Goal: Contribute content: Contribute content

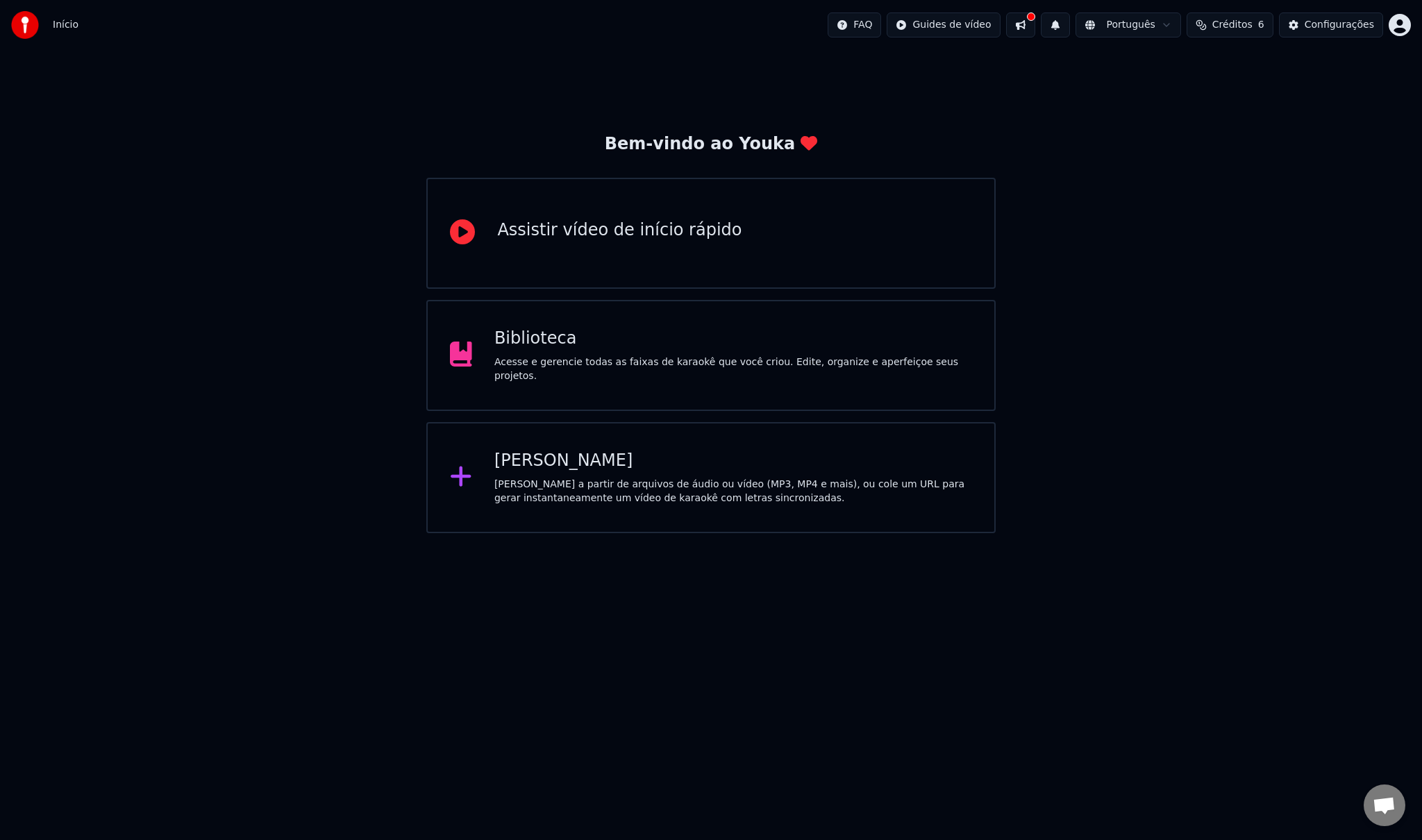
click at [667, 239] on div "Assistir vídeo de início rápido" at bounding box center [620, 230] width 245 height 22
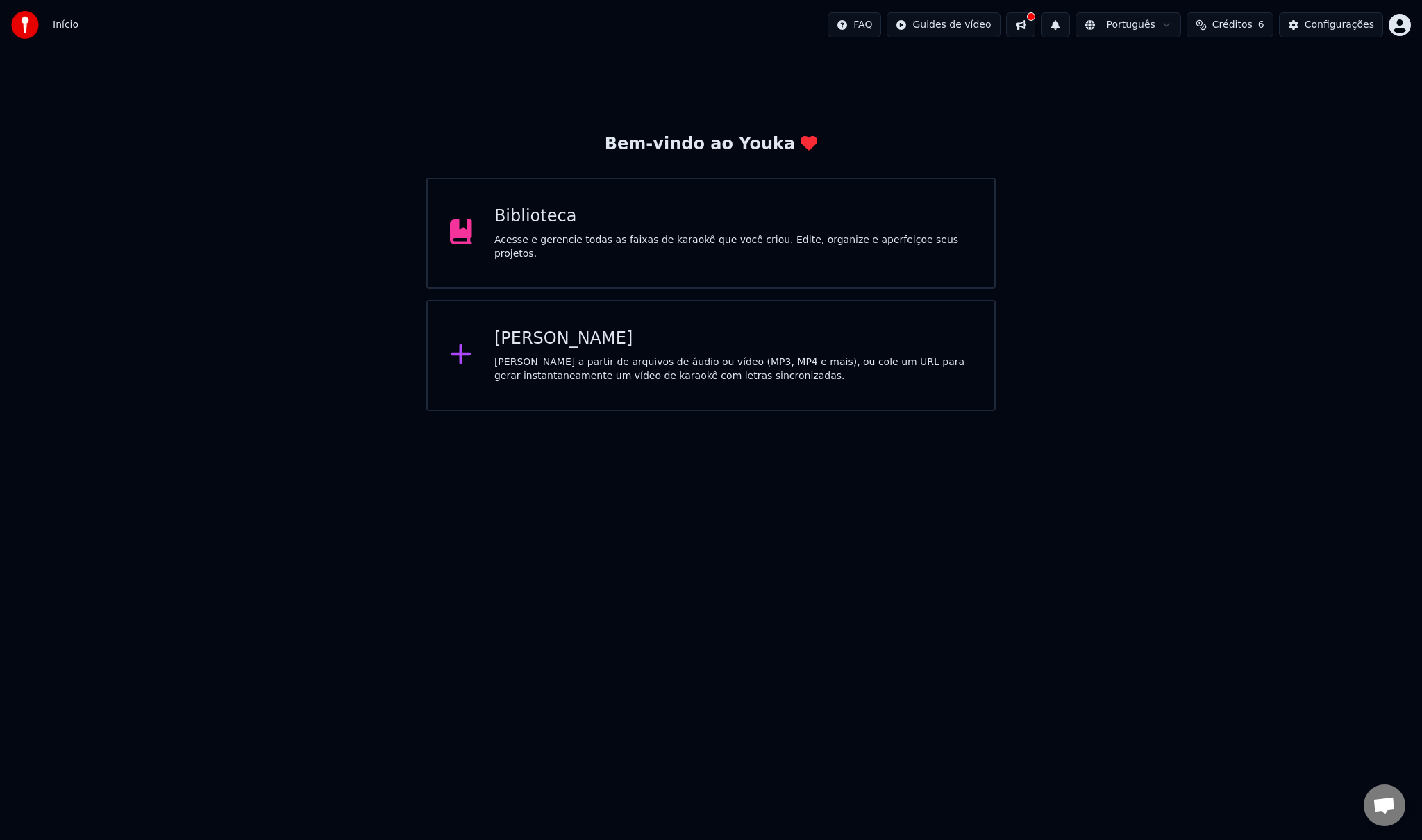
click at [696, 235] on div "Biblioteca Acesse e gerencie todas as faixas de karaokê que você criou. Edite, …" at bounding box center [733, 233] width 477 height 55
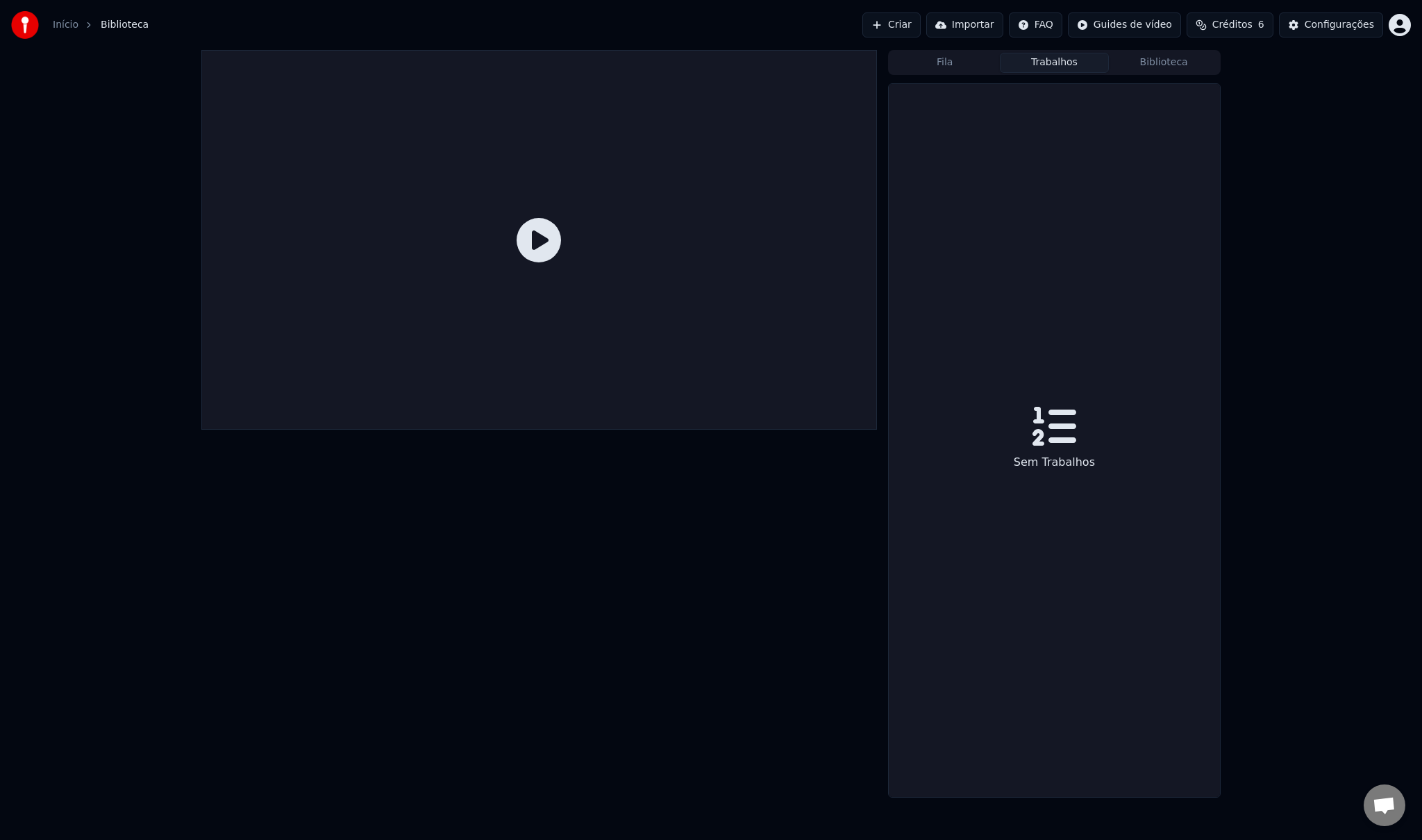
click at [1074, 65] on button "Trabalhos" at bounding box center [1054, 63] width 110 height 20
click at [951, 70] on button "Fila" at bounding box center [945, 63] width 110 height 20
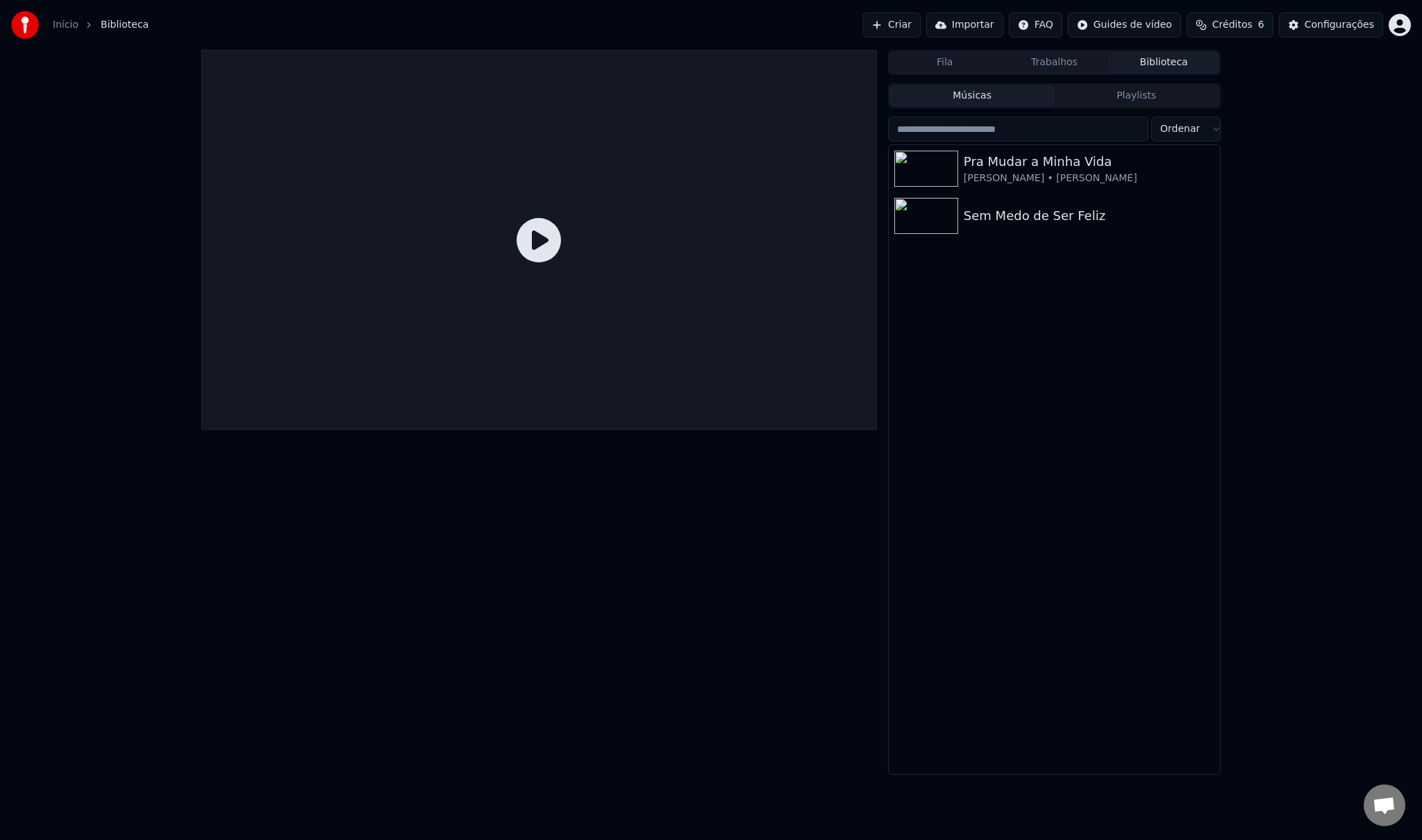
click at [1156, 64] on button "Biblioteca" at bounding box center [1164, 63] width 110 height 20
click at [1209, 214] on icon "button" at bounding box center [1207, 215] width 14 height 11
click at [1207, 306] on div "Informações de Debug" at bounding box center [1214, 308] width 144 height 22
click at [1209, 211] on icon "button" at bounding box center [1207, 215] width 14 height 11
click at [1203, 306] on div "Informações de Debug" at bounding box center [1214, 308] width 144 height 22
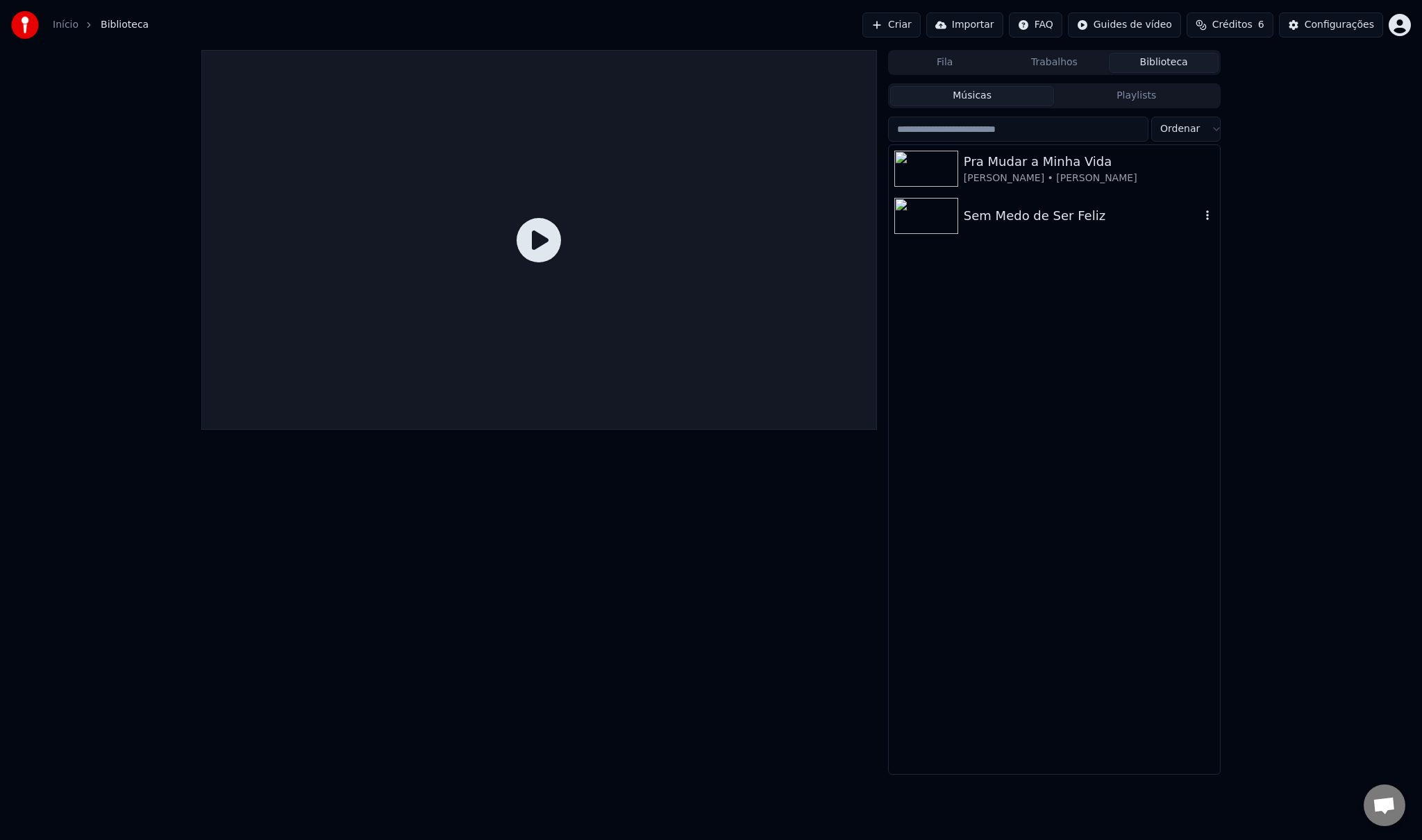
click at [1005, 214] on div "Sem Medo de Ser Feliz" at bounding box center [1082, 216] width 237 height 19
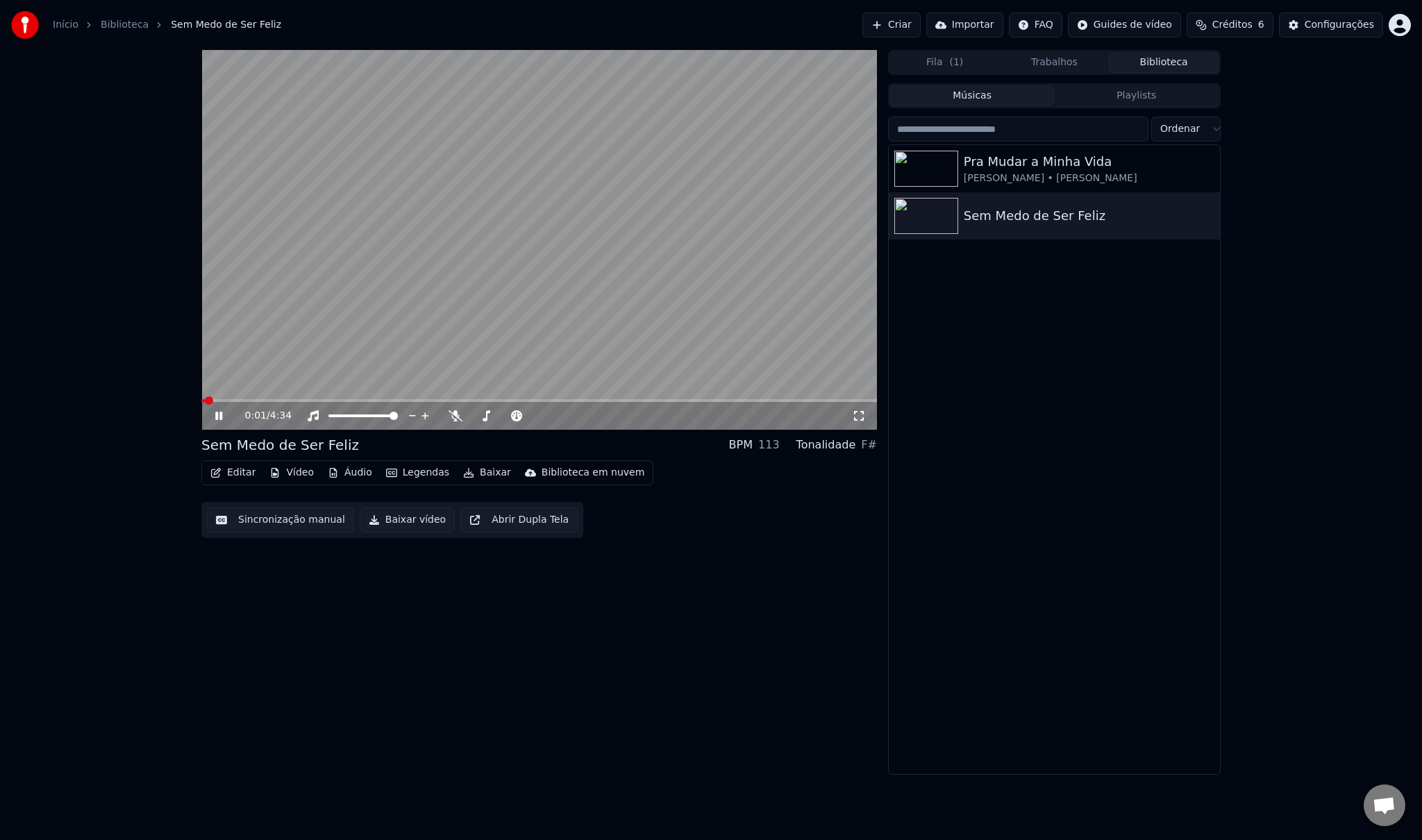
click at [224, 420] on icon at bounding box center [229, 416] width 33 height 11
click at [234, 465] on button "Editar" at bounding box center [233, 473] width 56 height 19
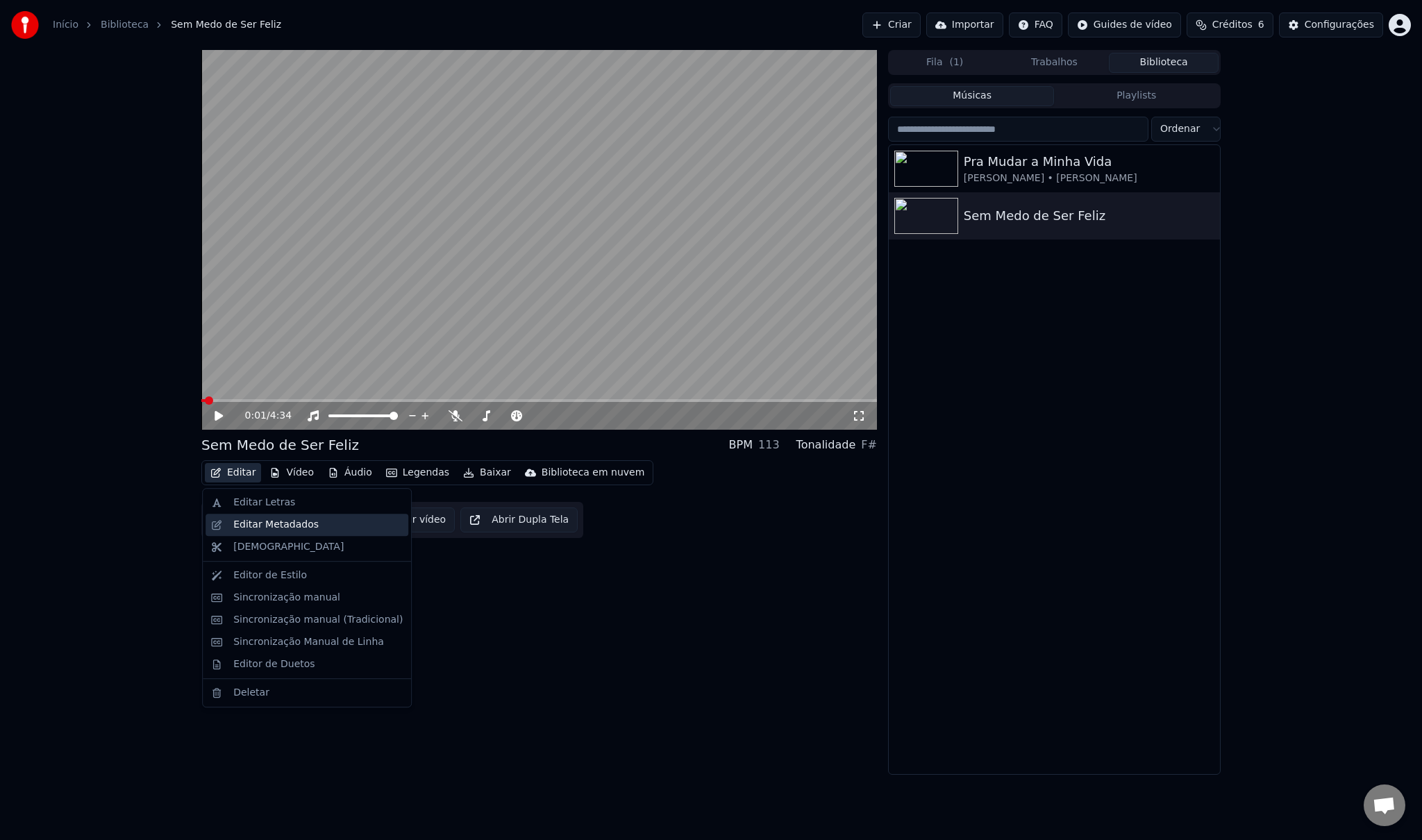
click at [280, 527] on div "Editar Metadados" at bounding box center [276, 525] width 85 height 14
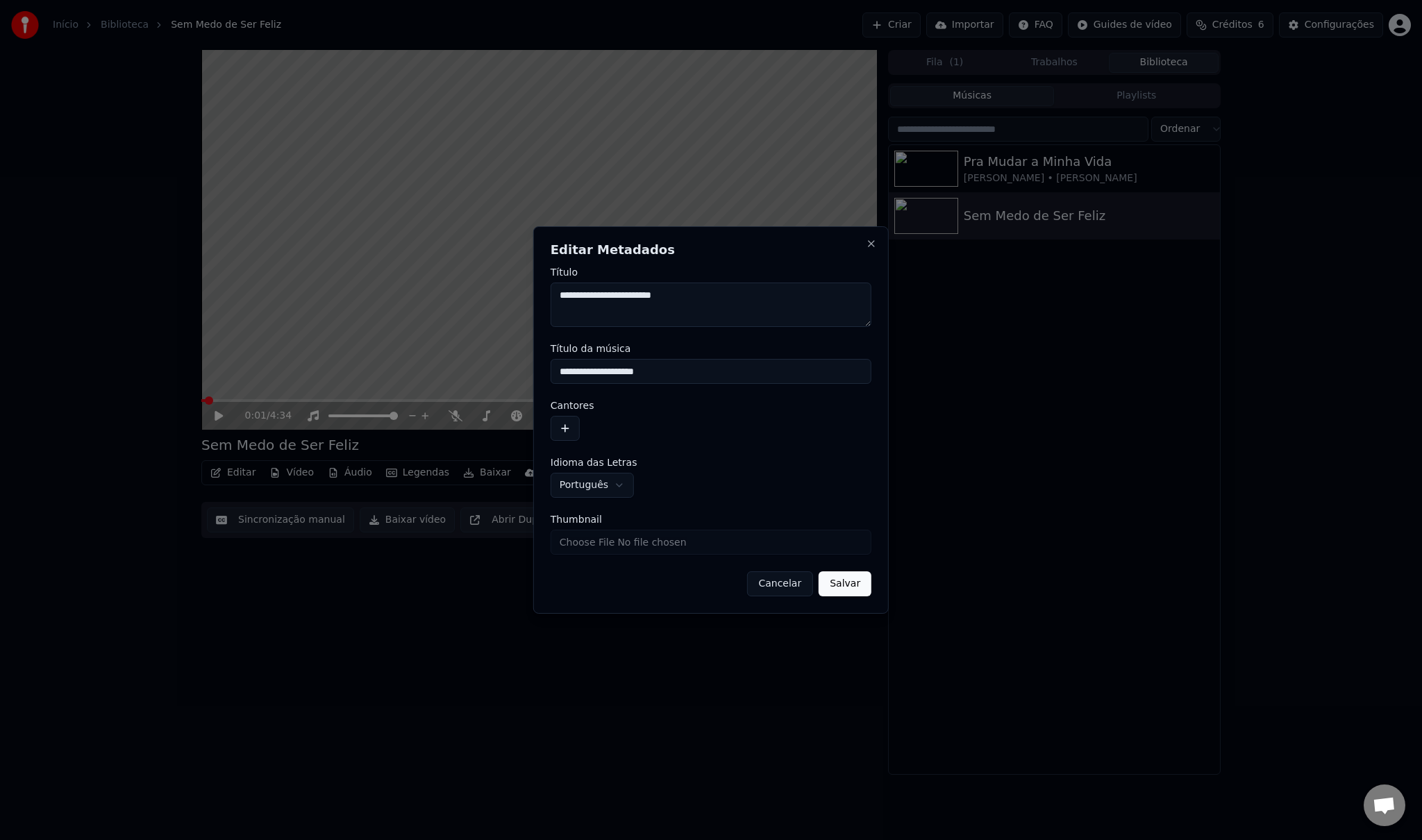
click at [783, 581] on button "Cancelar" at bounding box center [779, 583] width 67 height 25
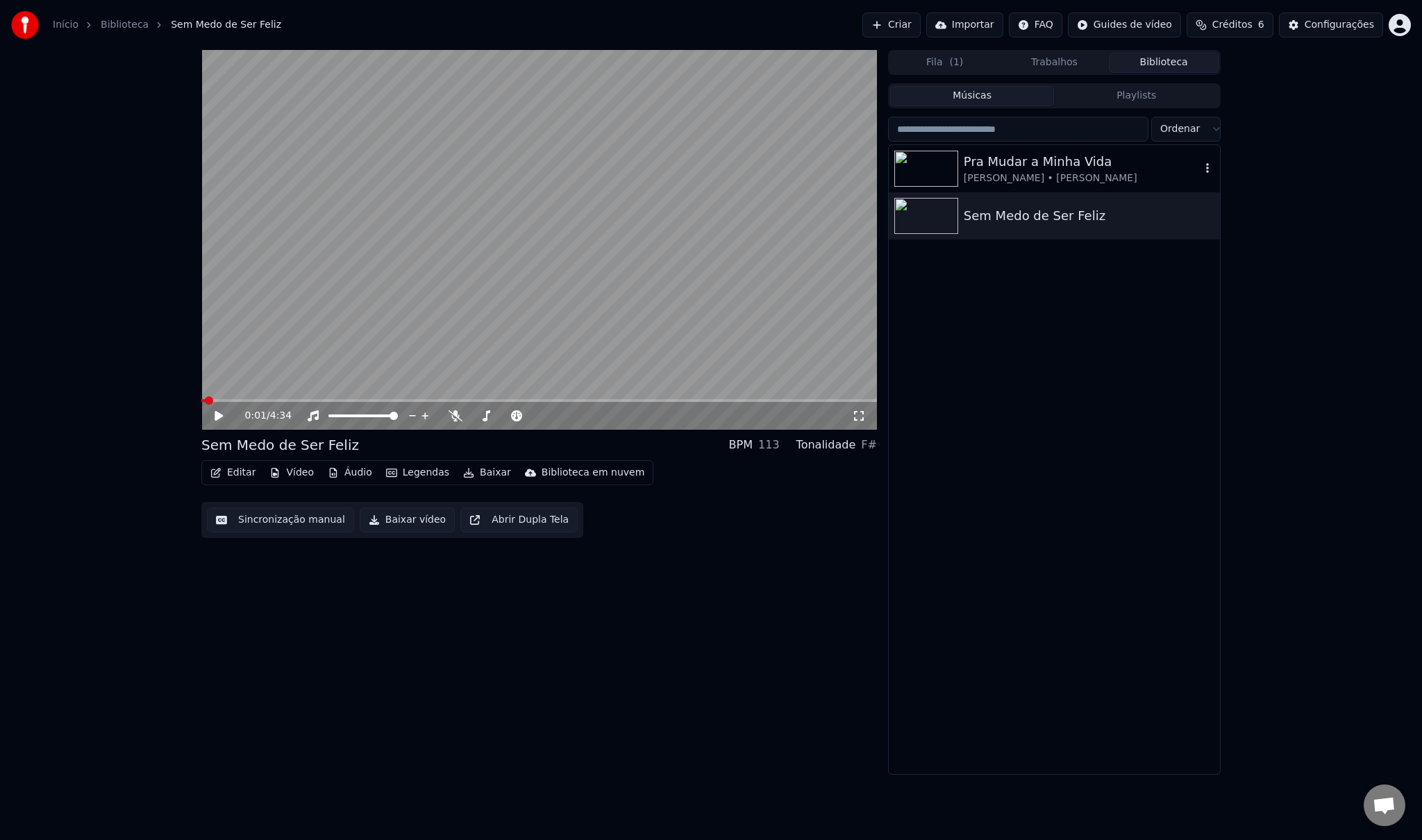
click at [1043, 172] on div "[PERSON_NAME] • [PERSON_NAME]" at bounding box center [1082, 178] width 237 height 14
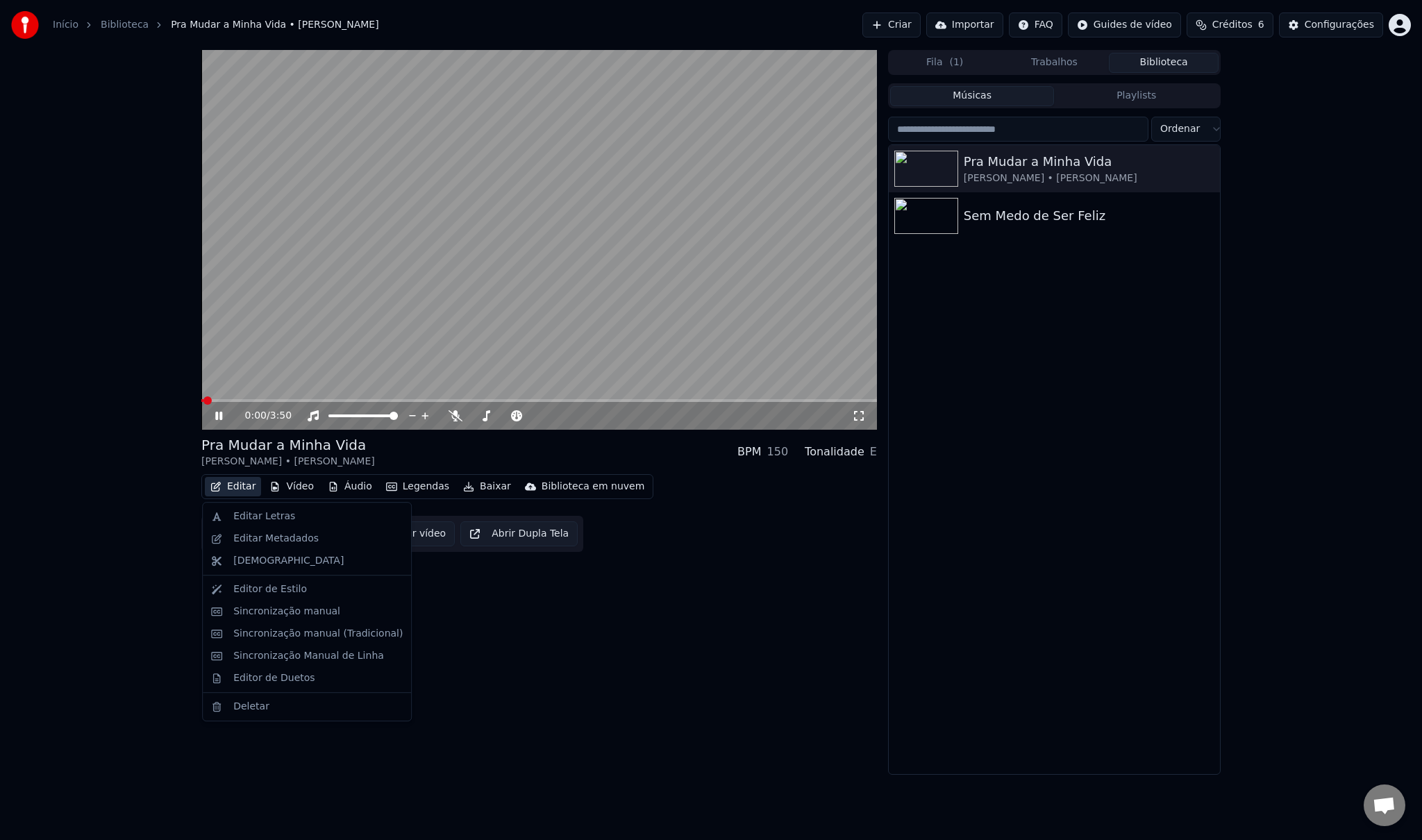
click at [242, 486] on button "Editar" at bounding box center [233, 486] width 56 height 19
drag, startPoint x: 213, startPoint y: 405, endPoint x: 219, endPoint y: 415, distance: 11.7
click at [214, 407] on div "0:02 / 3:50" at bounding box center [539, 416] width 676 height 28
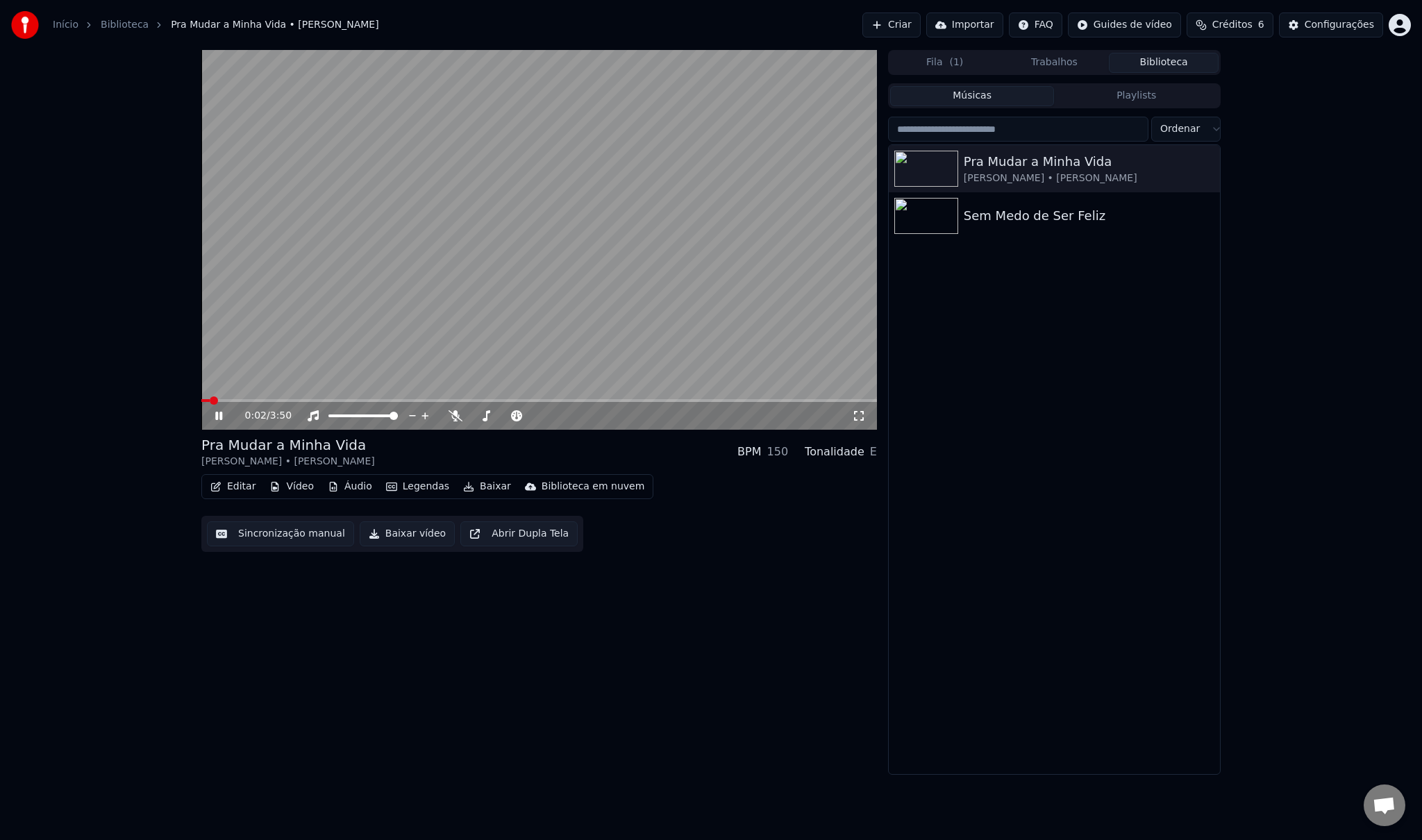
click at [219, 419] on icon at bounding box center [218, 416] width 7 height 8
click at [242, 486] on button "Editar" at bounding box center [233, 486] width 56 height 19
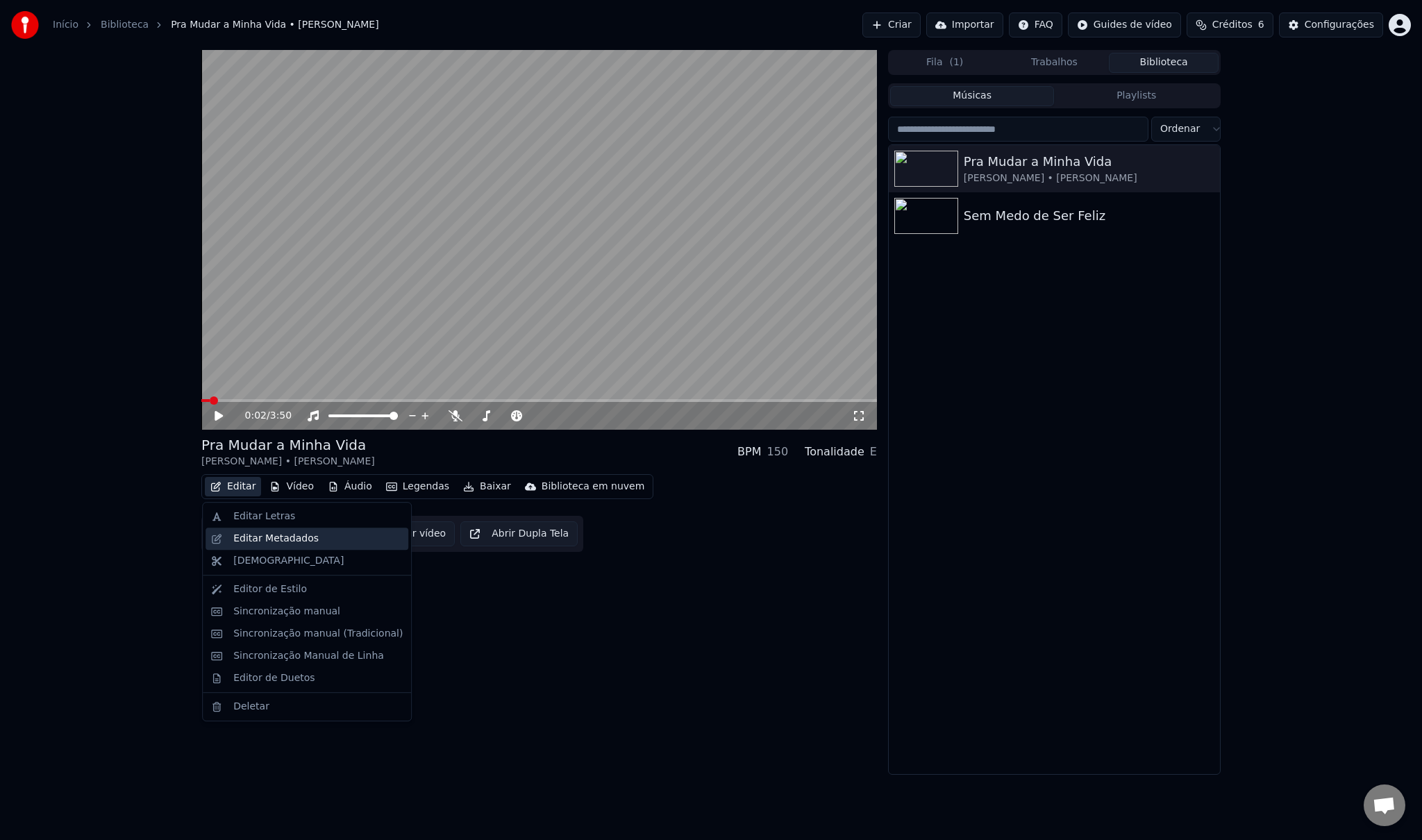
click at [253, 542] on div "Editar Metadados" at bounding box center [276, 538] width 85 height 14
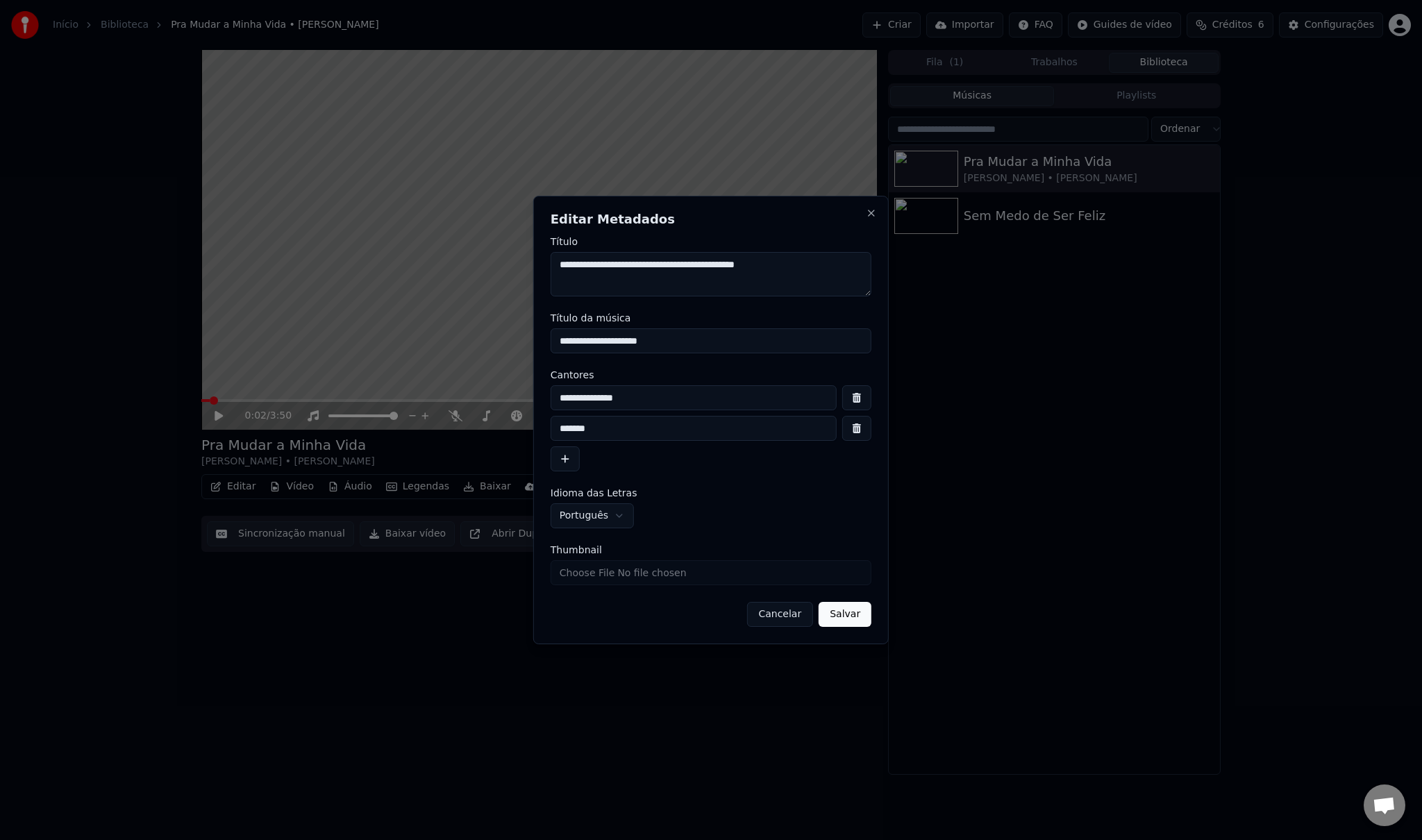
drag, startPoint x: 811, startPoint y: 264, endPoint x: 667, endPoint y: 266, distance: 144.0
click at [667, 266] on textarea "**********" at bounding box center [711, 274] width 321 height 44
drag, startPoint x: 672, startPoint y: 394, endPoint x: 538, endPoint y: 394, distance: 134.0
click at [538, 394] on div "**********" at bounding box center [711, 420] width 356 height 448
drag, startPoint x: 811, startPoint y: 266, endPoint x: 672, endPoint y: 270, distance: 139.1
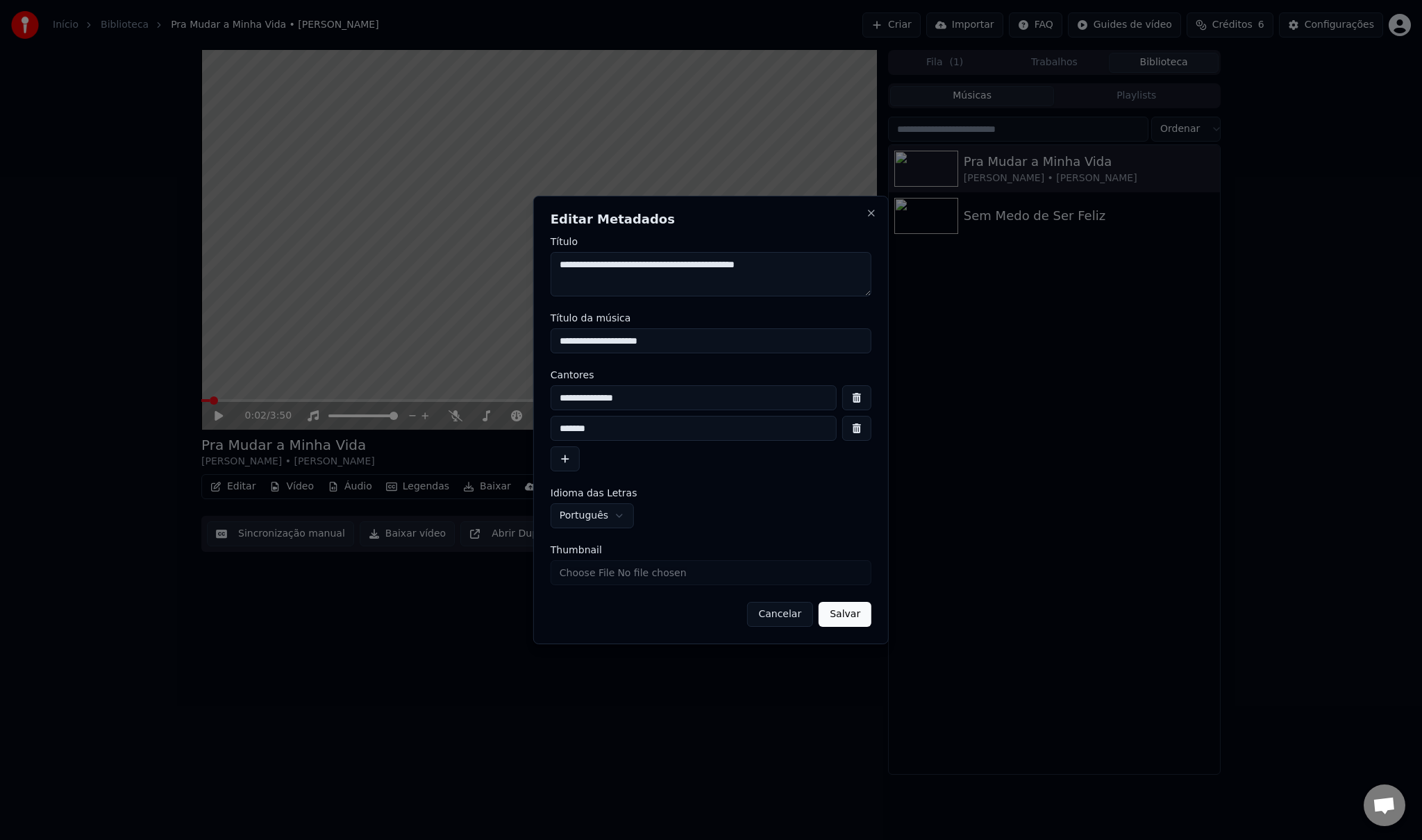
click at [672, 270] on textarea "**********" at bounding box center [711, 274] width 321 height 44
click at [785, 615] on button "Cancelar" at bounding box center [779, 614] width 67 height 25
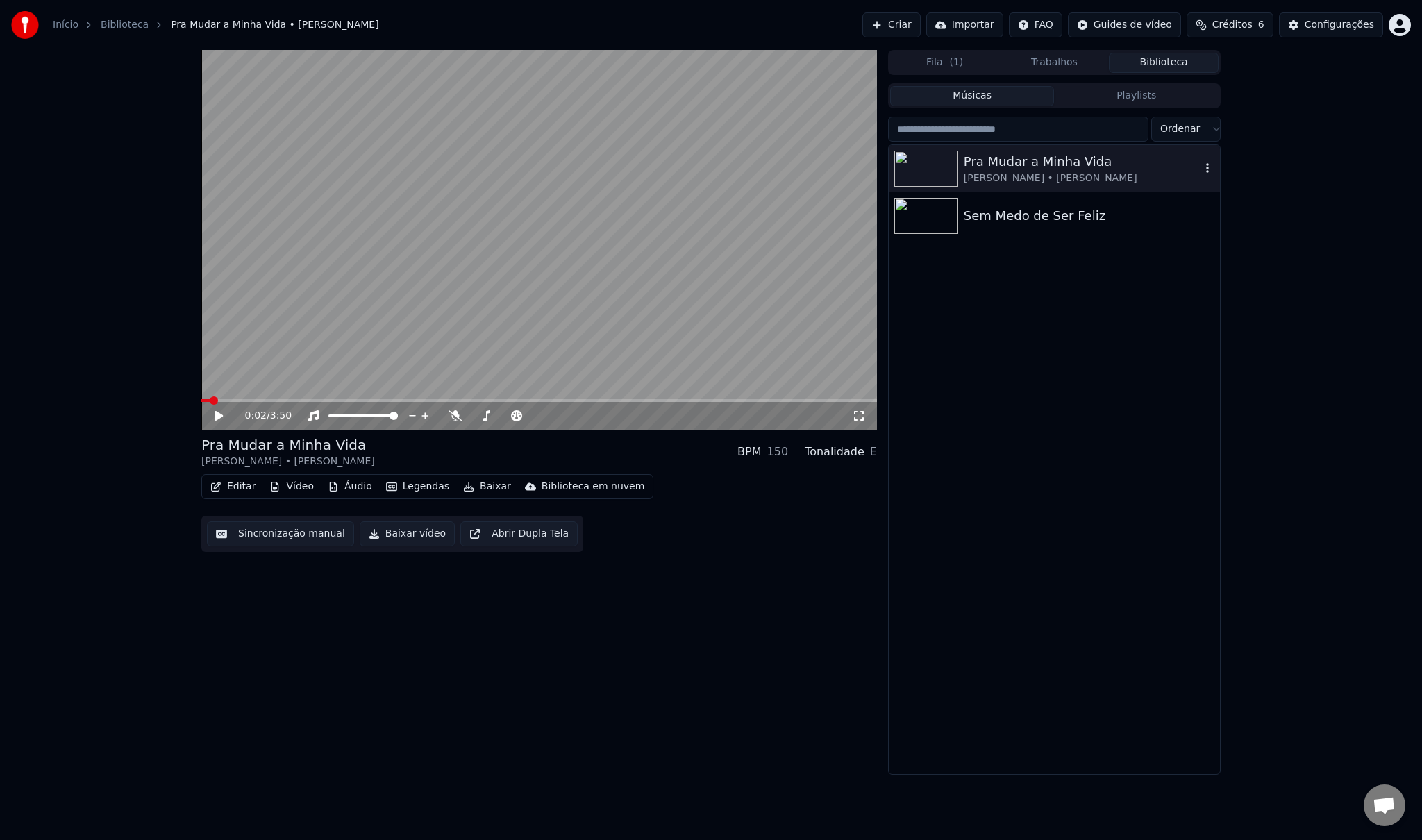
click at [1210, 168] on icon "button" at bounding box center [1207, 168] width 14 height 11
click at [1083, 223] on div "Sem Medo de Ser Feliz" at bounding box center [1082, 216] width 237 height 19
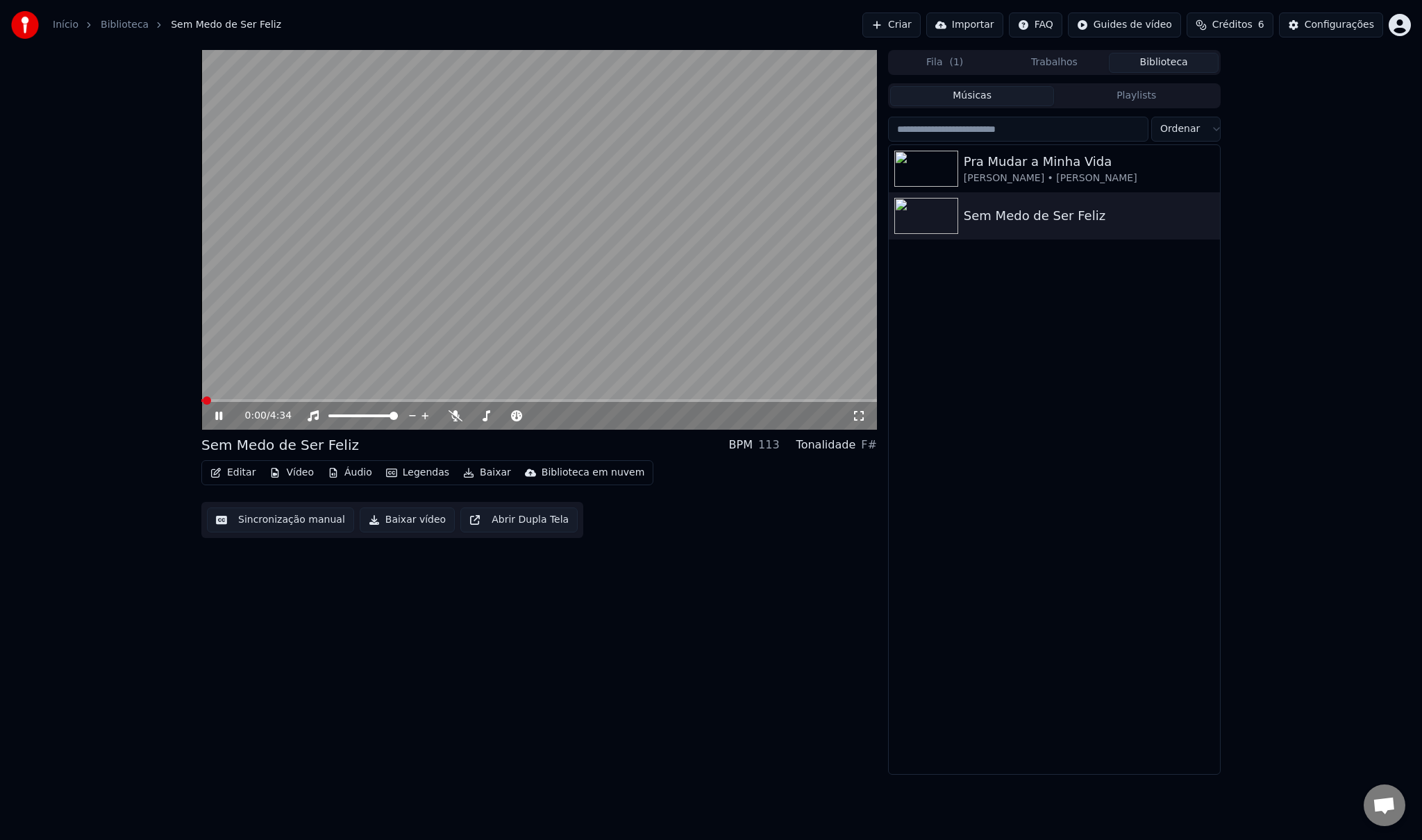
click at [219, 417] on icon at bounding box center [218, 416] width 7 height 8
click at [1207, 217] on icon "button" at bounding box center [1207, 215] width 2 height 10
click at [238, 473] on button "Editar" at bounding box center [233, 473] width 56 height 19
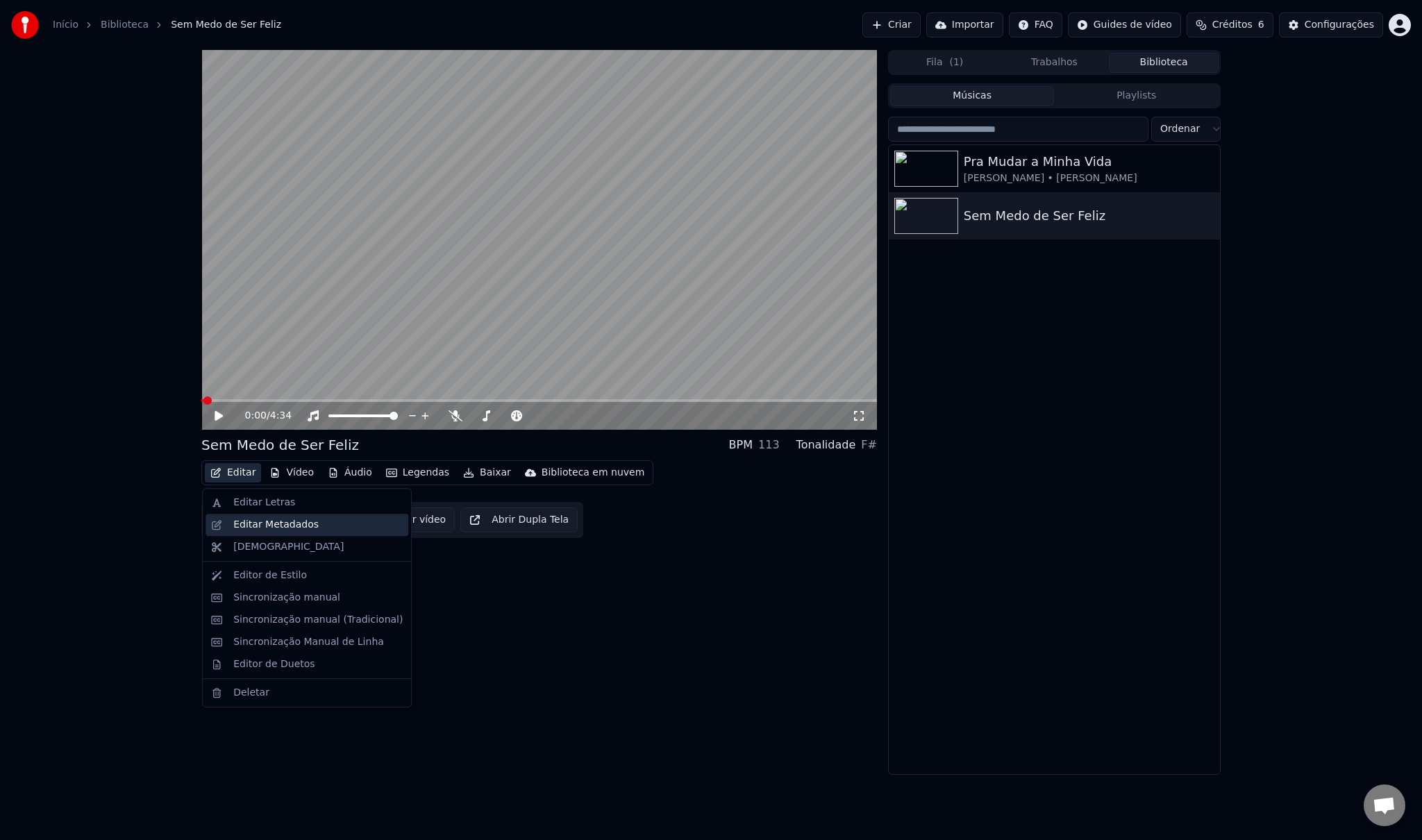
click at [254, 526] on div "Editar Metadados" at bounding box center [276, 525] width 85 height 14
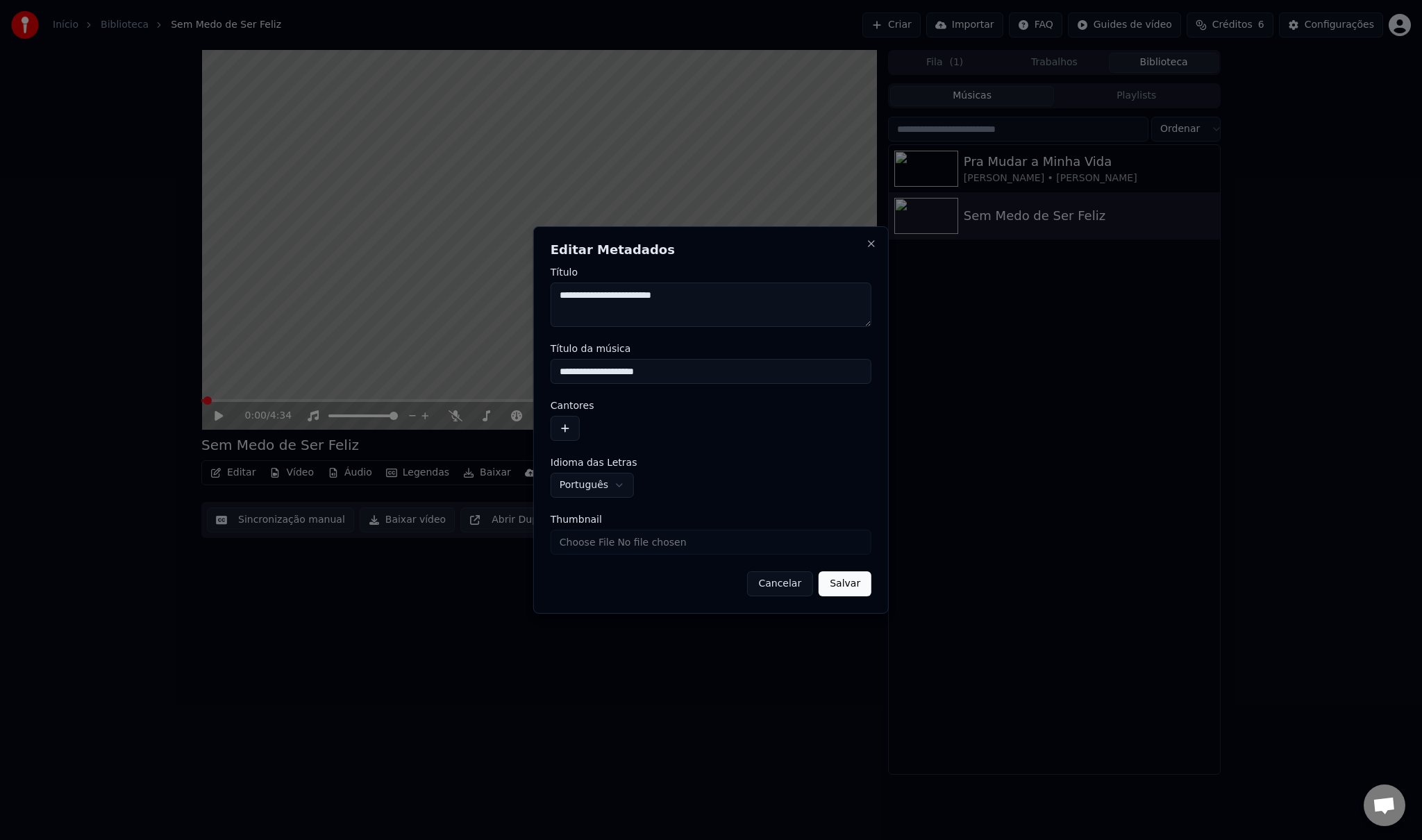
click at [568, 429] on button "button" at bounding box center [565, 428] width 29 height 25
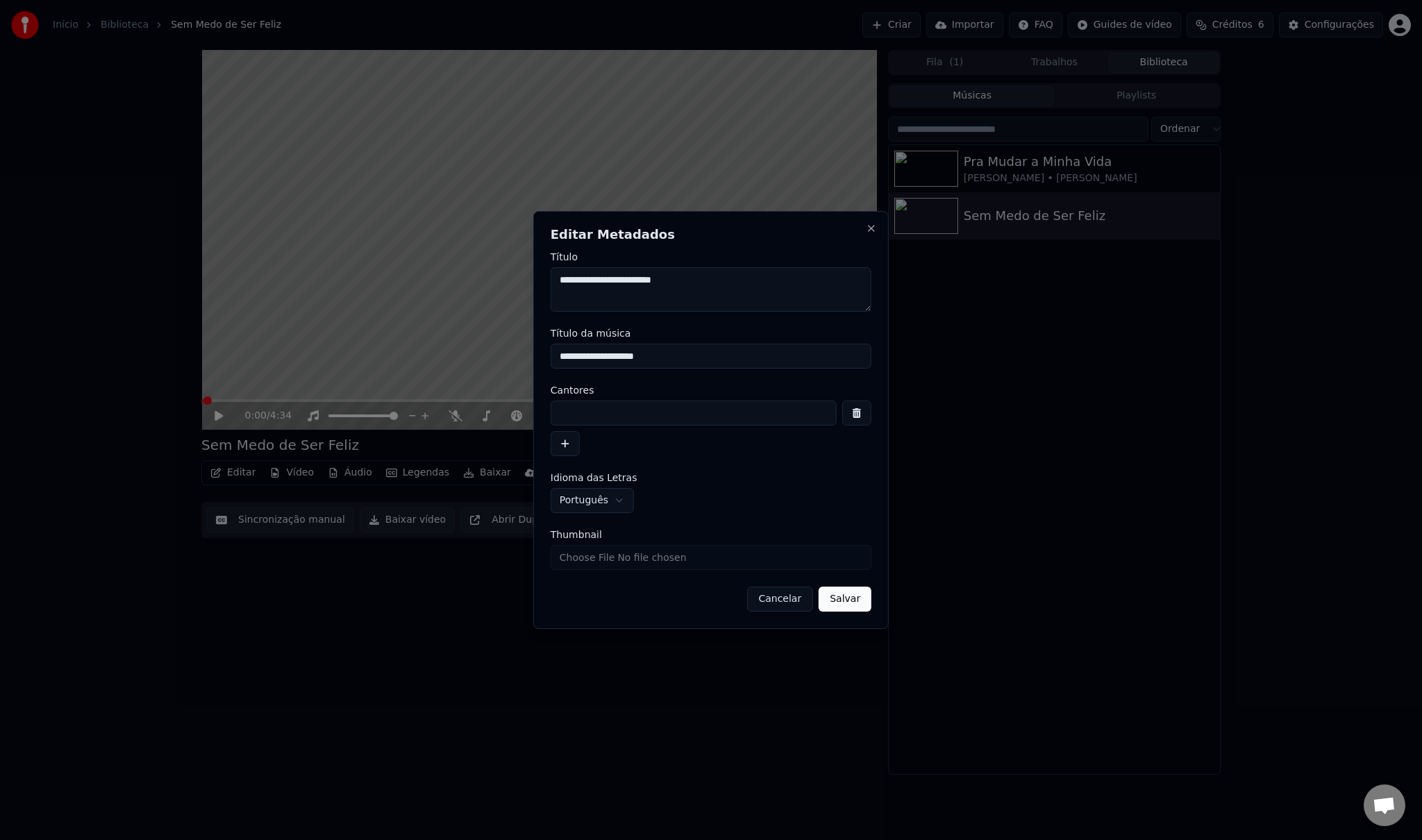
click at [580, 412] on input at bounding box center [693, 412] width 286 height 25
paste input "**********"
type input "**********"
click at [854, 603] on button "Salvar" at bounding box center [845, 599] width 53 height 25
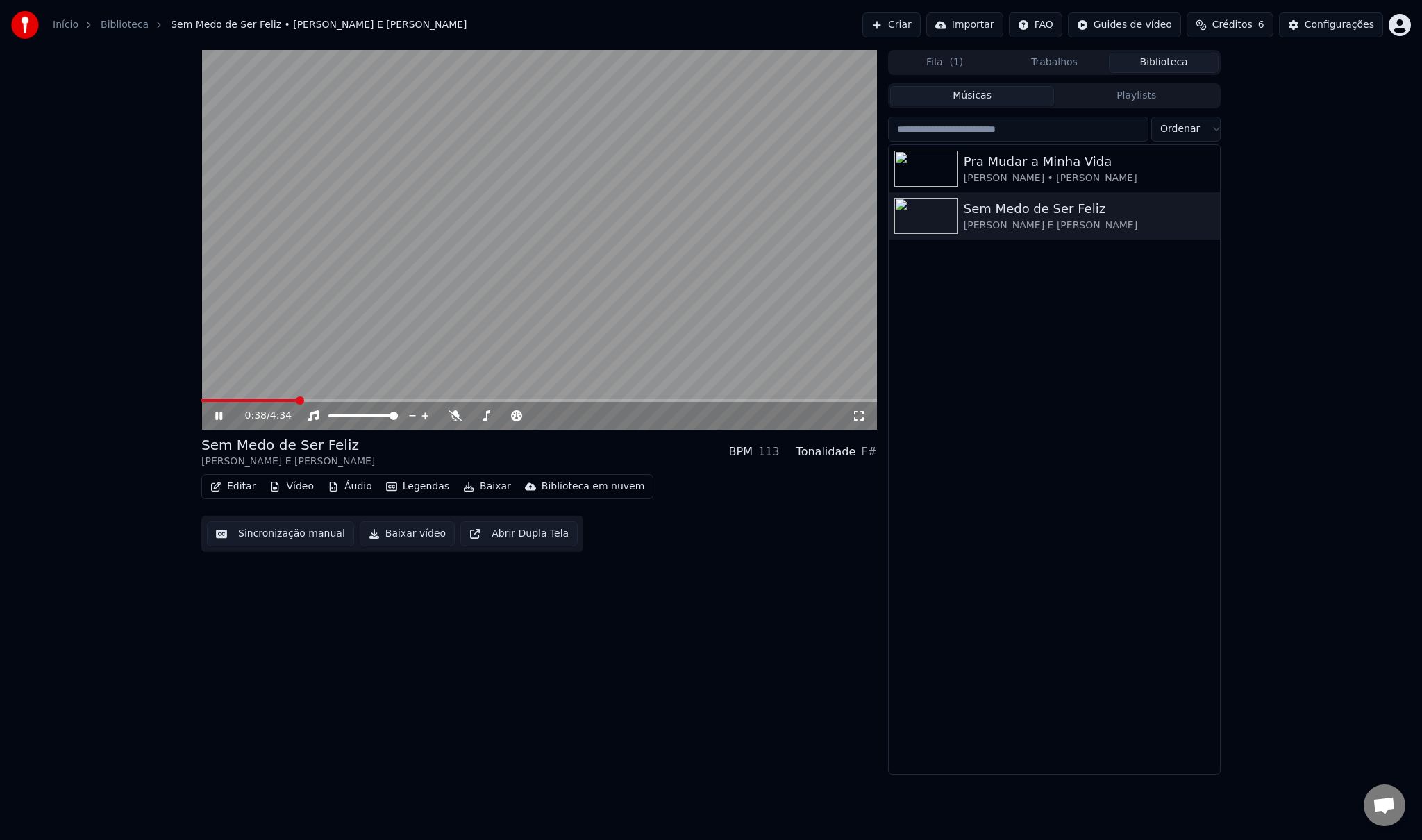
click at [217, 418] on icon at bounding box center [218, 416] width 7 height 8
click at [1241, 30] on span "Créditos" at bounding box center [1233, 24] width 40 height 14
click at [1228, 128] on button "Atualizar" at bounding box center [1237, 128] width 78 height 25
click at [1314, 243] on div "0:38 / 4:34 Sem Medo de Ser [PERSON_NAME] E [PERSON_NAME] BPM 113 Tonalidade F#…" at bounding box center [711, 412] width 1422 height 724
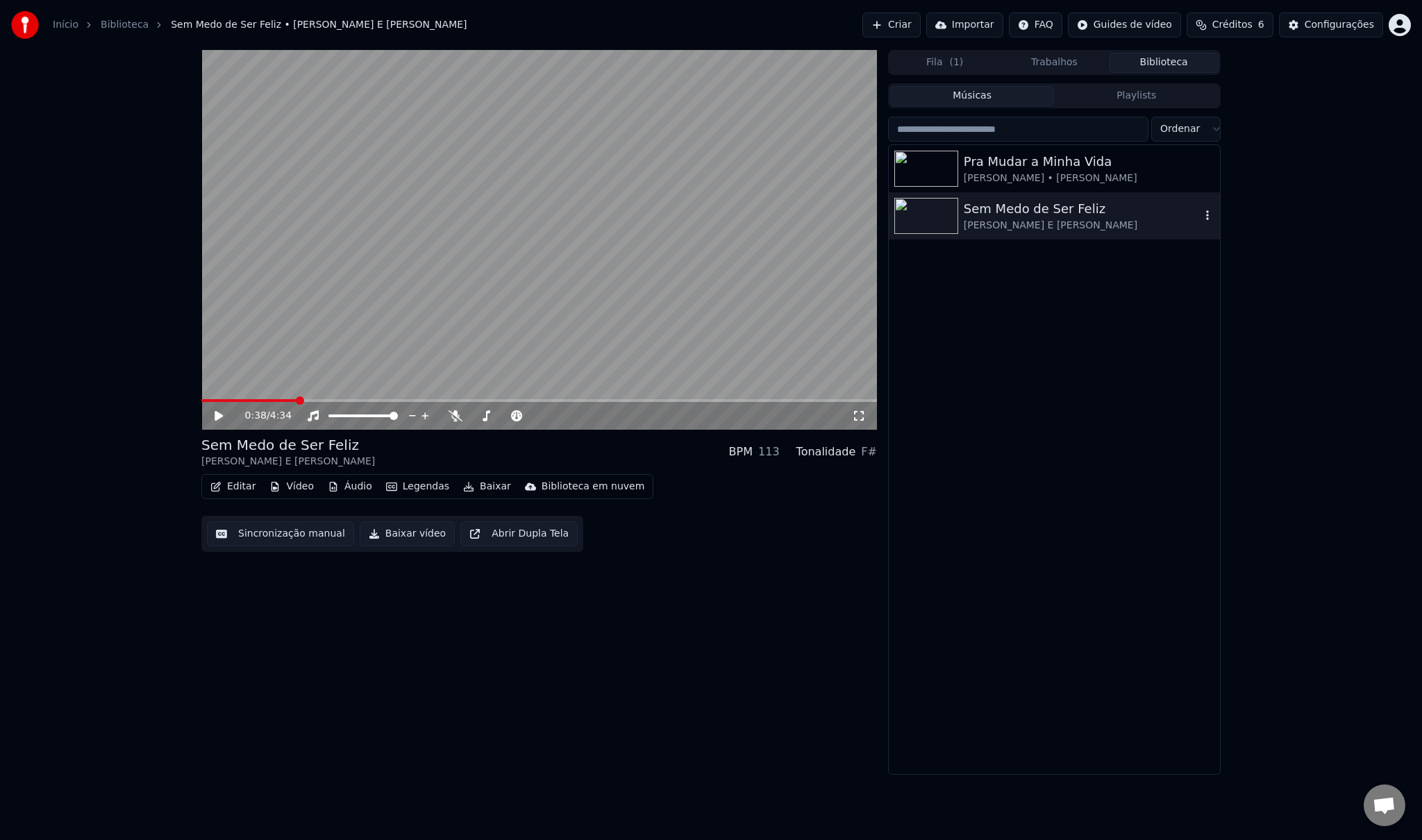
click at [1073, 222] on div "[PERSON_NAME] E [PERSON_NAME]" at bounding box center [1082, 225] width 237 height 14
click at [1101, 169] on div "Pra Mudar a Minha Vida" at bounding box center [1082, 162] width 237 height 19
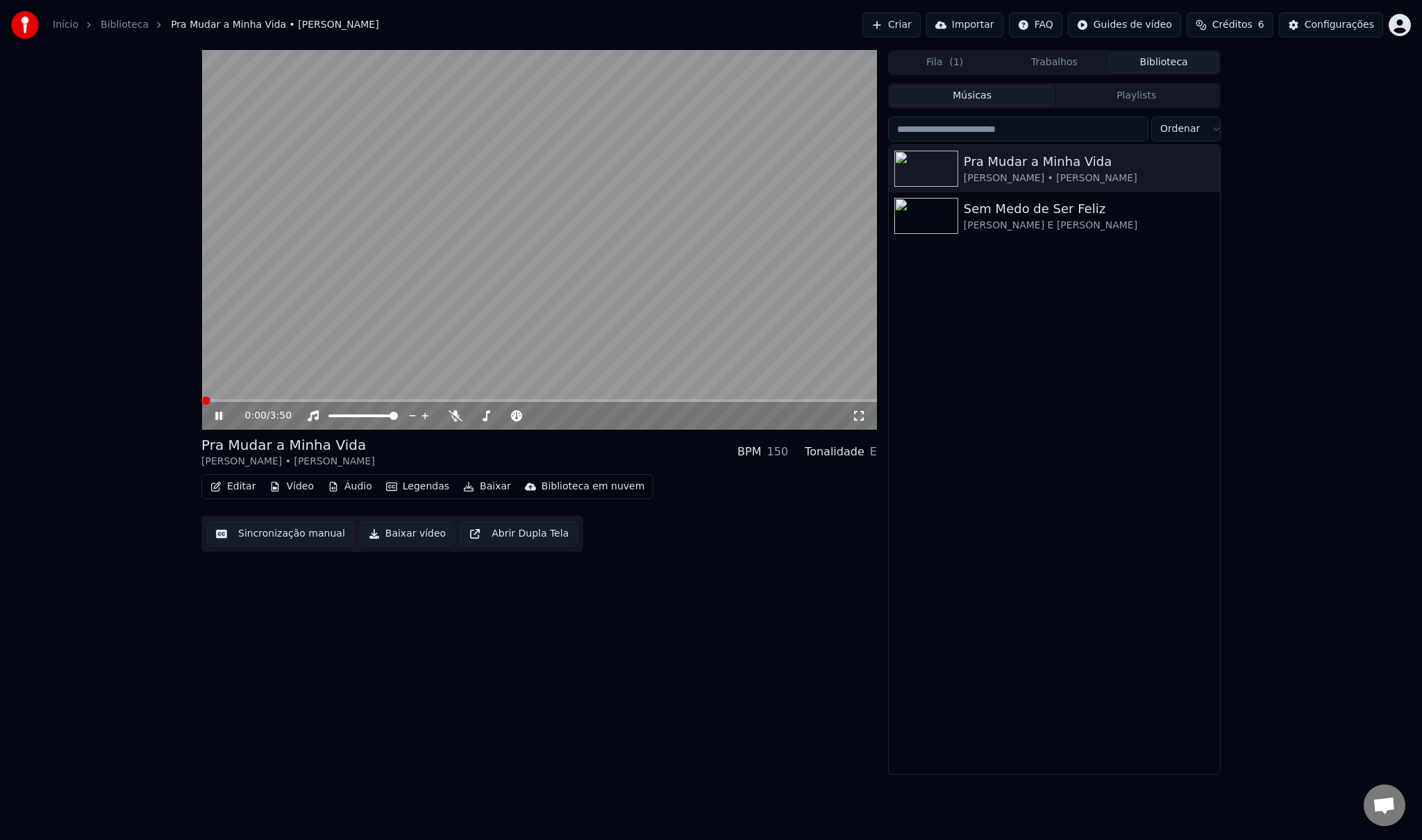
click at [221, 421] on icon at bounding box center [229, 416] width 33 height 11
click at [1205, 168] on icon "button" at bounding box center [1207, 168] width 14 height 11
click at [236, 489] on button "Editar" at bounding box center [233, 486] width 56 height 19
click at [1205, 165] on icon "button" at bounding box center [1207, 168] width 14 height 11
click at [1203, 239] on div "Abrir Diretório" at bounding box center [1214, 238] width 144 height 22
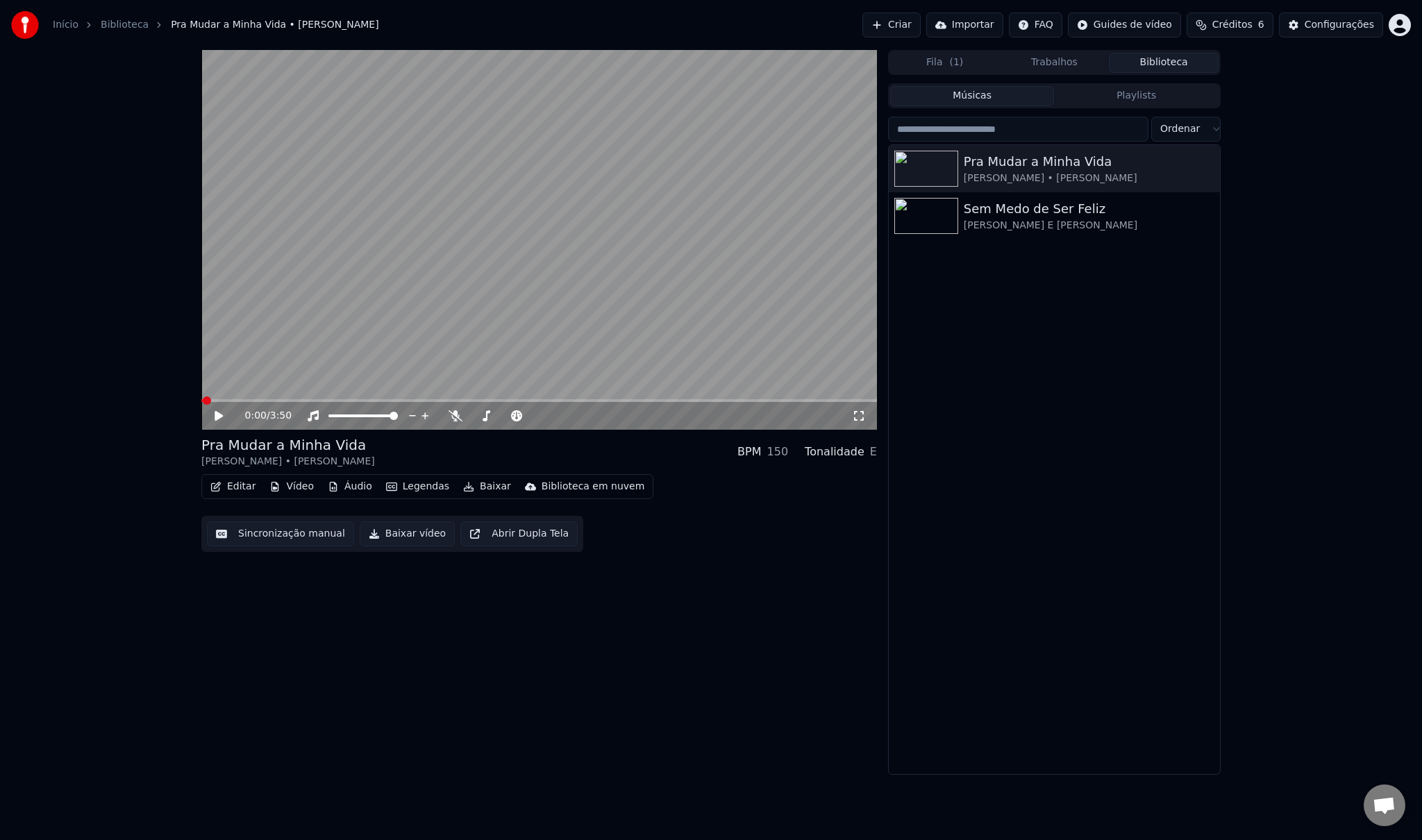
click at [1346, 153] on div "0:00 / 3:50 [PERSON_NAME] a Minha Vida [PERSON_NAME] • LUCIANO BPM 150 Tonalida…" at bounding box center [711, 412] width 1422 height 724
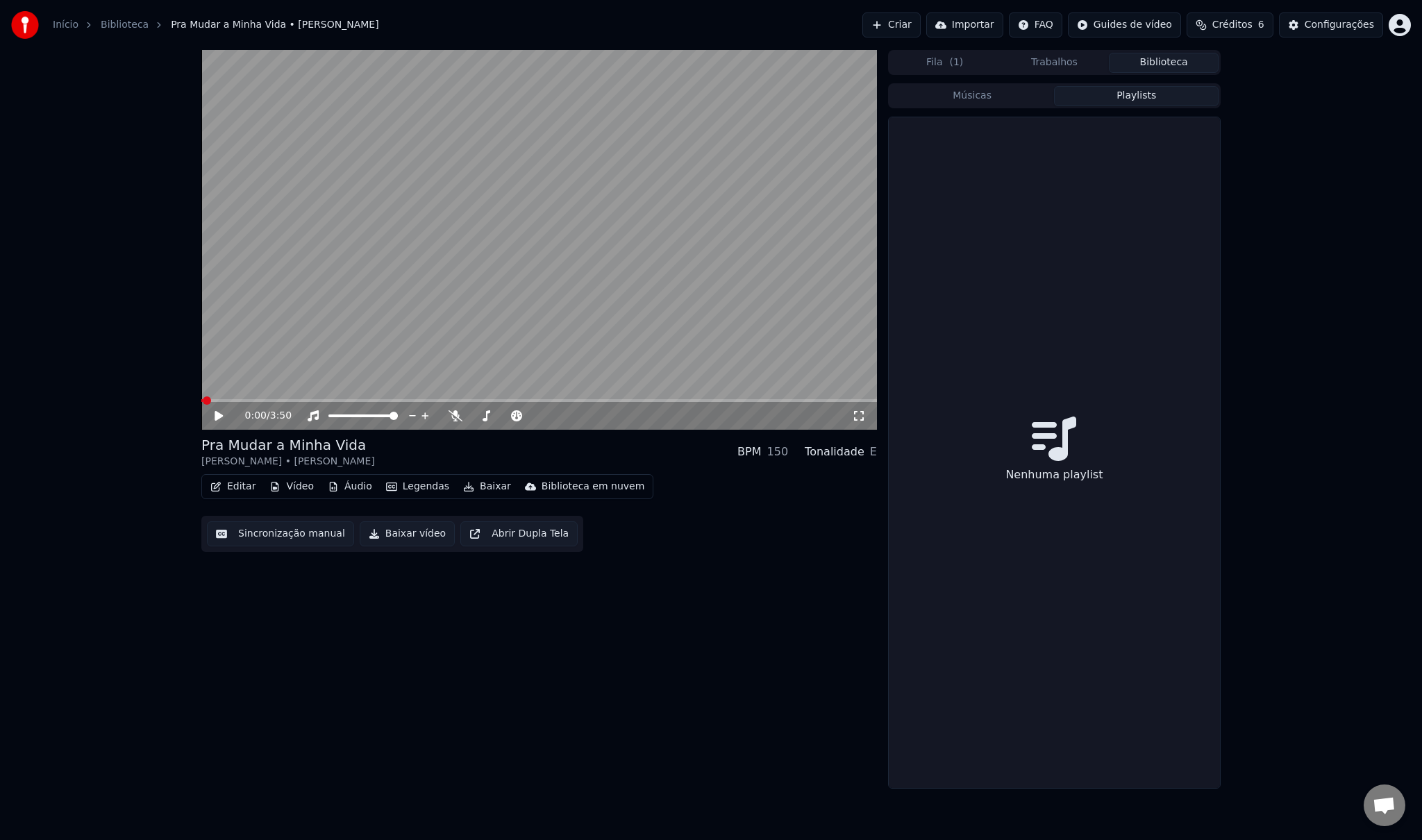
click at [1139, 95] on button "Playlists" at bounding box center [1136, 95] width 165 height 20
click at [979, 95] on button "Músicas" at bounding box center [972, 95] width 165 height 20
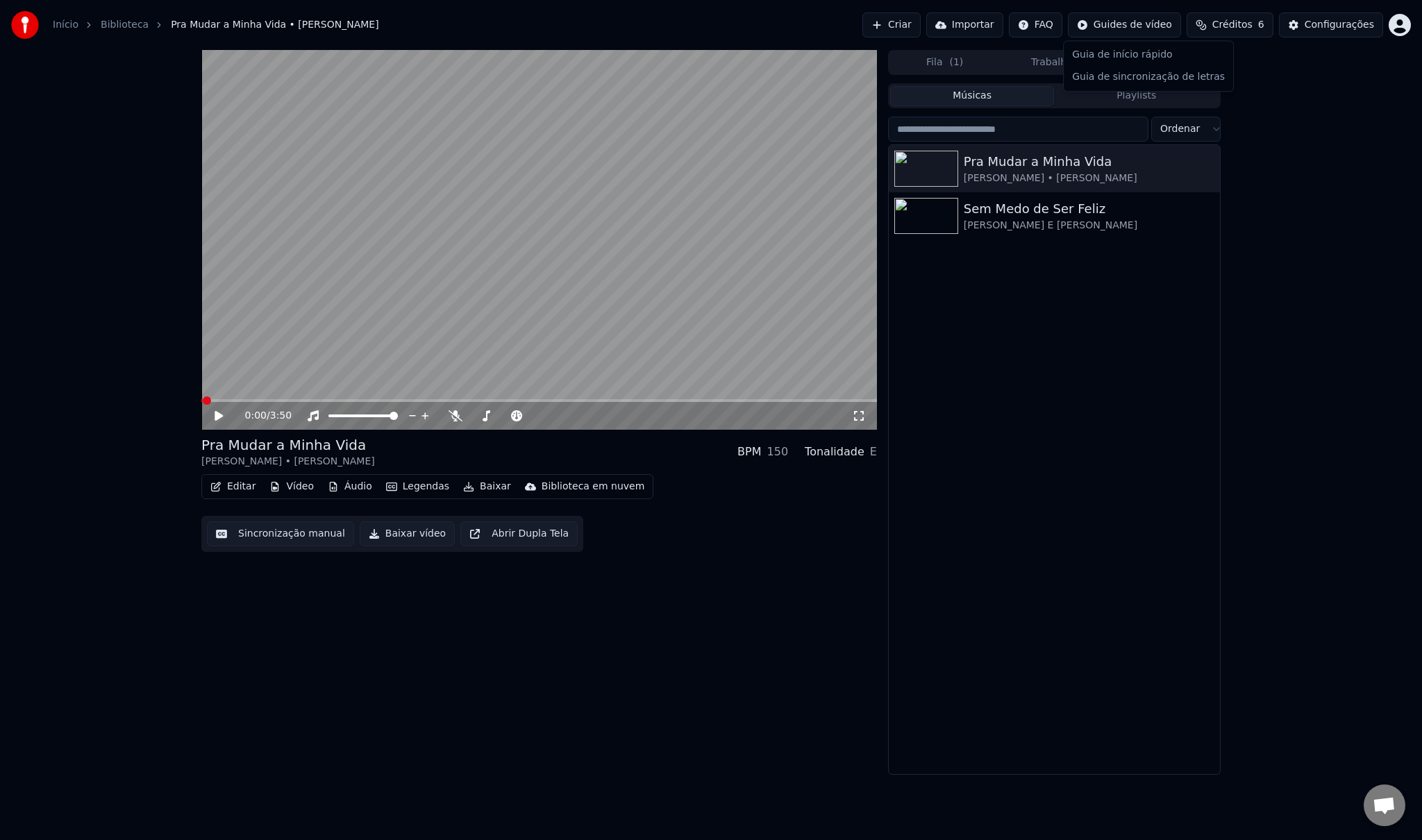
click at [1150, 26] on html "Início Biblioteca Pra Mudar a Minha Vida • [PERSON_NAME] • [PERSON_NAME] Import…" at bounding box center [711, 420] width 1422 height 840
click at [1139, 79] on div "Guia de sincronização de letras" at bounding box center [1148, 77] width 164 height 22
click at [961, 61] on button "Fila ( 1 )" at bounding box center [945, 63] width 110 height 20
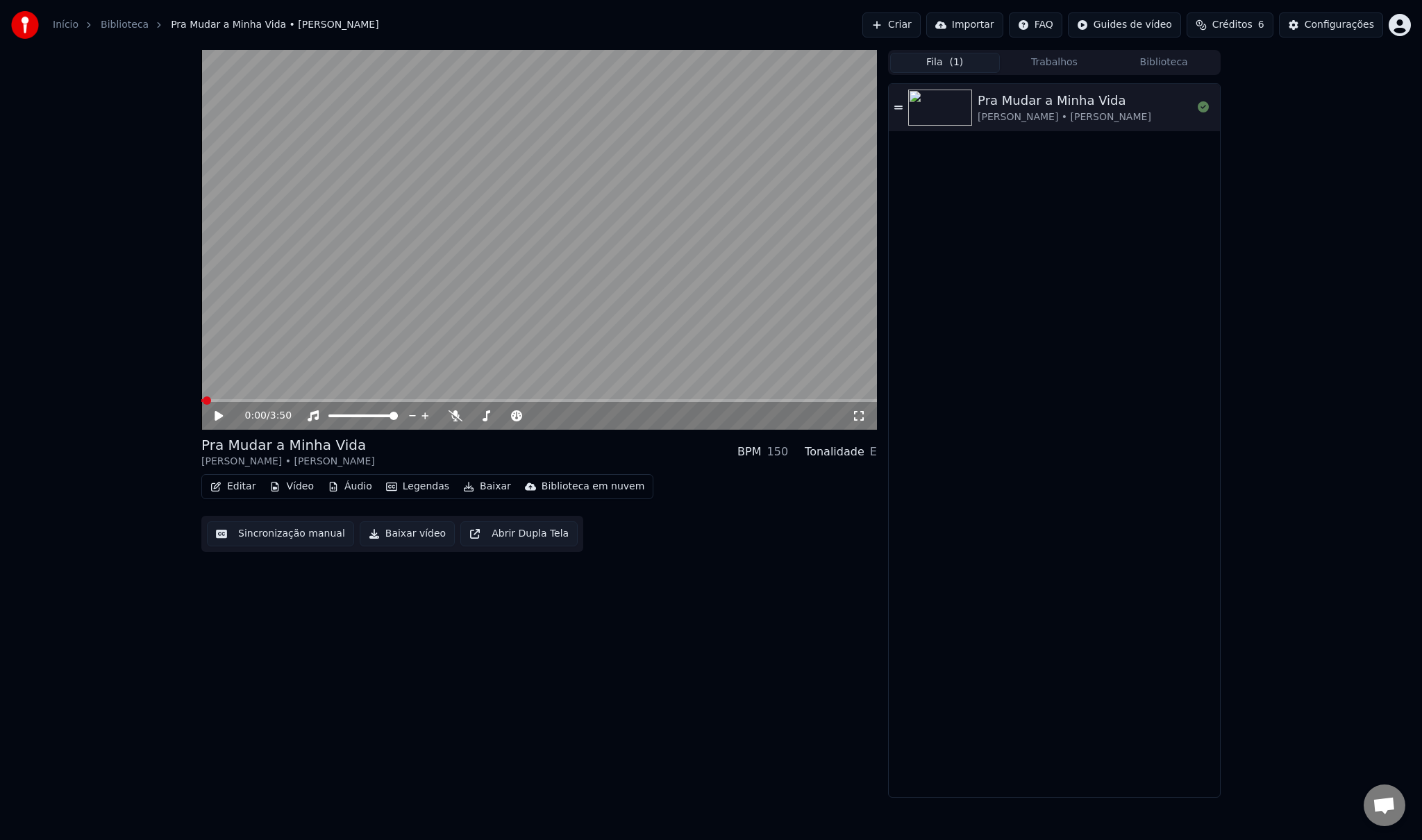
click at [989, 24] on button "Importar" at bounding box center [965, 25] width 77 height 25
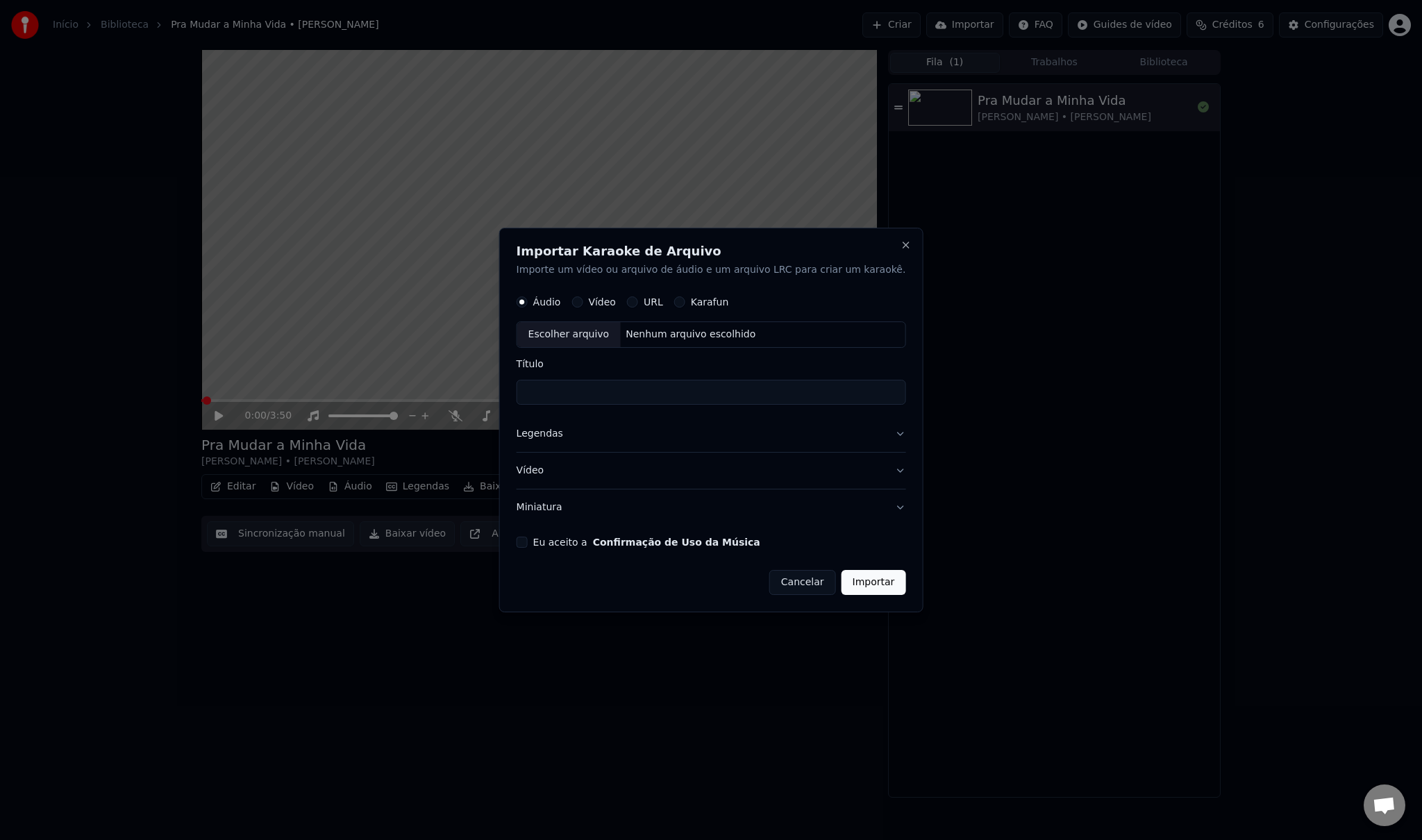
click at [880, 250] on h2 "Importar Karaoke de Arquivo" at bounding box center [711, 251] width 389 height 13
click at [900, 241] on button "Close" at bounding box center [906, 246] width 11 height 11
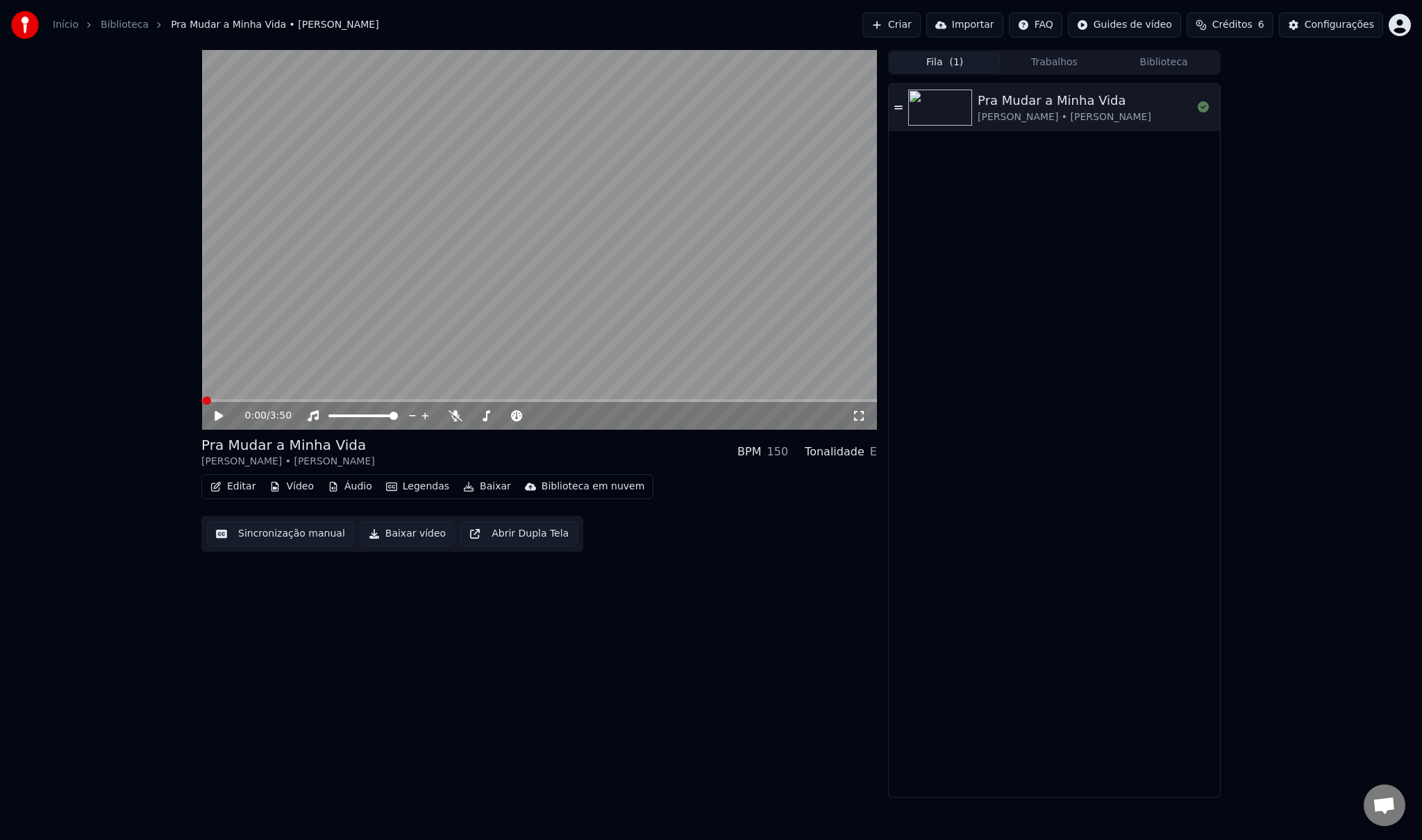
click at [920, 27] on button "Criar" at bounding box center [892, 25] width 59 height 25
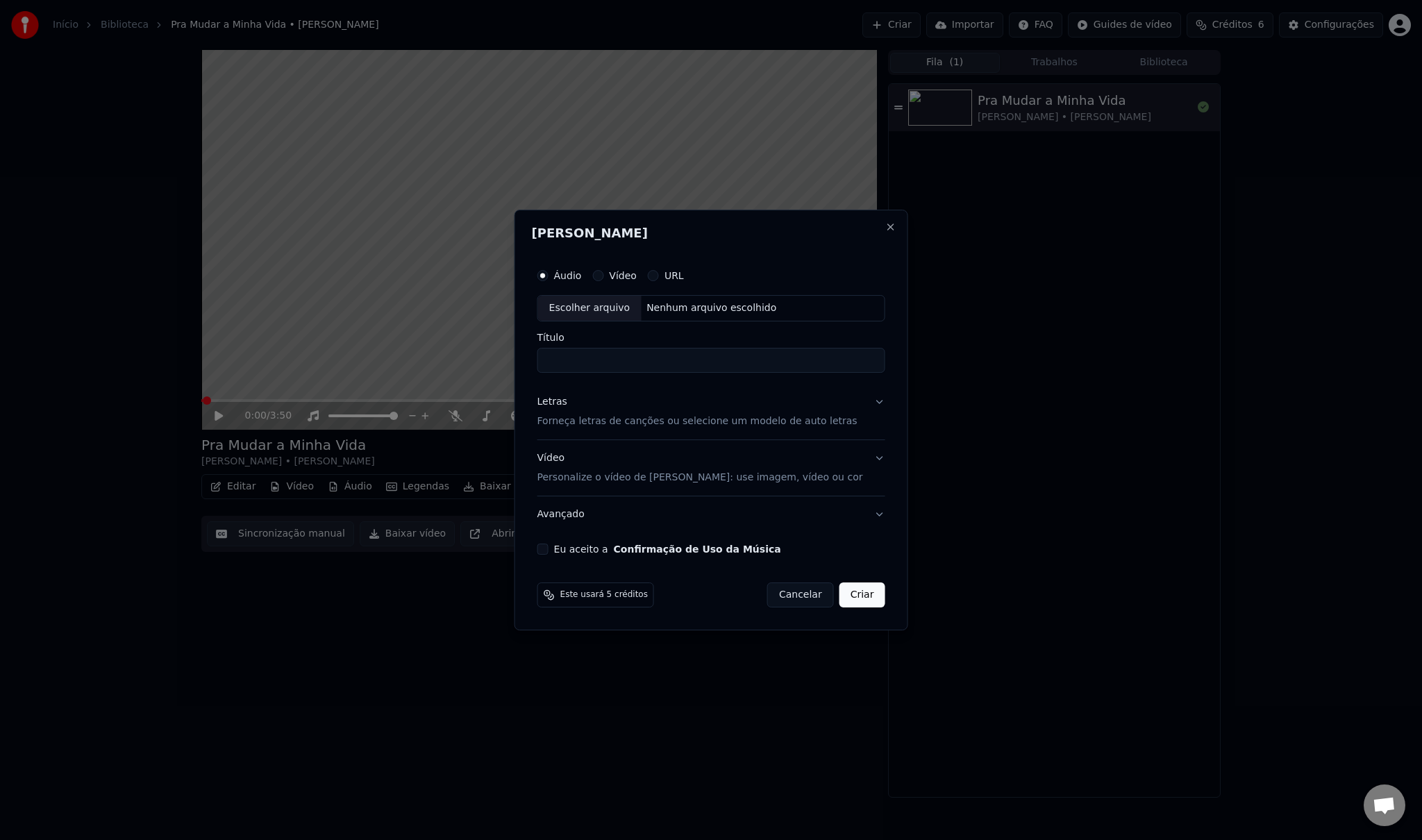
click at [605, 597] on span "Este usará 5 créditos" at bounding box center [603, 595] width 87 height 11
click at [779, 595] on button "Cancelar" at bounding box center [800, 594] width 67 height 25
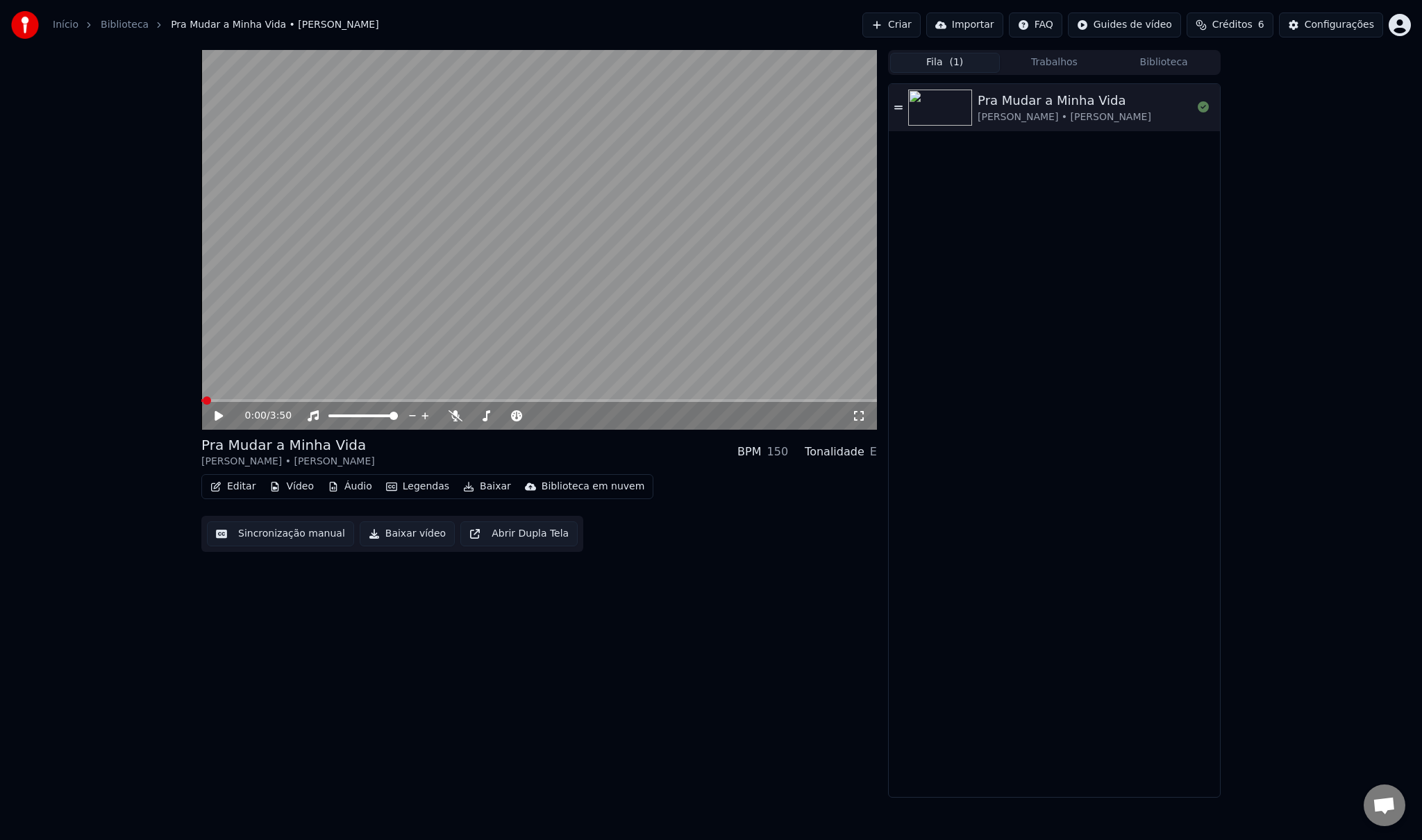
click at [985, 32] on button "Importar" at bounding box center [965, 25] width 77 height 25
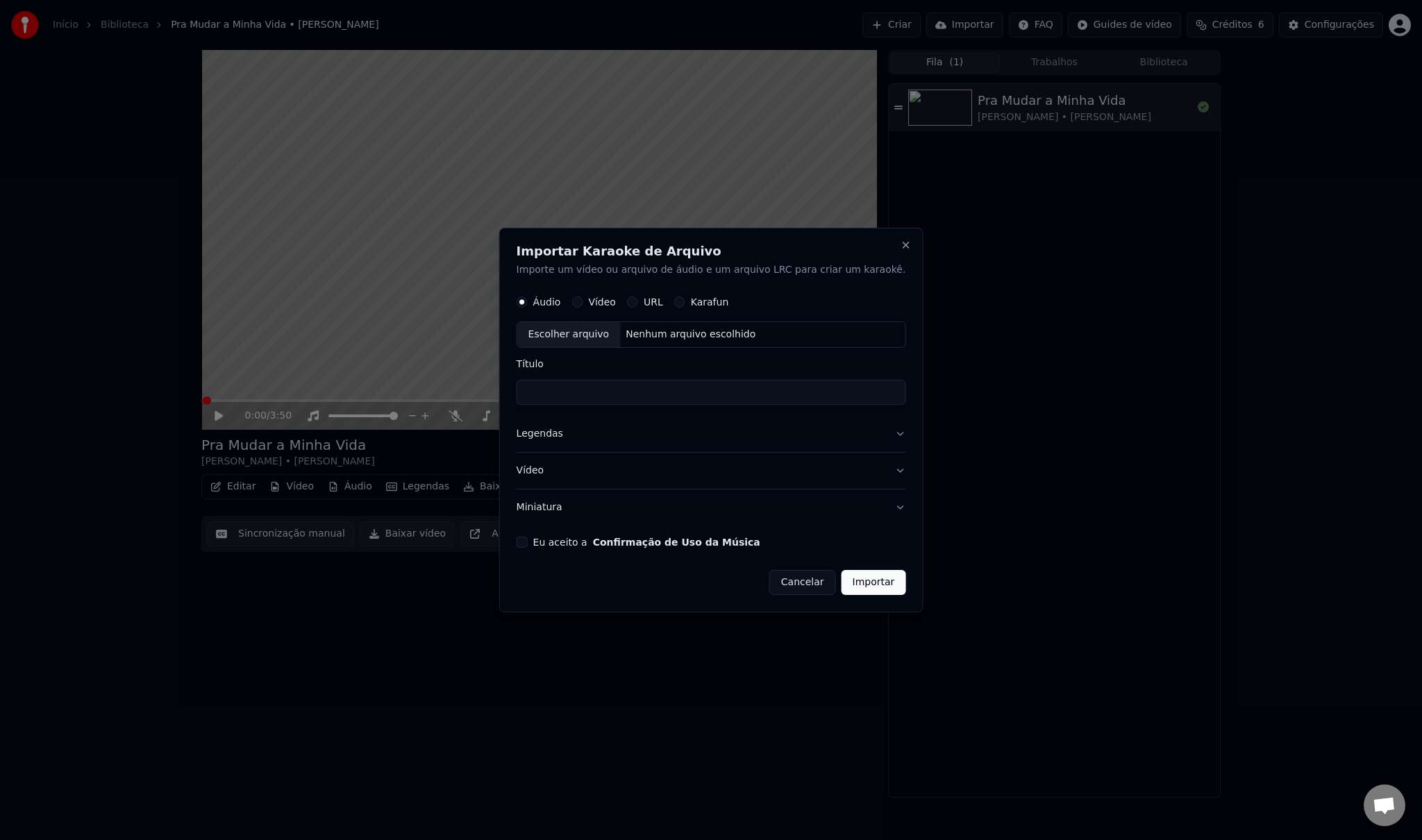
click at [770, 585] on button "Cancelar" at bounding box center [802, 582] width 67 height 25
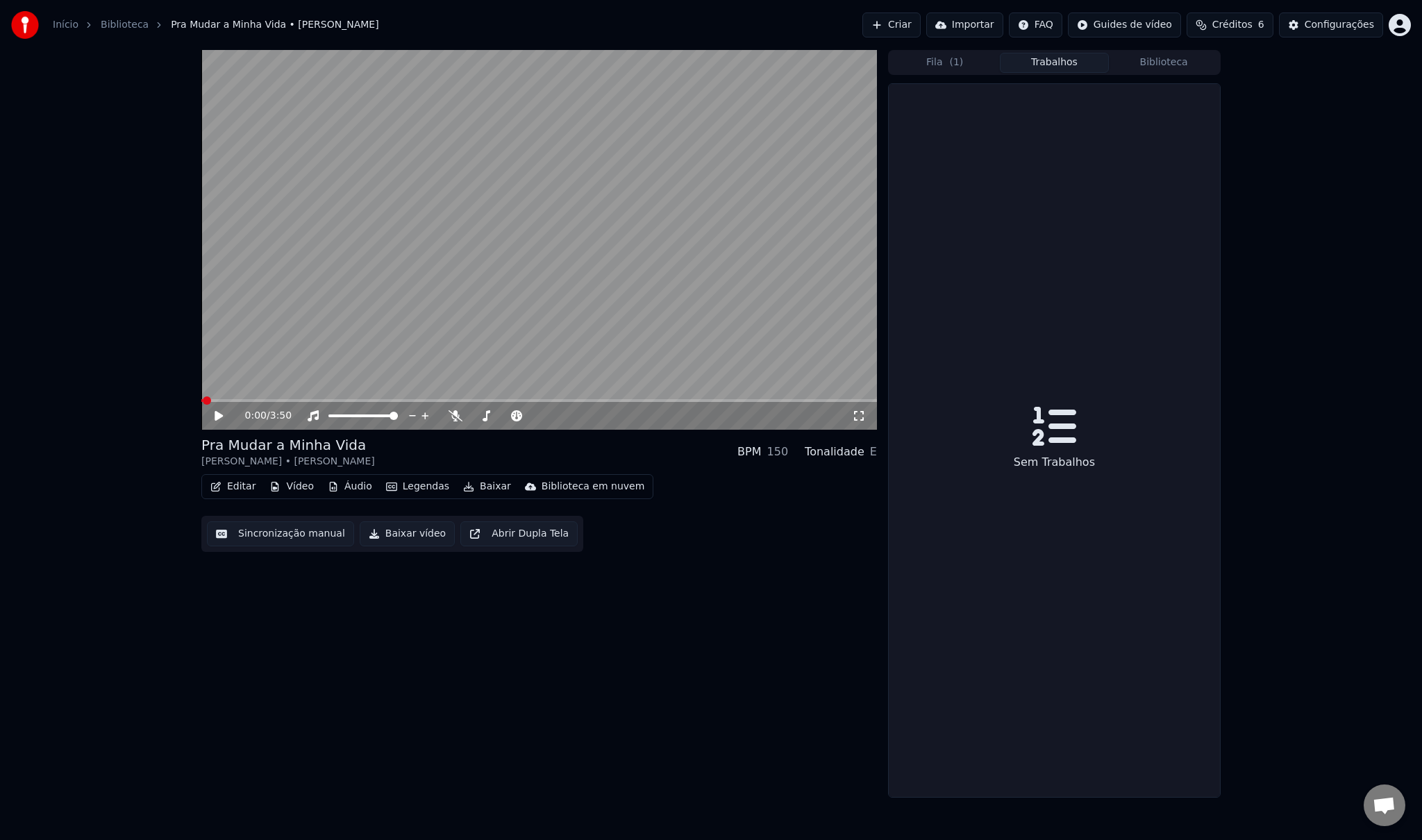
click at [1050, 63] on button "Trabalhos" at bounding box center [1054, 63] width 110 height 20
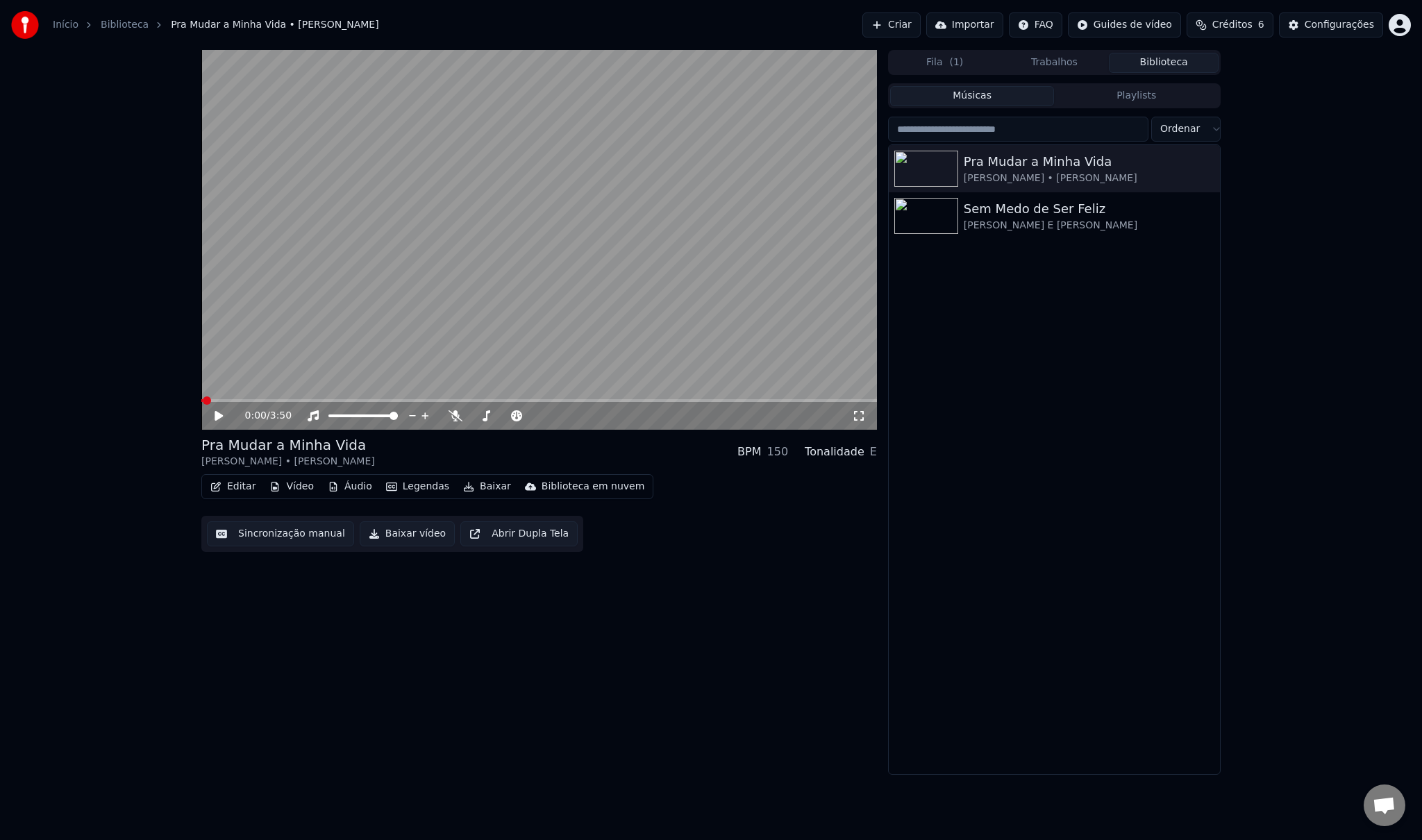
click at [1174, 57] on button "Biblioteca" at bounding box center [1164, 63] width 110 height 20
click at [980, 22] on button "Importar" at bounding box center [965, 25] width 77 height 25
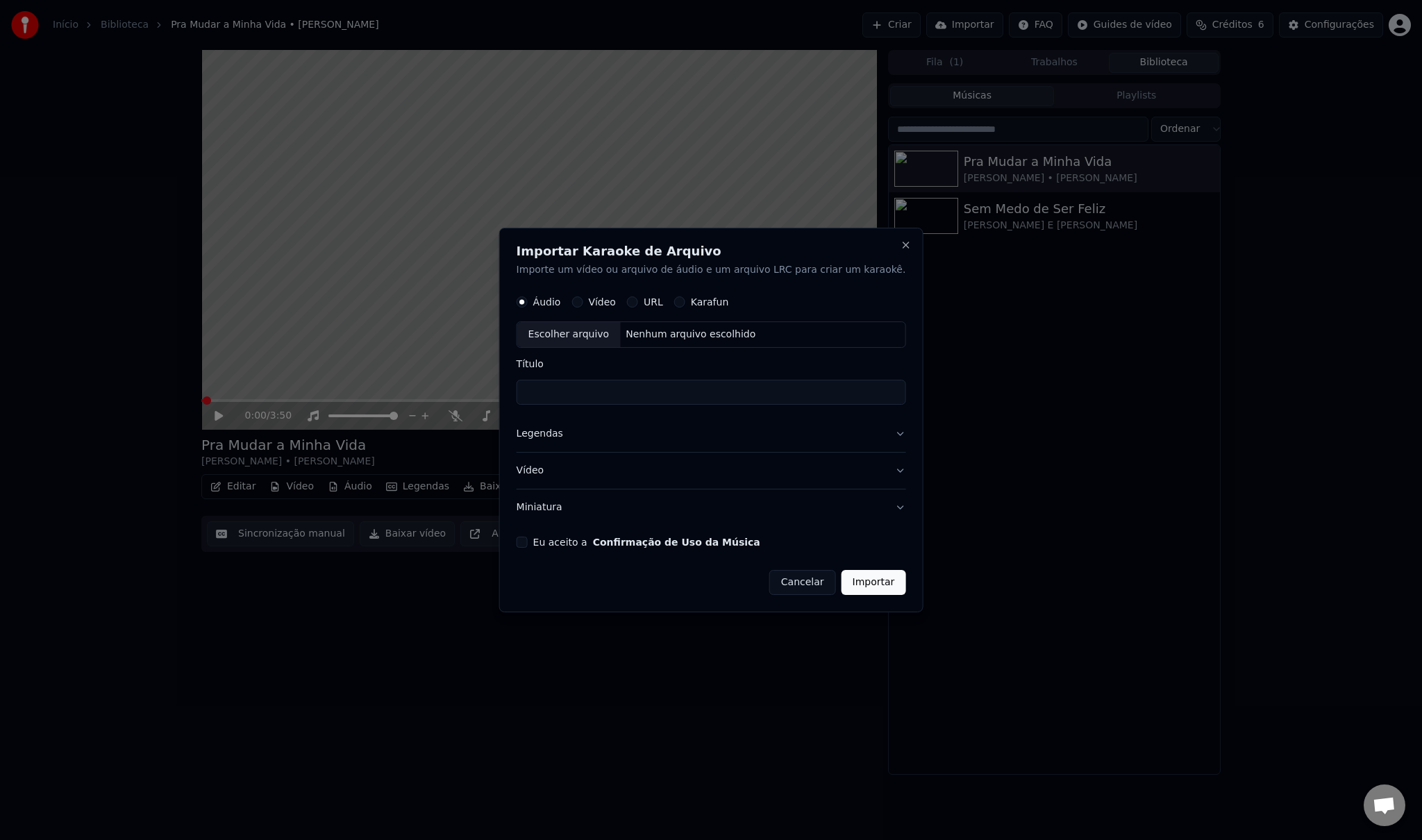
click at [587, 335] on div "Escolher arquivo" at bounding box center [569, 335] width 104 height 25
drag, startPoint x: 567, startPoint y: 392, endPoint x: 503, endPoint y: 388, distance: 64.1
click at [503, 388] on body "**********" at bounding box center [711, 420] width 1422 height 840
drag, startPoint x: 652, startPoint y: 390, endPoint x: 491, endPoint y: 388, distance: 161.0
click at [491, 388] on body "**********" at bounding box center [711, 420] width 1422 height 840
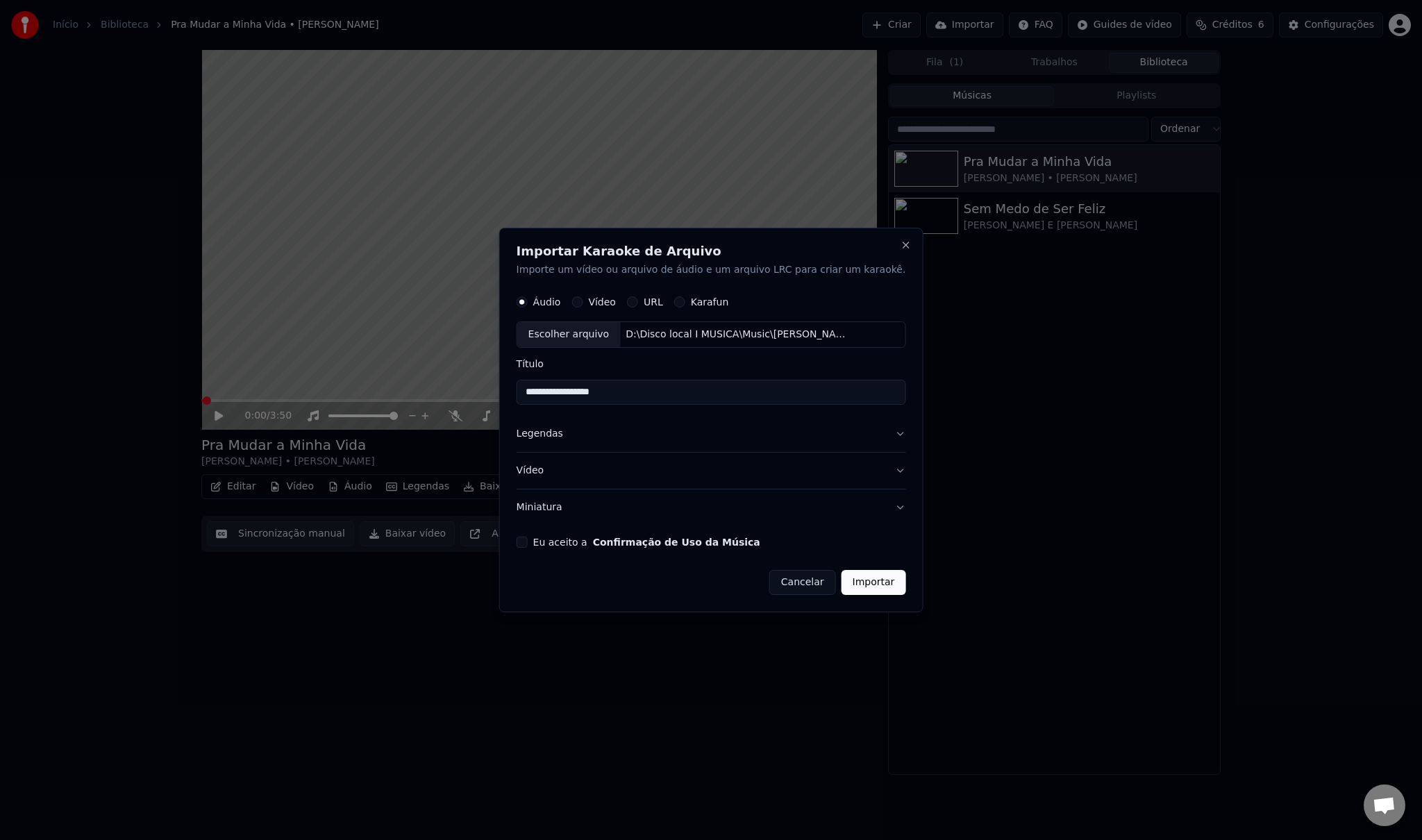
click at [640, 422] on button "Legendas" at bounding box center [711, 433] width 389 height 36
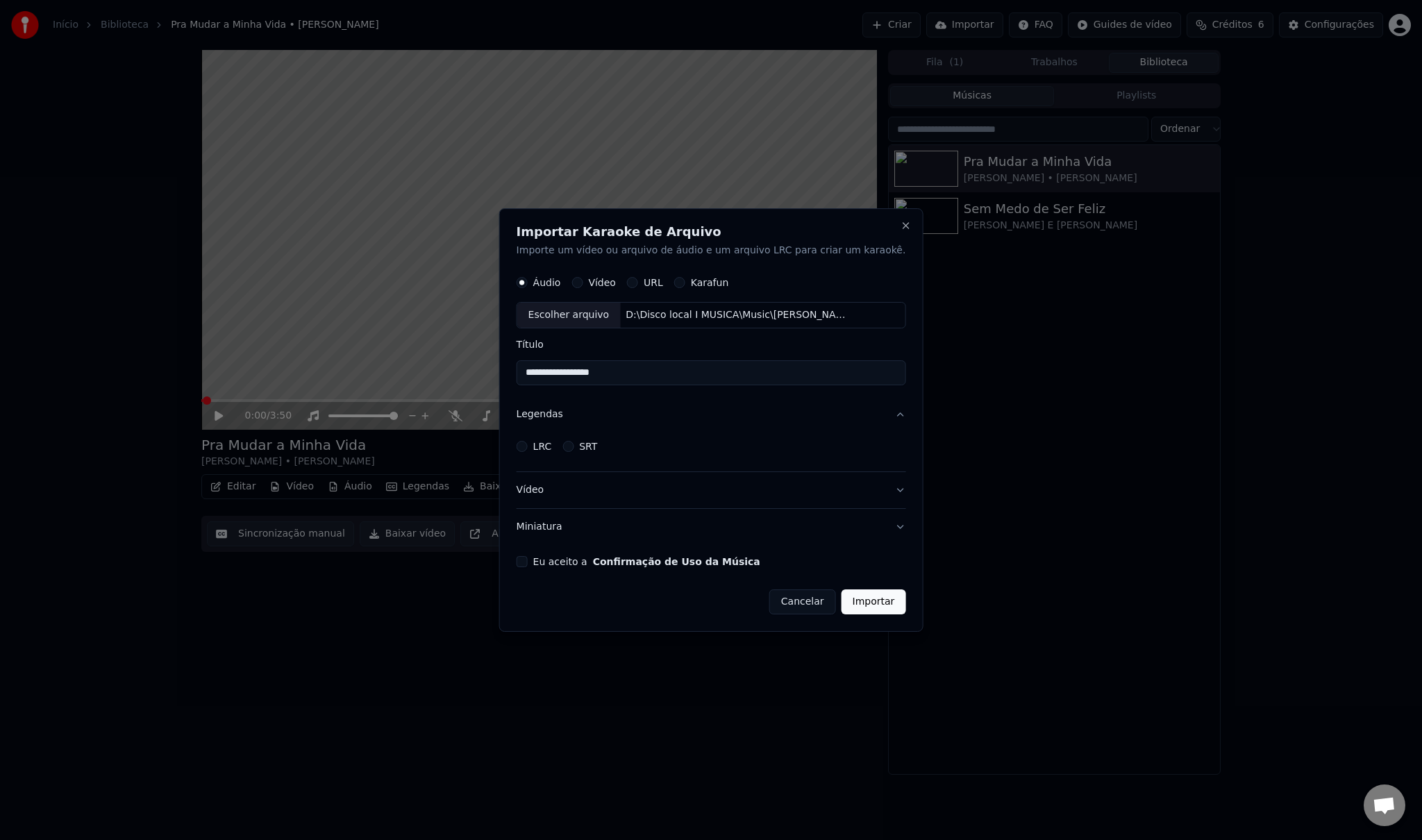
click at [681, 416] on button "Legendas" at bounding box center [711, 414] width 389 height 36
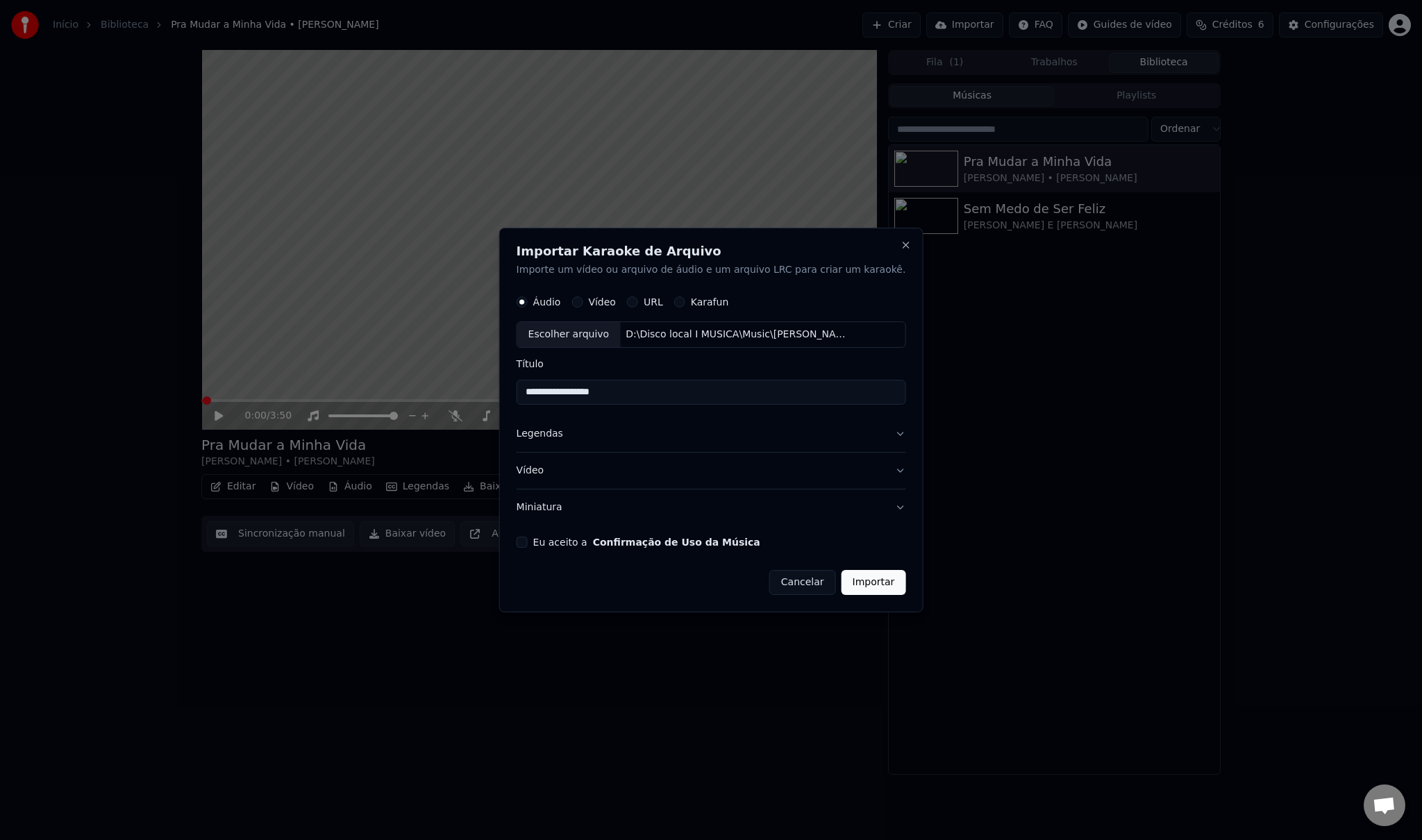
click at [872, 436] on button "Legendas" at bounding box center [711, 433] width 389 height 36
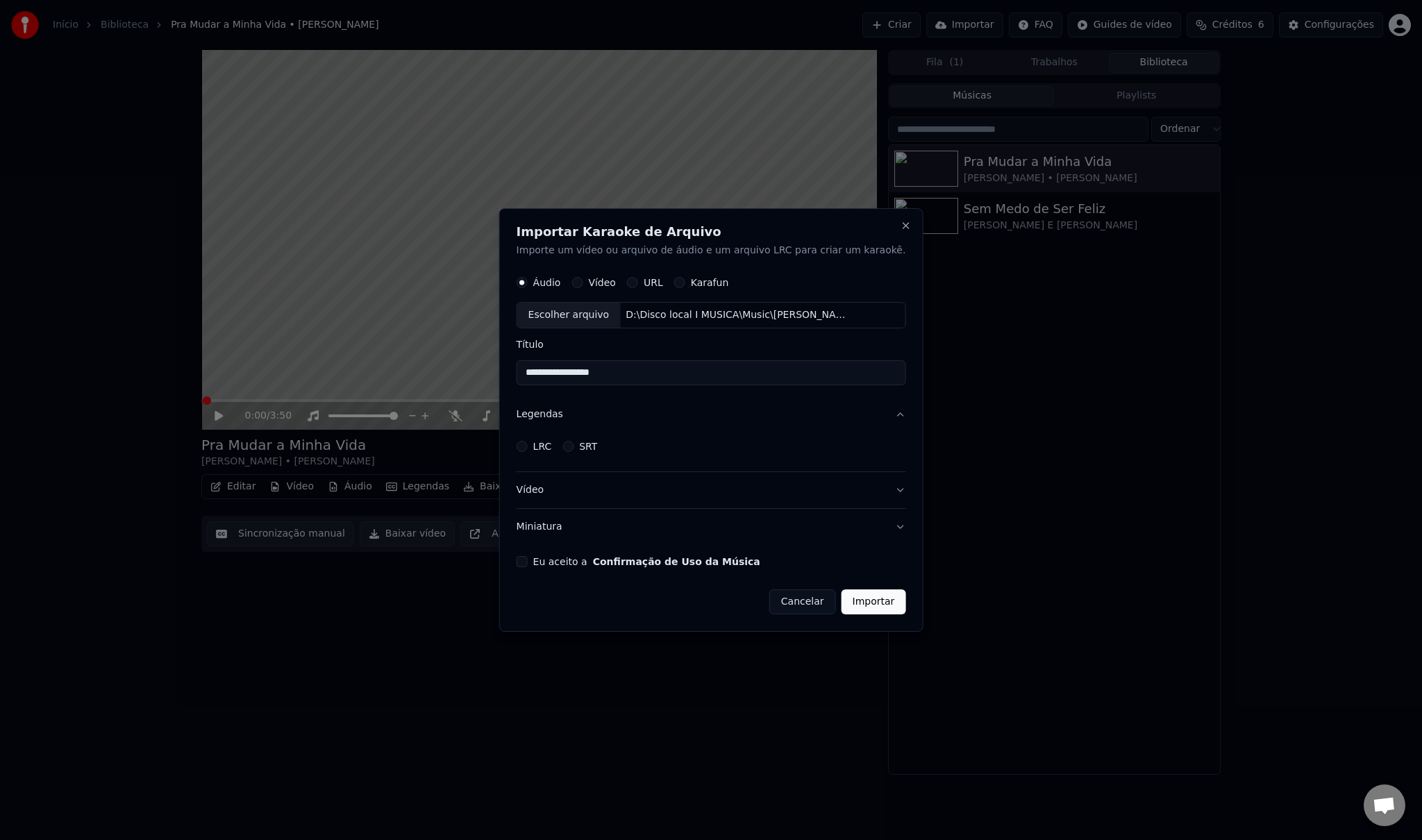
click at [528, 447] on button "LRC" at bounding box center [522, 447] width 11 height 11
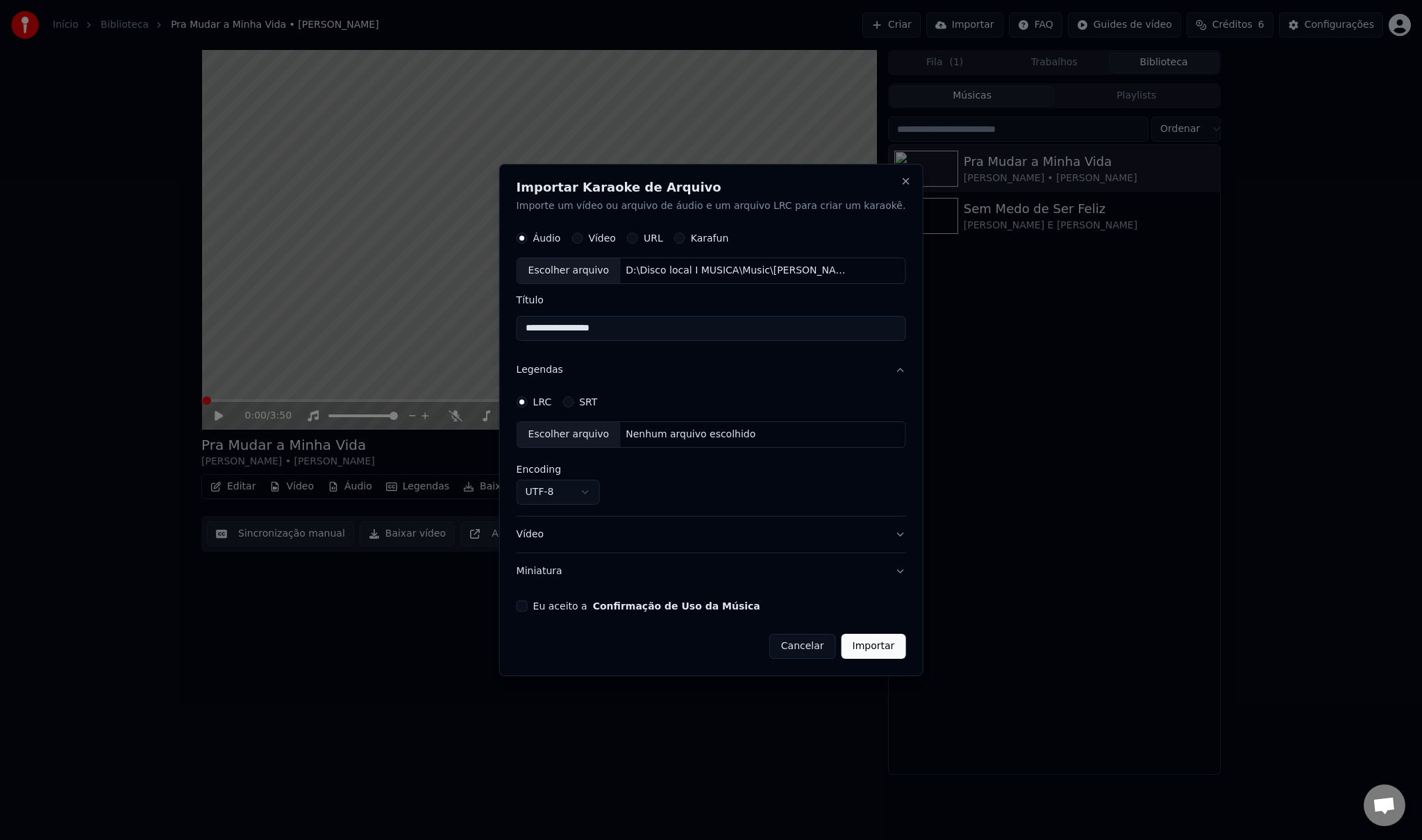
click at [574, 403] on button "SRT" at bounding box center [568, 402] width 11 height 11
click at [552, 405] on div "LRC" at bounding box center [534, 402] width 35 height 11
click at [528, 403] on button "LRC" at bounding box center [522, 402] width 11 height 11
click at [876, 570] on button "Miniatura" at bounding box center [711, 571] width 389 height 36
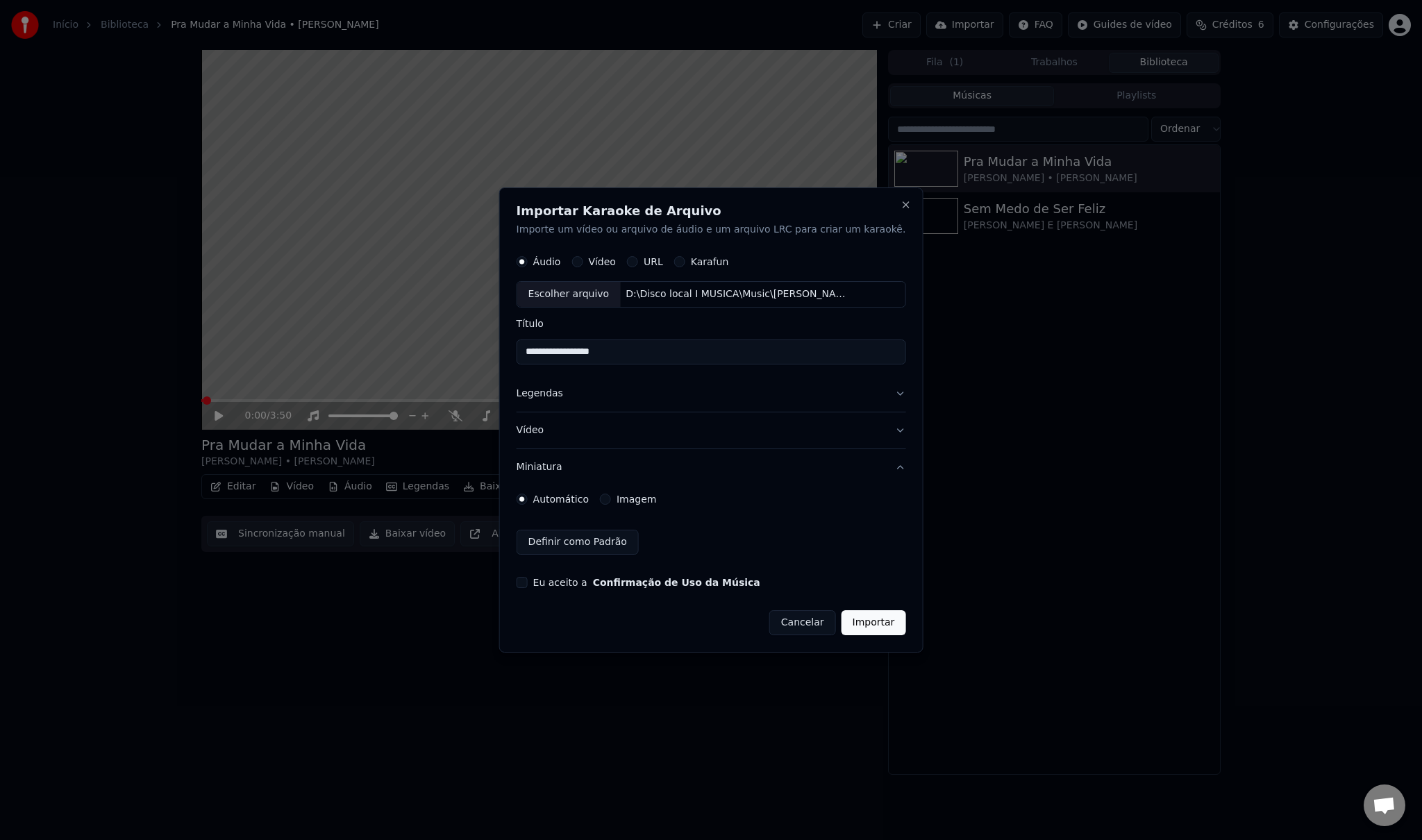
click at [611, 497] on button "Imagem" at bounding box center [606, 499] width 11 height 11
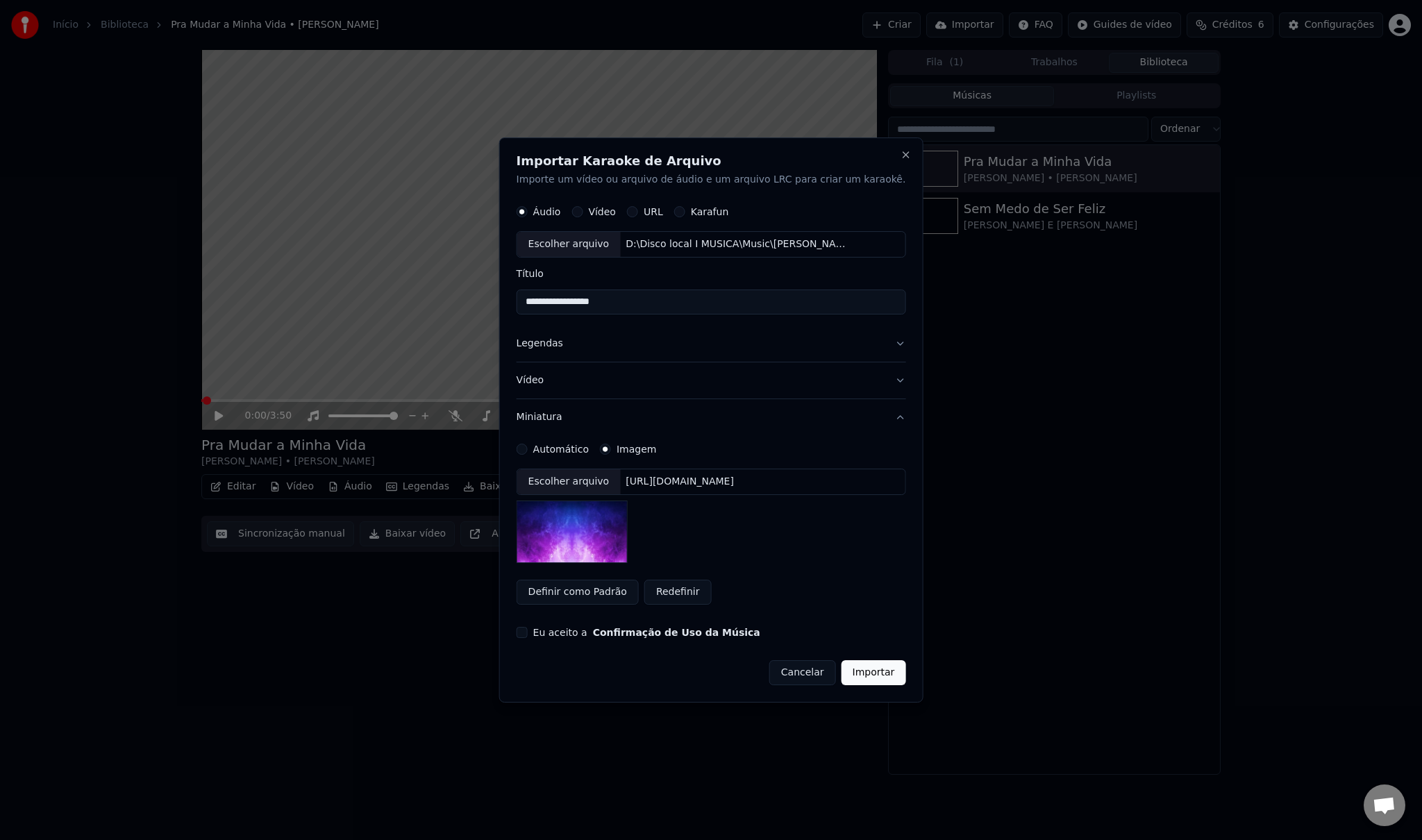
click at [614, 481] on div "Escolher arquivo" at bounding box center [569, 481] width 104 height 25
click at [871, 378] on button "Vídeo" at bounding box center [711, 380] width 389 height 36
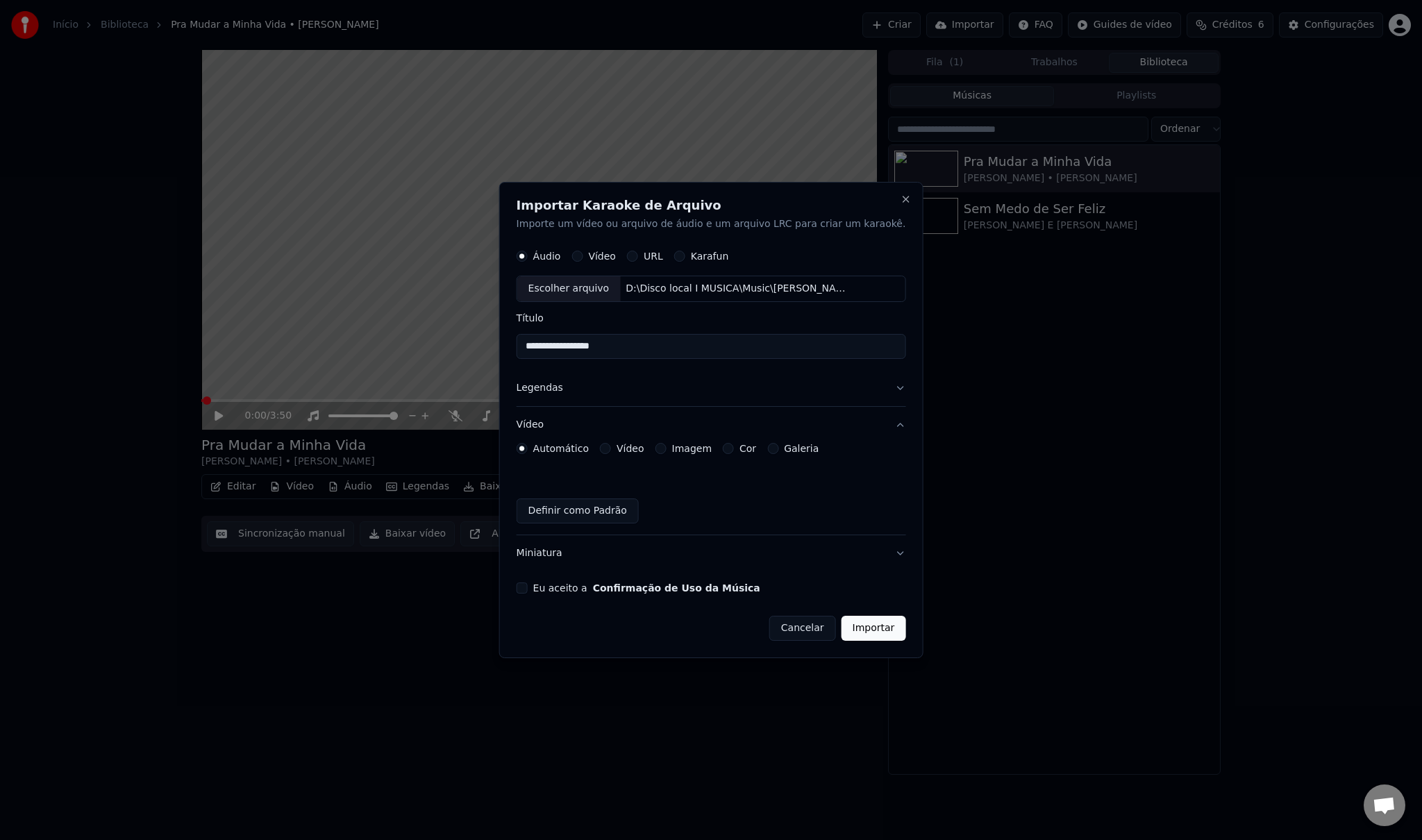
click at [875, 550] on button "Miniatura" at bounding box center [711, 553] width 389 height 36
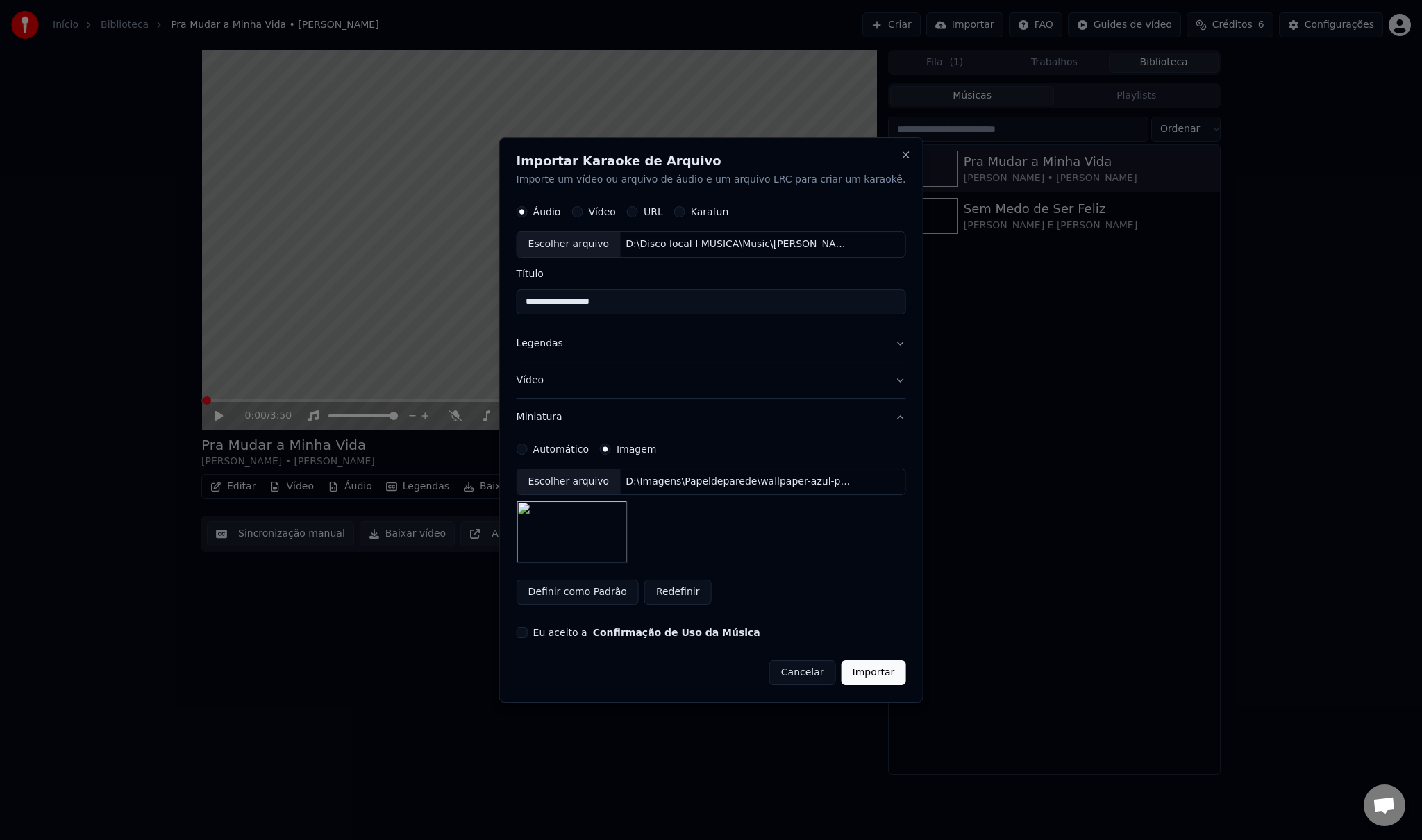
click at [556, 450] on label "Automático" at bounding box center [561, 449] width 55 height 10
click at [528, 450] on button "Automático" at bounding box center [522, 449] width 11 height 11
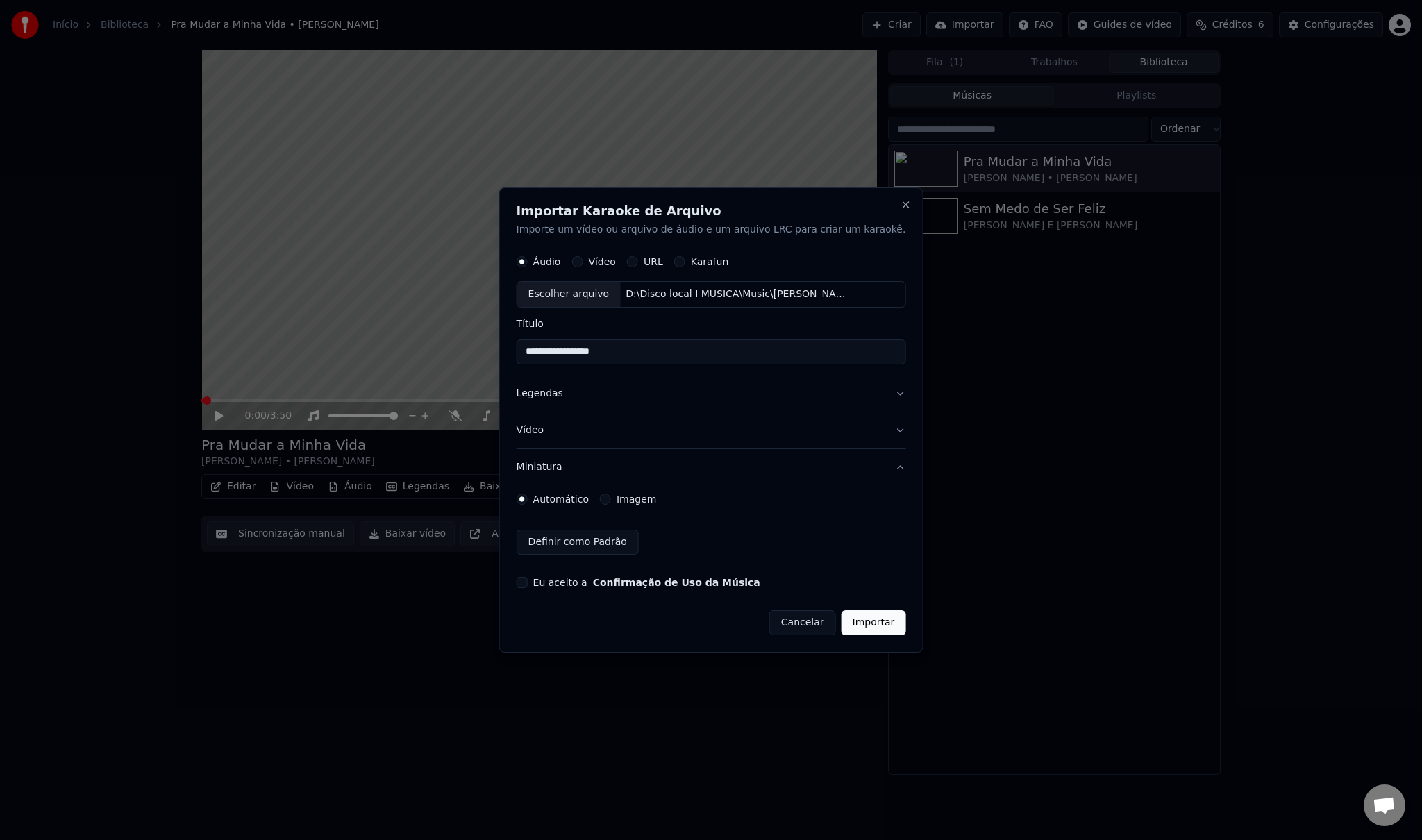
click at [555, 500] on div "Automático" at bounding box center [553, 499] width 72 height 11
click at [874, 431] on button "Vídeo" at bounding box center [711, 430] width 389 height 36
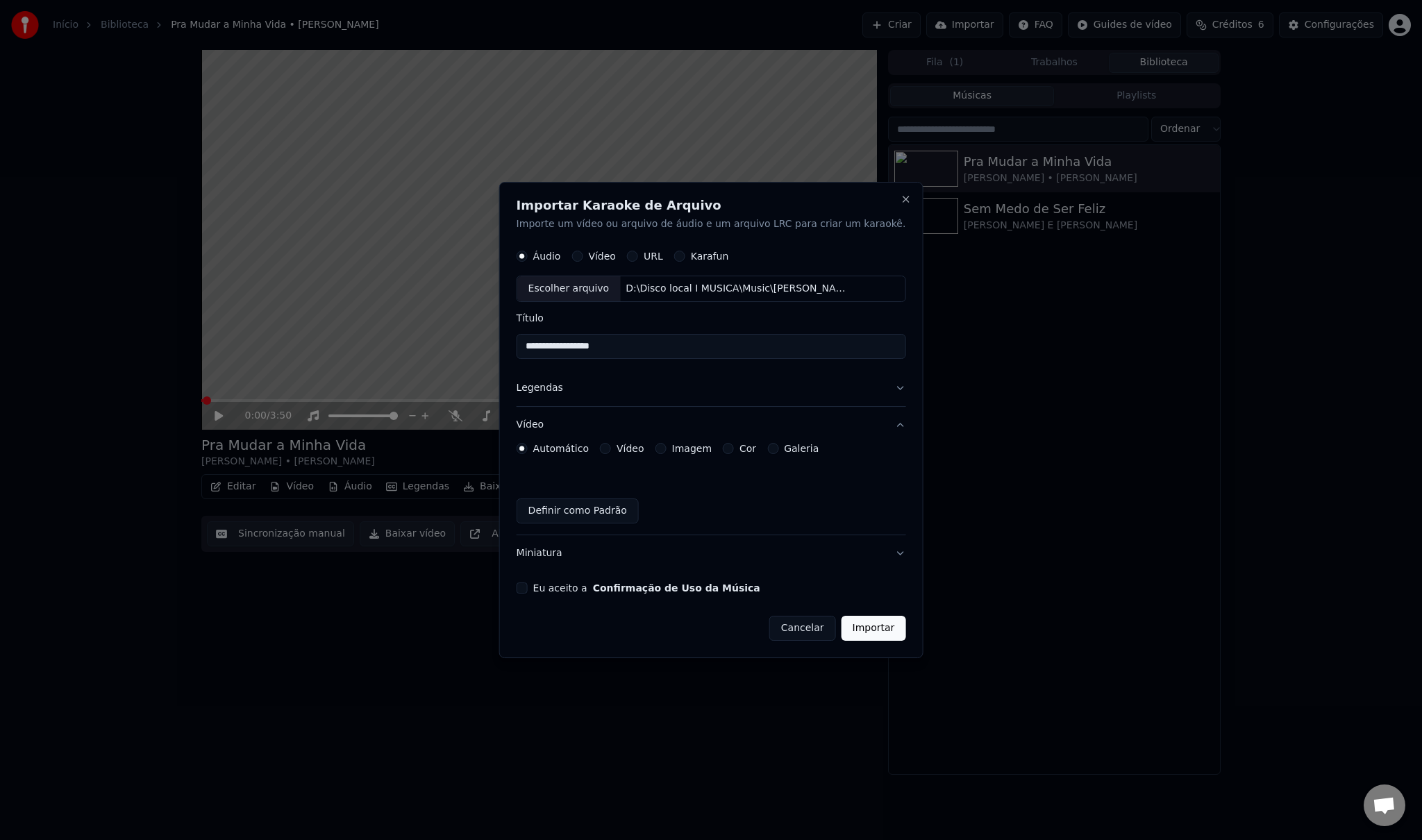
click at [688, 448] on div "Imagem" at bounding box center [684, 448] width 56 height 11
click at [667, 448] on button "Imagem" at bounding box center [661, 448] width 11 height 11
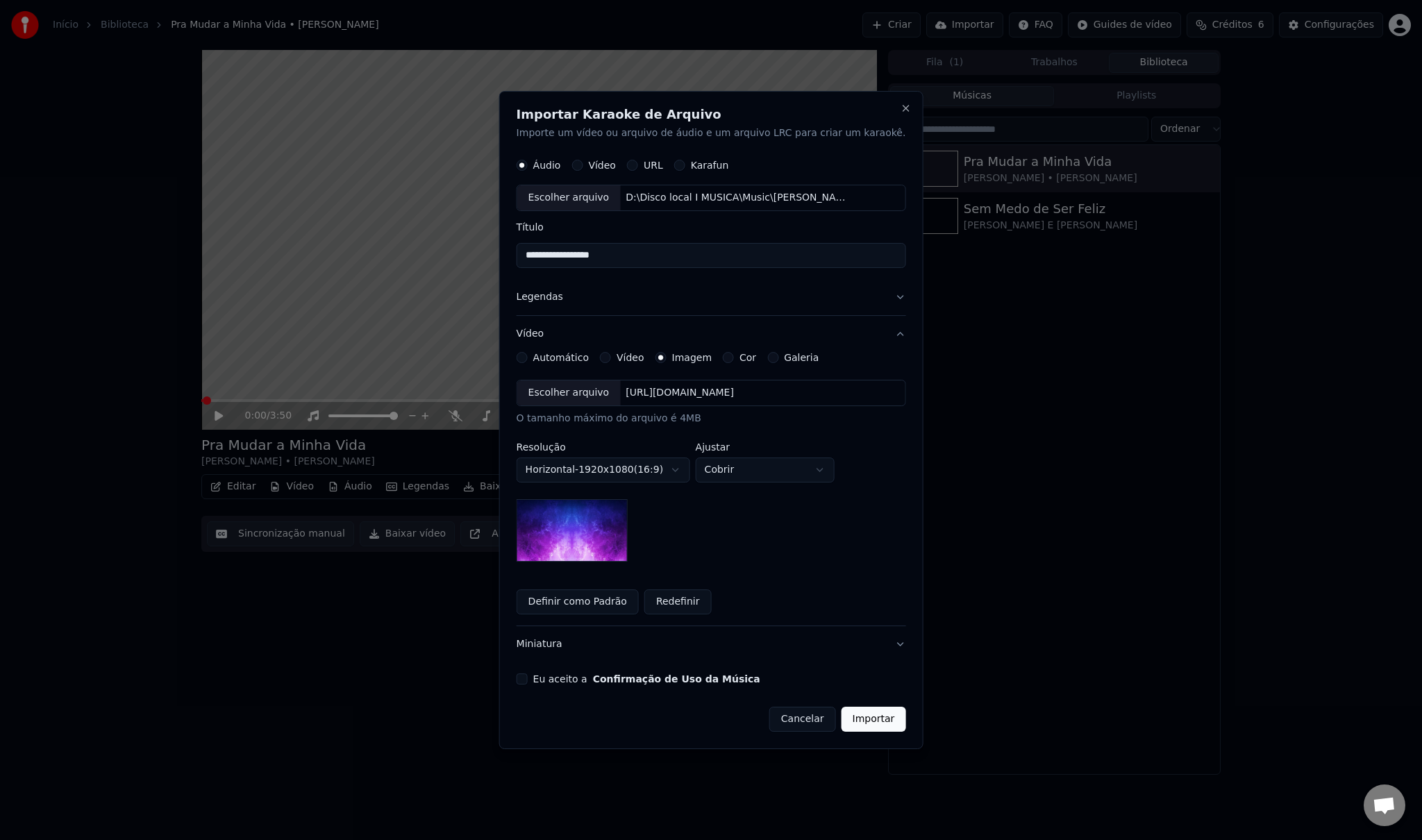
click at [591, 392] on div "Escolher arquivo" at bounding box center [569, 392] width 104 height 25
click at [876, 295] on button "Legendas" at bounding box center [711, 297] width 389 height 36
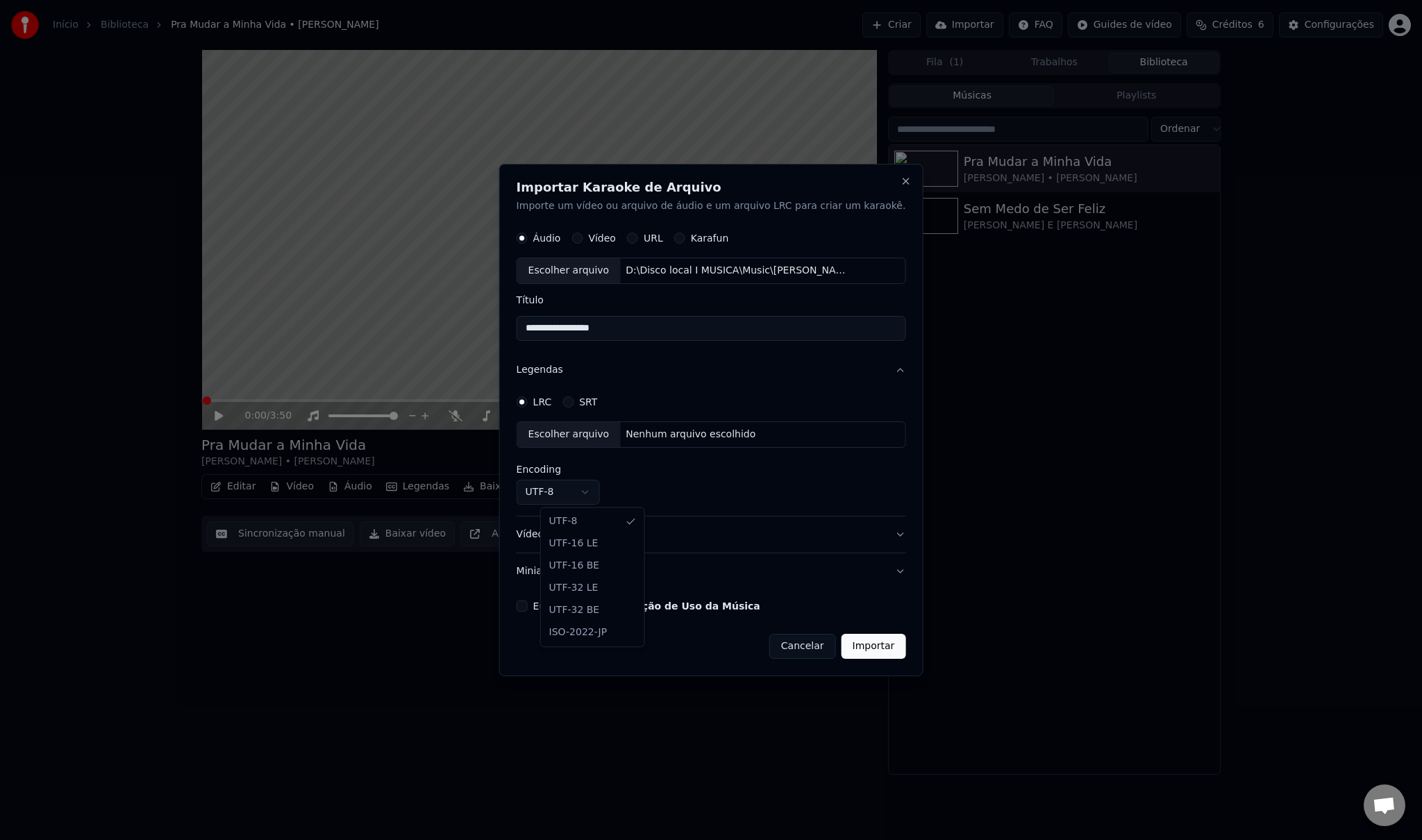
click at [601, 495] on body "**********" at bounding box center [711, 420] width 1422 height 840
click at [705, 371] on body "**********" at bounding box center [711, 420] width 1422 height 840
click at [574, 404] on button "SRT" at bounding box center [568, 402] width 11 height 11
click at [589, 428] on div "Escolher arquivo" at bounding box center [569, 434] width 104 height 25
click at [551, 405] on div "LRC" at bounding box center [534, 402] width 35 height 11
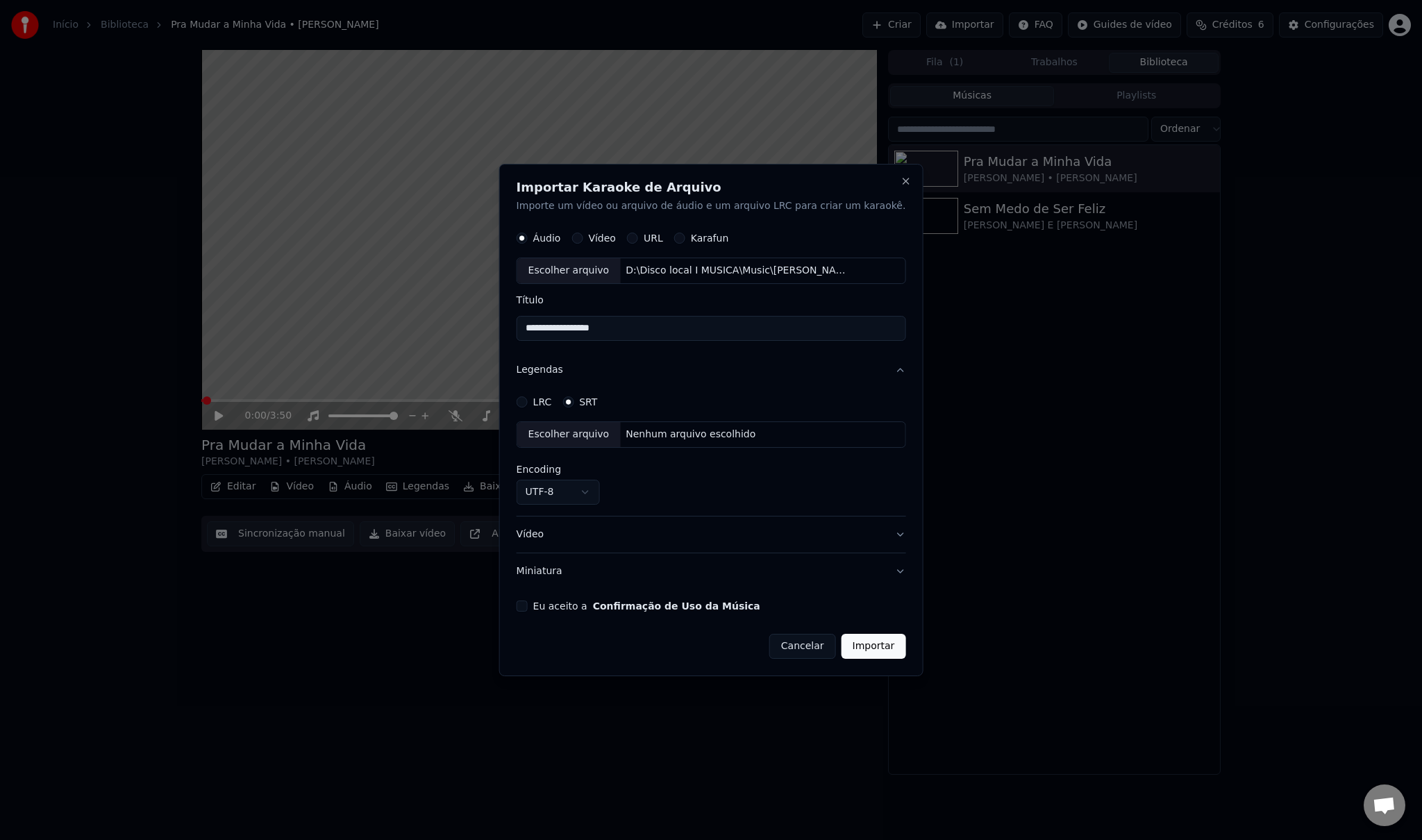
click at [528, 405] on button "LRC" at bounding box center [522, 402] width 11 height 11
click at [591, 438] on div "Escolher arquivo" at bounding box center [569, 434] width 104 height 25
drag, startPoint x: 678, startPoint y: 323, endPoint x: 498, endPoint y: 317, distance: 180.1
click at [498, 317] on body "**********" at bounding box center [711, 420] width 1422 height 840
click at [673, 327] on input "**********" at bounding box center [711, 328] width 389 height 25
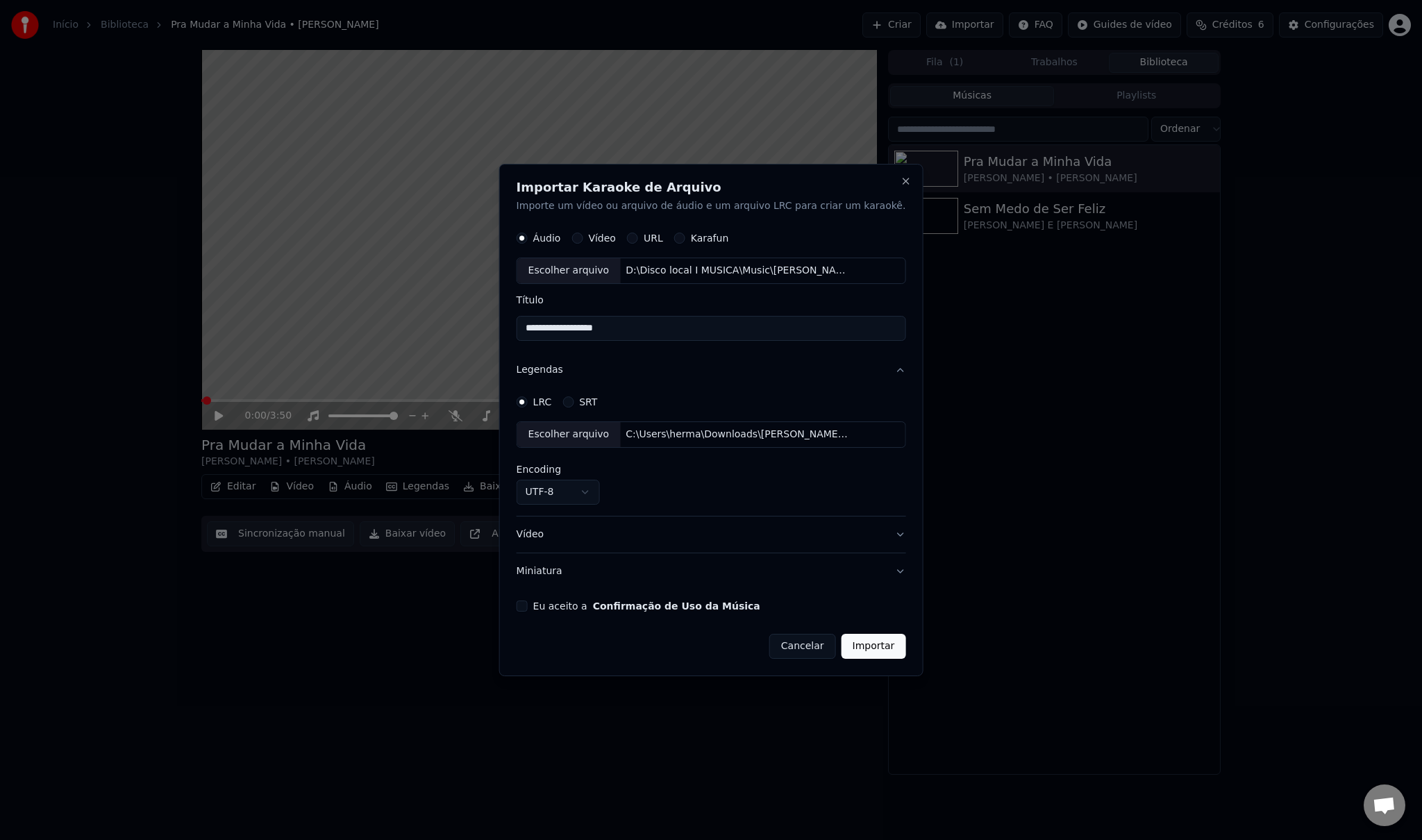
paste input "**********"
drag, startPoint x: 768, startPoint y: 330, endPoint x: 1139, endPoint y: 346, distance: 371.3
click at [1139, 346] on body "**********" at bounding box center [711, 420] width 1422 height 840
click at [647, 328] on input "**********" at bounding box center [711, 328] width 389 height 25
type input "**********"
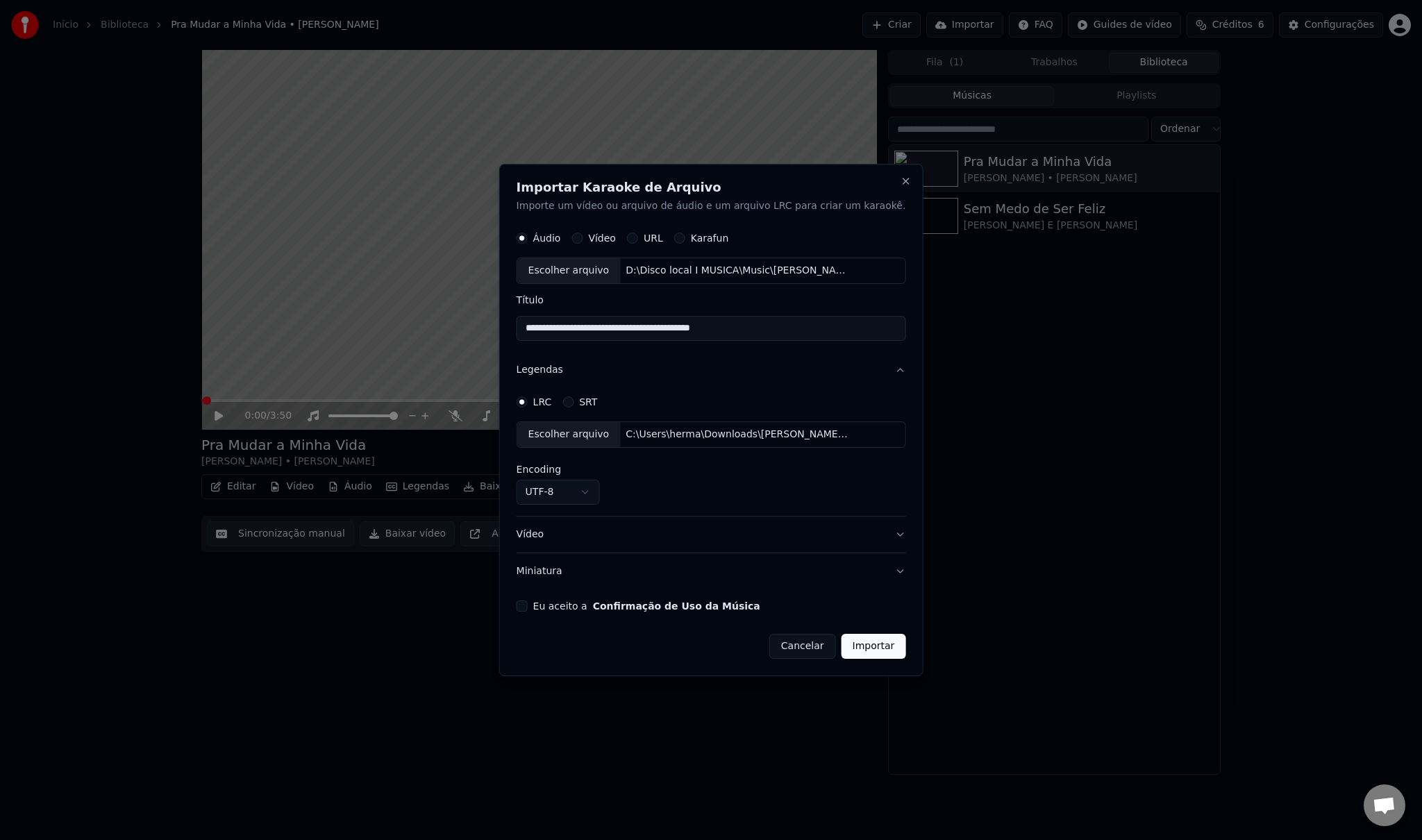
click at [855, 644] on button "Importar" at bounding box center [874, 646] width 64 height 25
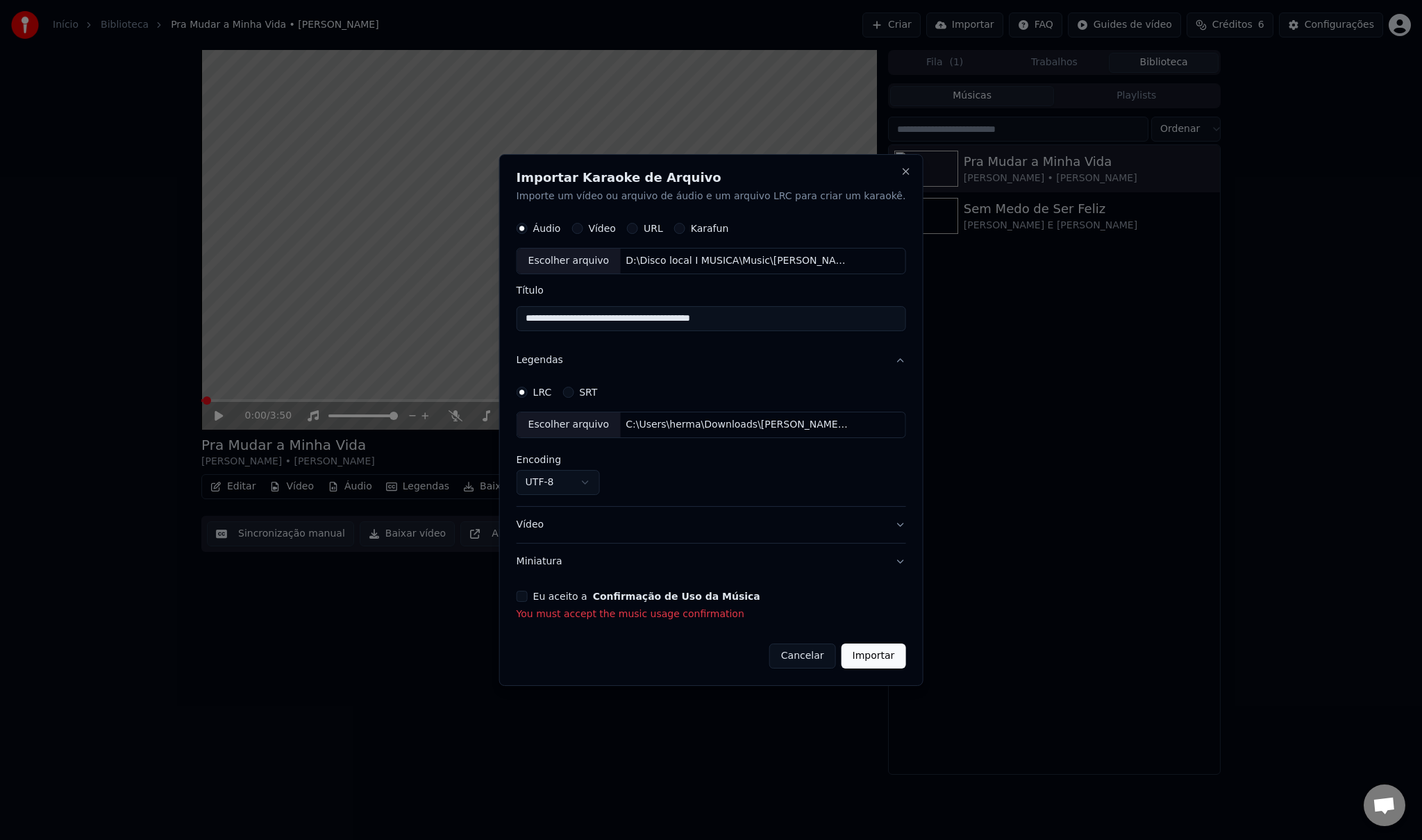
click at [539, 595] on div "**********" at bounding box center [711, 420] width 425 height 532
click at [528, 599] on button "Eu aceito a Confirmação de Uso da Música" at bounding box center [522, 596] width 11 height 11
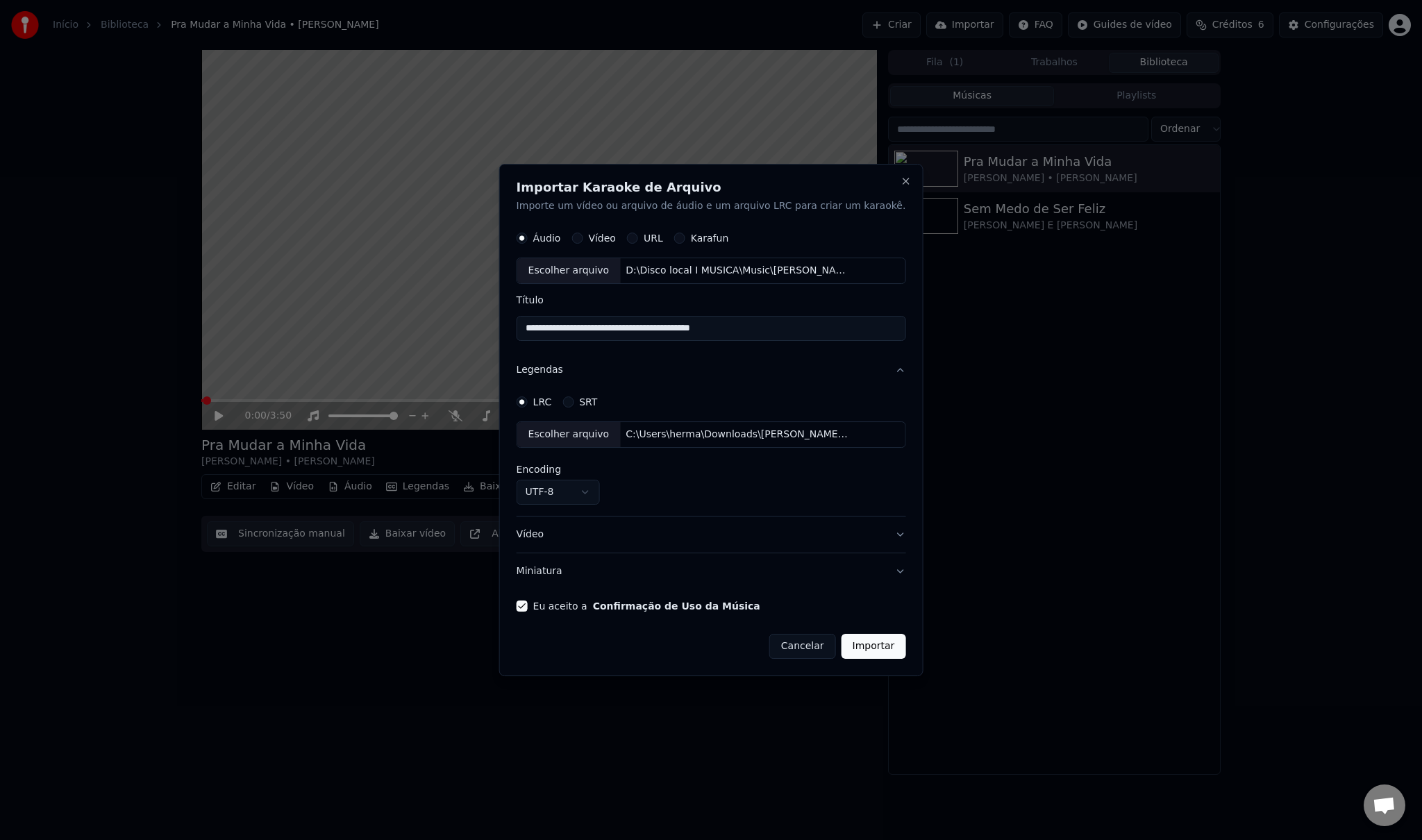
click at [851, 650] on button "Importar" at bounding box center [874, 646] width 64 height 25
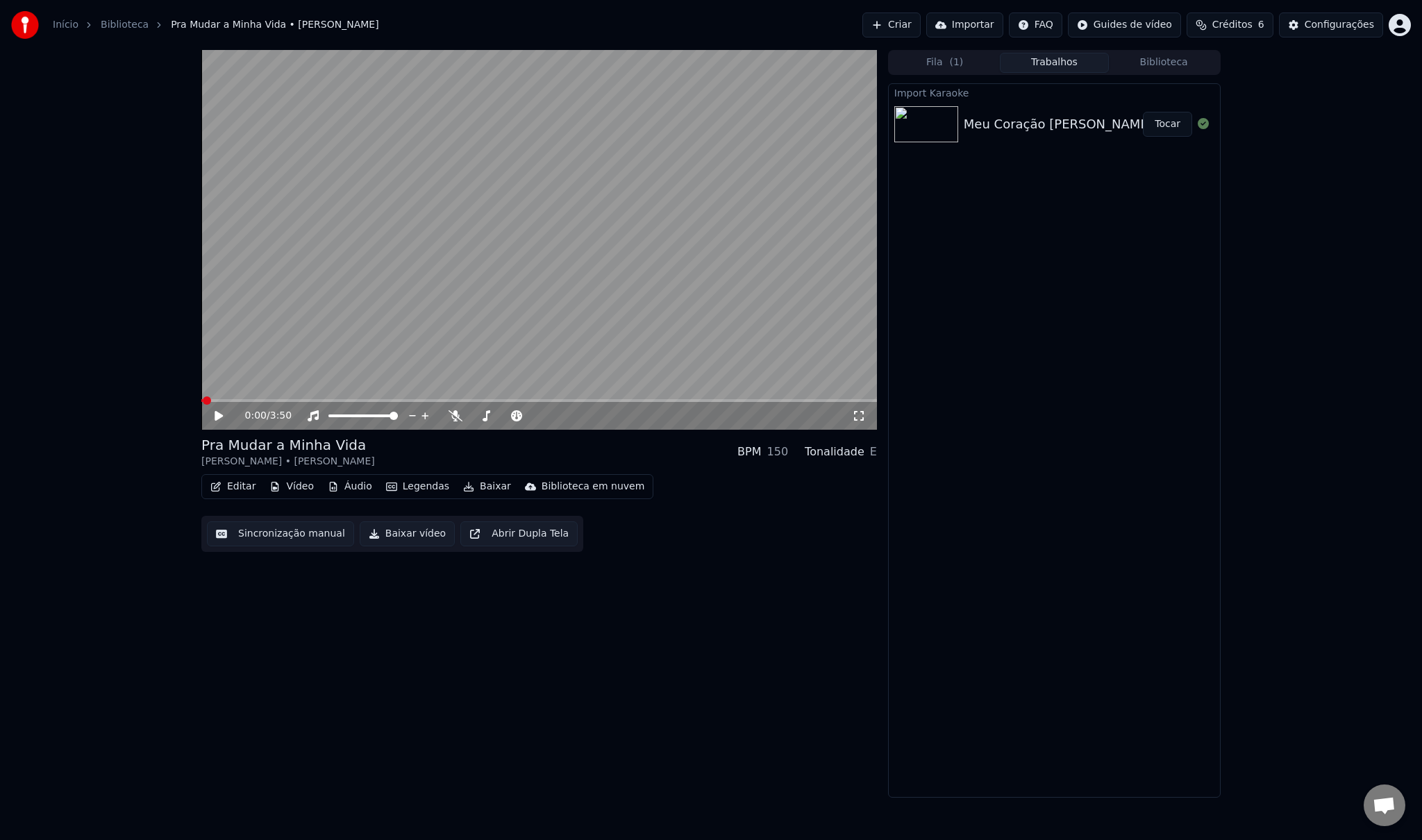
click at [216, 416] on icon at bounding box center [218, 416] width 8 height 10
click at [219, 416] on icon at bounding box center [229, 416] width 33 height 11
click at [245, 487] on button "Editar" at bounding box center [233, 486] width 56 height 19
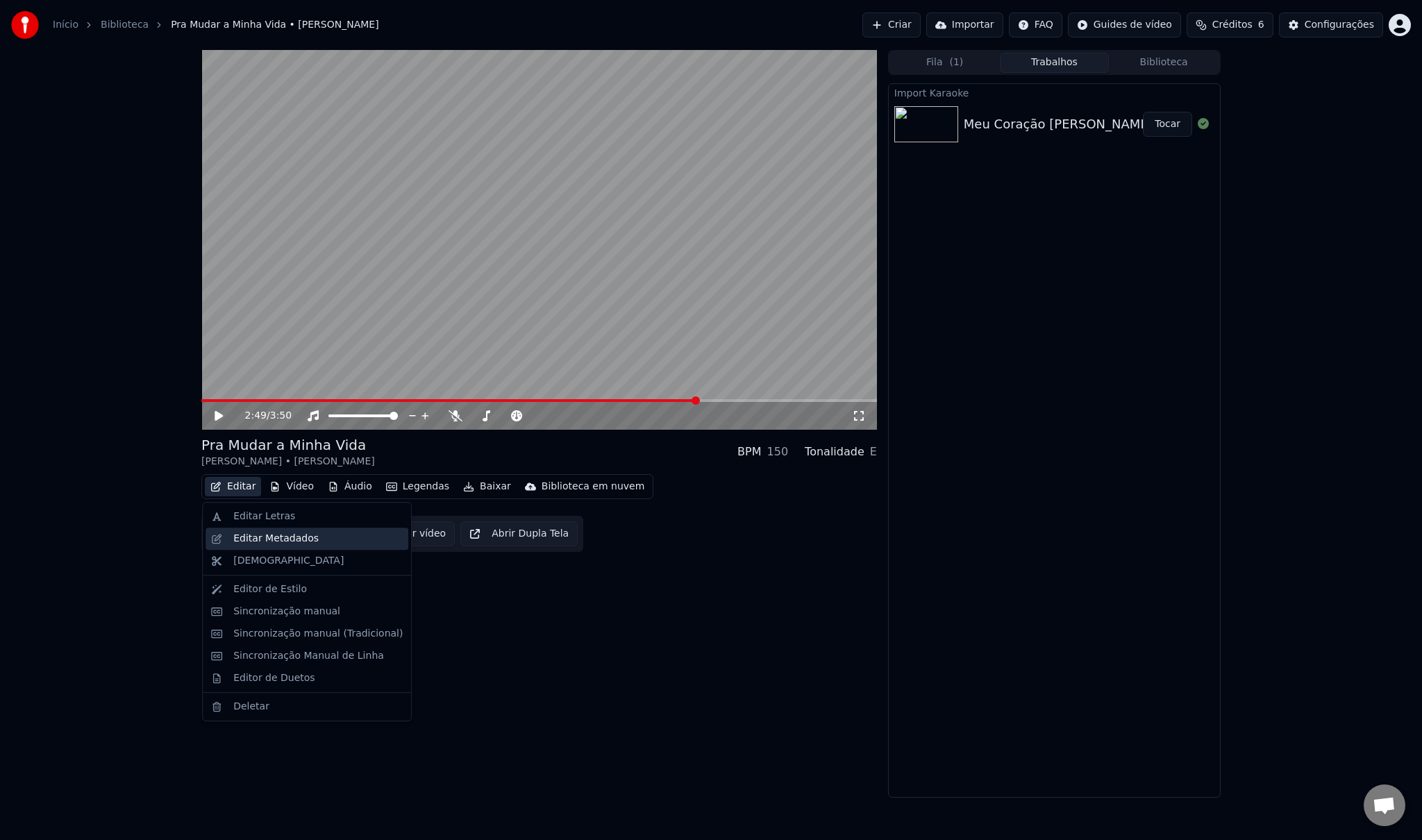
click at [250, 536] on div "Editar Metadados" at bounding box center [276, 538] width 85 height 14
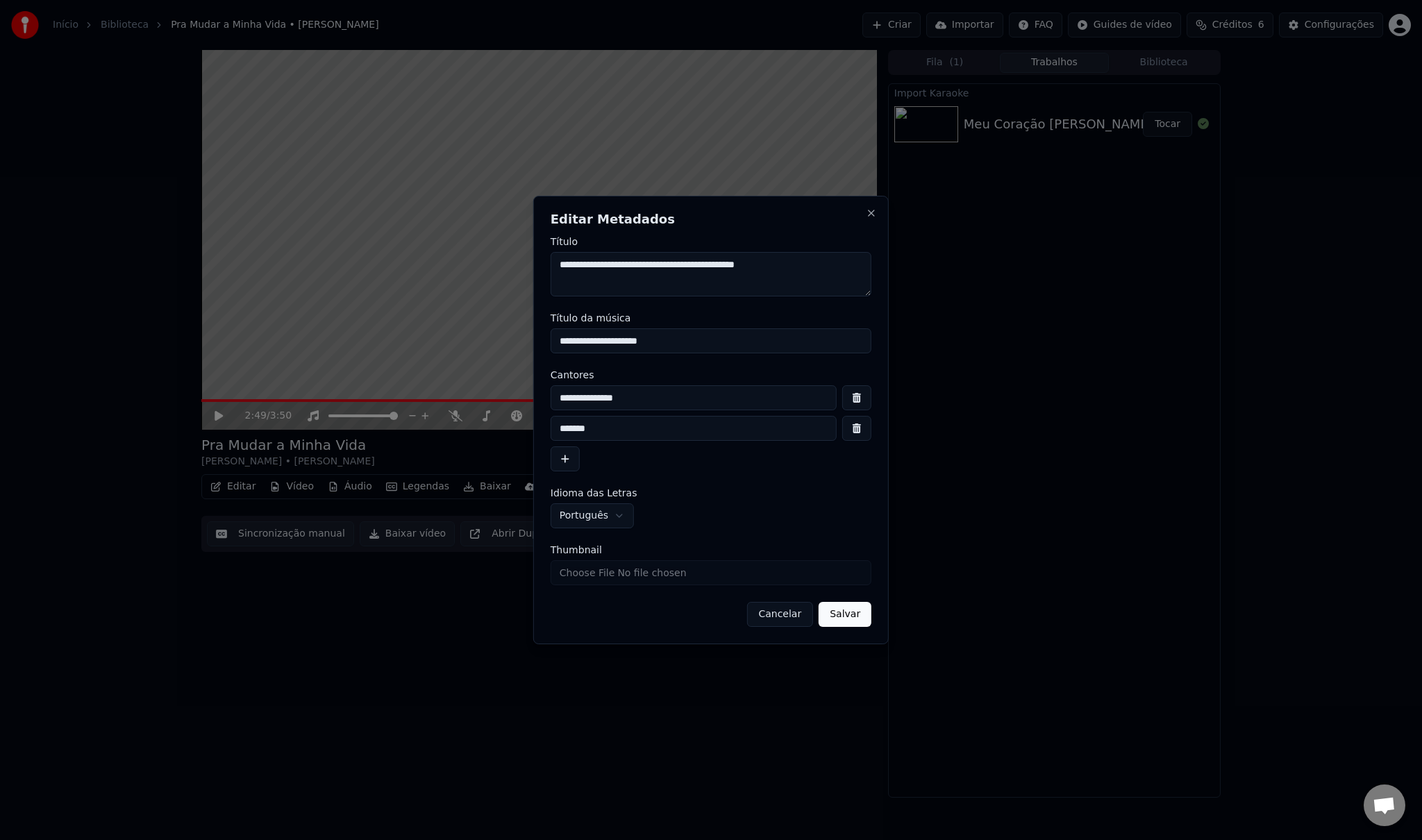
drag, startPoint x: 664, startPoint y: 264, endPoint x: 902, endPoint y: 275, distance: 238.3
click at [902, 275] on body "**********" at bounding box center [711, 420] width 1422 height 840
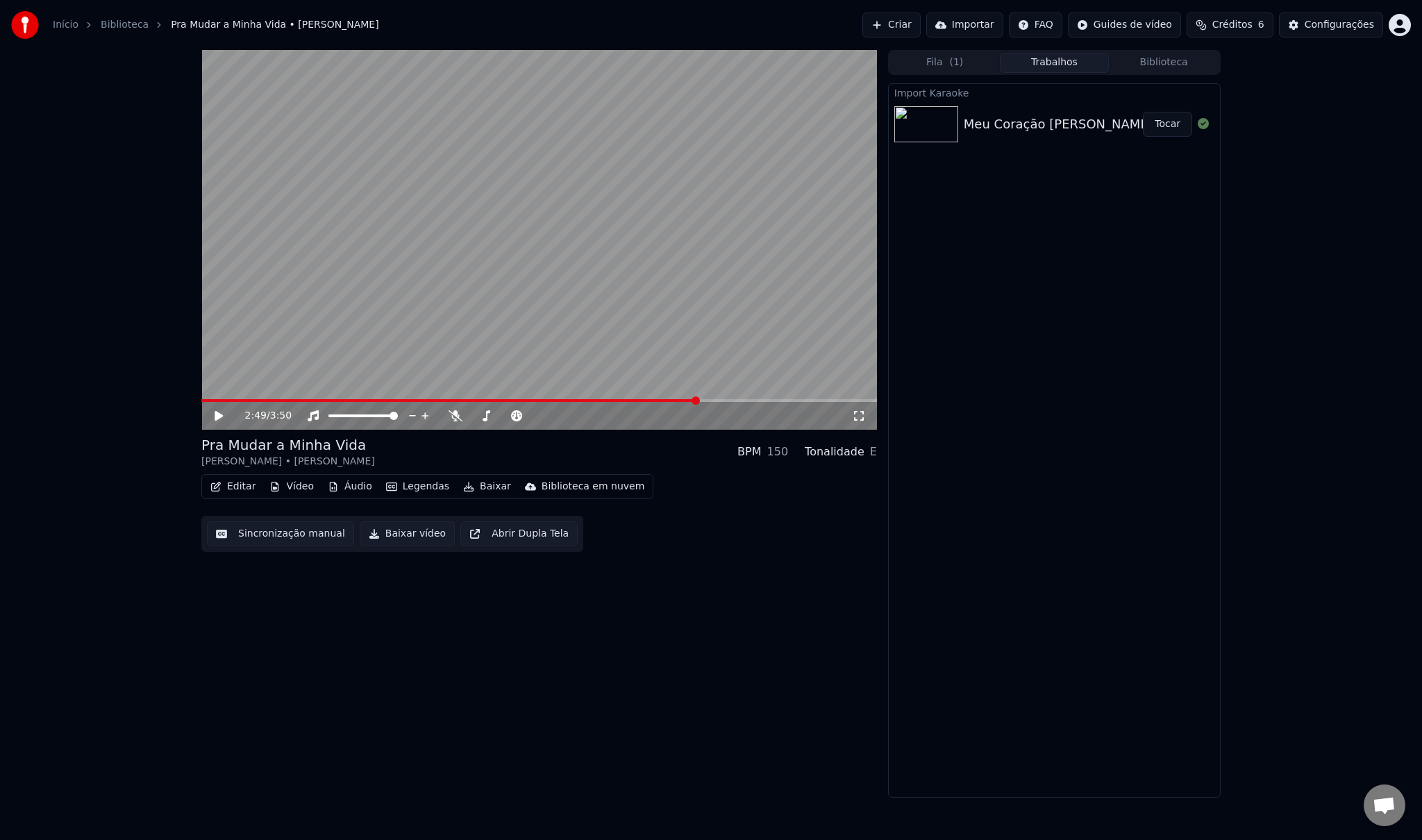
click at [240, 489] on button "Editar" at bounding box center [233, 486] width 56 height 19
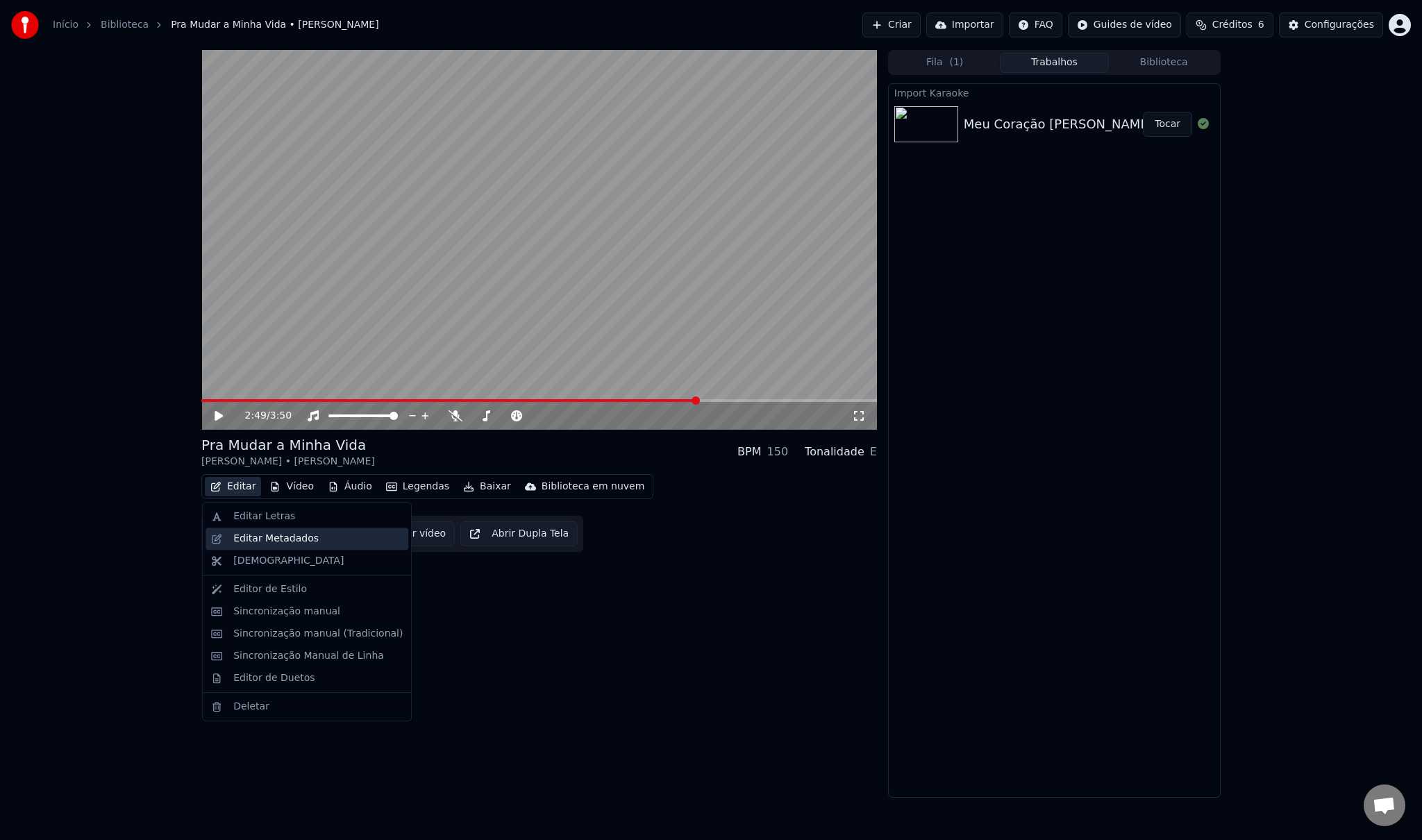
click at [251, 540] on div "Editar Metadados" at bounding box center [276, 538] width 85 height 14
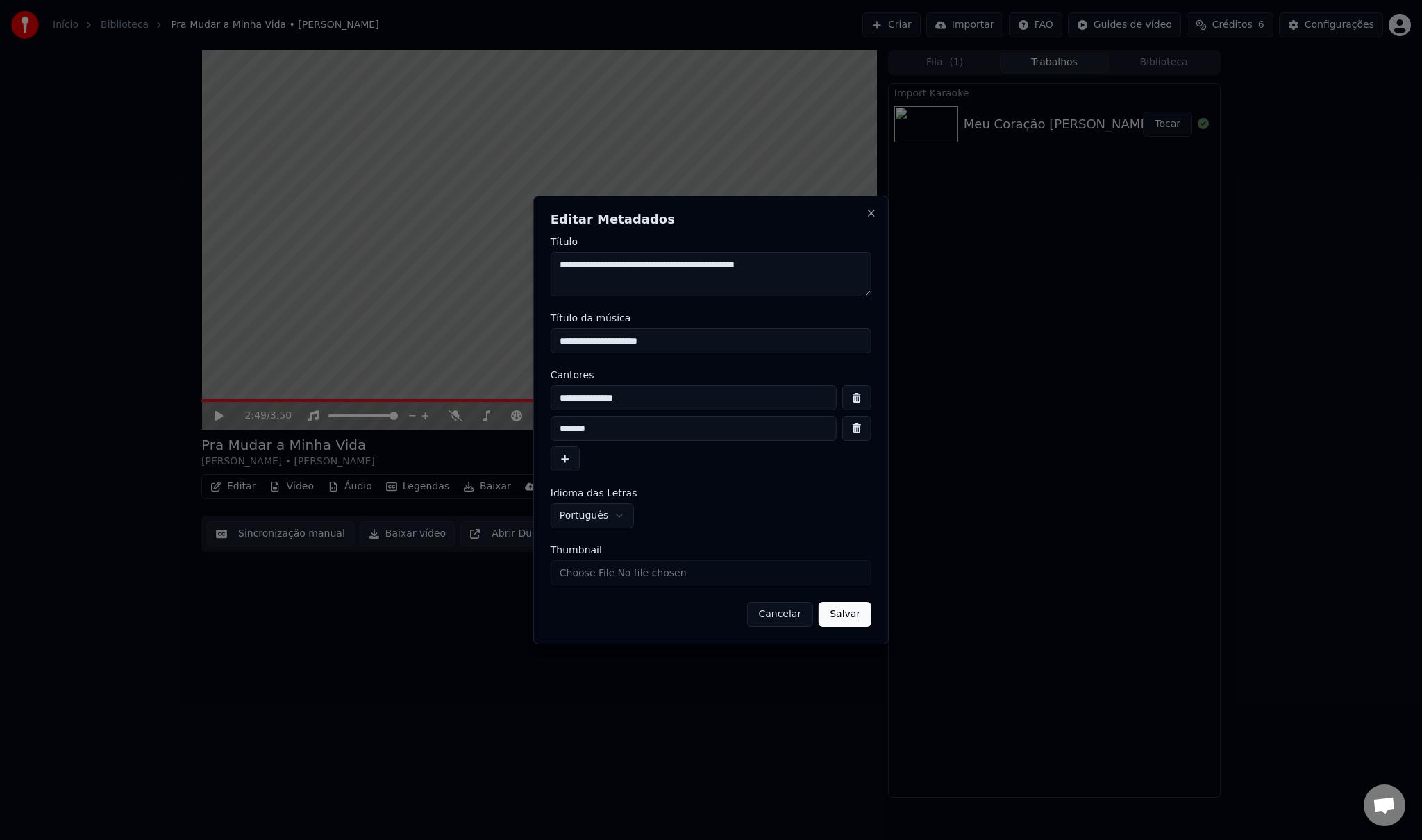
drag, startPoint x: 667, startPoint y: 264, endPoint x: 859, endPoint y: 276, distance: 192.4
click at [859, 276] on textarea "**********" at bounding box center [711, 274] width 321 height 44
type textarea "**********"
click at [697, 470] on div "**********" at bounding box center [711, 428] width 321 height 86
click at [839, 617] on button "Salvar" at bounding box center [845, 614] width 53 height 25
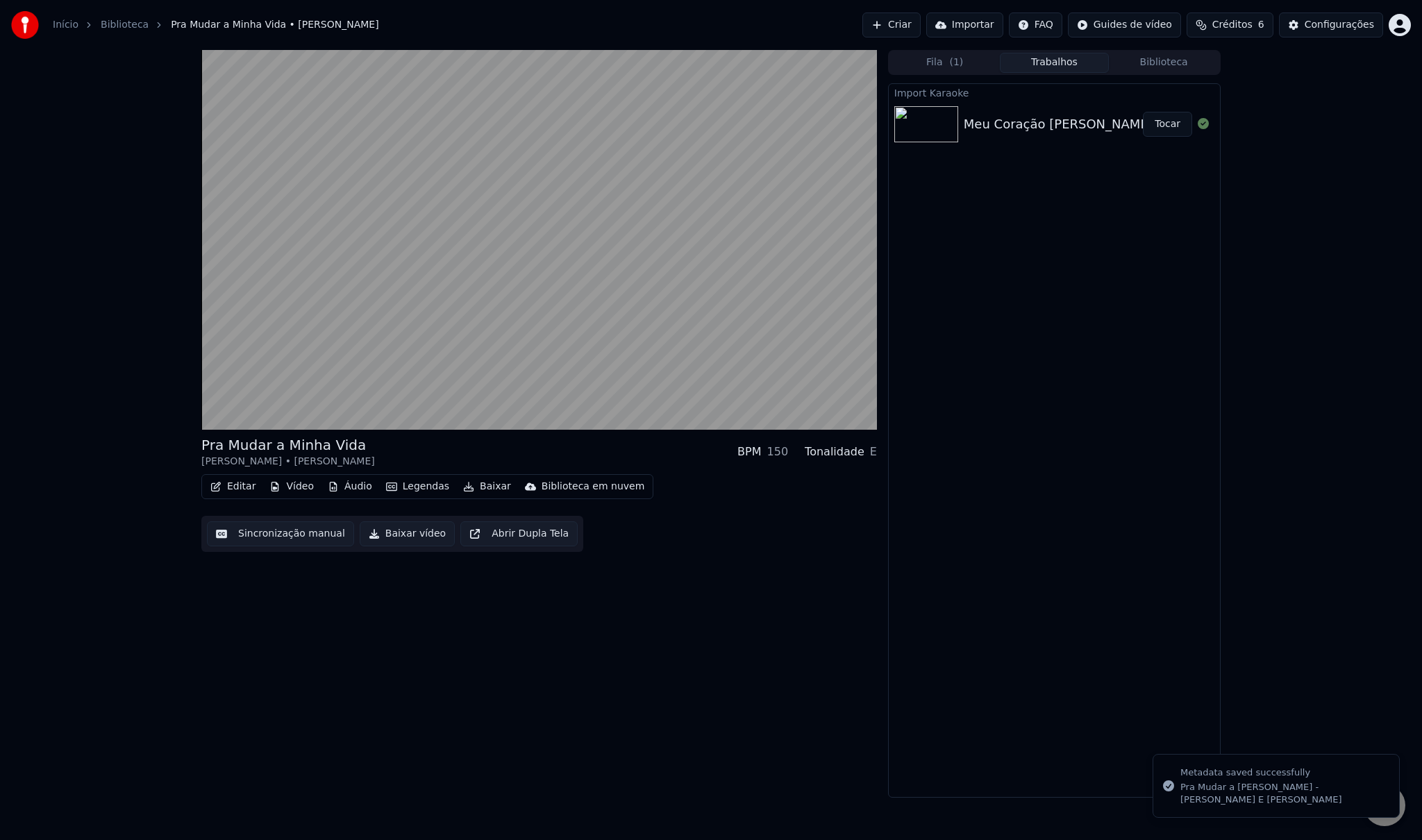
click at [1161, 63] on button "Biblioteca" at bounding box center [1164, 63] width 110 height 20
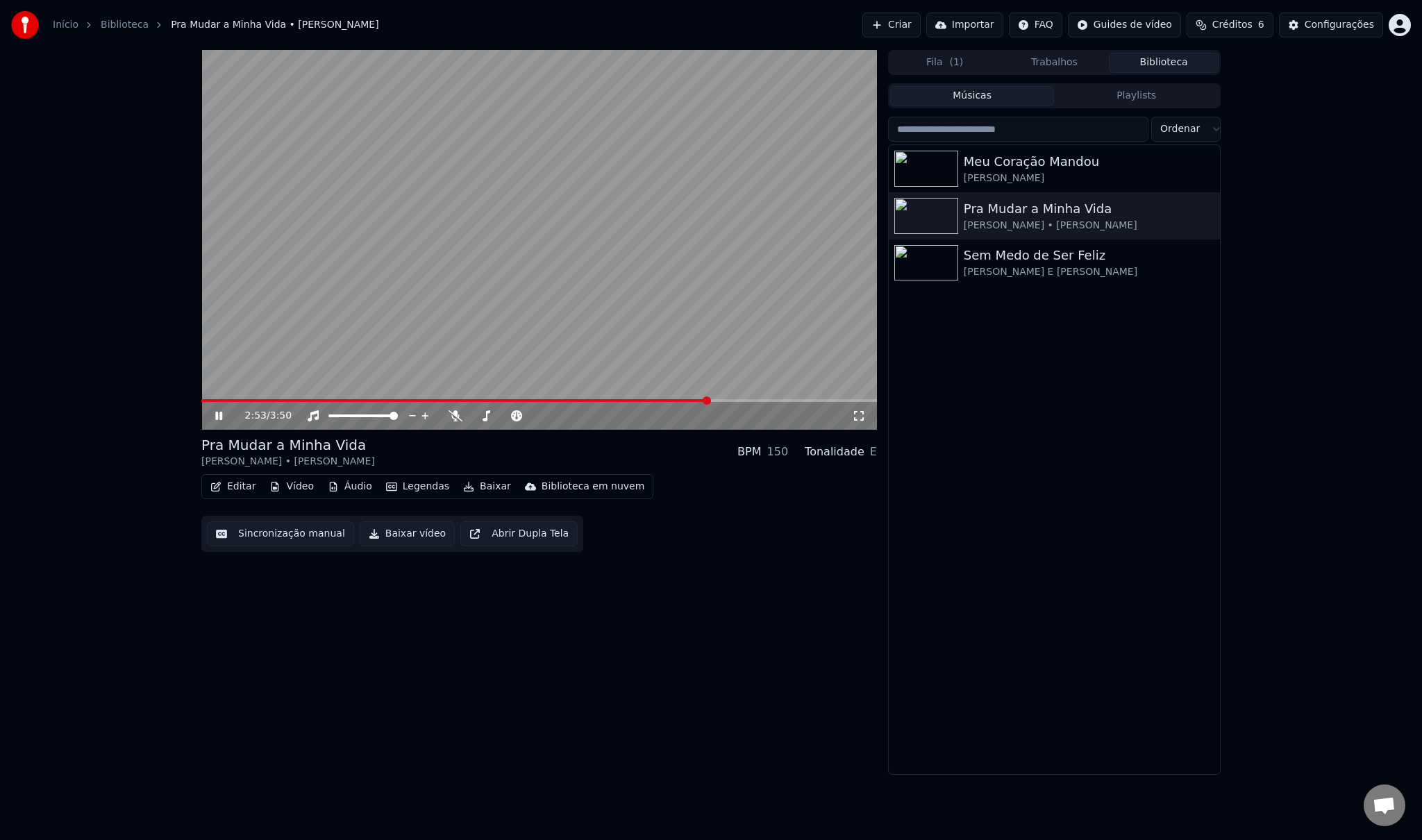
click at [219, 416] on icon at bounding box center [229, 416] width 33 height 11
click at [977, 266] on div "[PERSON_NAME] E [PERSON_NAME]" at bounding box center [1082, 272] width 237 height 14
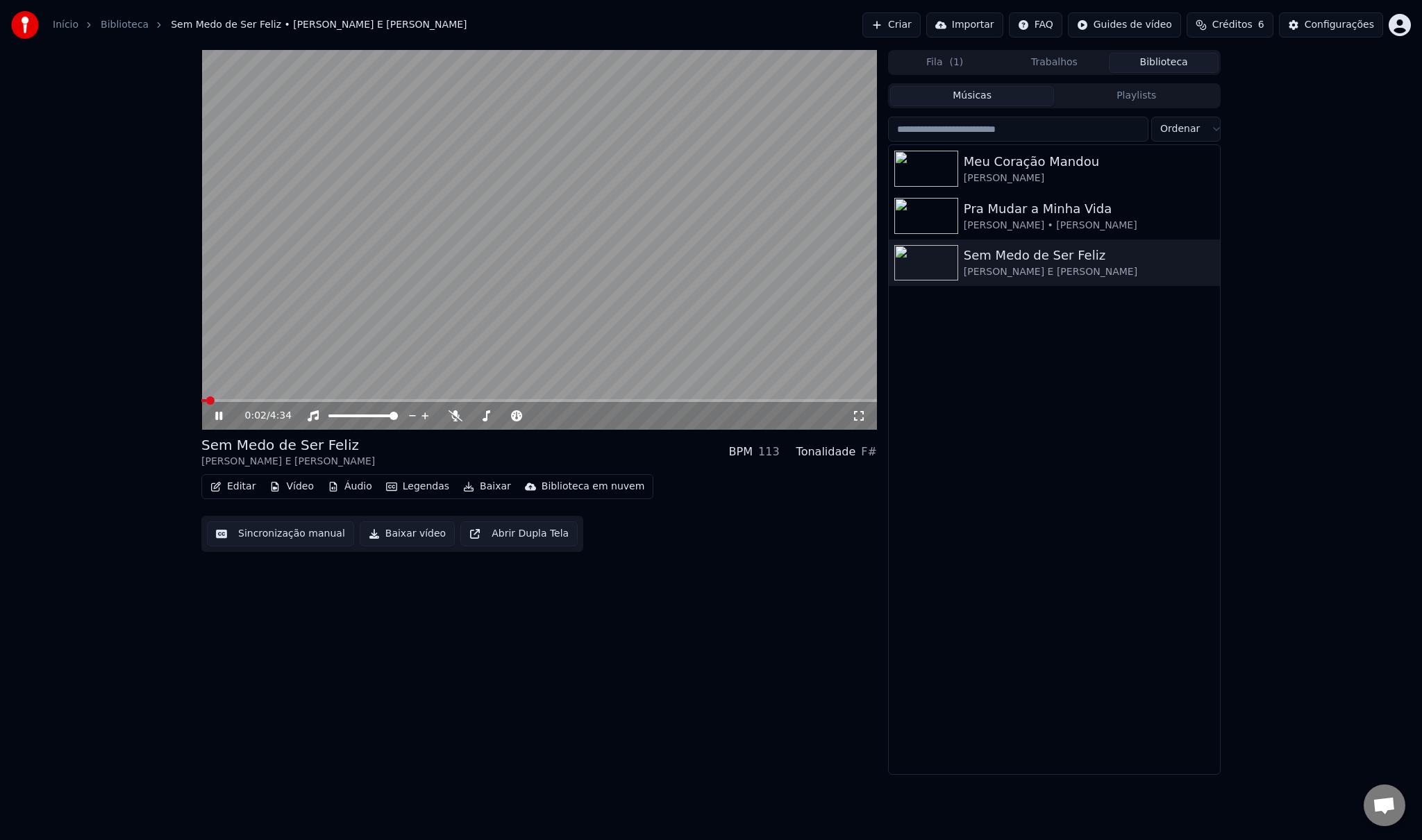
click at [219, 414] on icon at bounding box center [218, 416] width 7 height 8
click at [562, 487] on div "Biblioteca em nuvem" at bounding box center [593, 486] width 104 height 14
click at [599, 519] on div "Carregar para a biblioteca em nuvem" at bounding box center [624, 516] width 183 height 14
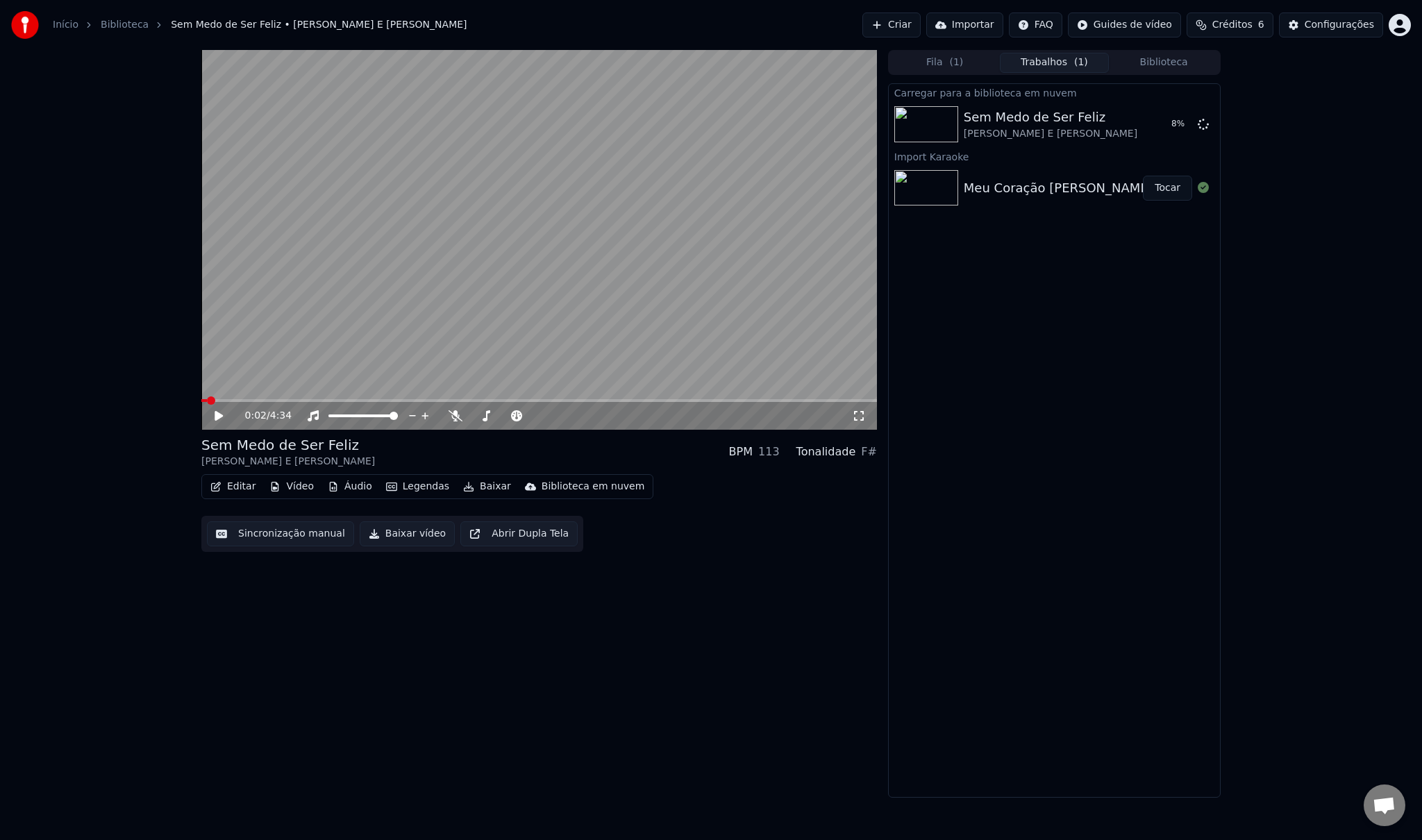
click at [1179, 61] on button "Biblioteca" at bounding box center [1164, 63] width 110 height 20
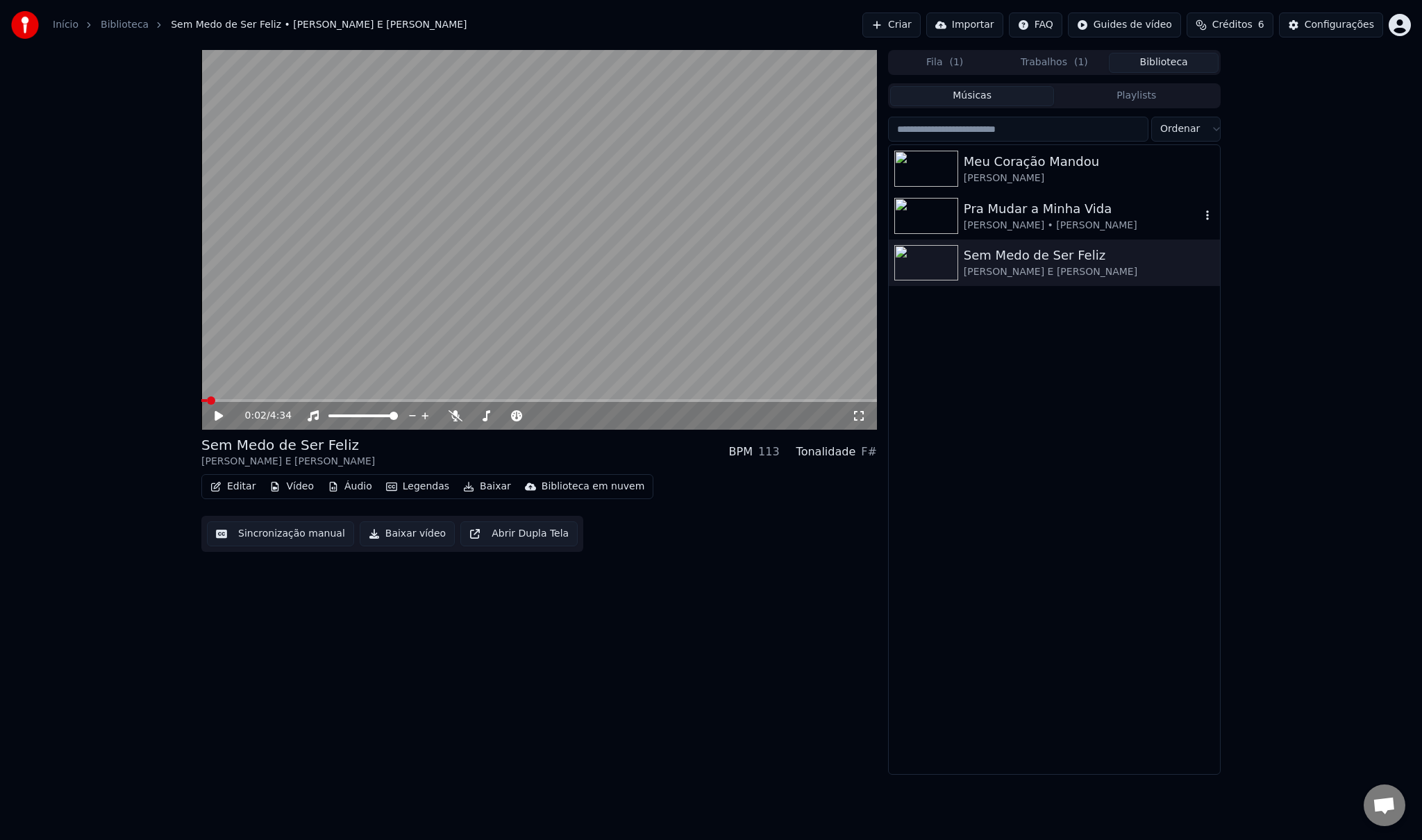
click at [1021, 211] on div "Pra Mudar a Minha Vida" at bounding box center [1082, 209] width 237 height 19
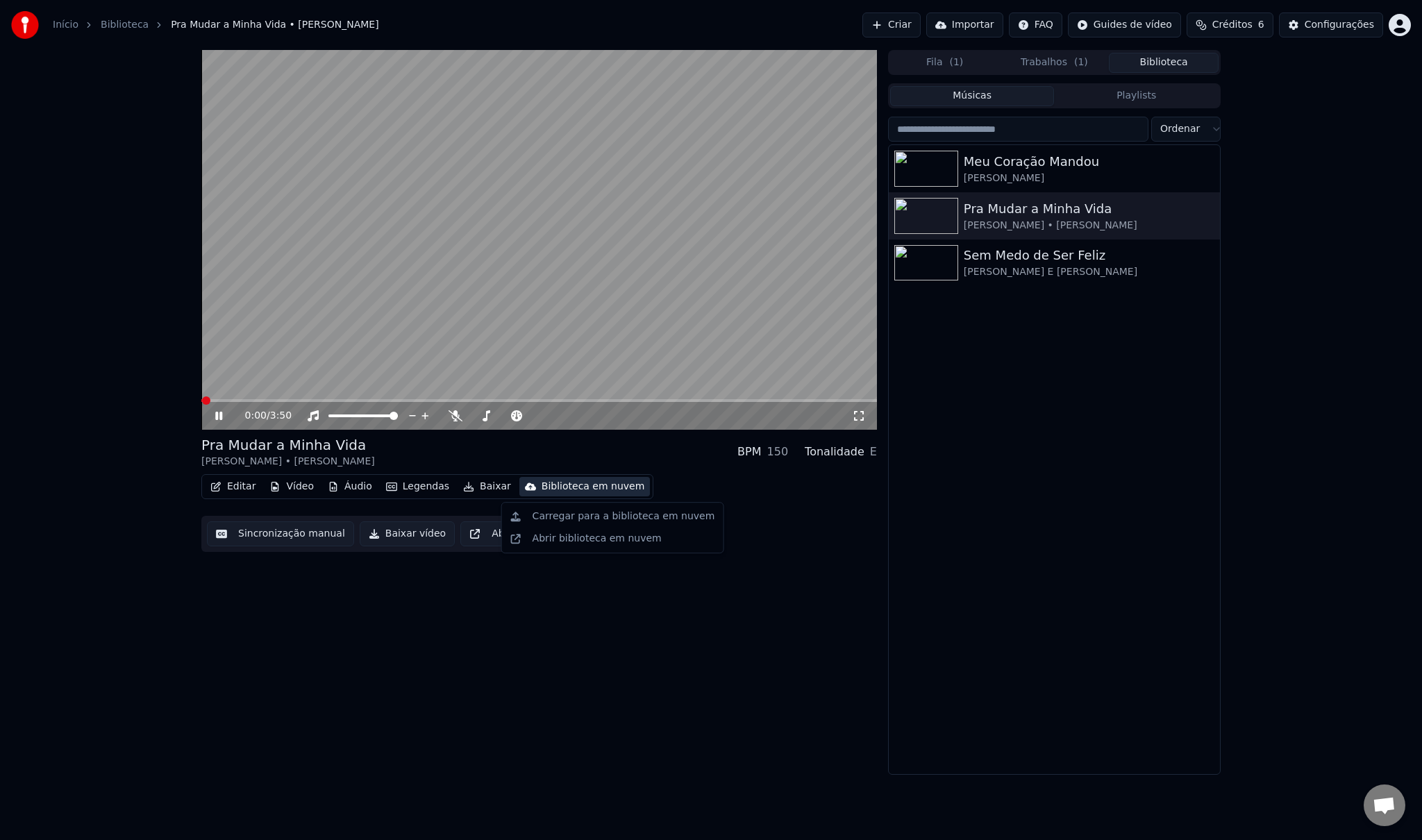
click at [567, 492] on div "Biblioteca em nuvem" at bounding box center [593, 486] width 104 height 14
click at [576, 513] on div "Carregar para a biblioteca em nuvem" at bounding box center [624, 516] width 183 height 14
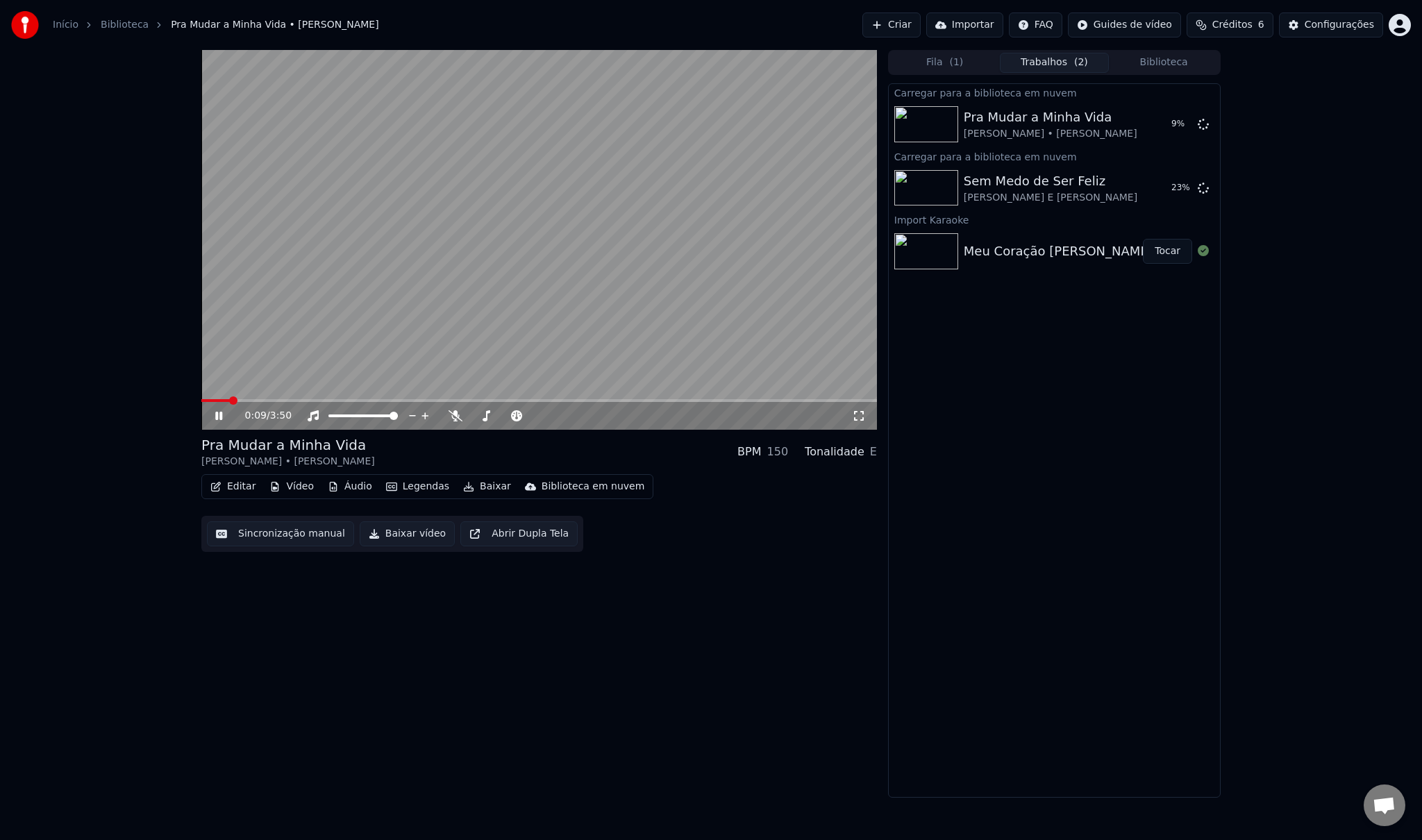
click at [204, 420] on div "0:09 / 3:50" at bounding box center [539, 416] width 676 height 28
click at [218, 418] on icon at bounding box center [229, 416] width 33 height 11
click at [1174, 64] on button "Biblioteca" at bounding box center [1164, 63] width 110 height 20
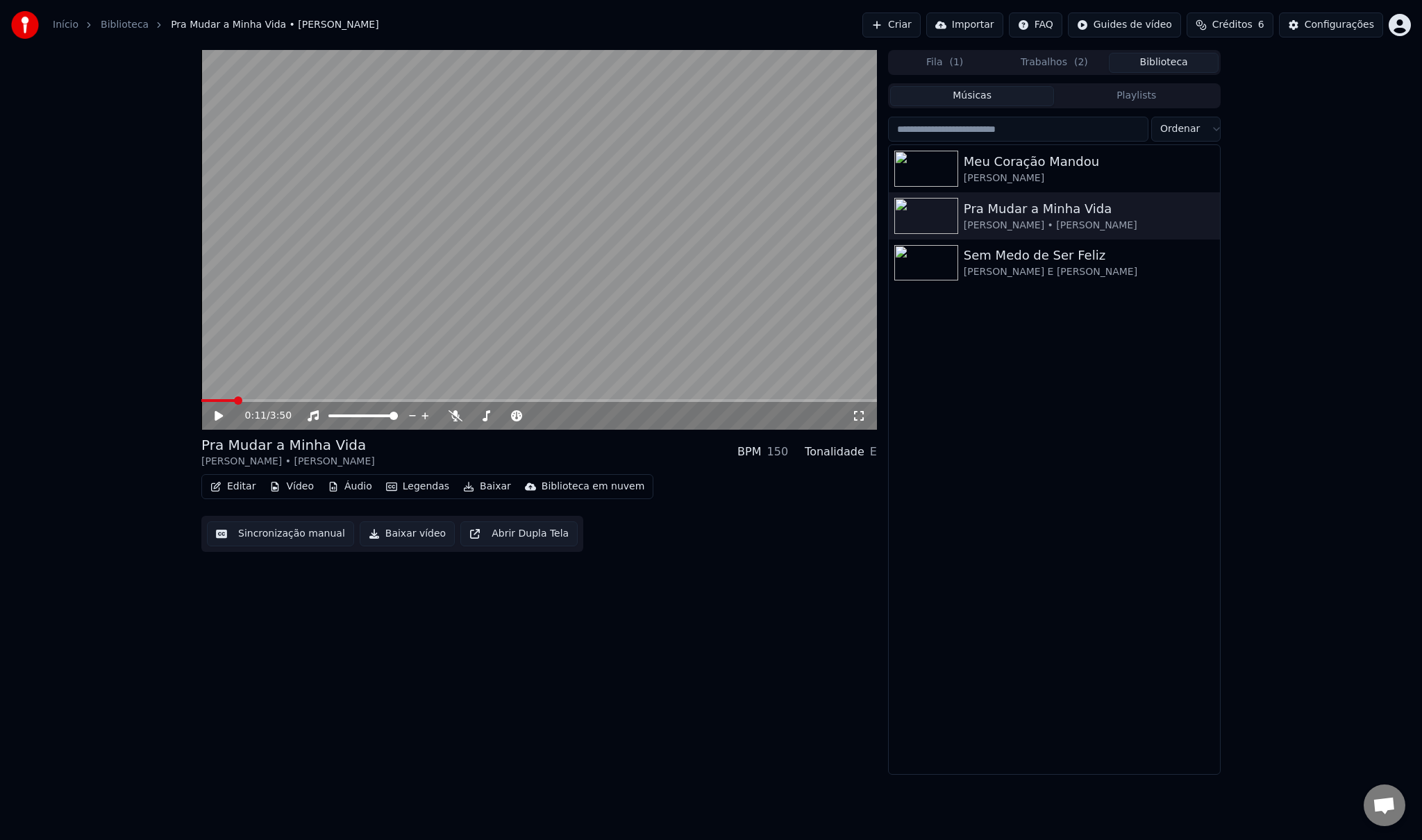
click at [1062, 51] on div "Fila ( 1 ) Trabalhos ( 2 ) Biblioteca" at bounding box center [1054, 62] width 333 height 25
click at [1161, 67] on button "Biblioteca" at bounding box center [1164, 63] width 110 height 20
click at [1180, 61] on button "Biblioteca" at bounding box center [1164, 63] width 110 height 20
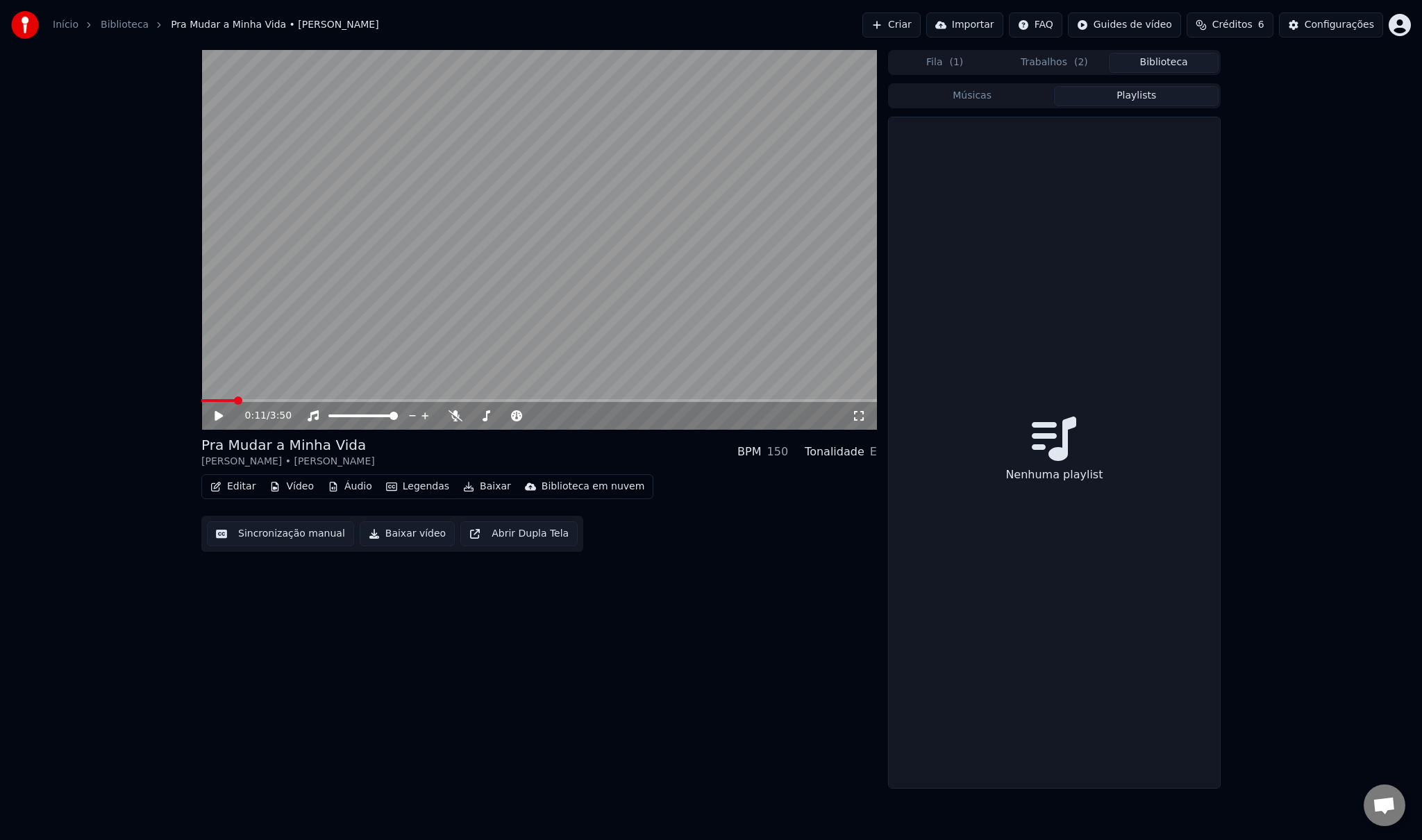
click at [1154, 95] on button "Playlists" at bounding box center [1136, 95] width 165 height 20
click at [1167, 63] on button "Biblioteca" at bounding box center [1164, 63] width 110 height 20
click at [1075, 64] on span "( 2 )" at bounding box center [1081, 62] width 14 height 14
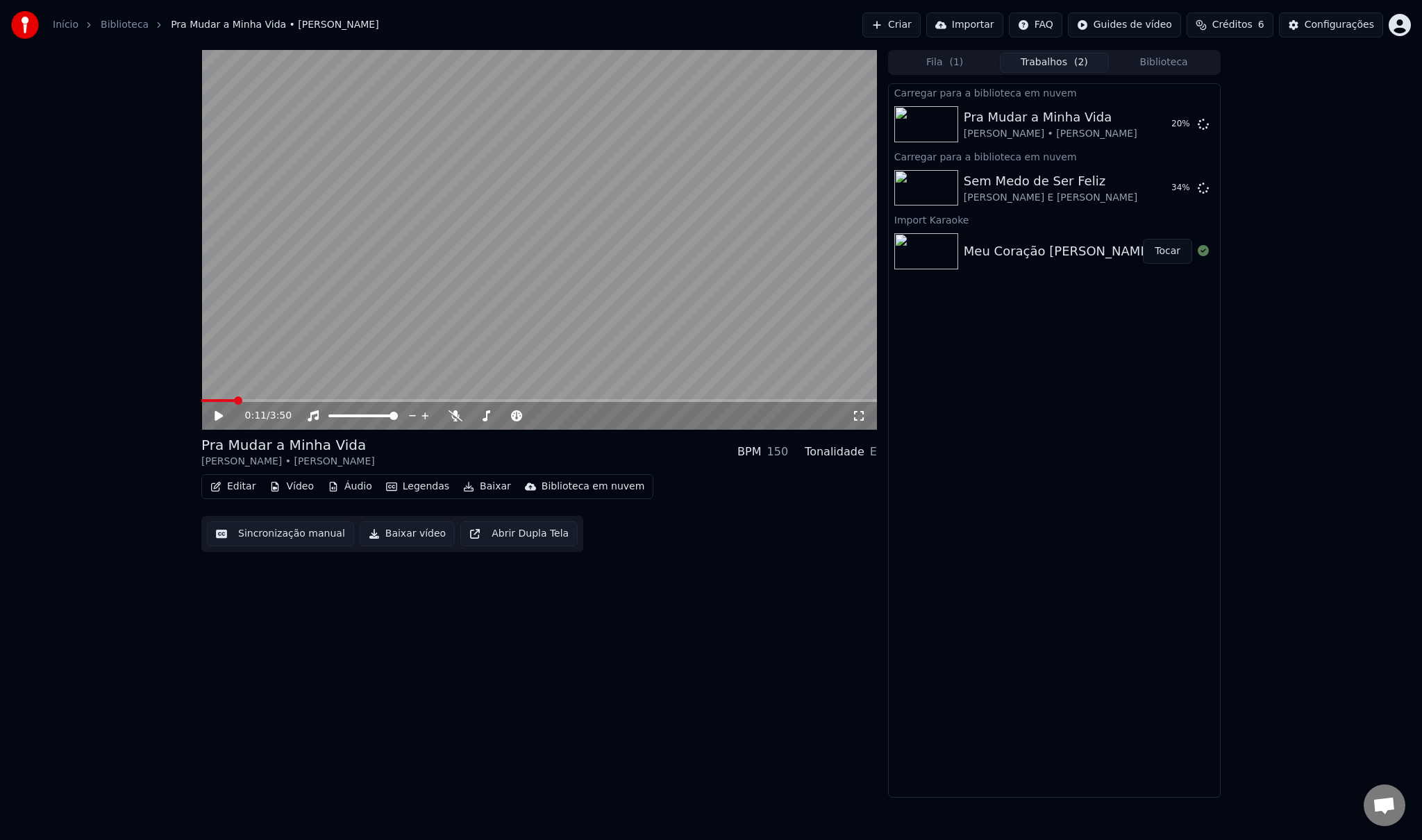
click at [1165, 65] on button "Biblioteca" at bounding box center [1164, 63] width 110 height 20
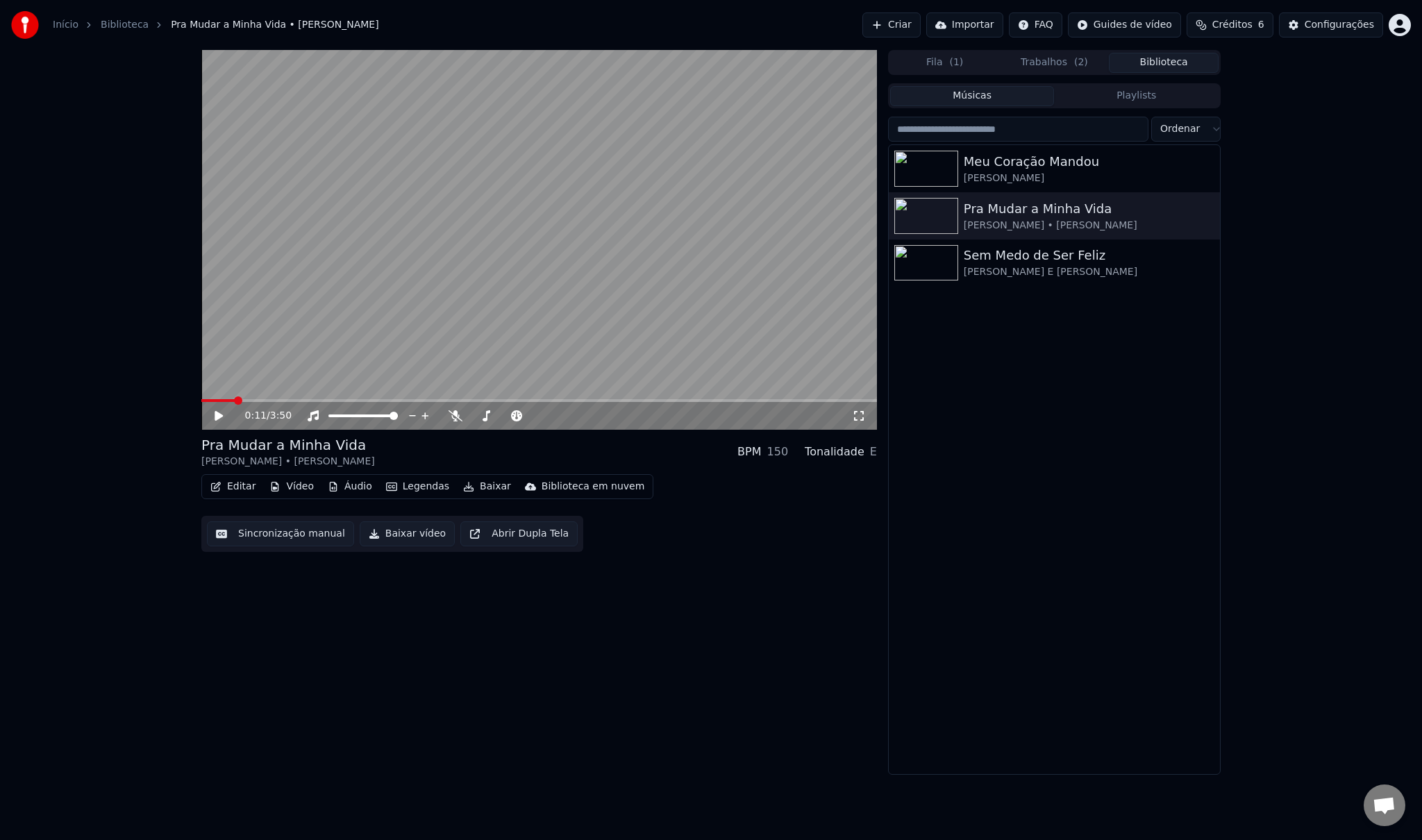
click at [993, 100] on button "Músicas" at bounding box center [972, 95] width 165 height 20
click at [1012, 260] on div "Sem Medo de Ser Feliz" at bounding box center [1082, 255] width 237 height 19
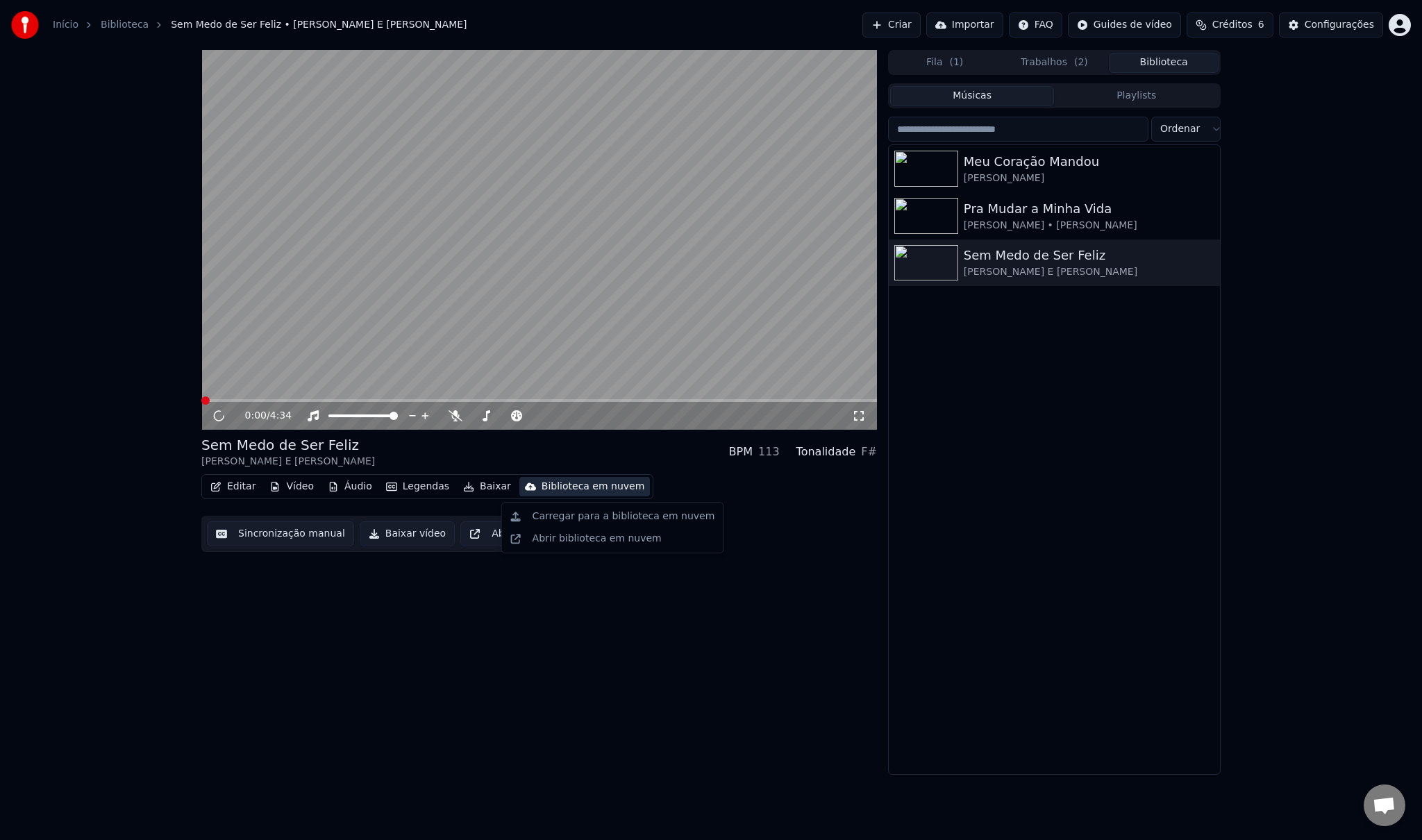
click at [553, 492] on div "Biblioteca em nuvem" at bounding box center [593, 486] width 104 height 14
click at [570, 514] on div "Carregar para a biblioteca em nuvem" at bounding box center [624, 516] width 183 height 14
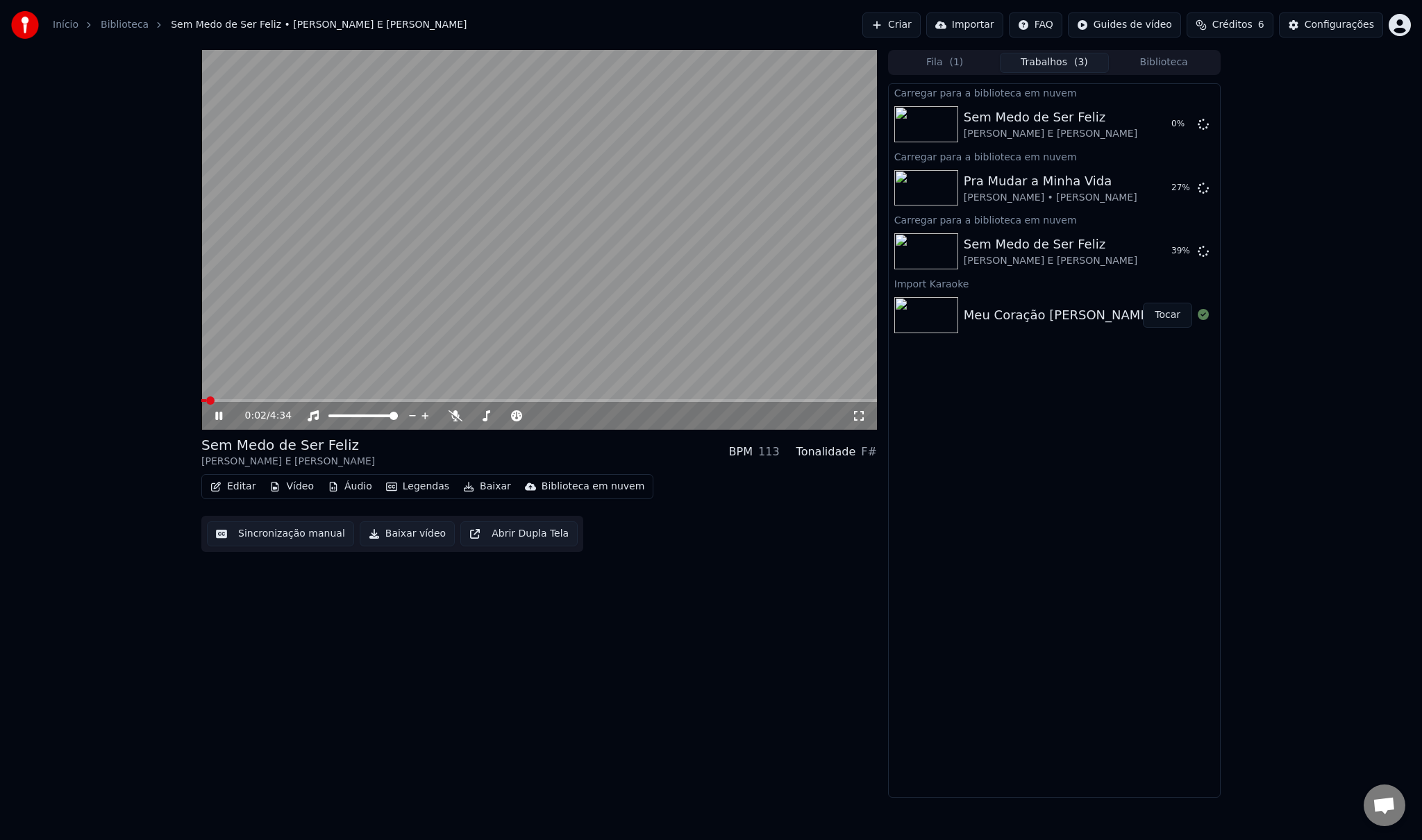
click at [219, 419] on icon at bounding box center [229, 416] width 33 height 11
click at [1399, 26] on html "Início Biblioteca Sem Medo de Ser Feliz • [PERSON_NAME] E [PERSON_NAME] Importa…" at bounding box center [711, 420] width 1422 height 840
click at [118, 23] on html "Início Biblioteca Sem Medo de Ser Feliz • [PERSON_NAME] E [PERSON_NAME] Importa…" at bounding box center [711, 420] width 1422 height 840
click at [118, 23] on link "Biblioteca" at bounding box center [124, 24] width 48 height 14
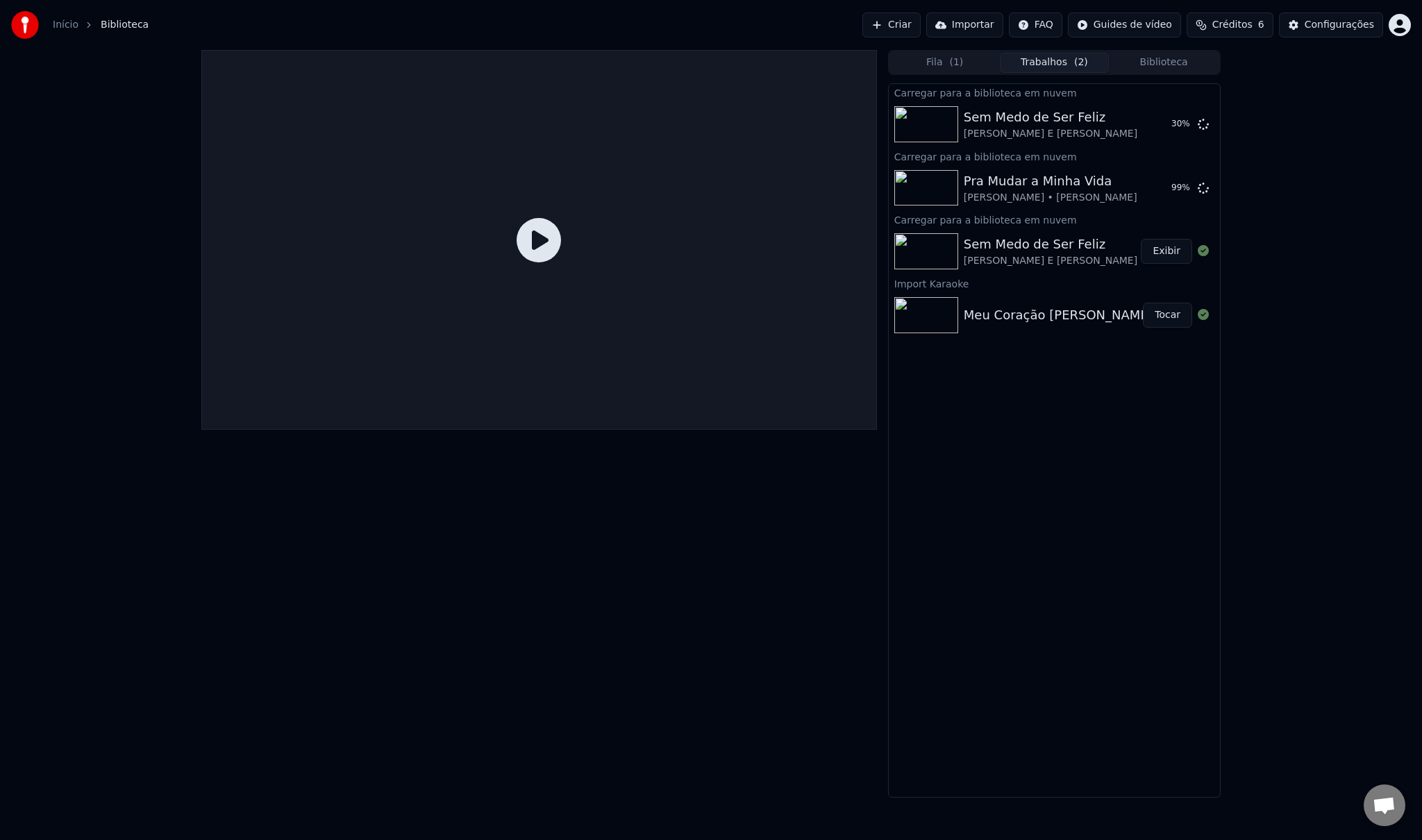
click at [64, 22] on link "Início" at bounding box center [66, 24] width 26 height 14
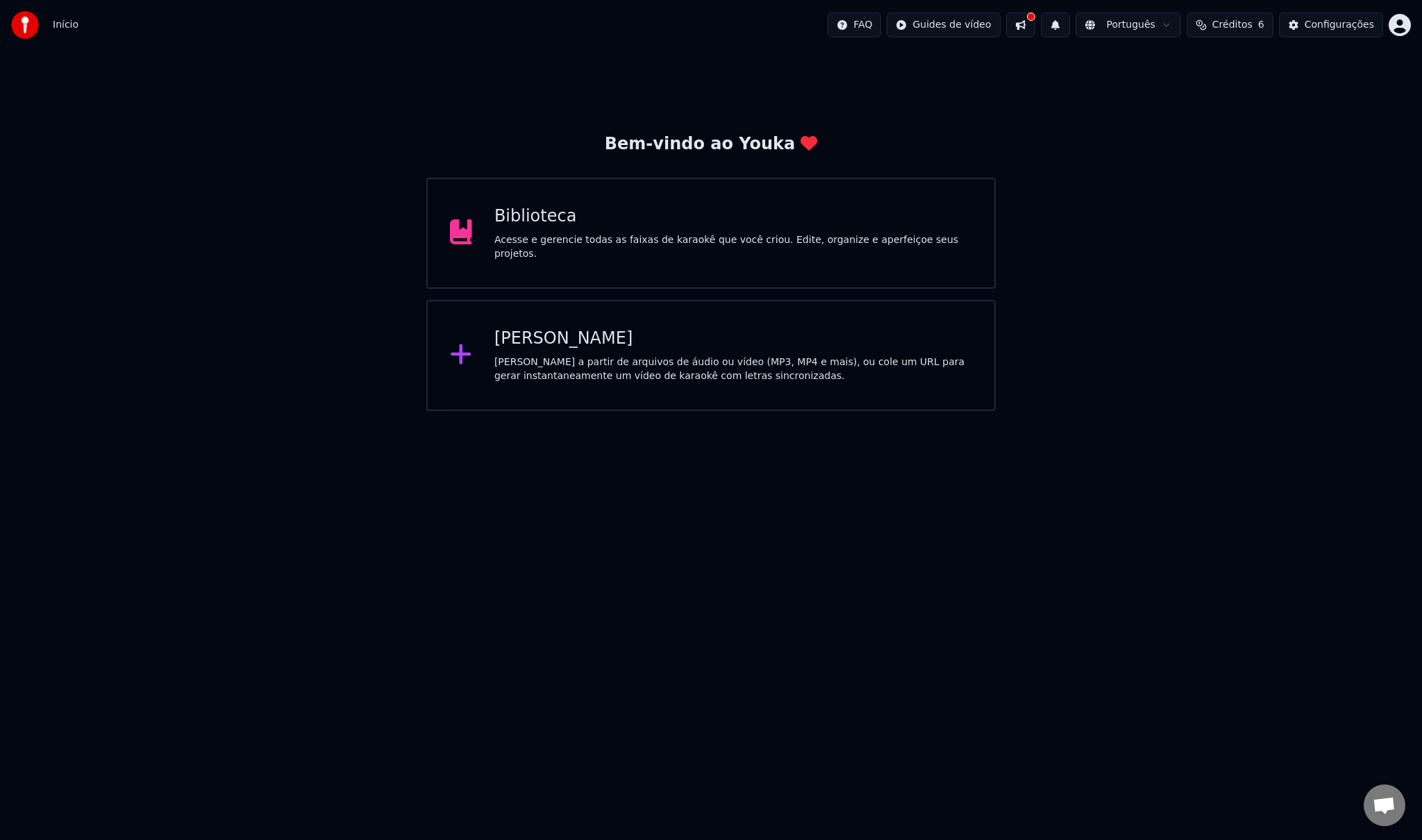
click at [664, 228] on div "Biblioteca" at bounding box center [733, 217] width 477 height 22
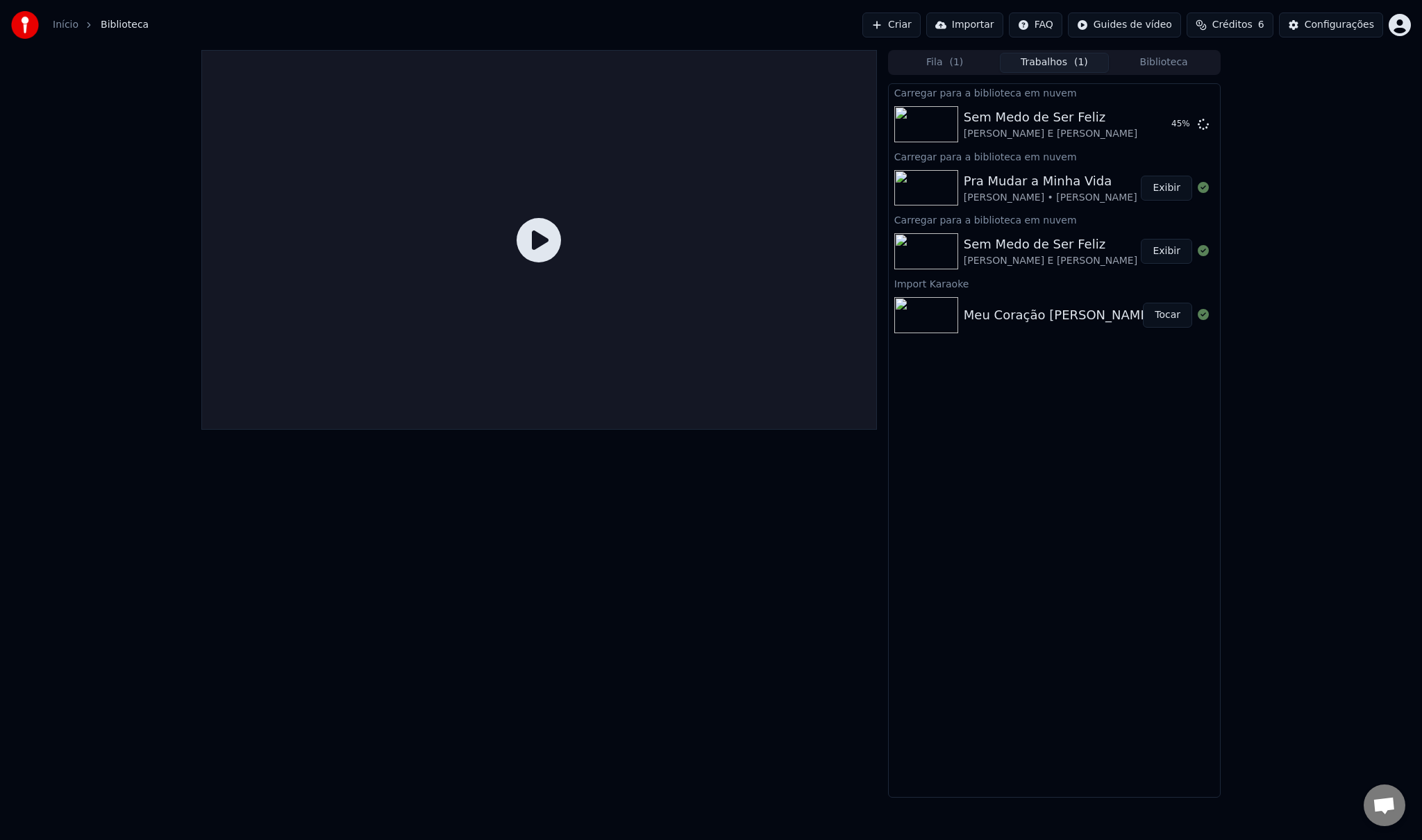
click at [1171, 253] on button "Exibir" at bounding box center [1167, 251] width 51 height 25
click at [1205, 186] on icon at bounding box center [1204, 188] width 11 height 11
click at [1200, 127] on icon at bounding box center [1204, 124] width 11 height 11
click at [1173, 61] on button "Biblioteca" at bounding box center [1164, 63] width 110 height 20
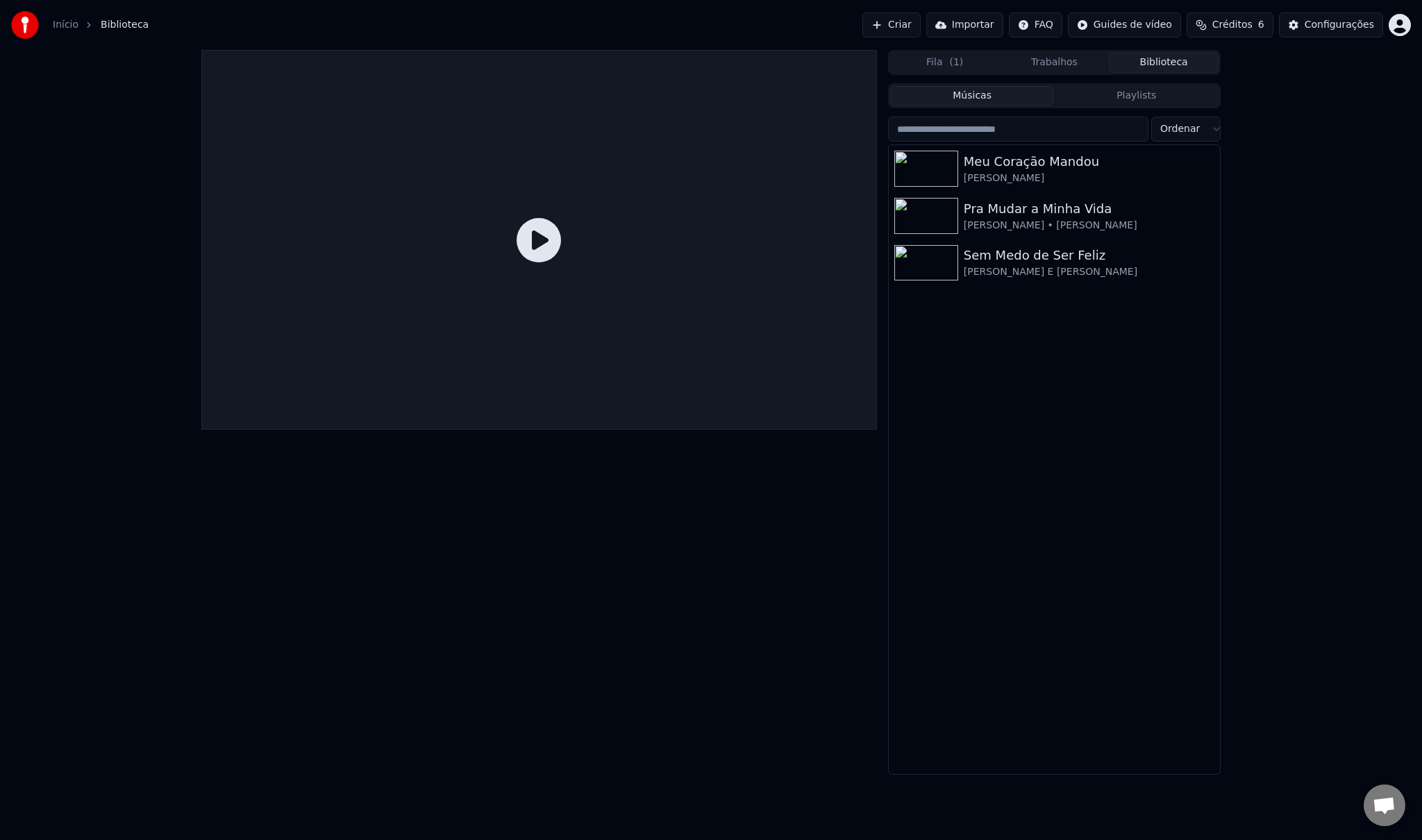
click at [1064, 57] on button "Trabalhos" at bounding box center [1054, 63] width 110 height 20
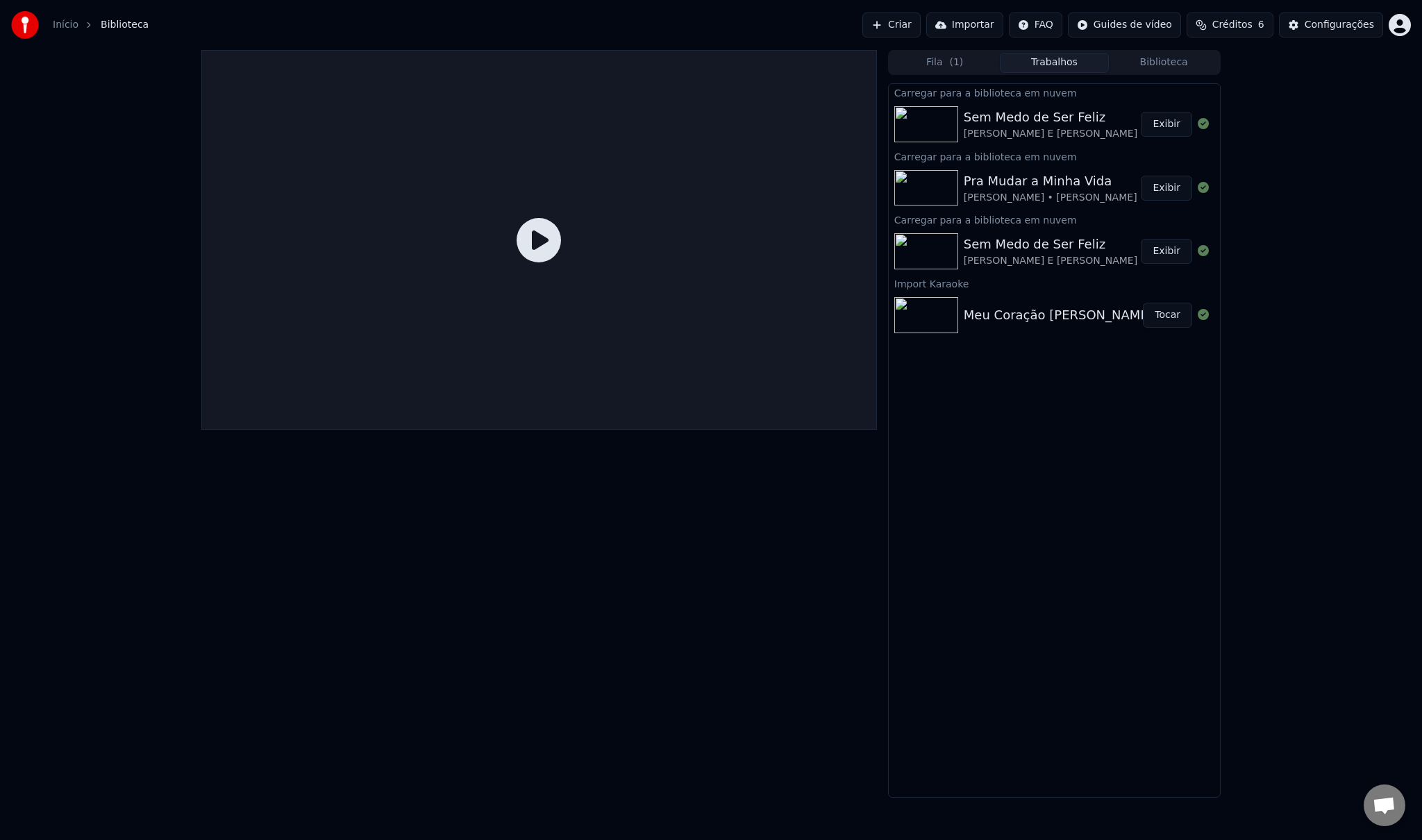
click at [1050, 310] on div "Meu Coração [PERSON_NAME] & [PERSON_NAME]" at bounding box center [1119, 315] width 311 height 19
click at [1223, 317] on div "Fila ( 1 ) Trabalhos Biblioteca Carregar para a biblioteca em nuvem Sem Medo de…" at bounding box center [711, 424] width 1042 height 748
click at [1209, 316] on div at bounding box center [1204, 314] width 22 height 17
click at [1168, 62] on button "Biblioteca" at bounding box center [1164, 63] width 110 height 20
click at [1050, 53] on button "Trabalhos" at bounding box center [1054, 63] width 110 height 20
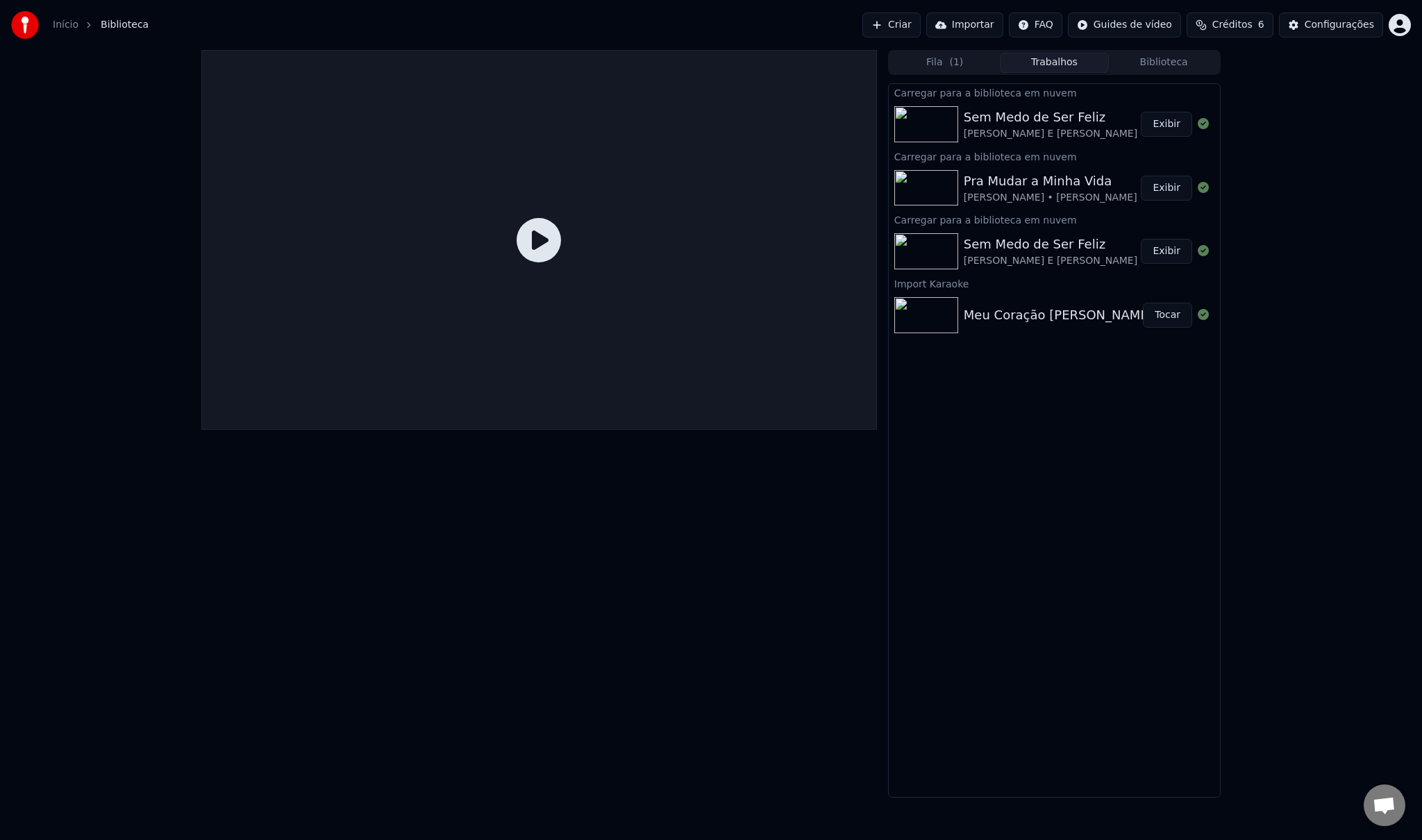
click at [1161, 123] on button "Exibir" at bounding box center [1167, 124] width 51 height 25
click at [1411, 27] on html "Início Biblioteca Criar Importar FAQ Guides de vídeo Créditos 6 Configurações F…" at bounding box center [711, 420] width 1422 height 840
click at [652, 626] on html "Início Biblioteca Criar Importar FAQ Guides de vídeo Créditos 6 Configurações F…" at bounding box center [711, 420] width 1422 height 840
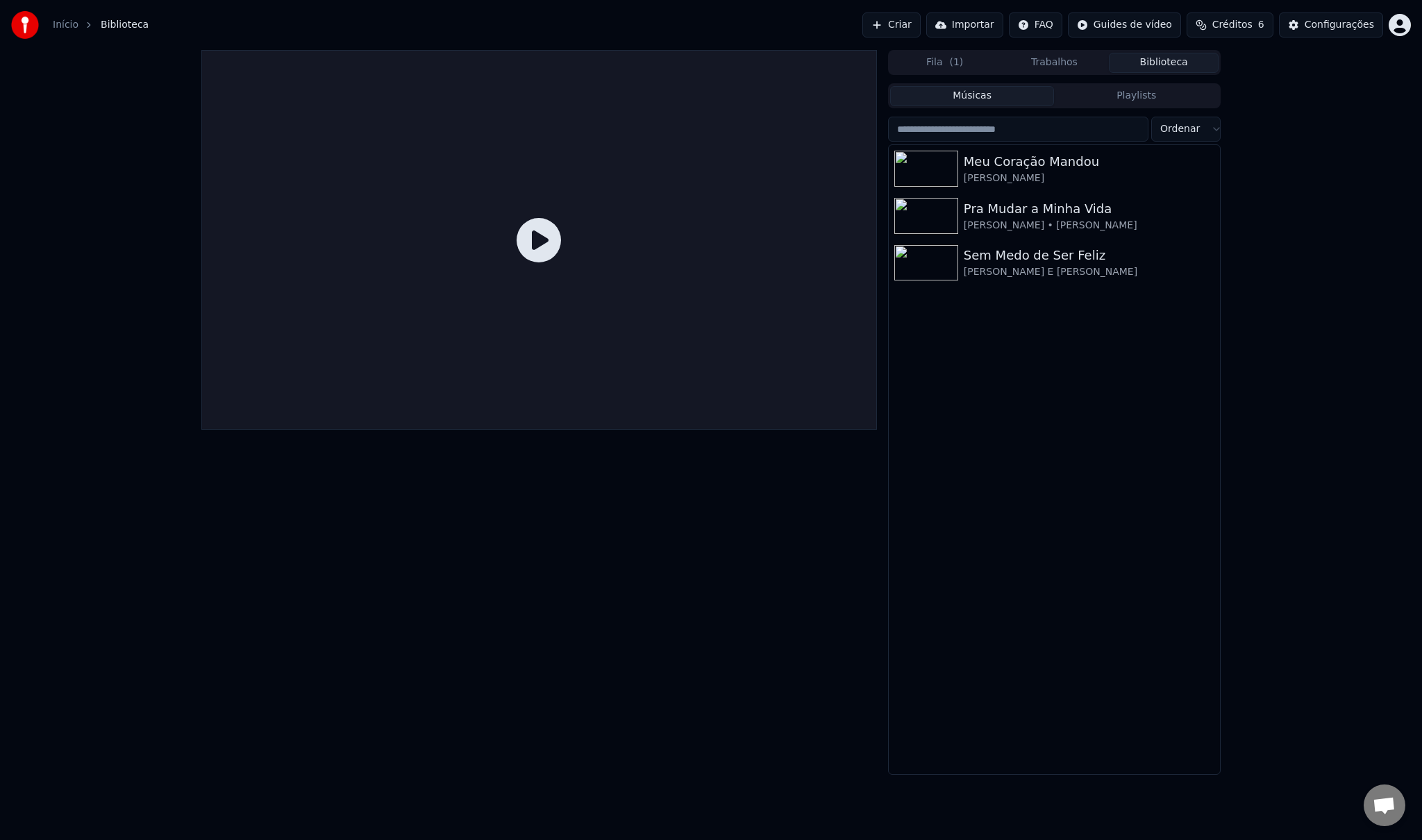
click at [1178, 59] on button "Biblioteca" at bounding box center [1164, 63] width 110 height 20
click at [1015, 158] on div "Meu Coração Mandou" at bounding box center [1082, 162] width 237 height 19
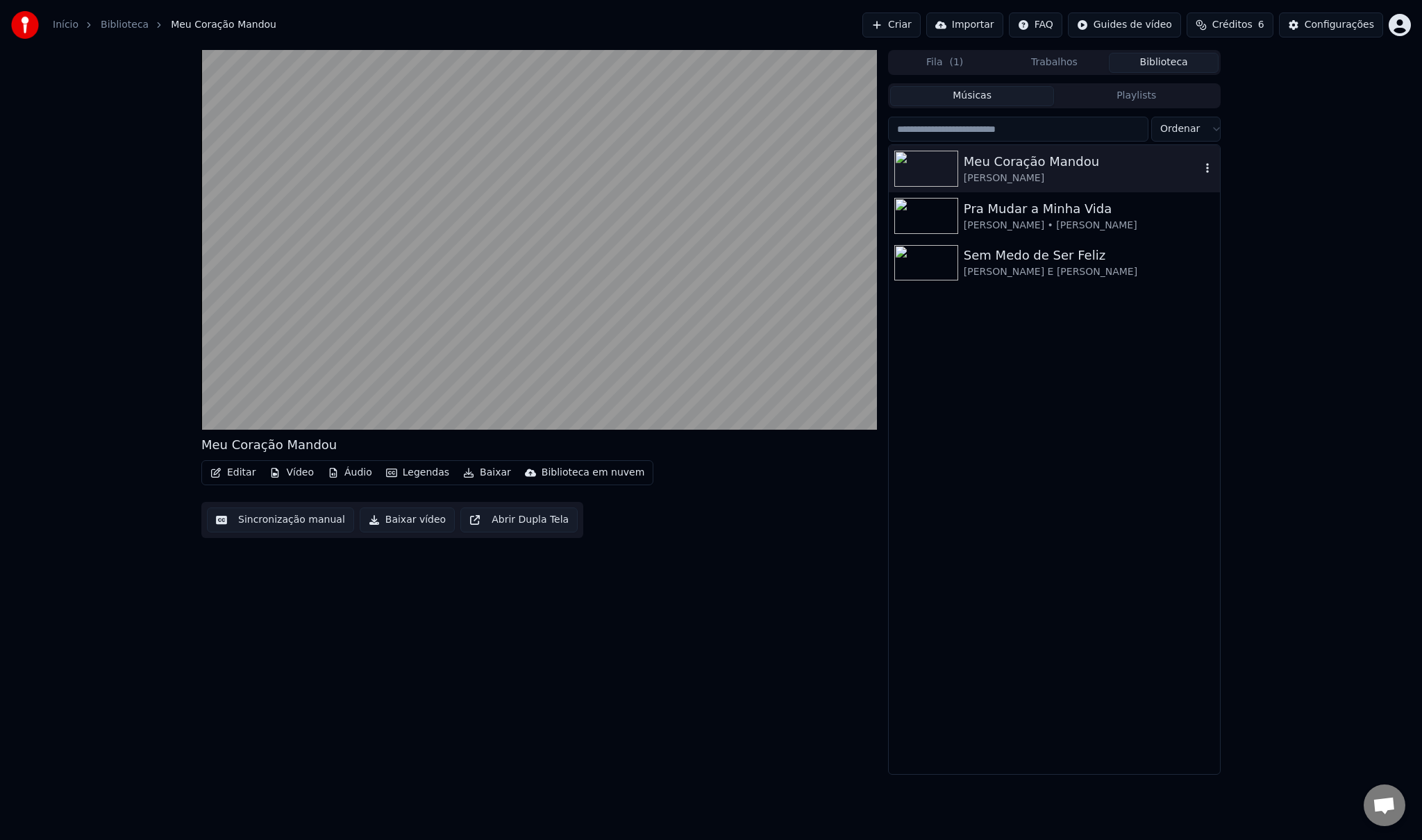
click at [1202, 165] on icon "button" at bounding box center [1207, 168] width 14 height 11
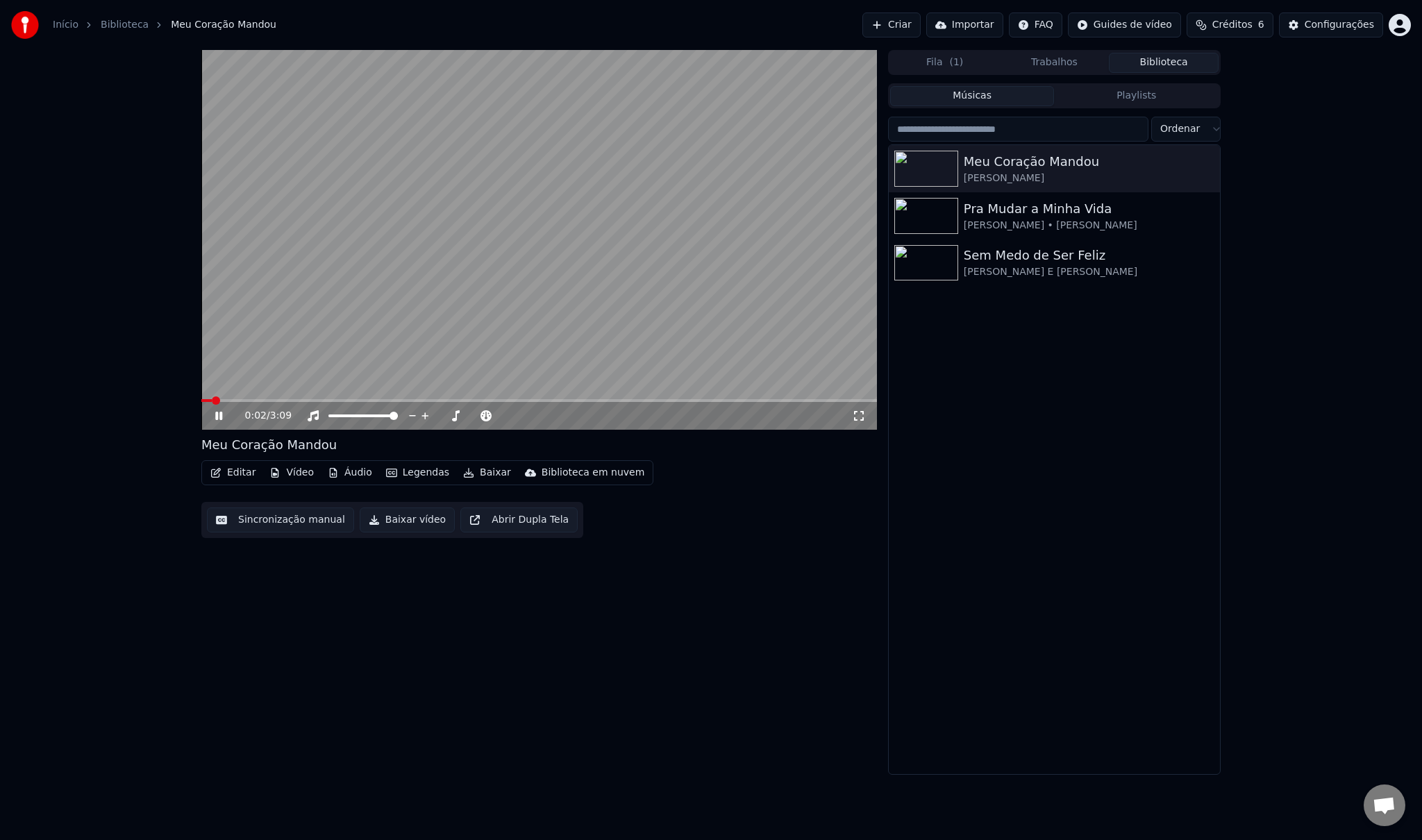
click at [213, 414] on icon at bounding box center [229, 416] width 33 height 11
click at [581, 473] on div "Biblioteca em nuvem" at bounding box center [593, 473] width 104 height 14
click at [591, 502] on div "Carregar para a biblioteca em nuvem" at bounding box center [624, 502] width 183 height 14
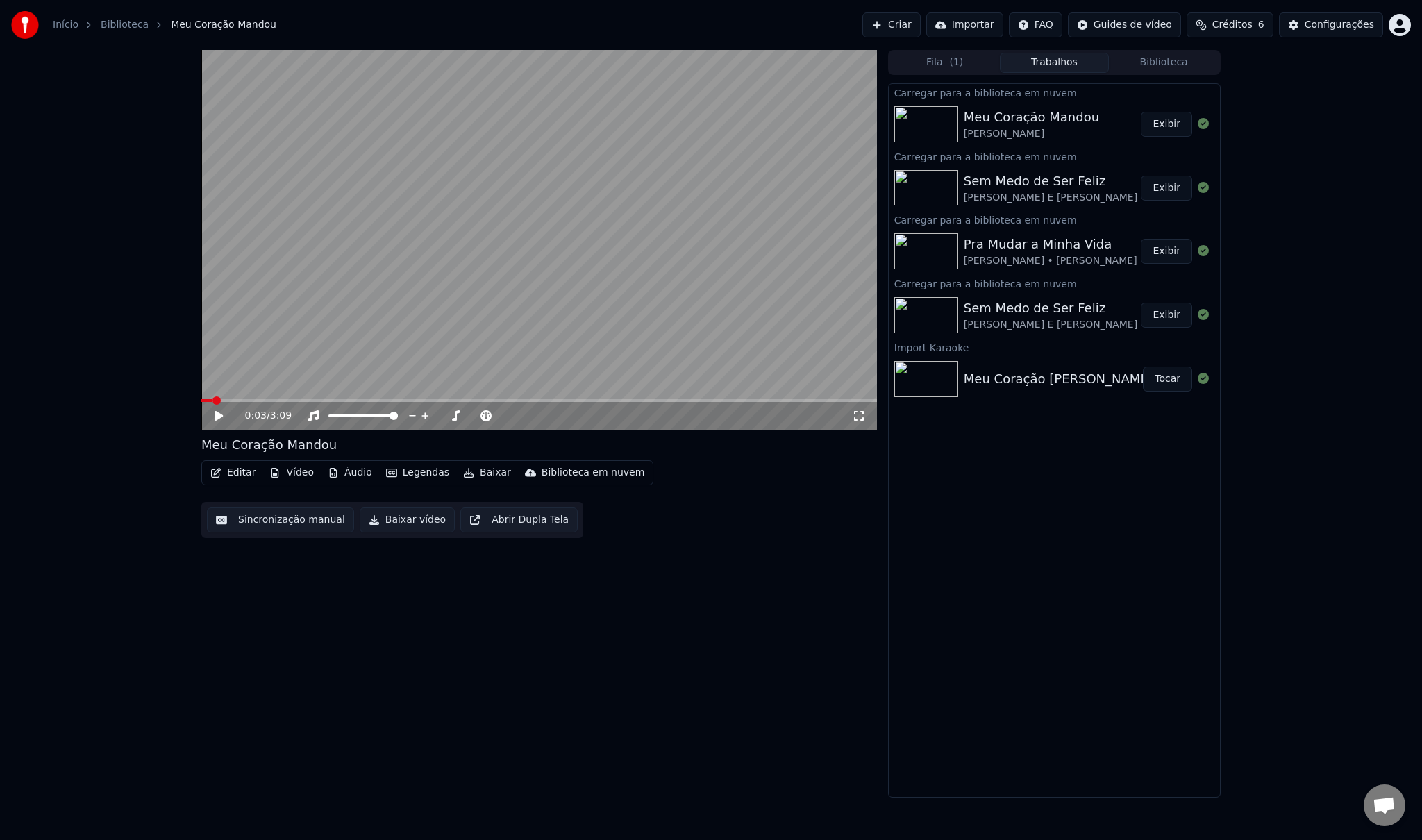
click at [996, 28] on button "Importar" at bounding box center [965, 25] width 77 height 25
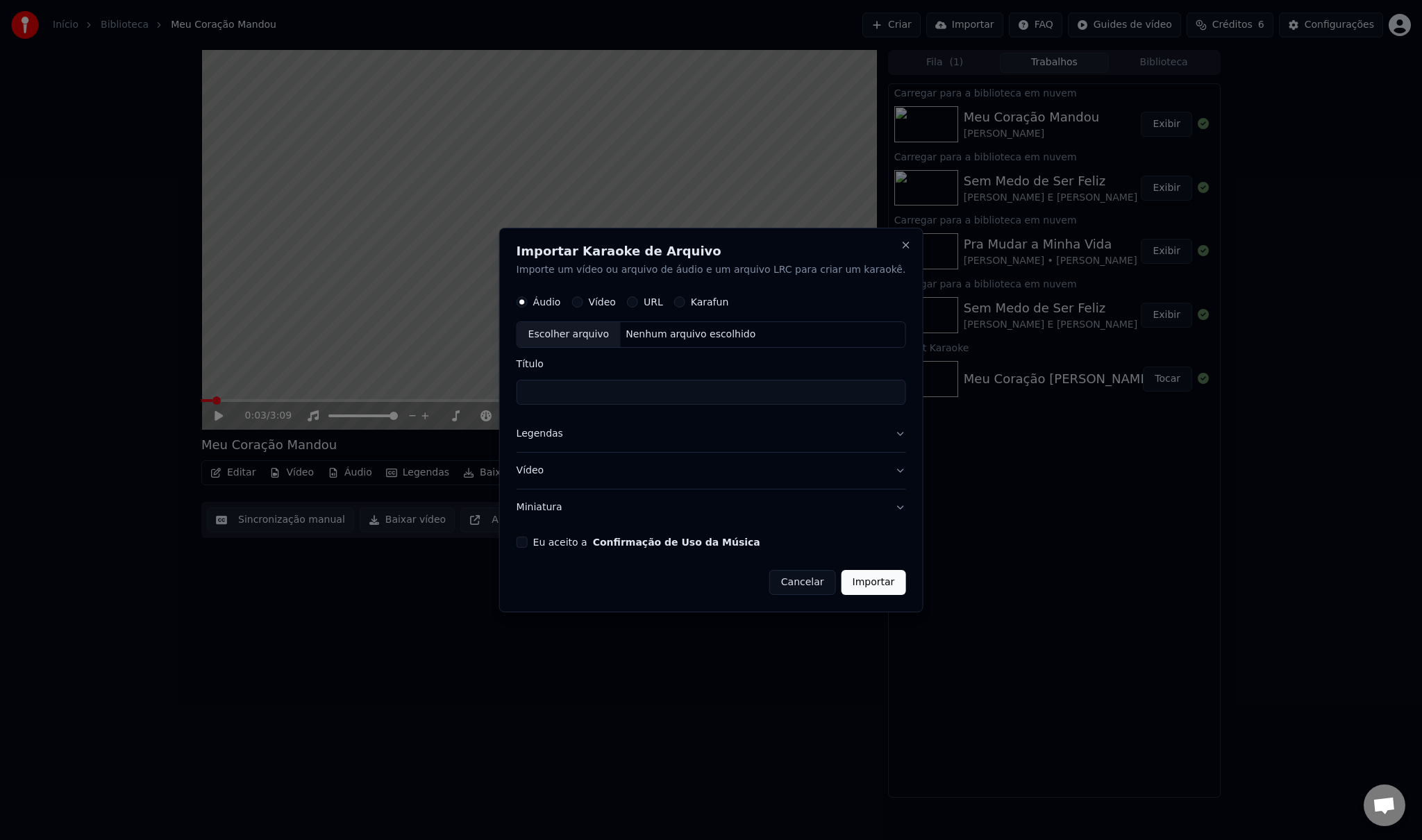
click at [587, 338] on div "Escolher arquivo" at bounding box center [569, 335] width 104 height 25
drag, startPoint x: 566, startPoint y: 390, endPoint x: 490, endPoint y: 388, distance: 76.0
click at [490, 388] on body "**********" at bounding box center [711, 420] width 1422 height 840
type input "**********"
click at [882, 435] on div "**********" at bounding box center [711, 420] width 425 height 384
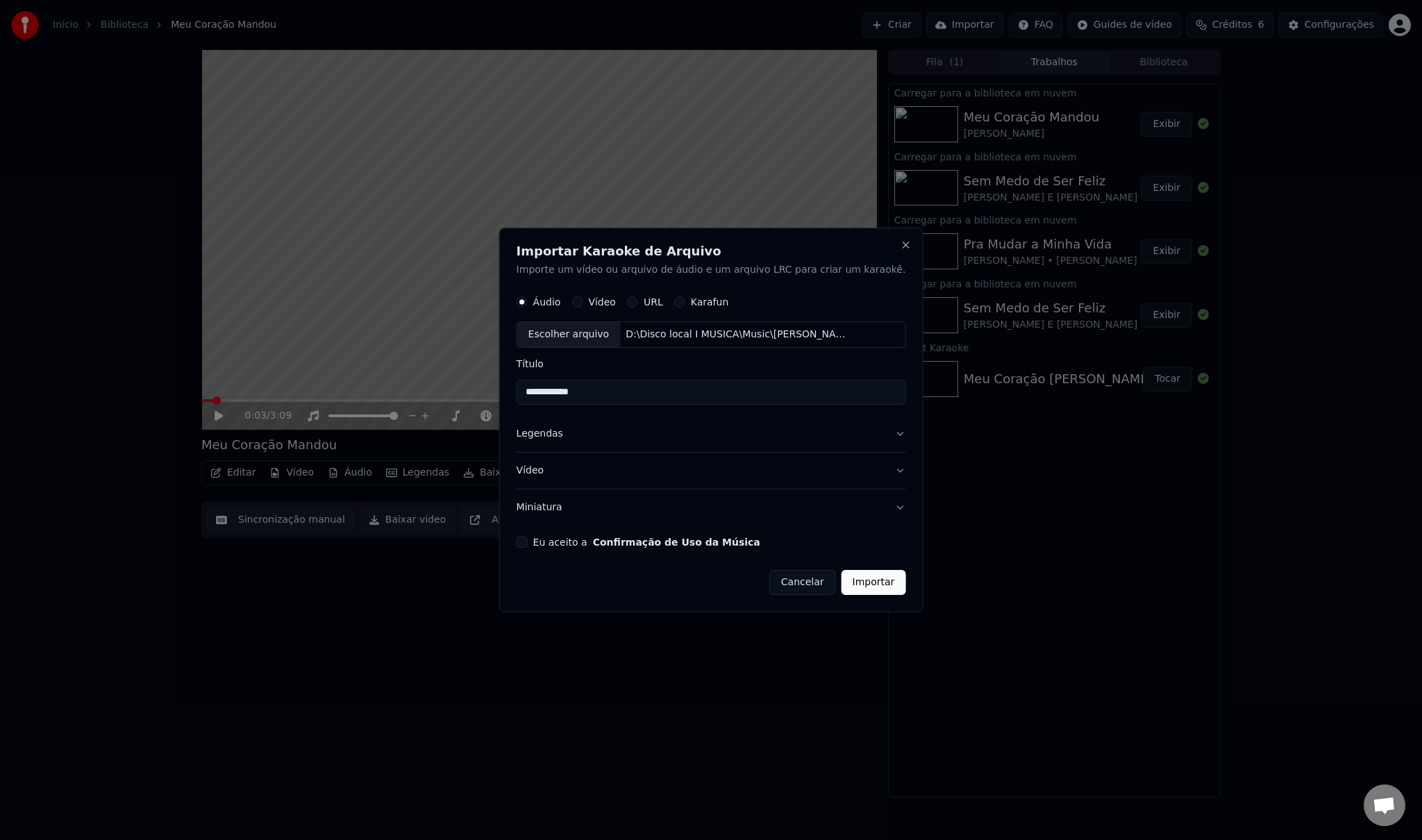
click at [878, 431] on button "Legendas" at bounding box center [711, 433] width 389 height 36
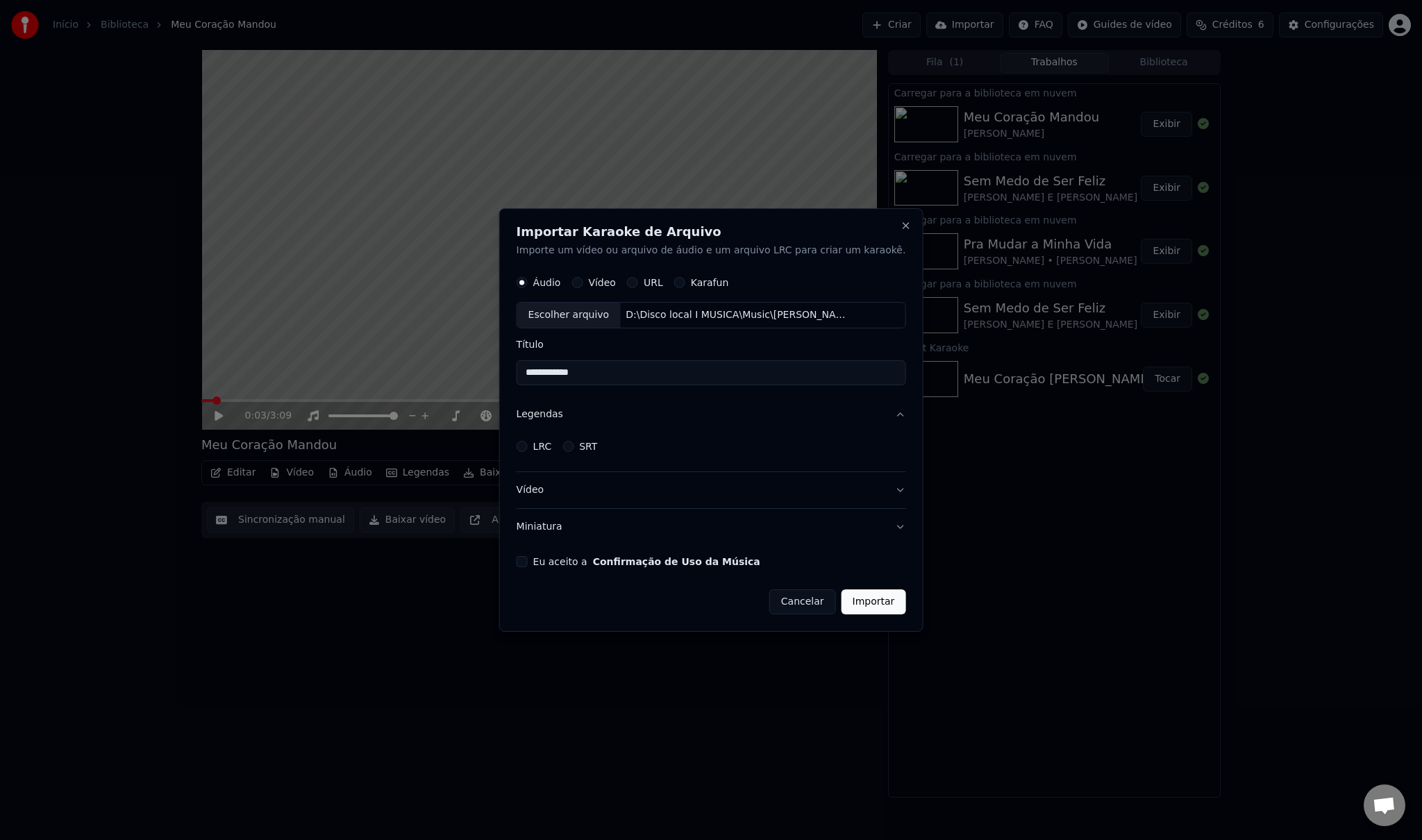
click at [528, 446] on button "LRC" at bounding box center [522, 447] width 11 height 11
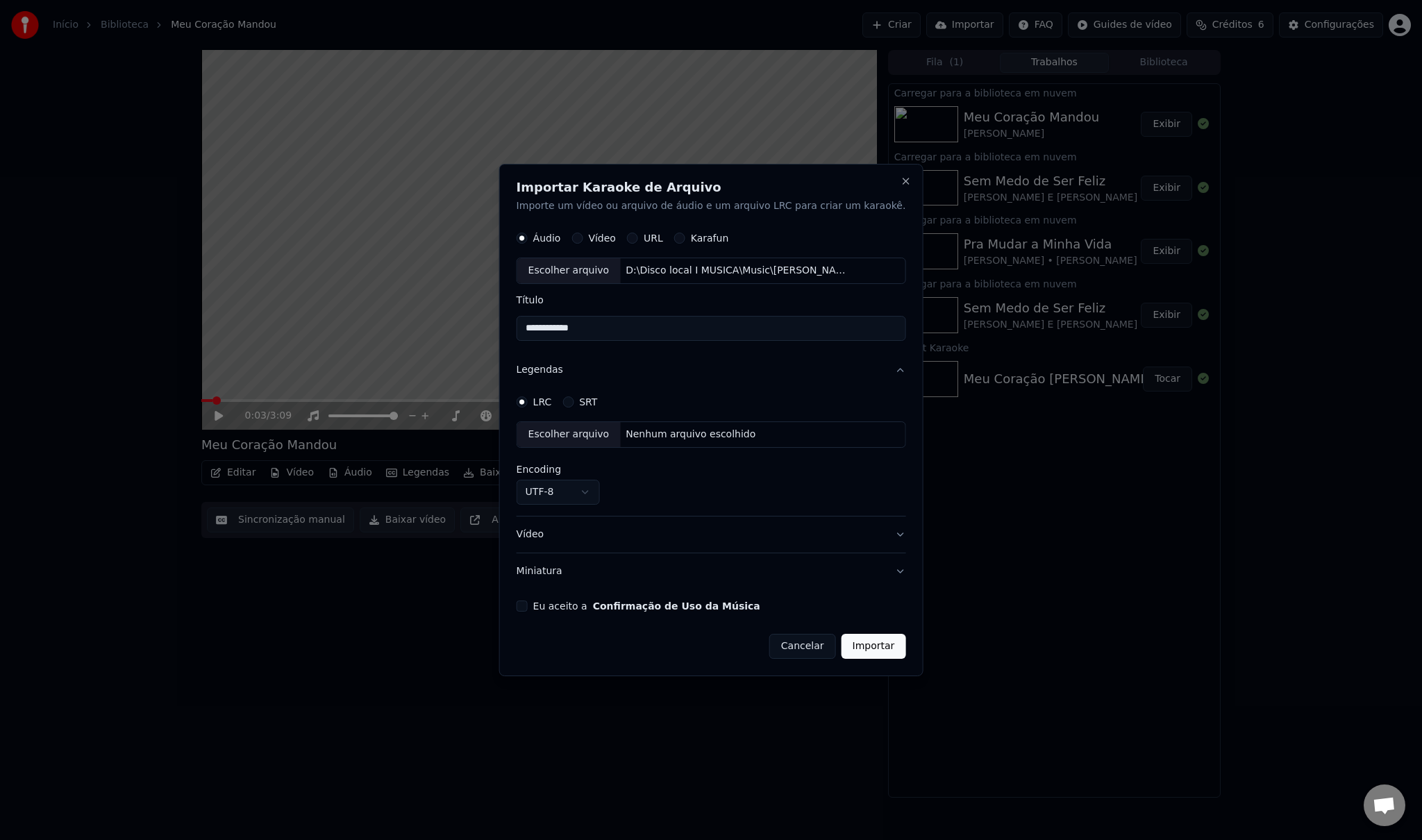
click at [578, 432] on div "Escolher arquivo" at bounding box center [569, 434] width 104 height 25
click at [599, 432] on div "Escolher arquivo" at bounding box center [569, 434] width 104 height 25
click at [589, 534] on button "Vídeo" at bounding box center [711, 534] width 389 height 36
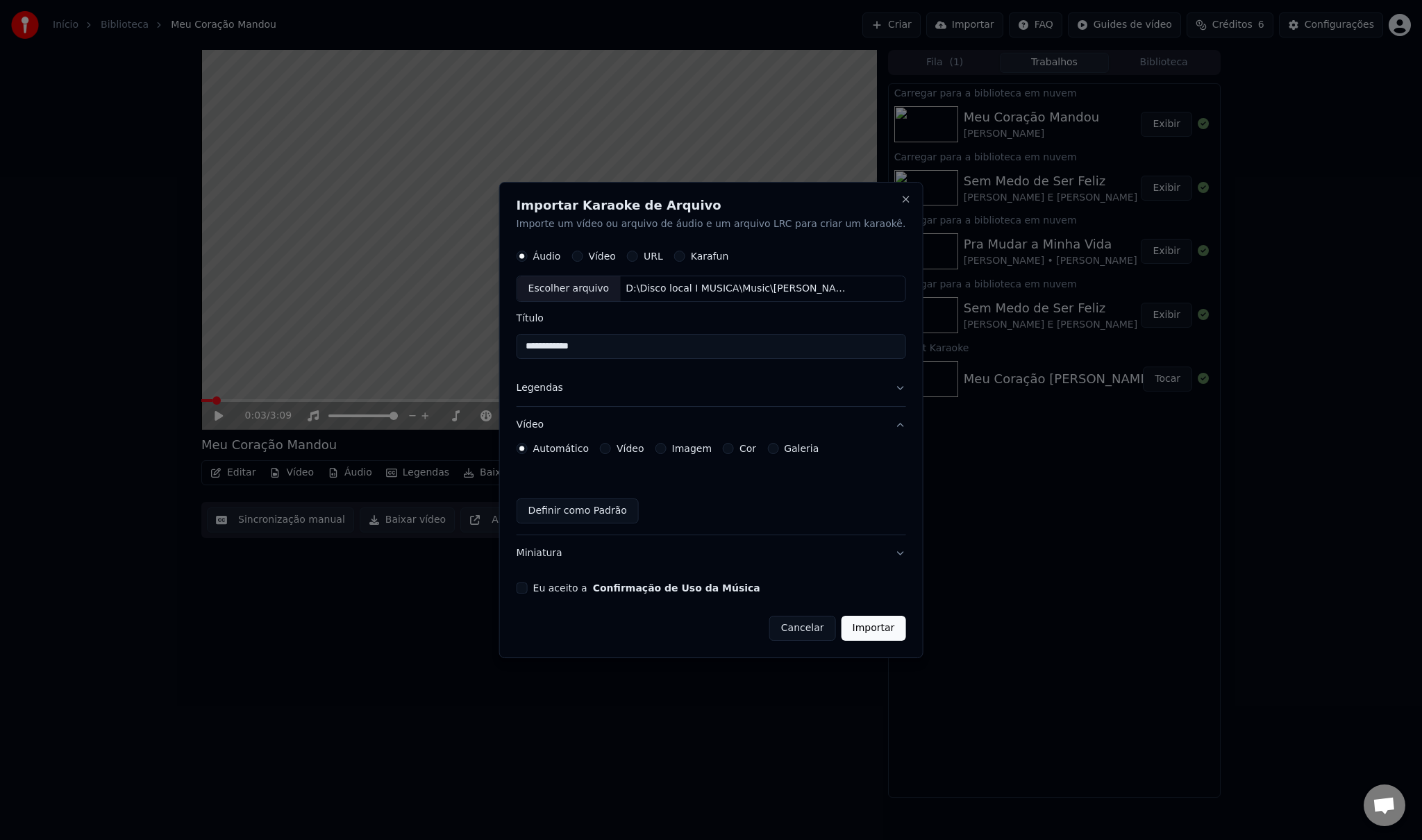
click at [689, 448] on label "Imagem" at bounding box center [692, 448] width 39 height 10
click at [667, 448] on button "Imagem" at bounding box center [661, 448] width 11 height 11
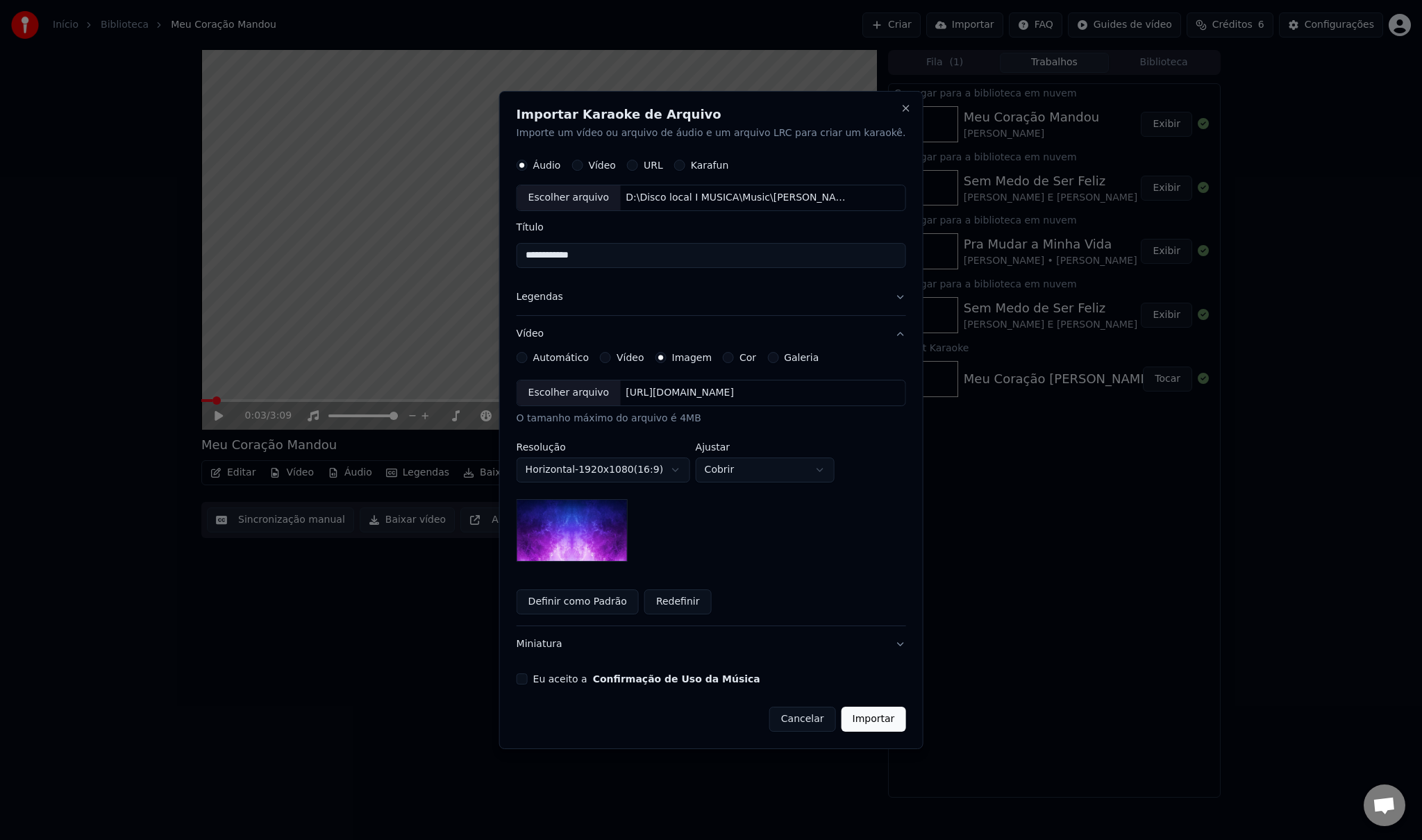
click at [597, 396] on div "Escolher arquivo" at bounding box center [569, 392] width 104 height 25
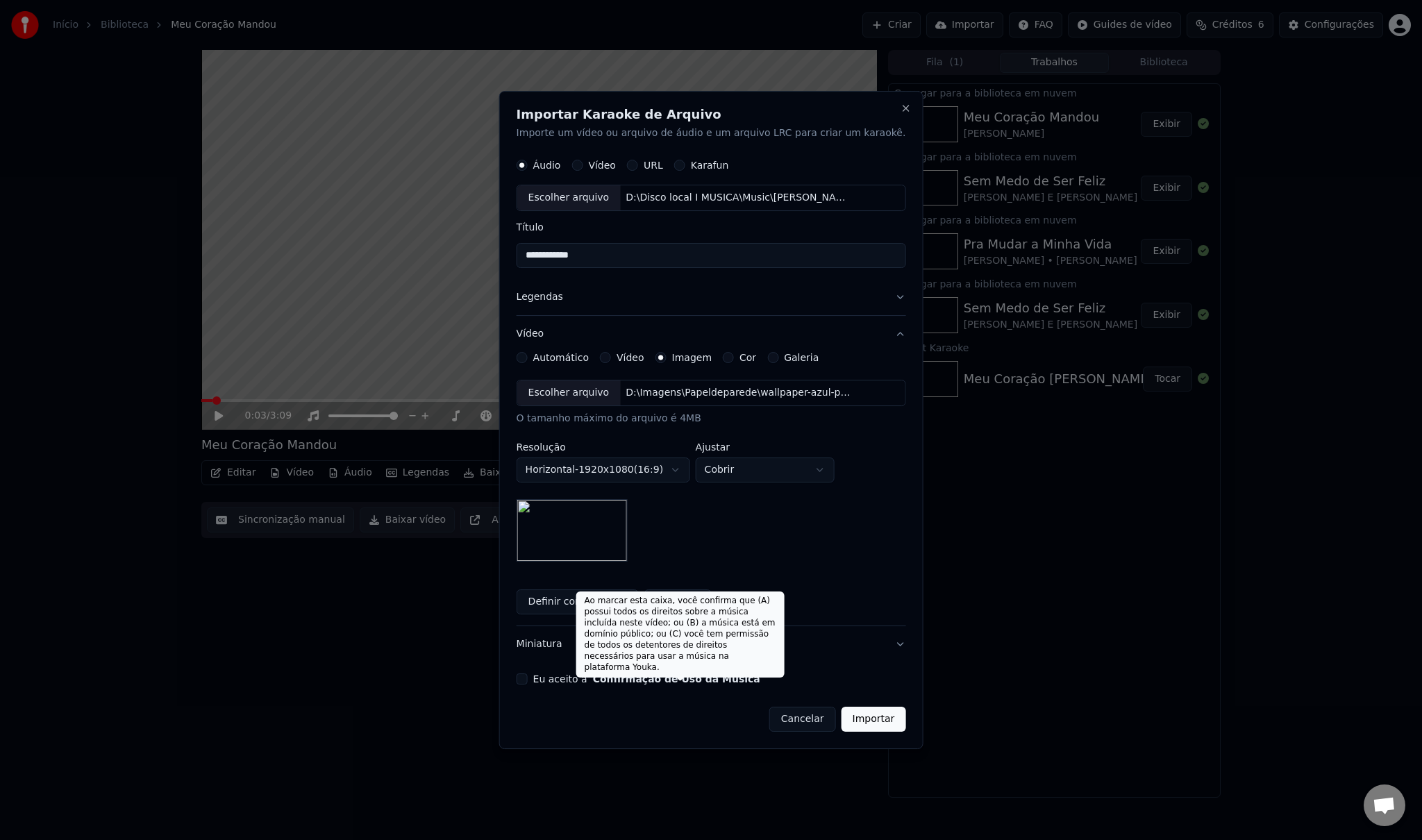
click at [605, 672] on form "**********" at bounding box center [711, 441] width 389 height 580
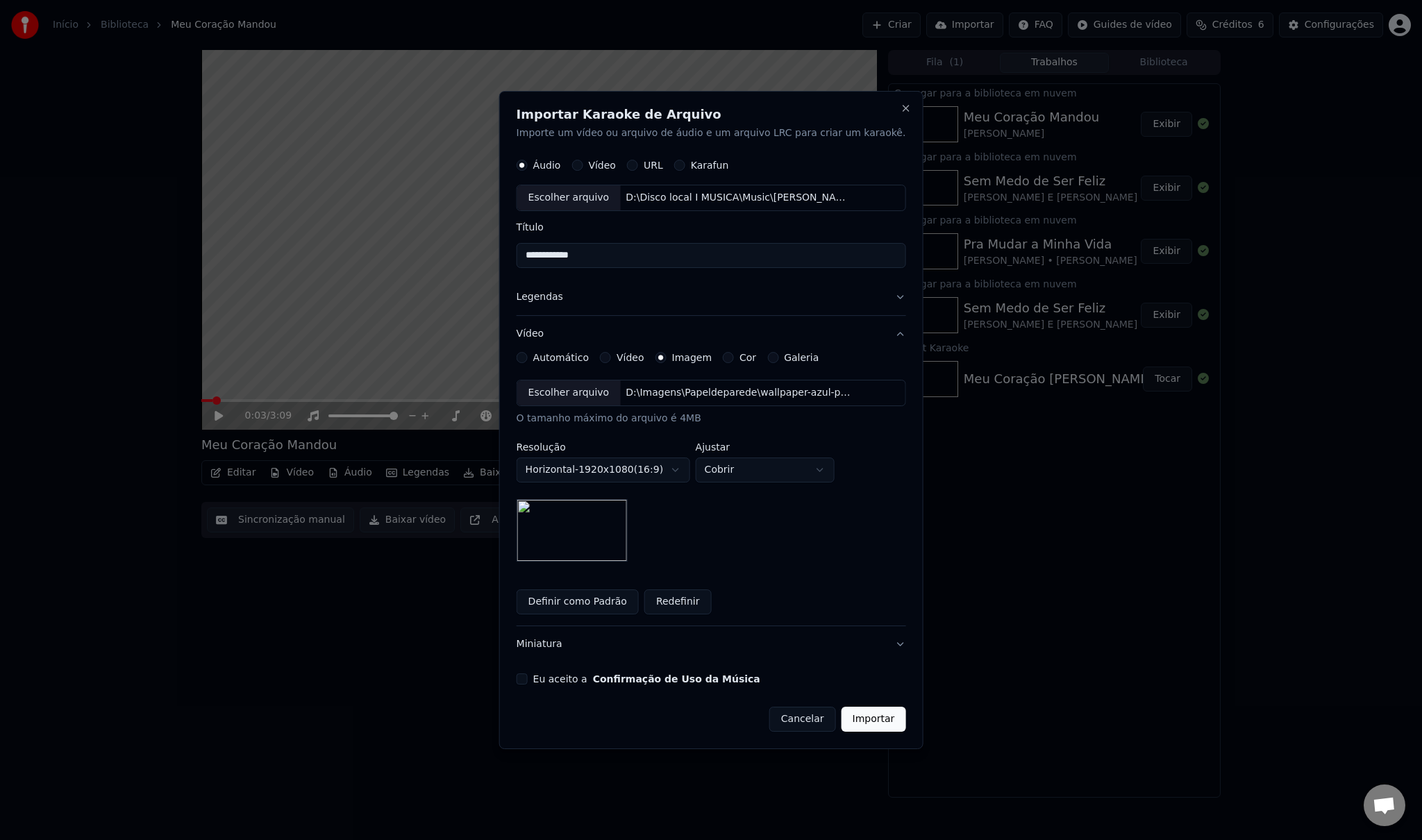
click at [589, 682] on label "Eu aceito a Confirmação de Uso da Música" at bounding box center [647, 679] width 227 height 10
click at [528, 682] on button "Eu aceito a Confirmação de Uso da Música" at bounding box center [522, 679] width 11 height 11
click at [862, 721] on button "Importar" at bounding box center [874, 719] width 64 height 25
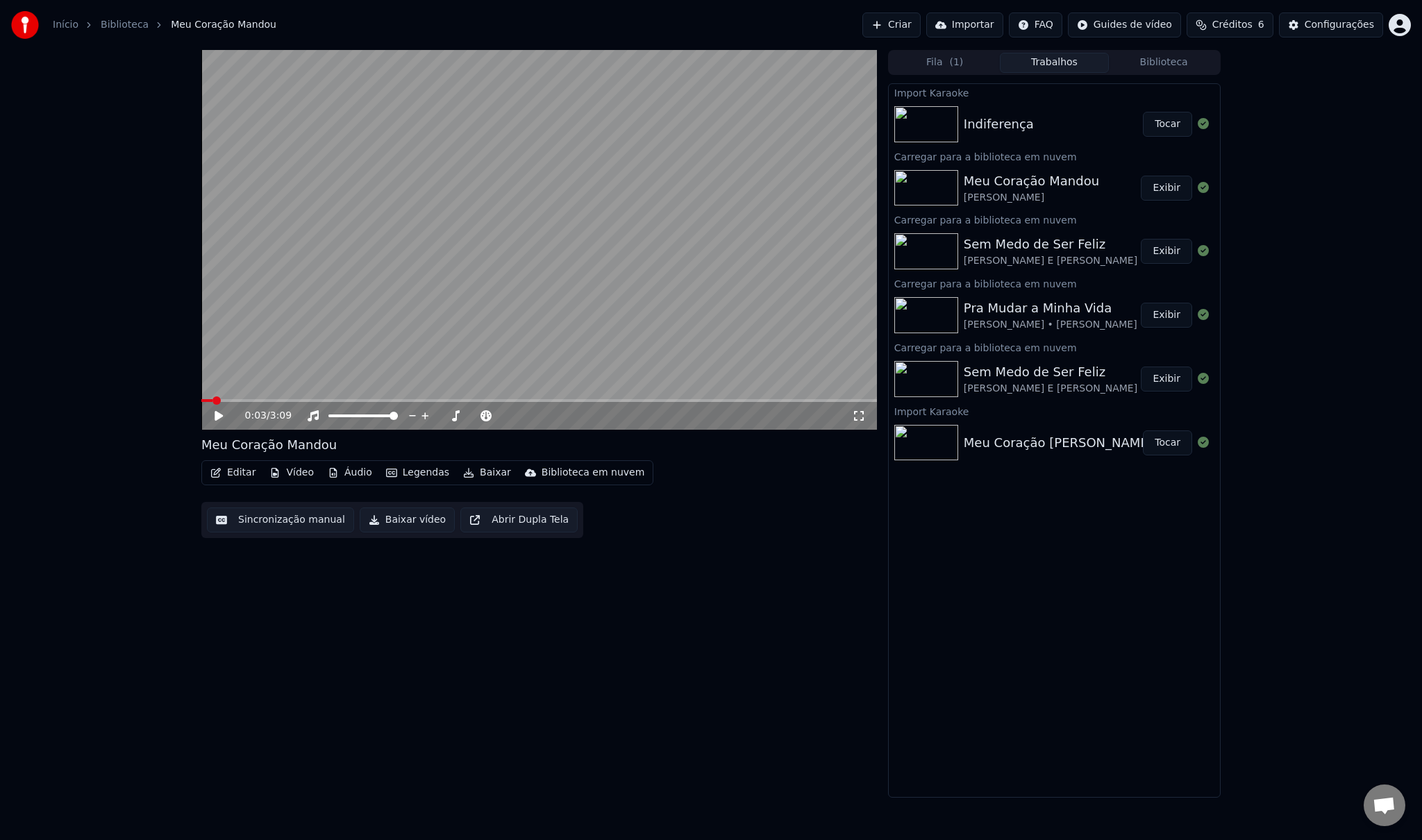
click at [1039, 111] on div "Indiferença Tocar" at bounding box center [1054, 124] width 331 height 47
click at [1037, 113] on div "Indiferença Tocar" at bounding box center [1054, 124] width 331 height 47
click at [201, 405] on span at bounding box center [205, 400] width 8 height 8
click at [1025, 125] on div "Indiferença" at bounding box center [1053, 124] width 179 height 19
click at [211, 412] on div "0:00 / 3:09" at bounding box center [539, 416] width 664 height 14
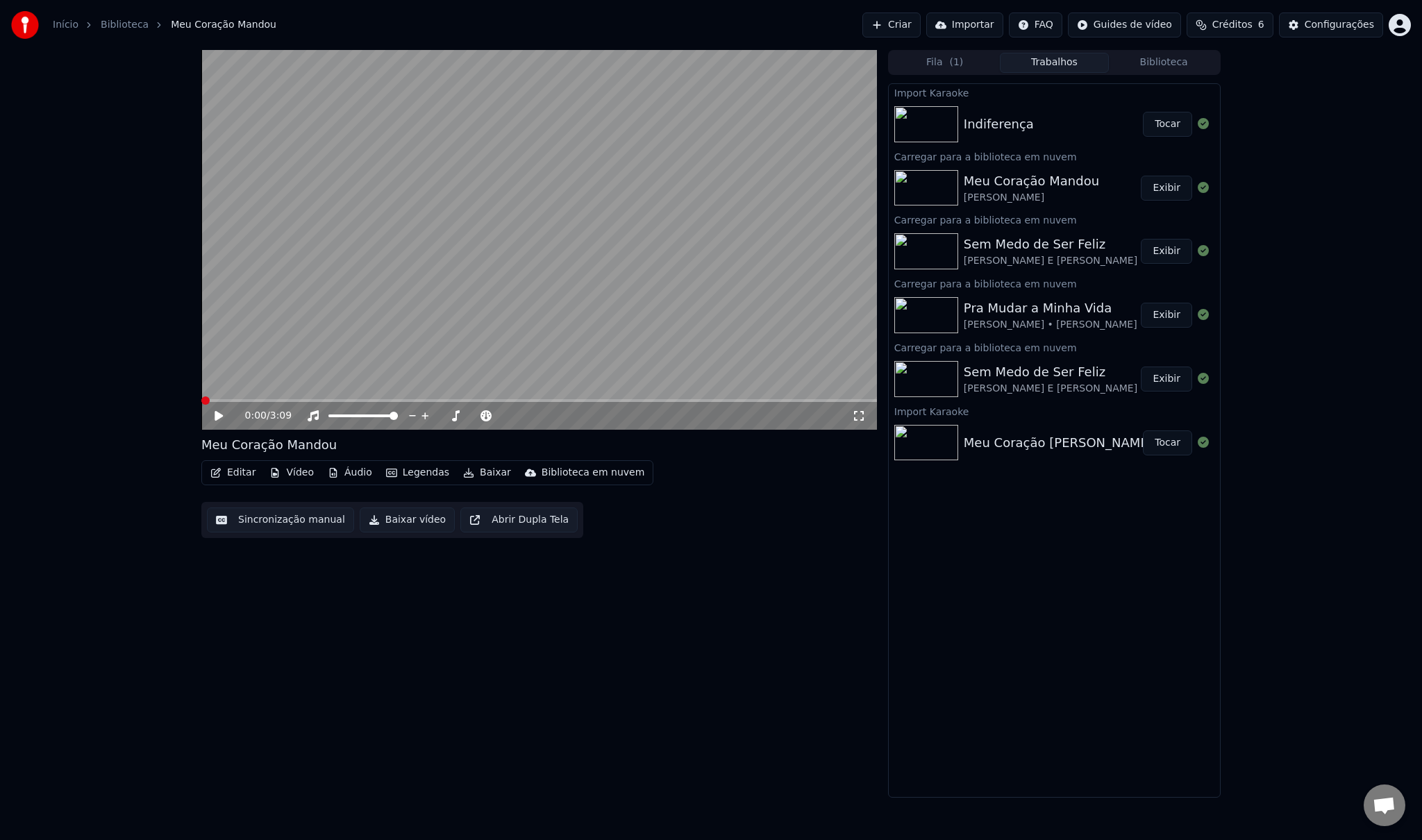
click at [219, 415] on icon at bounding box center [218, 416] width 8 height 10
click at [219, 416] on icon at bounding box center [229, 416] width 33 height 11
click at [1001, 197] on div "[PERSON_NAME]" at bounding box center [1031, 197] width 136 height 14
click at [993, 228] on div "Sem Medo de Ser Feliz [PERSON_NAME] E [PERSON_NAME]" at bounding box center [1054, 251] width 331 height 47
click at [1003, 124] on div "Indiferença" at bounding box center [998, 124] width 70 height 19
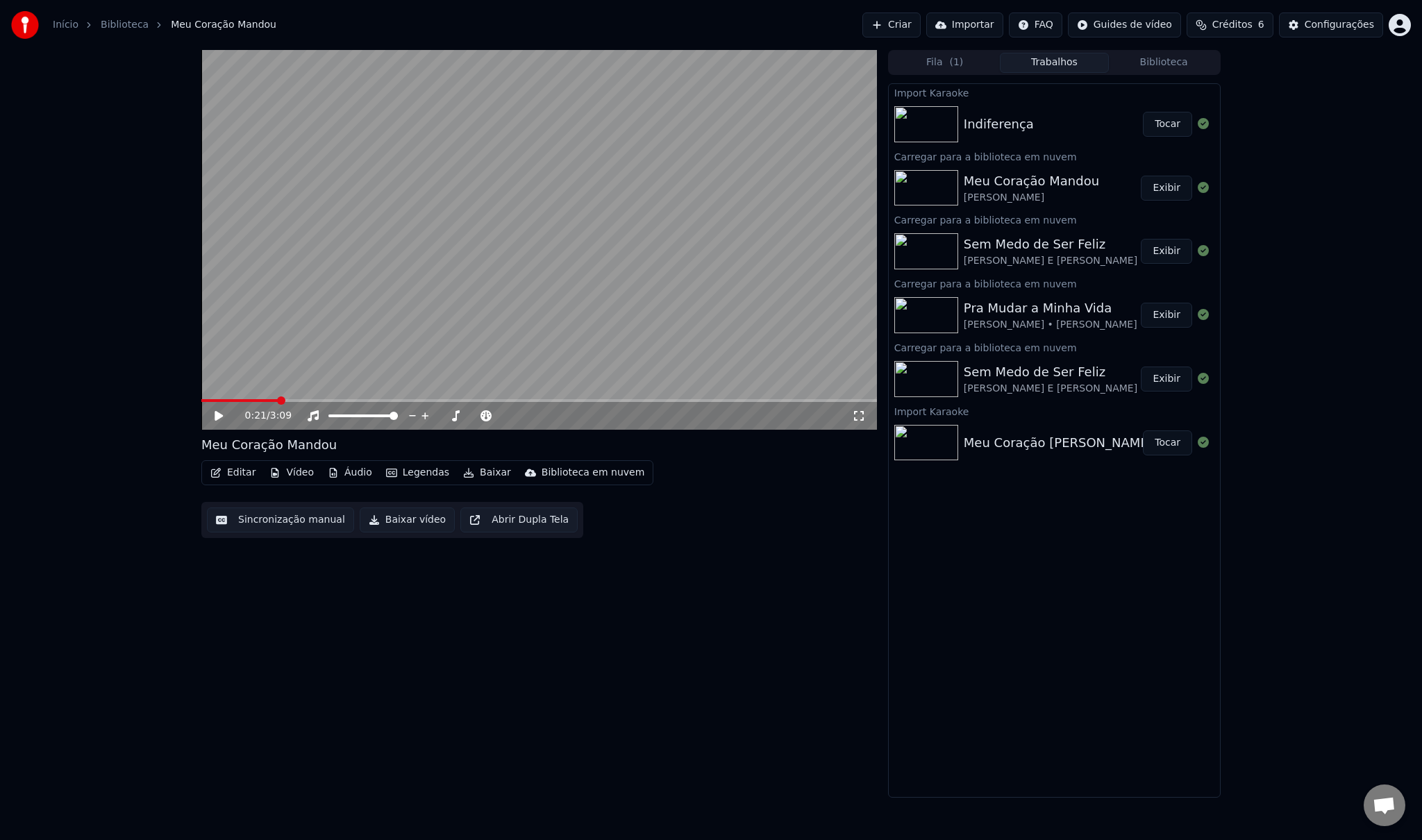
click at [1003, 124] on div "Indiferença" at bounding box center [998, 124] width 70 height 19
click at [1167, 64] on button "Biblioteca" at bounding box center [1164, 63] width 110 height 20
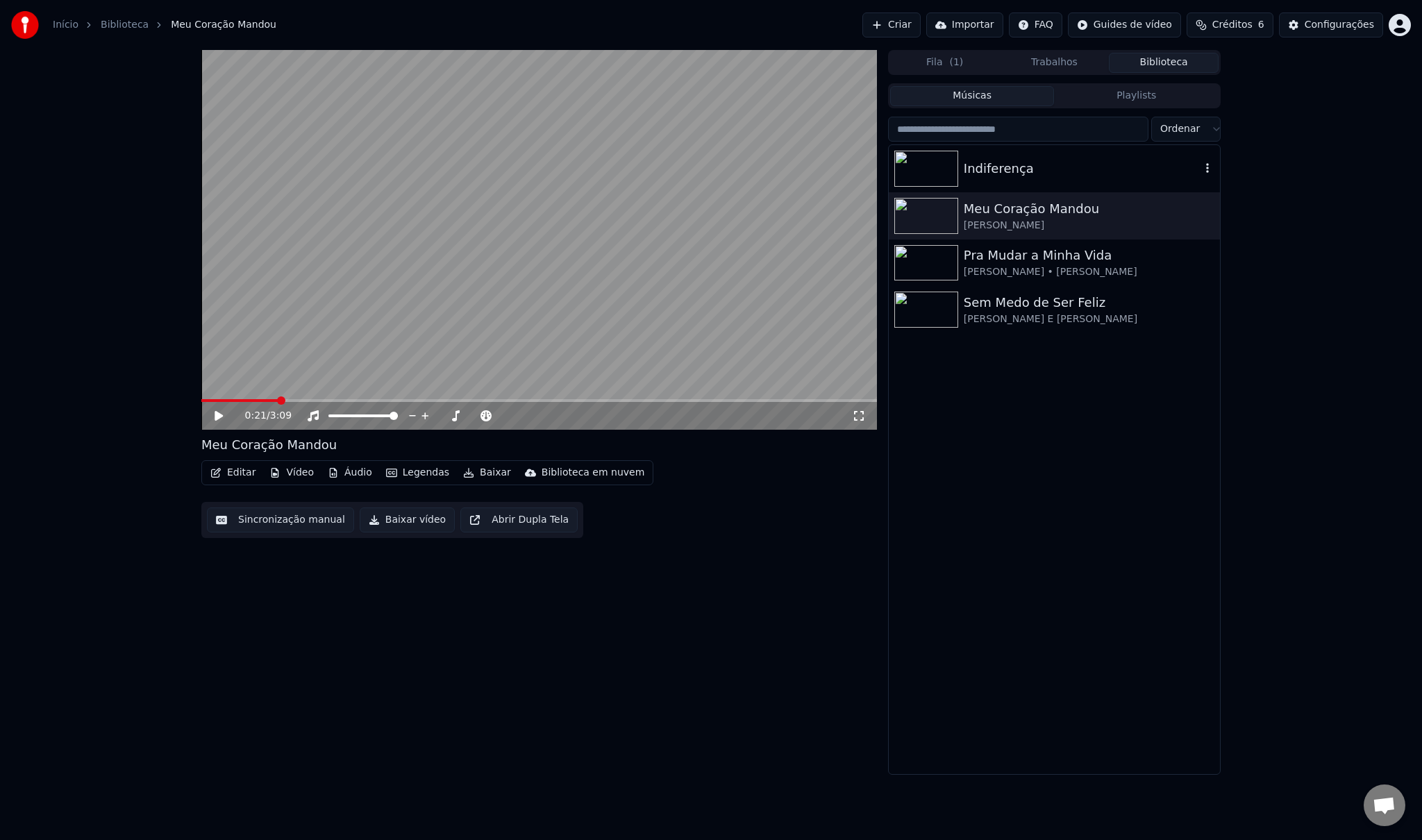
click at [998, 168] on div "Indiferença" at bounding box center [1082, 168] width 237 height 19
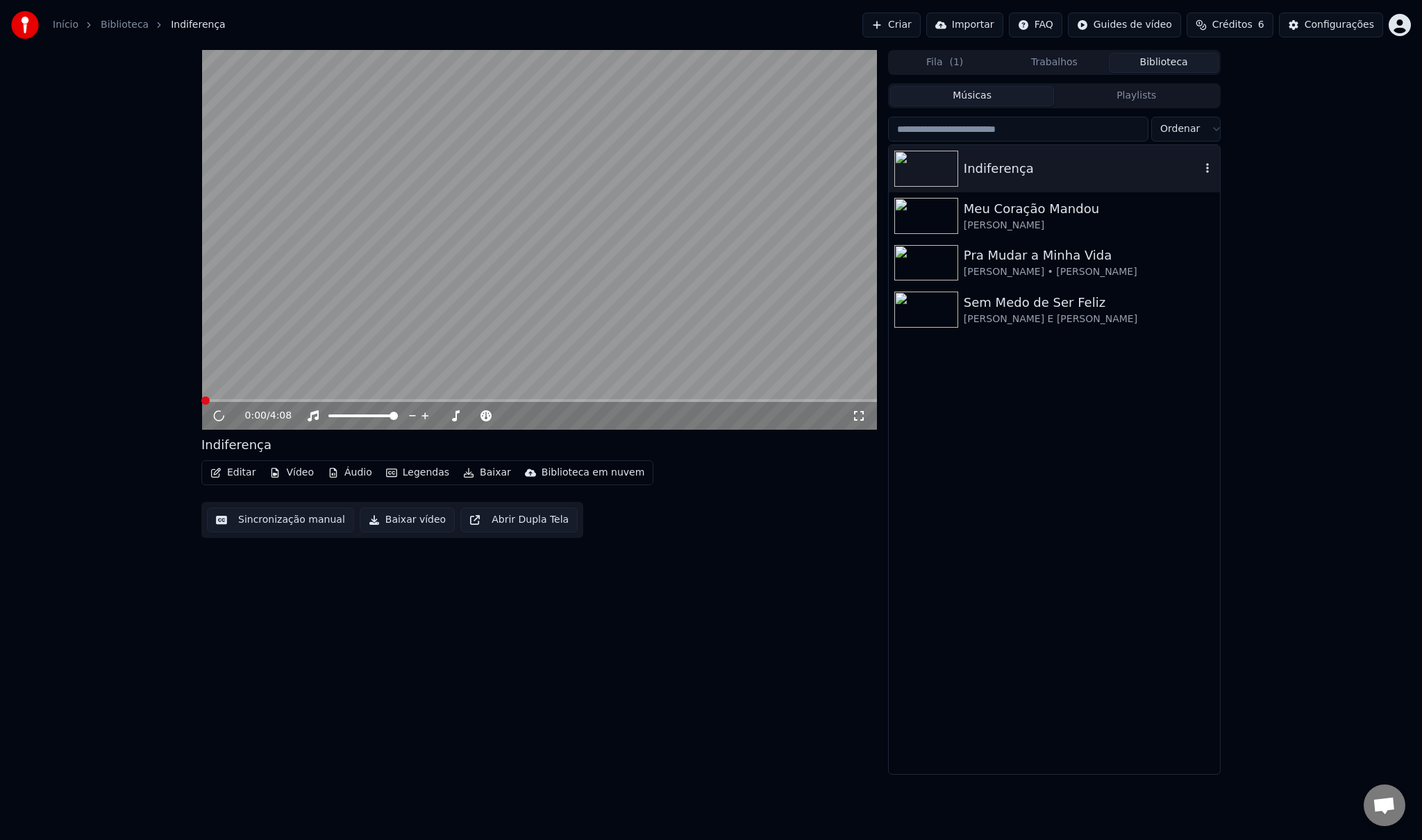
click at [998, 168] on div "Indiferença" at bounding box center [1082, 168] width 237 height 19
click at [1006, 266] on div "[PERSON_NAME] • [PERSON_NAME]" at bounding box center [1082, 272] width 237 height 14
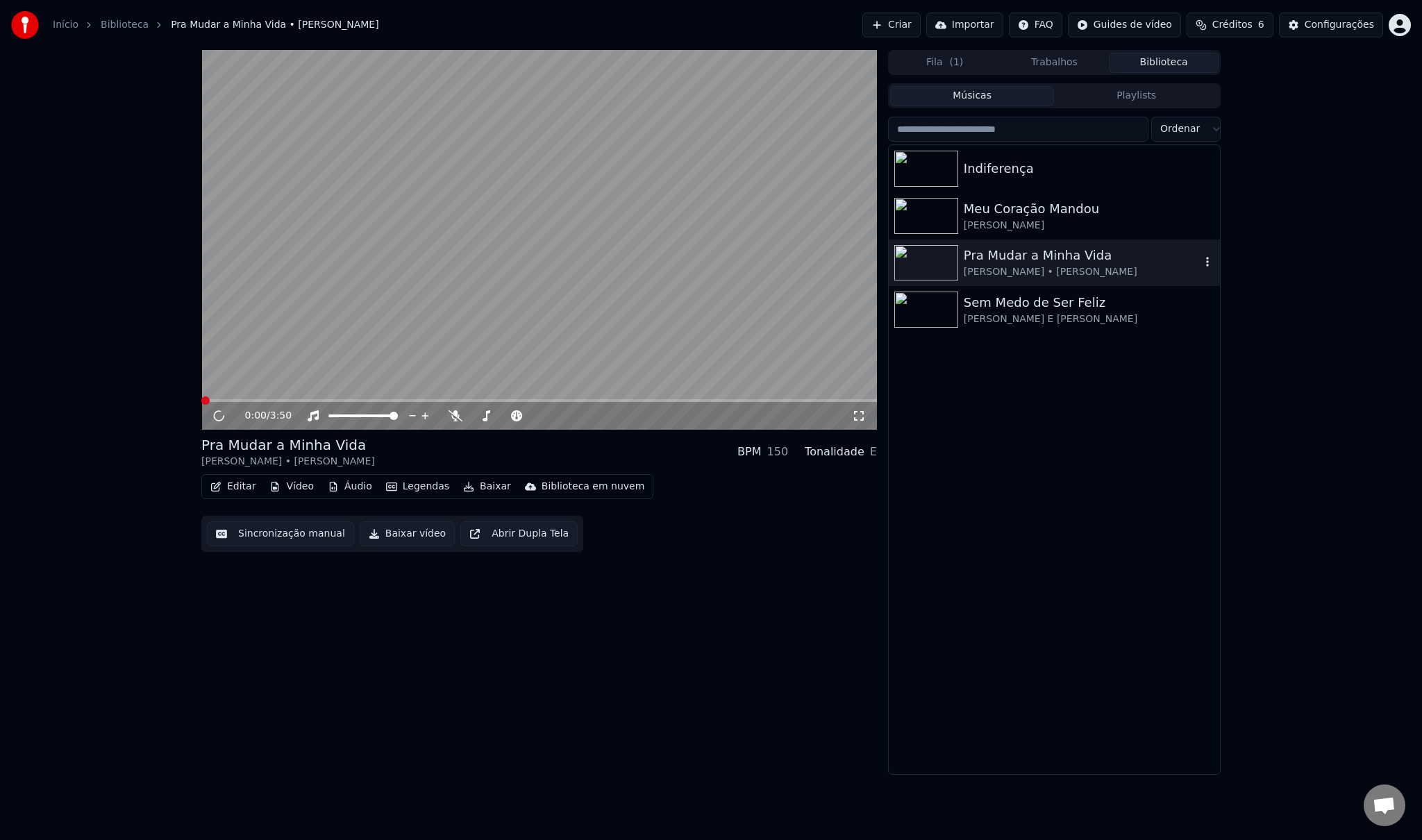
click at [1007, 266] on div "[PERSON_NAME] • [PERSON_NAME]" at bounding box center [1082, 272] width 237 height 14
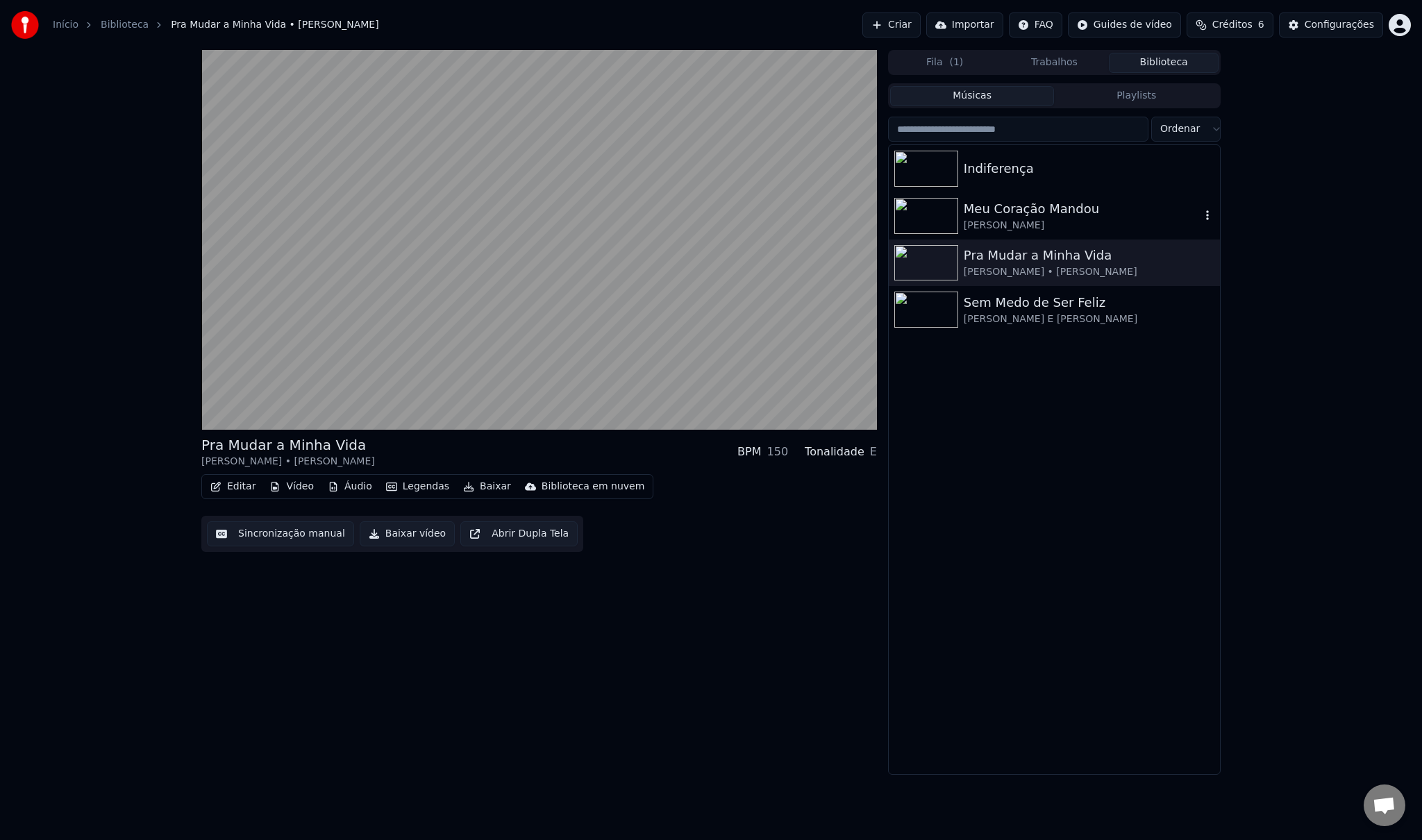
click at [993, 211] on div "Meu Coração Mandou" at bounding box center [1082, 209] width 237 height 19
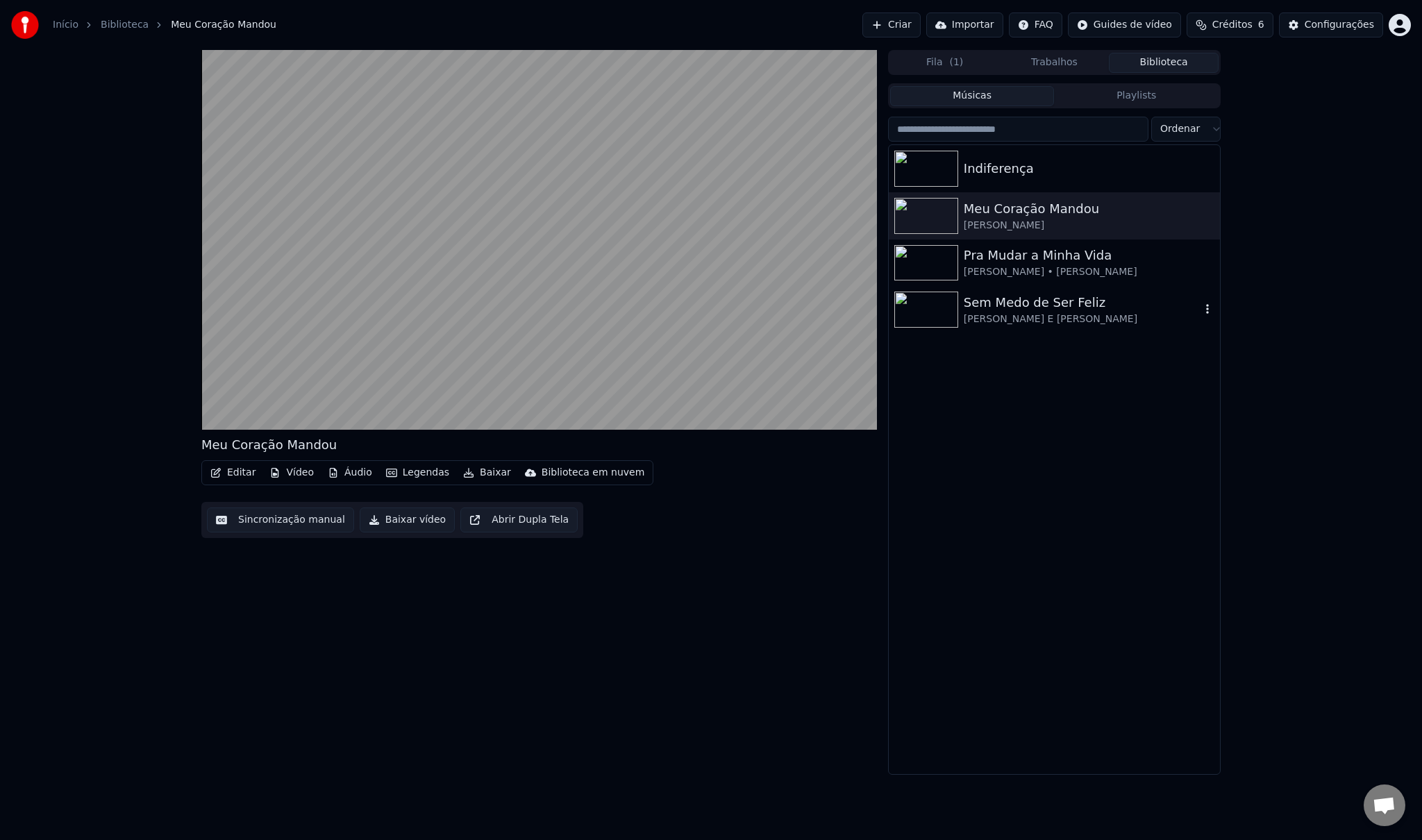
click at [1017, 307] on div "Sem Medo de Ser Feliz" at bounding box center [1082, 302] width 237 height 19
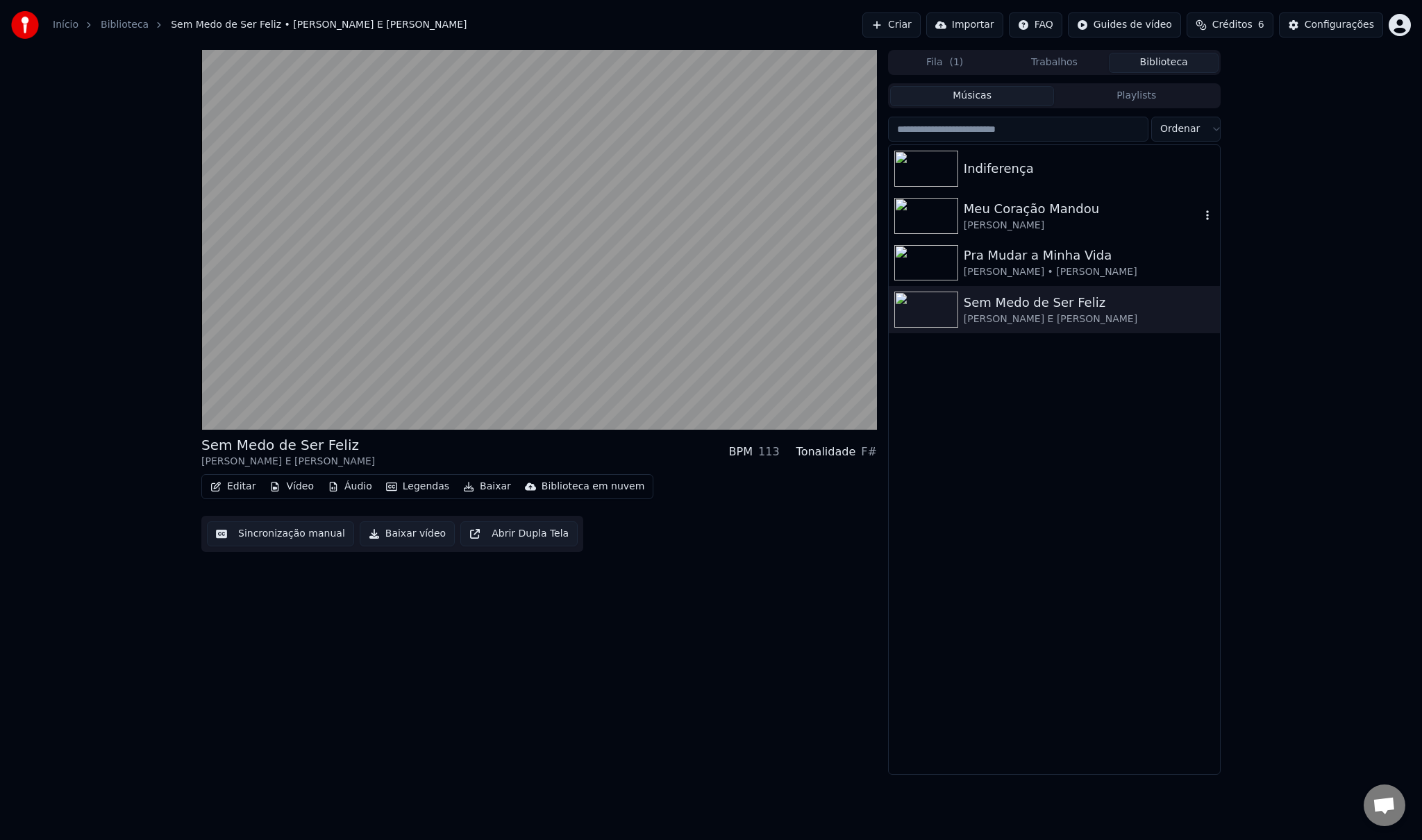
click at [1018, 209] on div "Meu Coração Mandou" at bounding box center [1082, 209] width 237 height 19
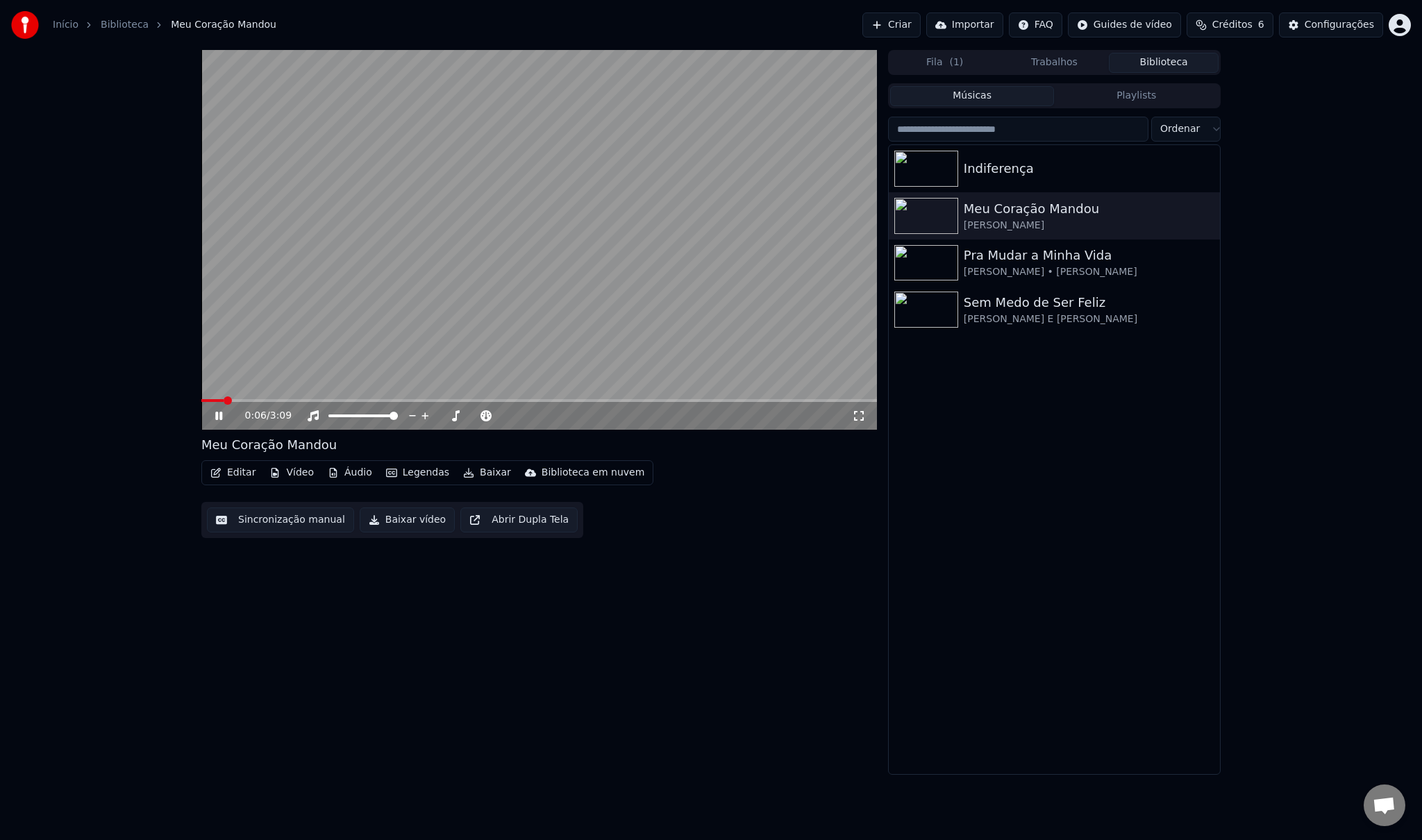
click at [216, 416] on icon at bounding box center [218, 416] width 7 height 8
click at [1000, 205] on div "Meu Coração Mandou" at bounding box center [1082, 209] width 237 height 19
click at [996, 264] on div "Pra Mudar a Minha Vida" at bounding box center [1082, 255] width 237 height 19
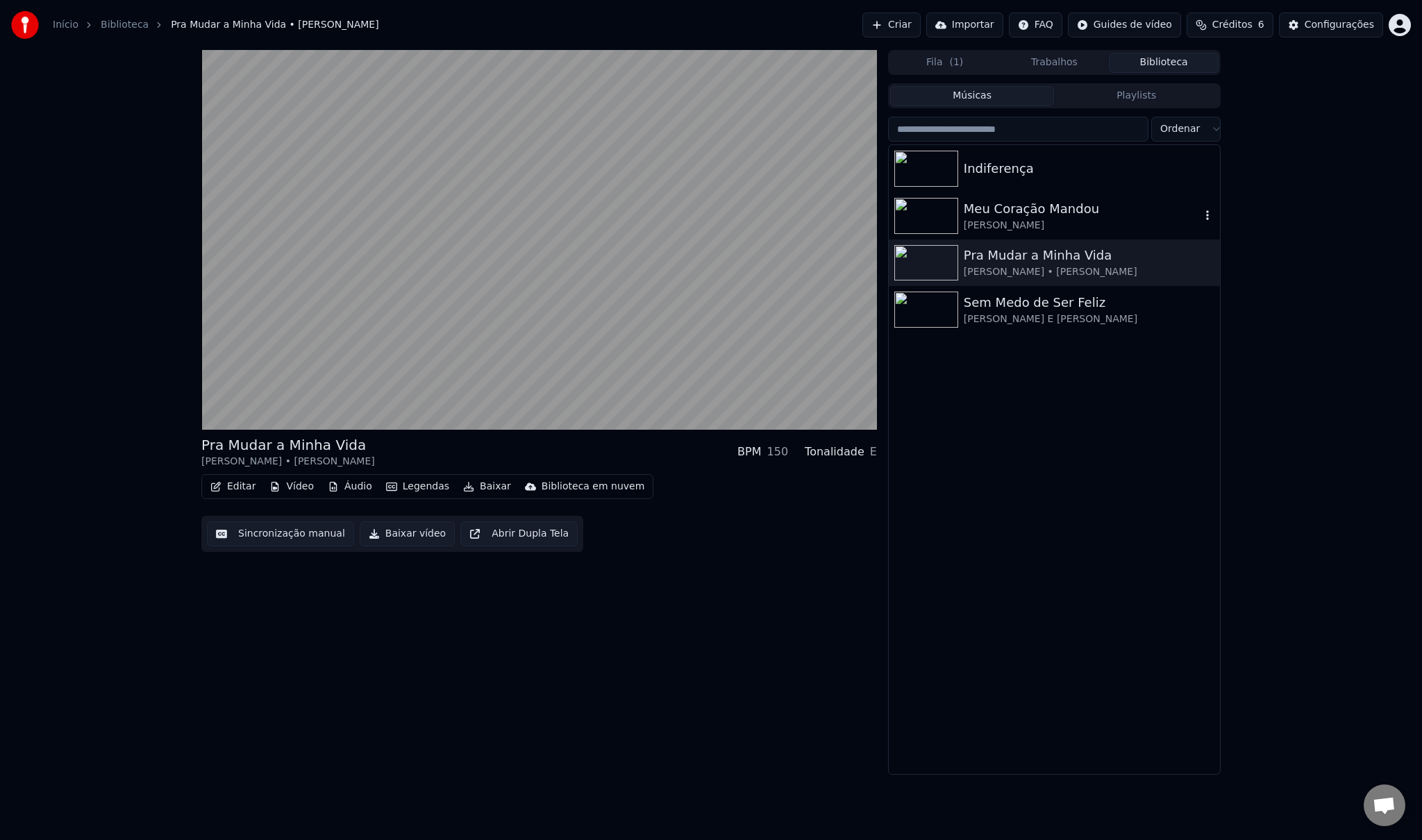
click at [1014, 209] on div "Meu Coração Mandou" at bounding box center [1082, 209] width 237 height 19
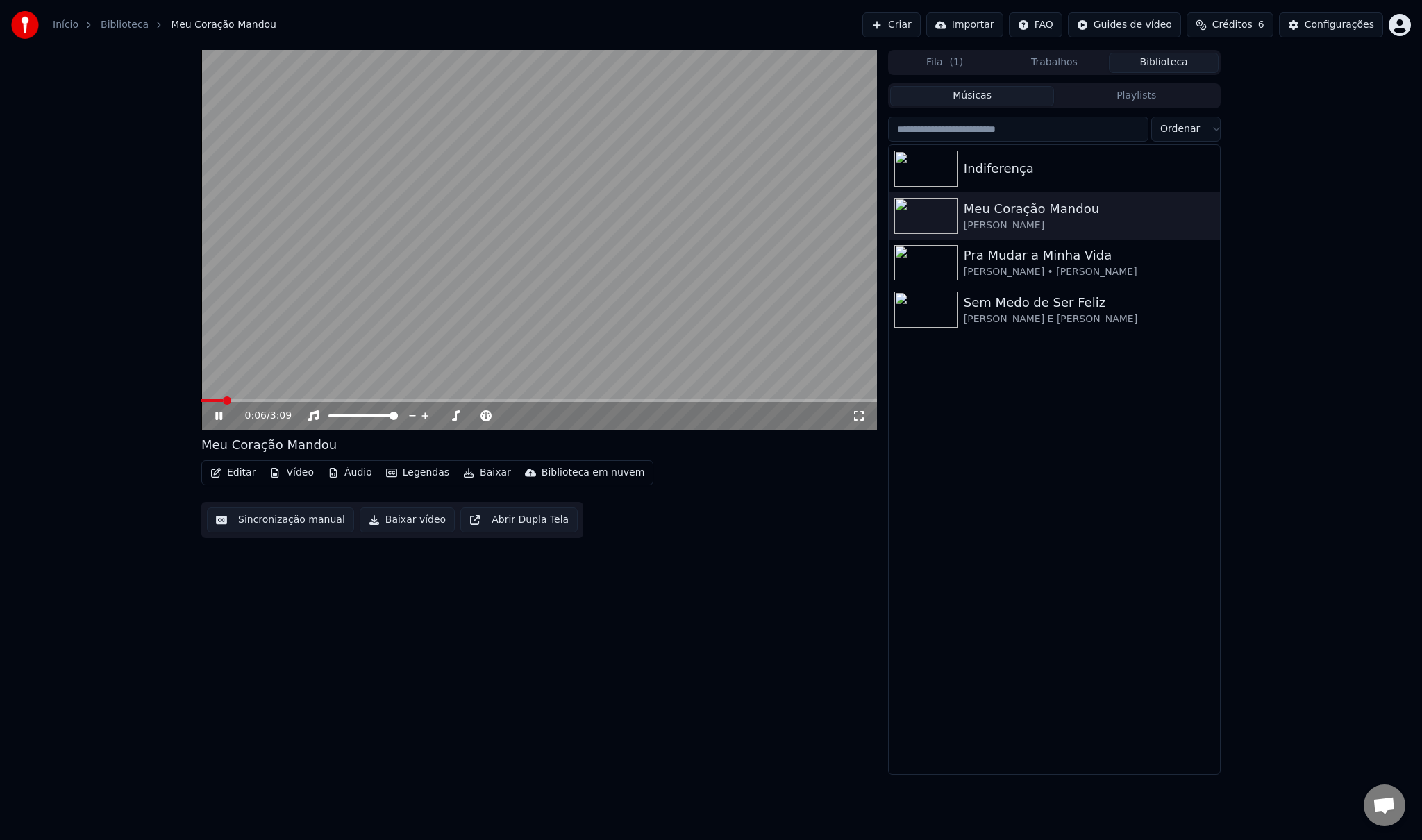
click at [219, 415] on icon at bounding box center [229, 416] width 33 height 11
click at [1205, 165] on icon "button" at bounding box center [1207, 168] width 14 height 11
click at [1010, 169] on div "Indiferença" at bounding box center [1082, 168] width 237 height 19
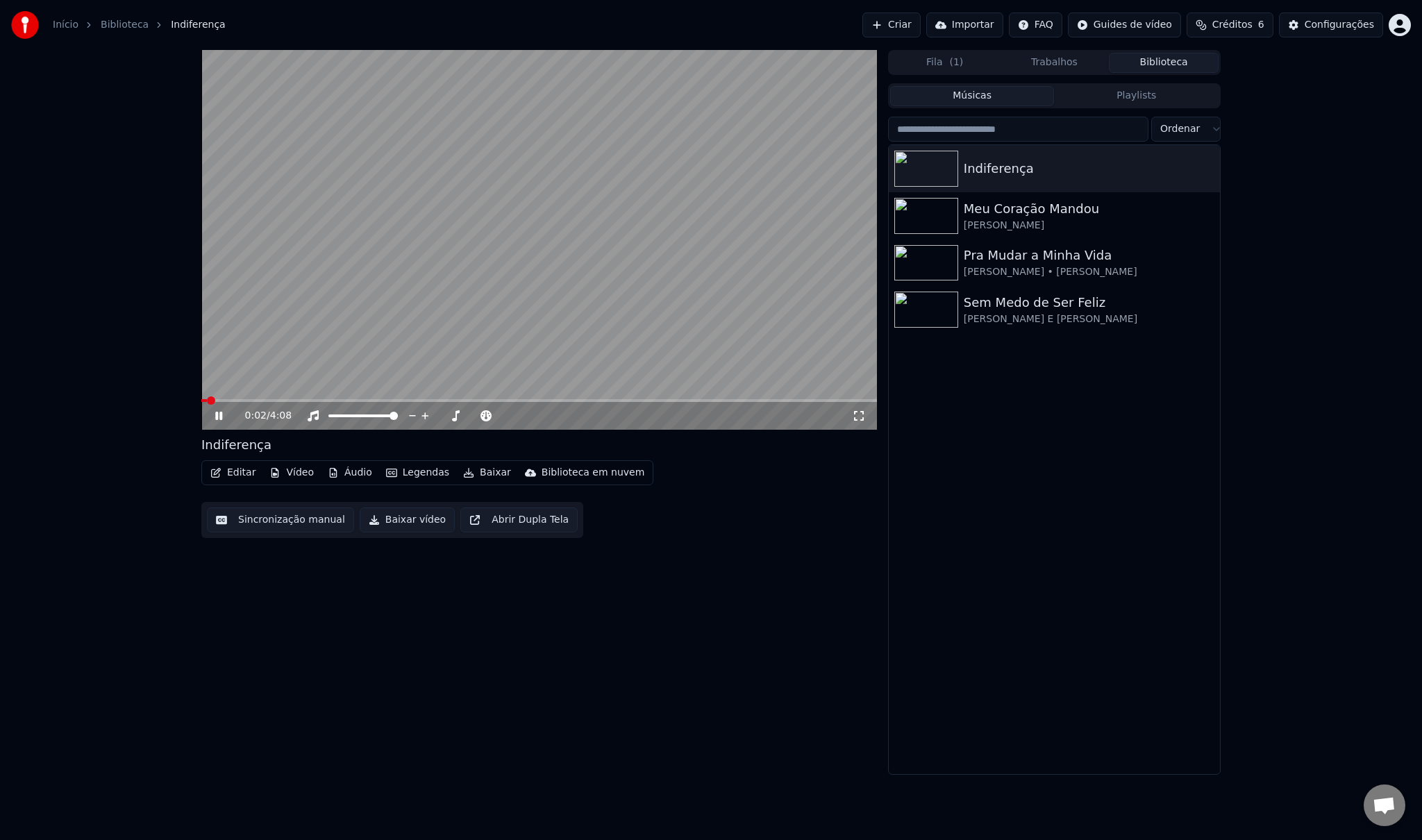
click at [217, 415] on icon at bounding box center [218, 416] width 7 height 8
click at [1205, 167] on icon "button" at bounding box center [1207, 168] width 14 height 11
click at [1179, 286] on div "Deletar" at bounding box center [1214, 282] width 144 height 22
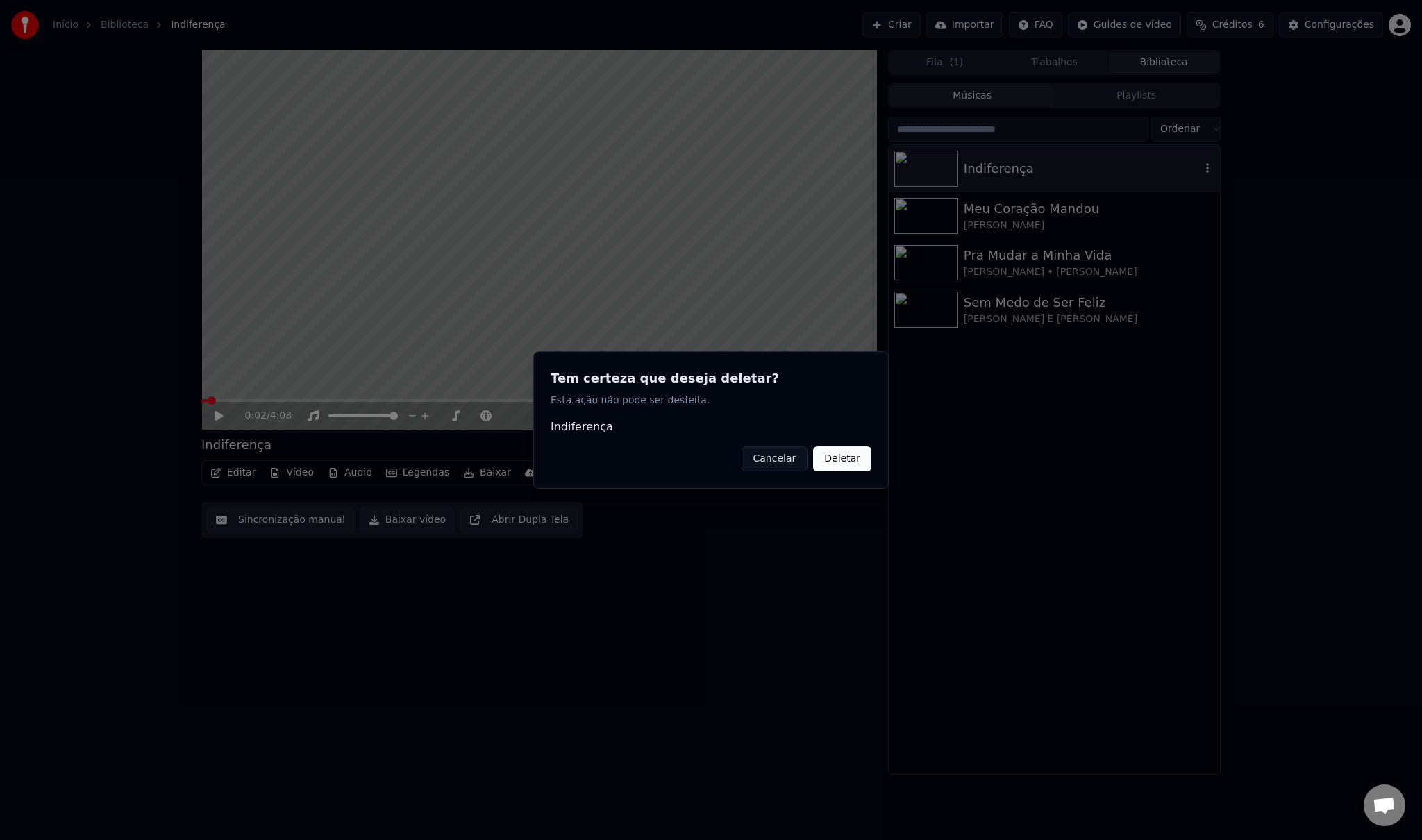
click at [848, 463] on button "Deletar" at bounding box center [842, 458] width 59 height 25
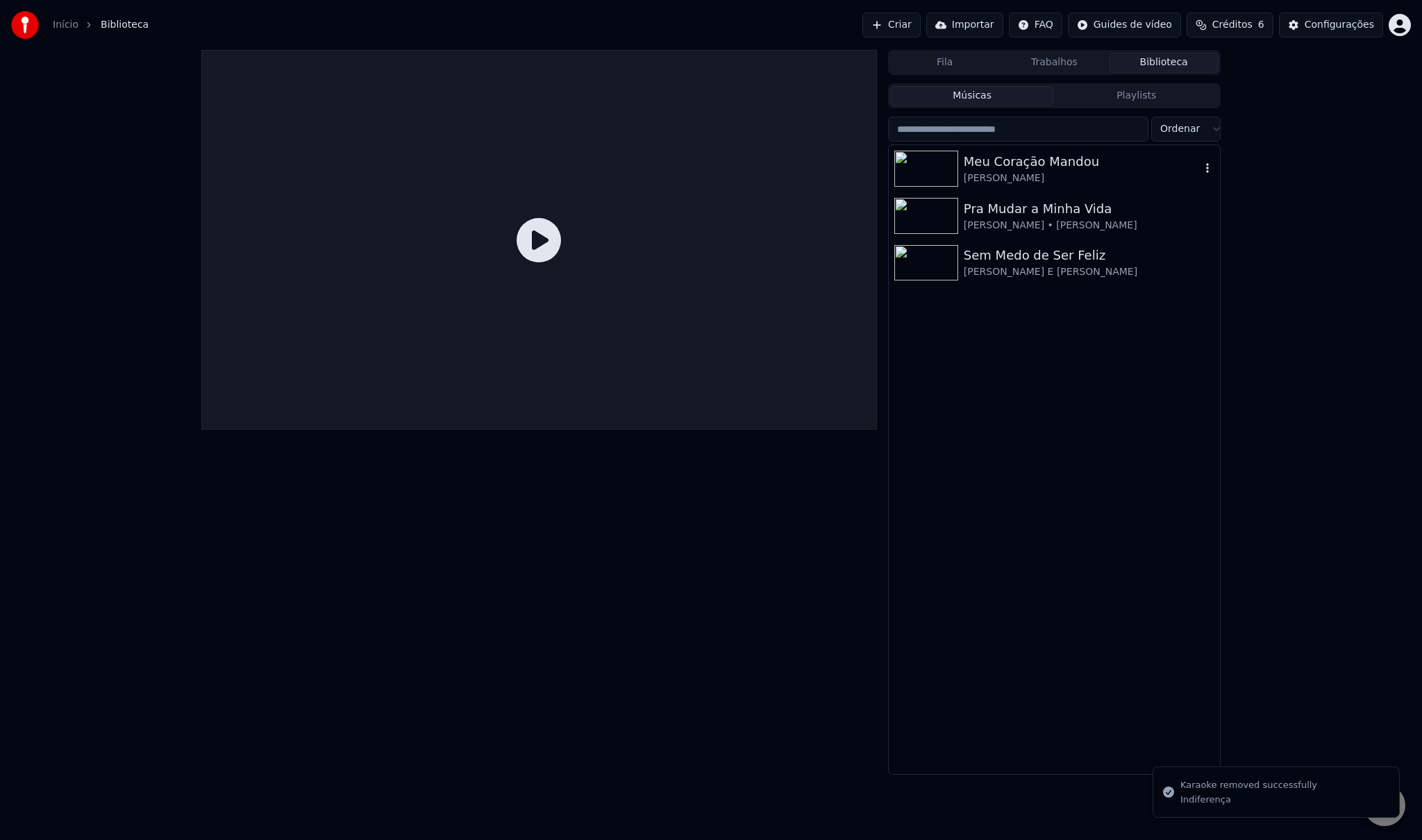
click at [1039, 159] on div "Meu Coração Mandou" at bounding box center [1082, 162] width 237 height 19
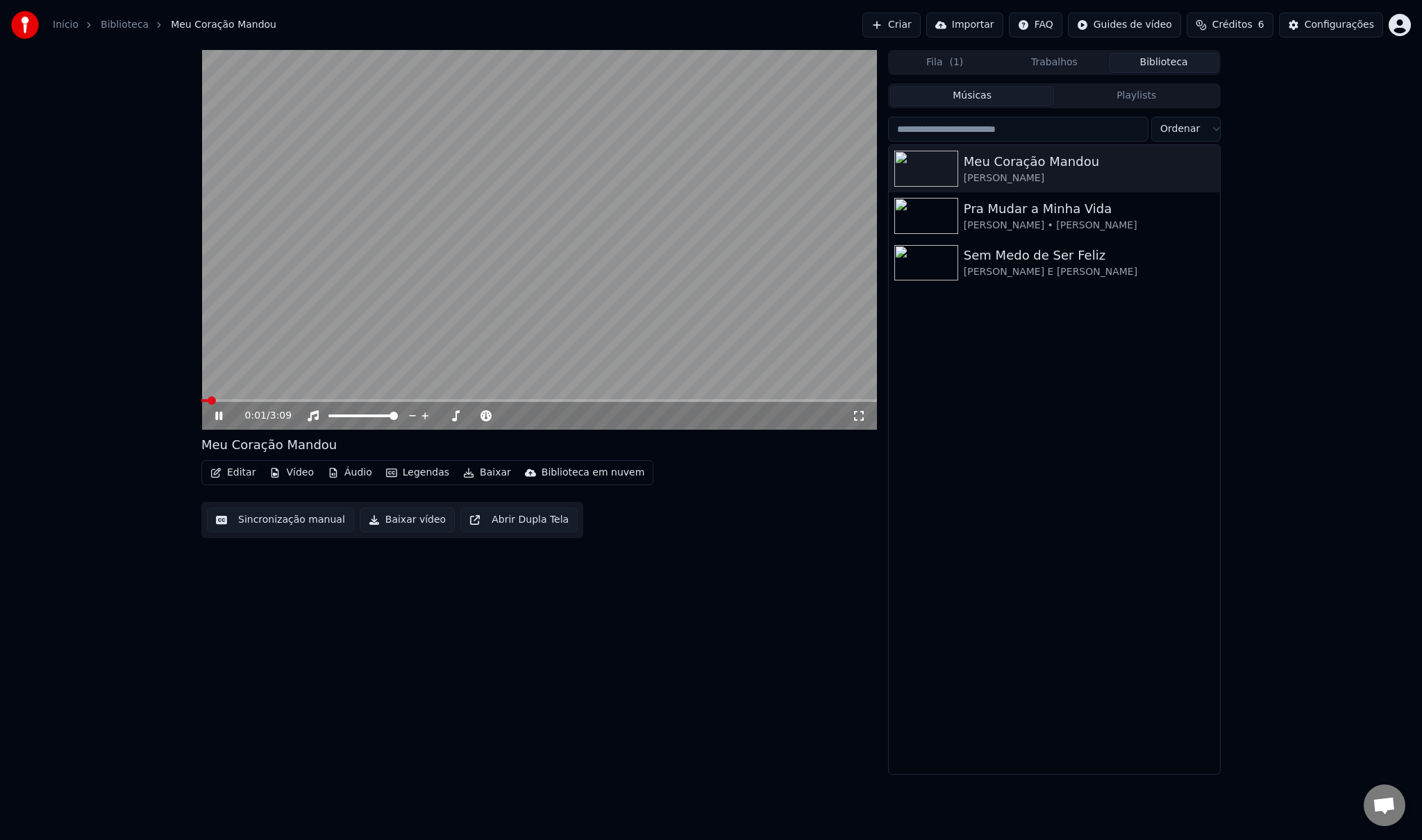
click at [219, 420] on icon at bounding box center [229, 416] width 33 height 11
click at [1205, 169] on icon "button" at bounding box center [1207, 168] width 14 height 11
click at [1186, 281] on div "Deletar" at bounding box center [1214, 282] width 144 height 22
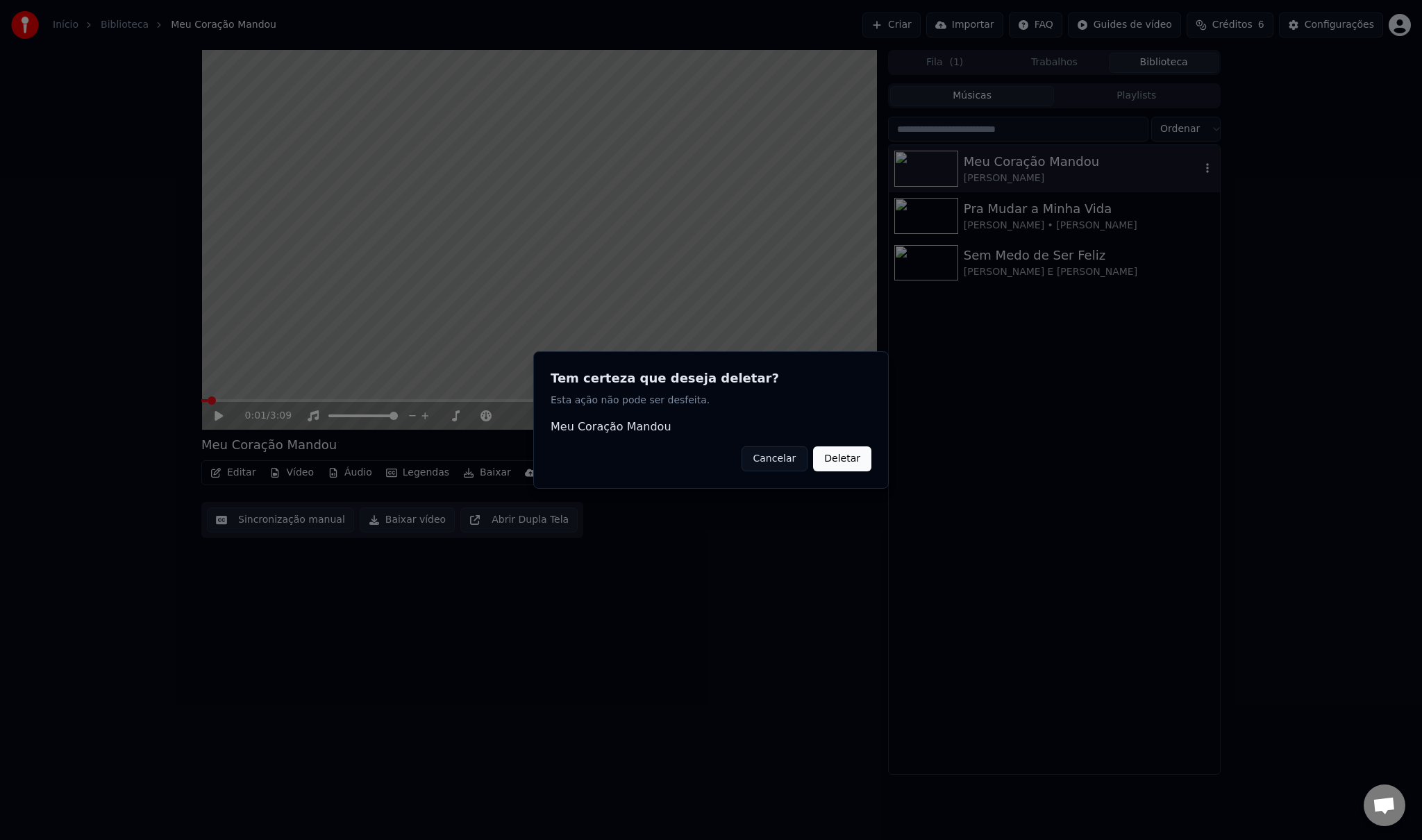
click at [841, 464] on button "Deletar" at bounding box center [842, 458] width 59 height 25
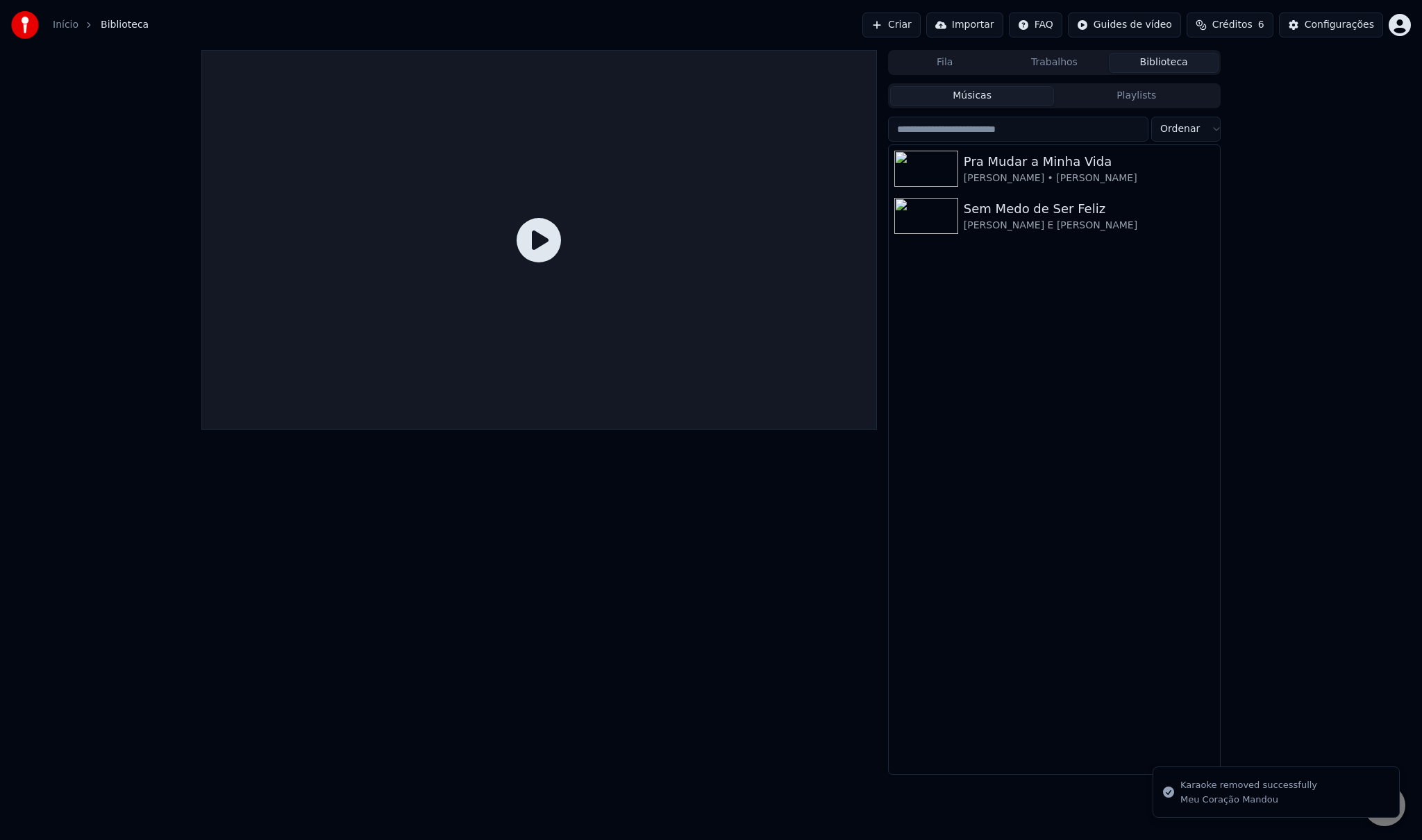
click at [920, 25] on button "Criar" at bounding box center [892, 25] width 59 height 25
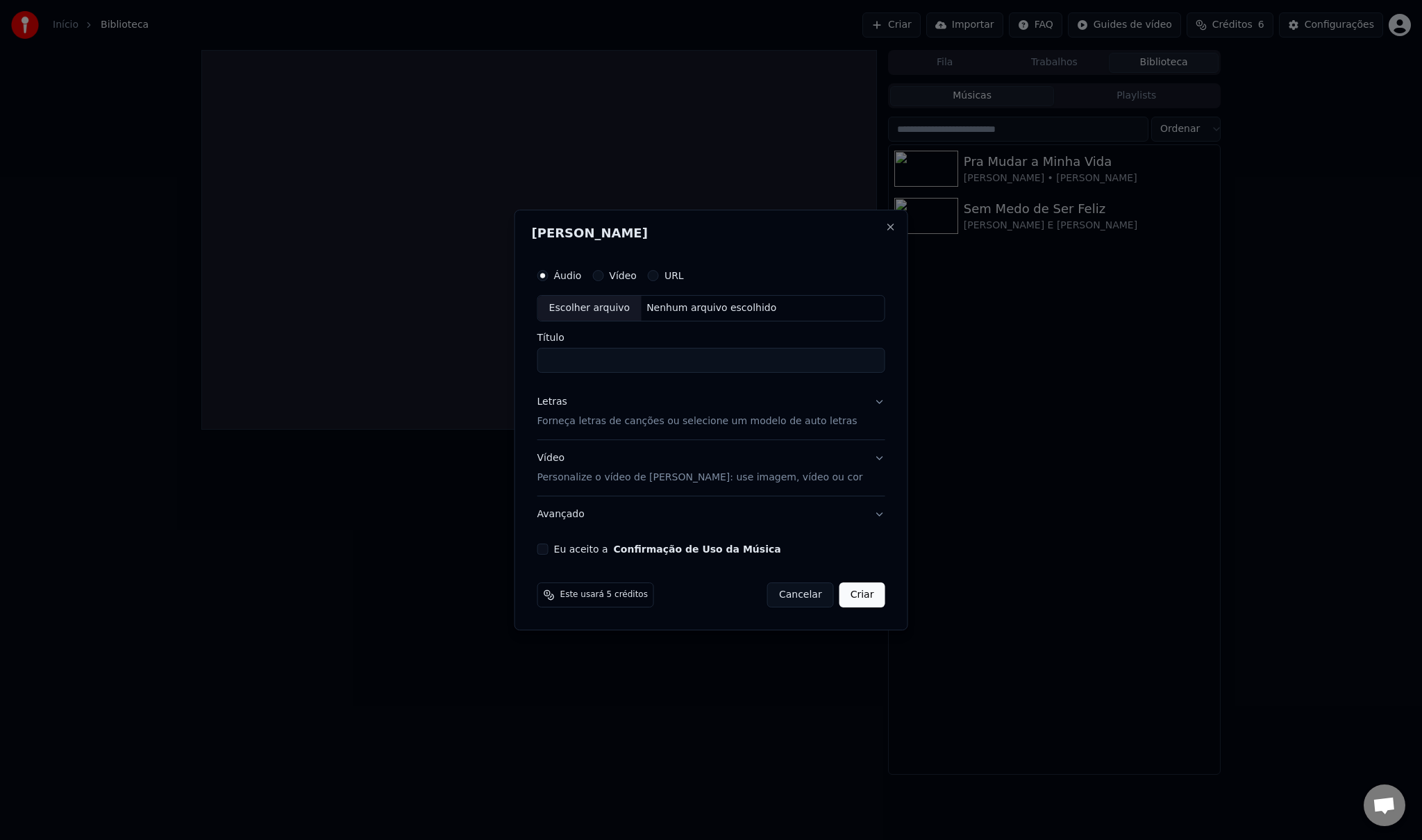
click at [603, 310] on div "Escolher arquivo" at bounding box center [590, 308] width 104 height 25
type input "**********"
click at [872, 398] on button "Letras Forneça letras de canções ou selecione um modelo de auto letras" at bounding box center [712, 412] width 348 height 55
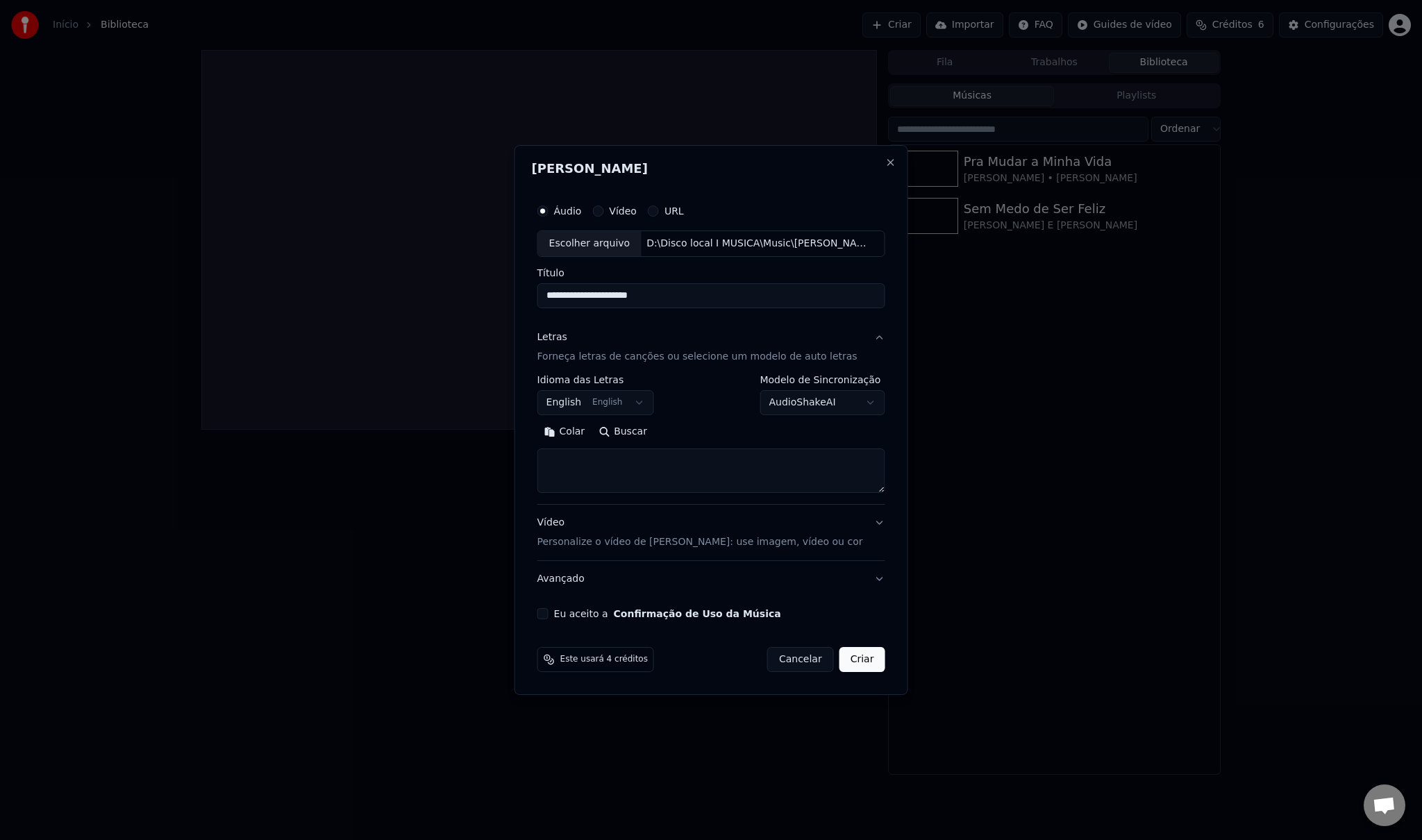
click at [607, 472] on textarea at bounding box center [712, 470] width 348 height 44
paste textarea "**********"
type textarea "**********"
click at [867, 525] on button "Vídeo Personalize o vídeo de karaokê: use imagem, vídeo ou cor" at bounding box center [712, 532] width 348 height 55
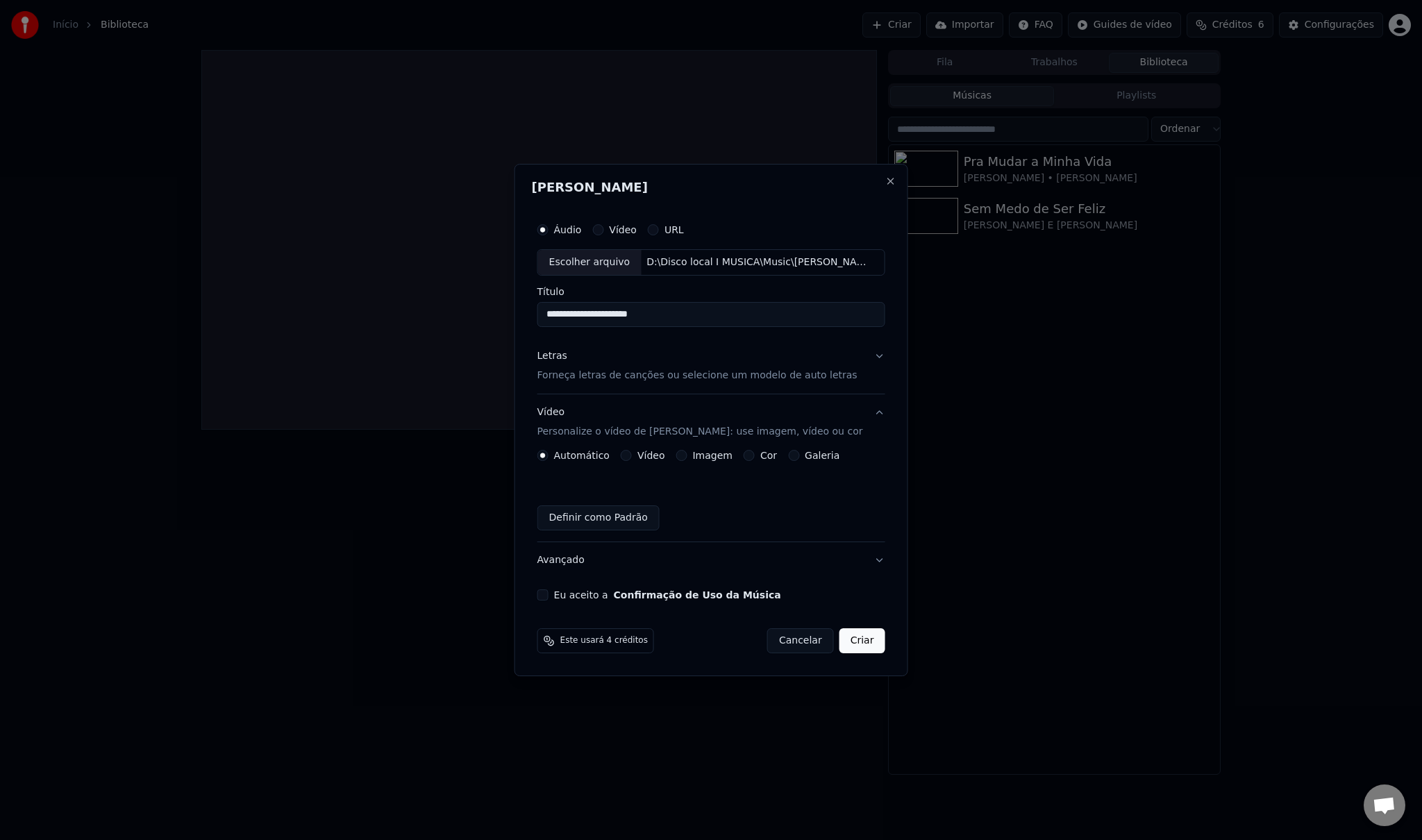
click at [691, 456] on div "Imagem" at bounding box center [704, 456] width 56 height 11
click at [687, 457] on button "Imagem" at bounding box center [681, 456] width 11 height 11
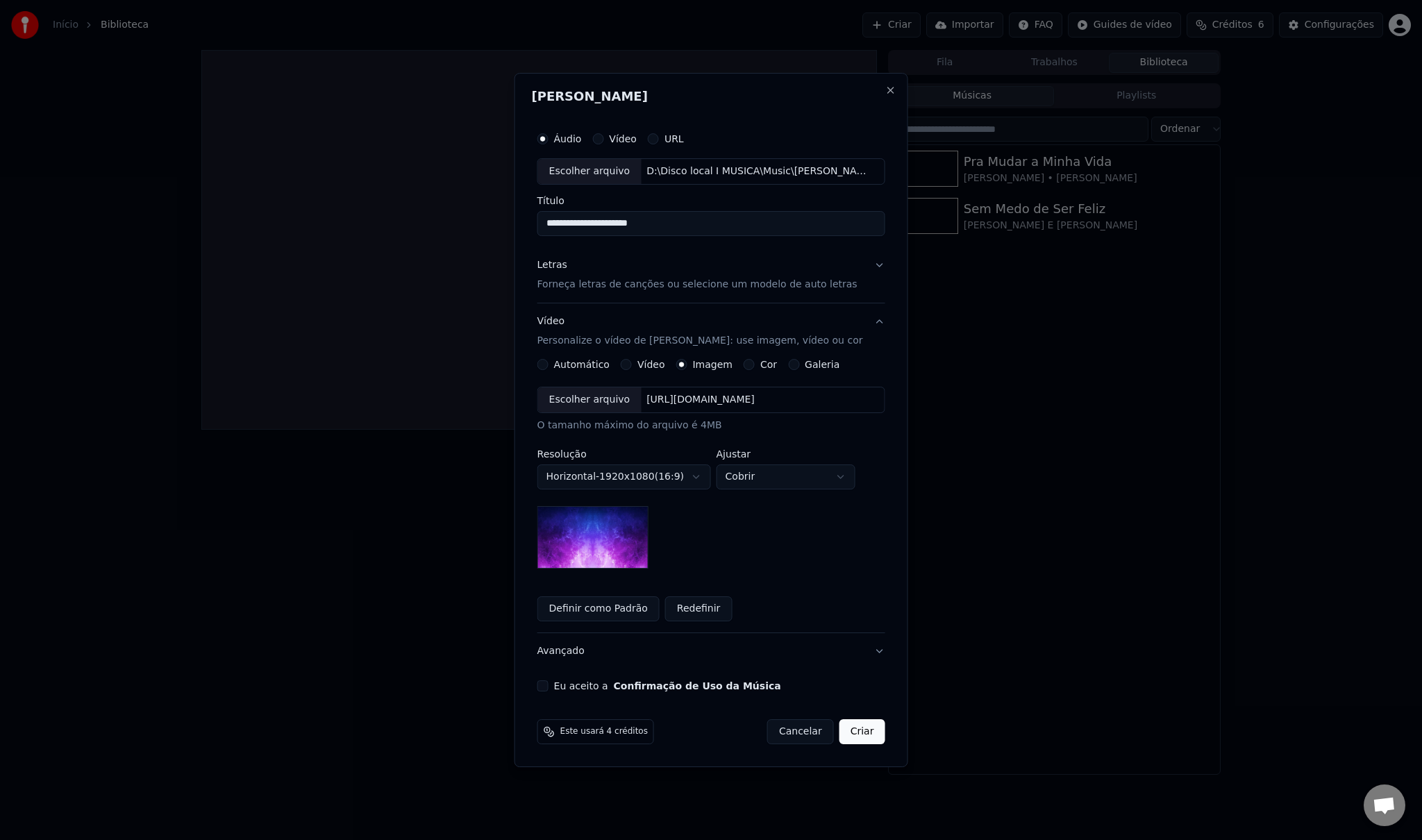
click at [600, 404] on div "Escolher arquivo" at bounding box center [590, 400] width 104 height 25
click at [800, 539] on div "**********" at bounding box center [712, 477] width 348 height 182
click at [871, 650] on button "Avançado" at bounding box center [712, 651] width 348 height 36
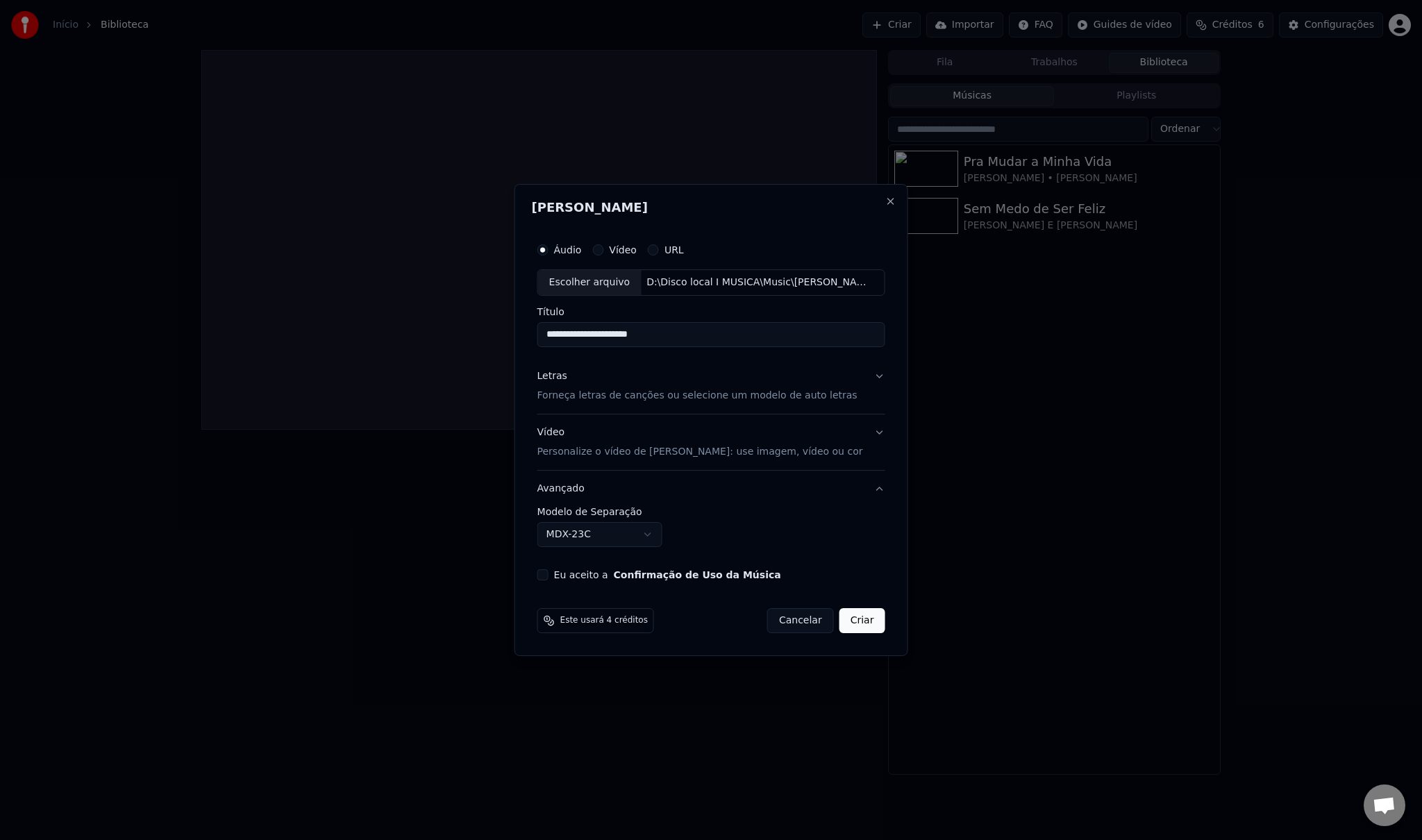
click at [549, 577] on button "Eu aceito a Confirmação de Uso da Música" at bounding box center [543, 575] width 11 height 11
click at [877, 492] on div "**********" at bounding box center [711, 408] width 359 height 355
click at [873, 492] on button "Avançado" at bounding box center [712, 489] width 348 height 36
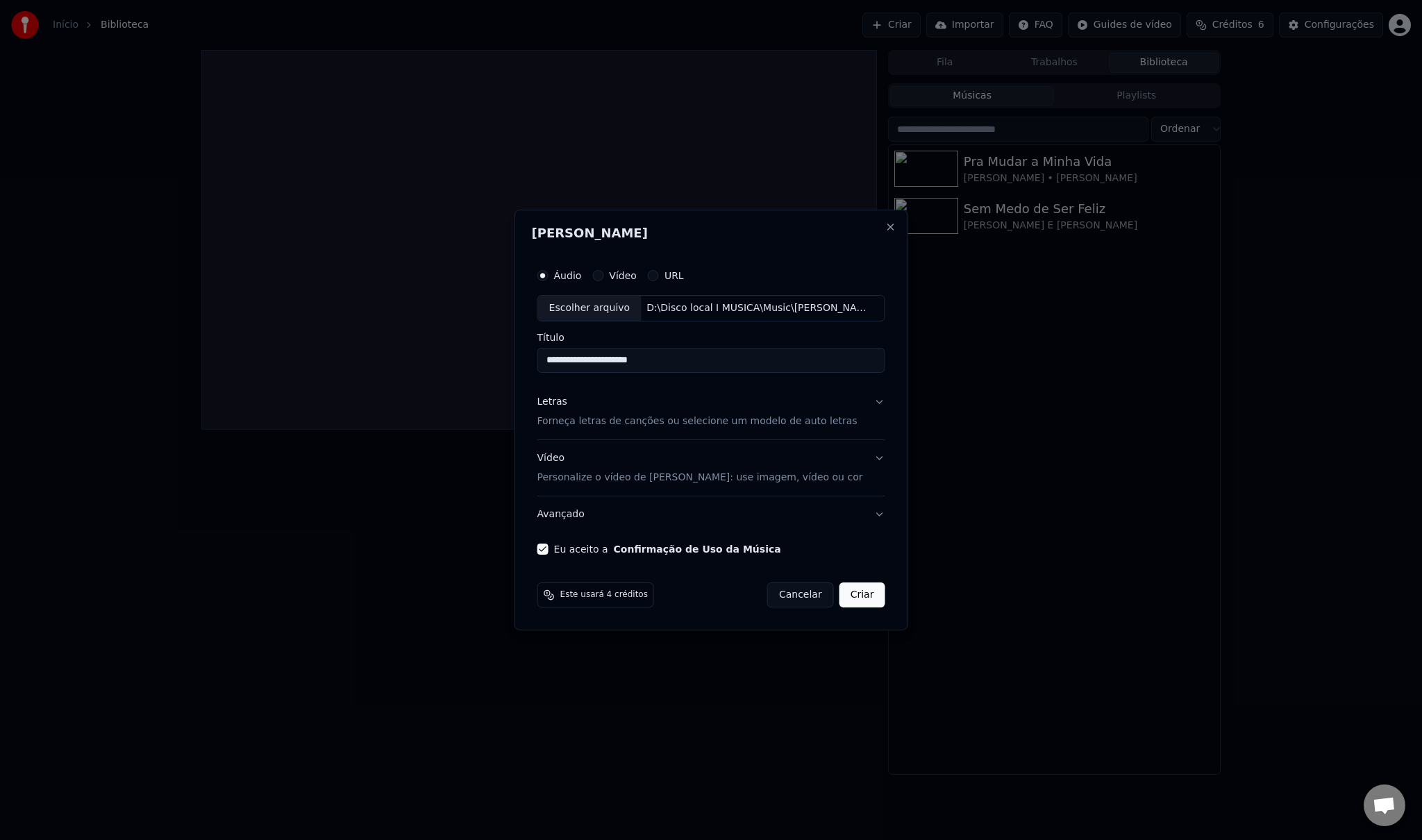
click at [876, 452] on div "**********" at bounding box center [711, 408] width 359 height 304
click at [874, 457] on button "Vídeo Personalize o vídeo de karaokê: use imagem, vídeo ou cor" at bounding box center [712, 468] width 348 height 55
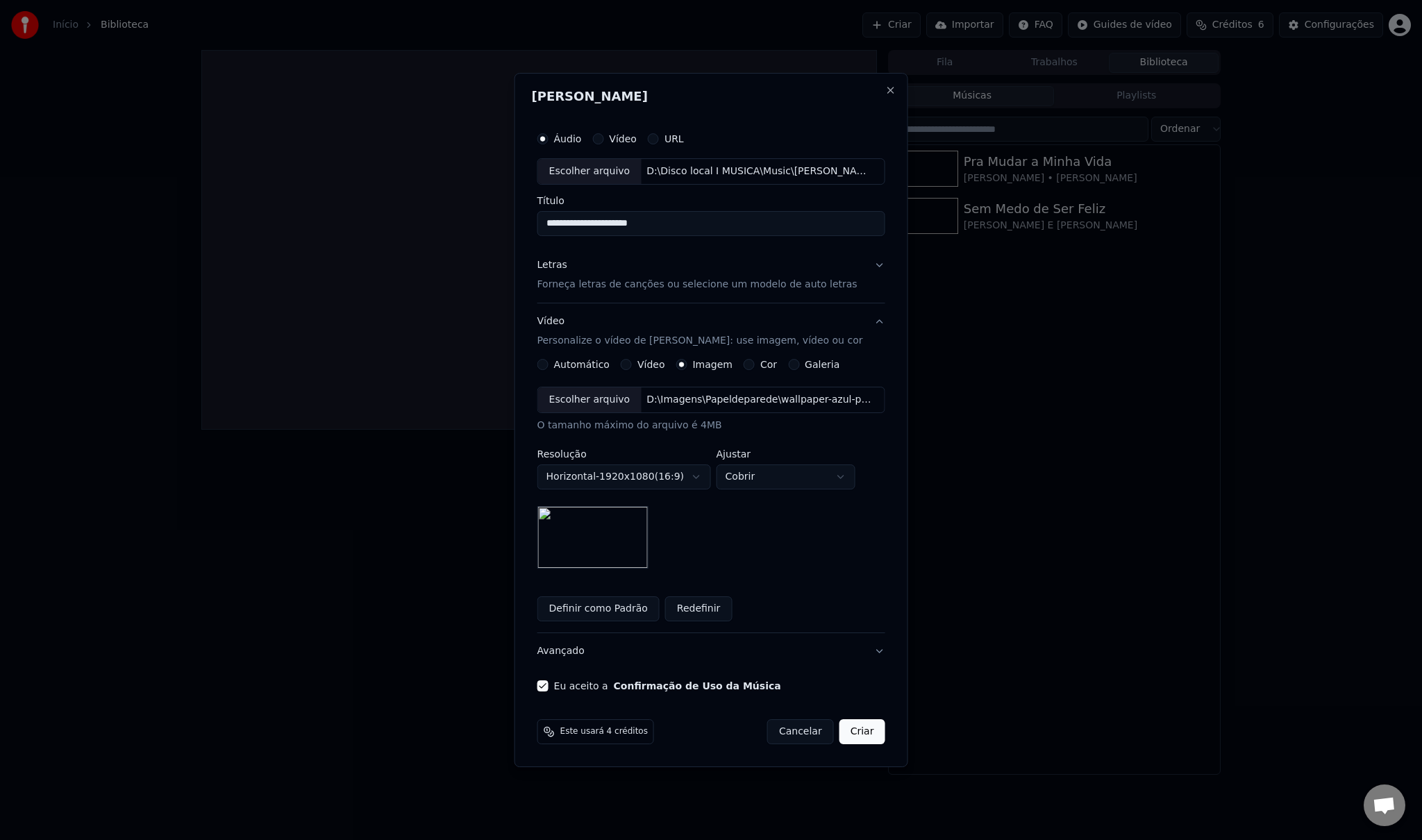
click at [867, 268] on button "Letras Forneça letras de canções ou selecione um modelo de auto letras" at bounding box center [712, 274] width 348 height 55
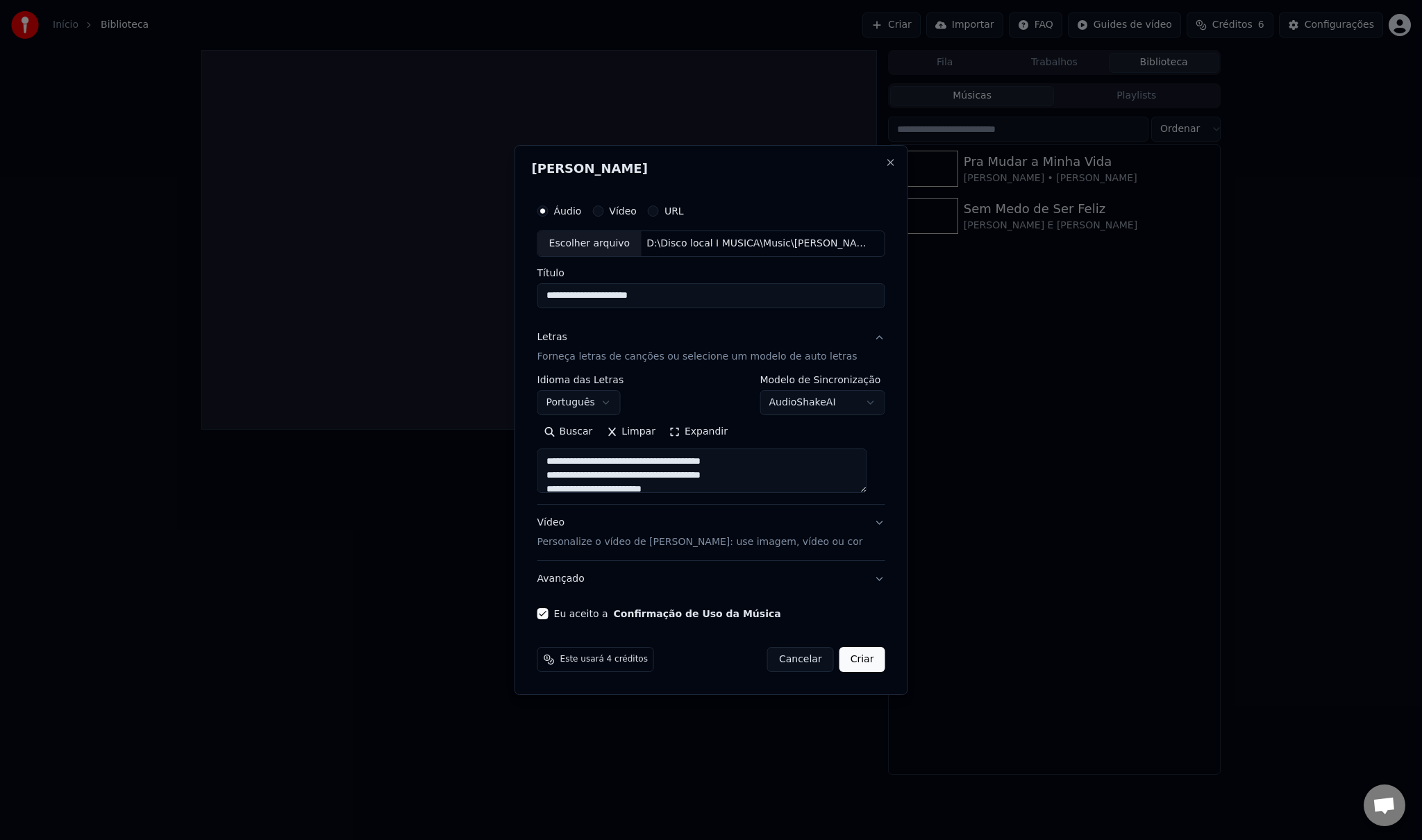
drag, startPoint x: 573, startPoint y: 294, endPoint x: 535, endPoint y: 290, distance: 38.2
click at [535, 290] on div "**********" at bounding box center [711, 420] width 394 height 550
type input "**********"
click at [854, 658] on button "Criar" at bounding box center [862, 659] width 46 height 25
select select
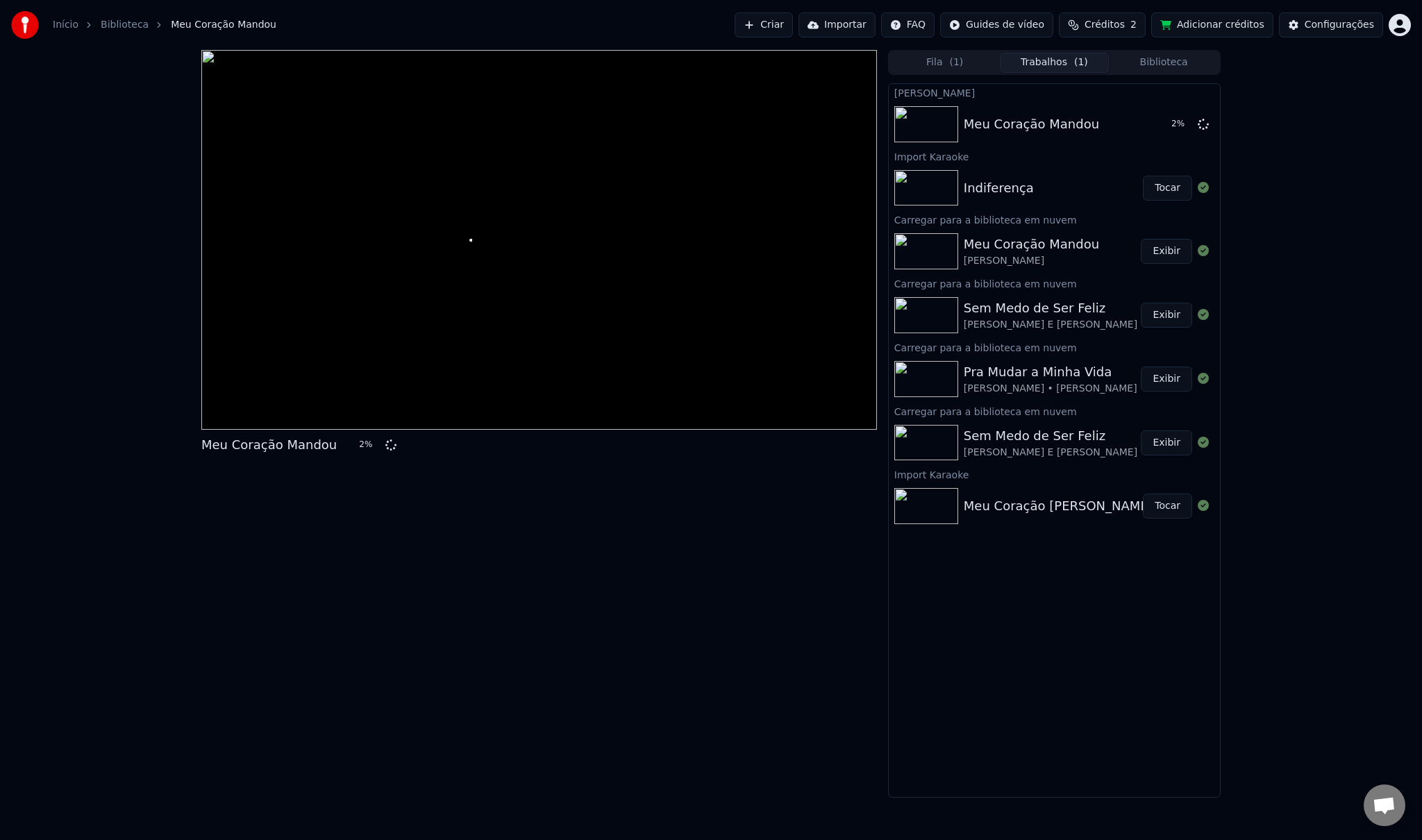
click at [1167, 59] on button "Biblioteca" at bounding box center [1164, 63] width 110 height 20
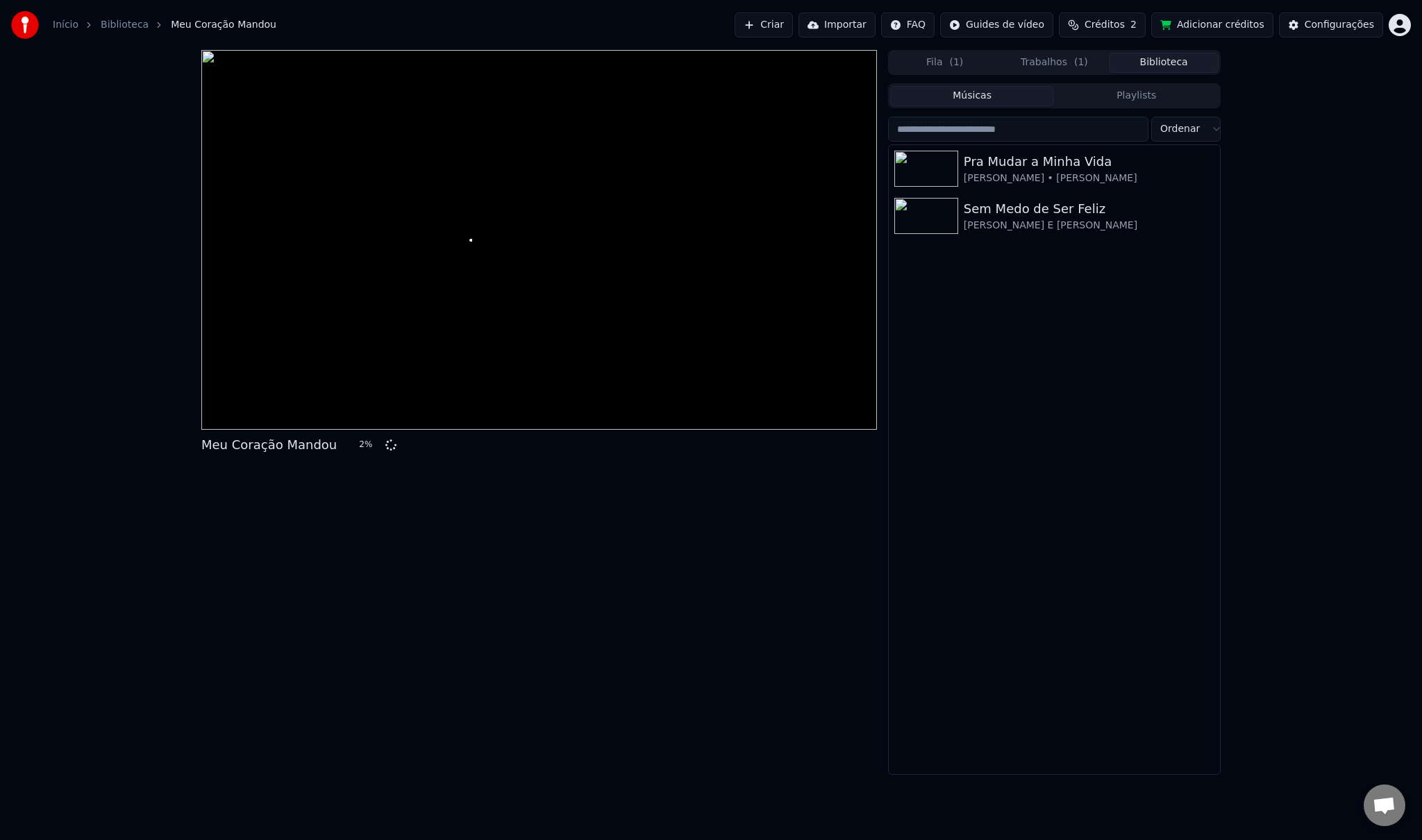
click at [949, 59] on button "Fila ( 1 )" at bounding box center [945, 63] width 110 height 20
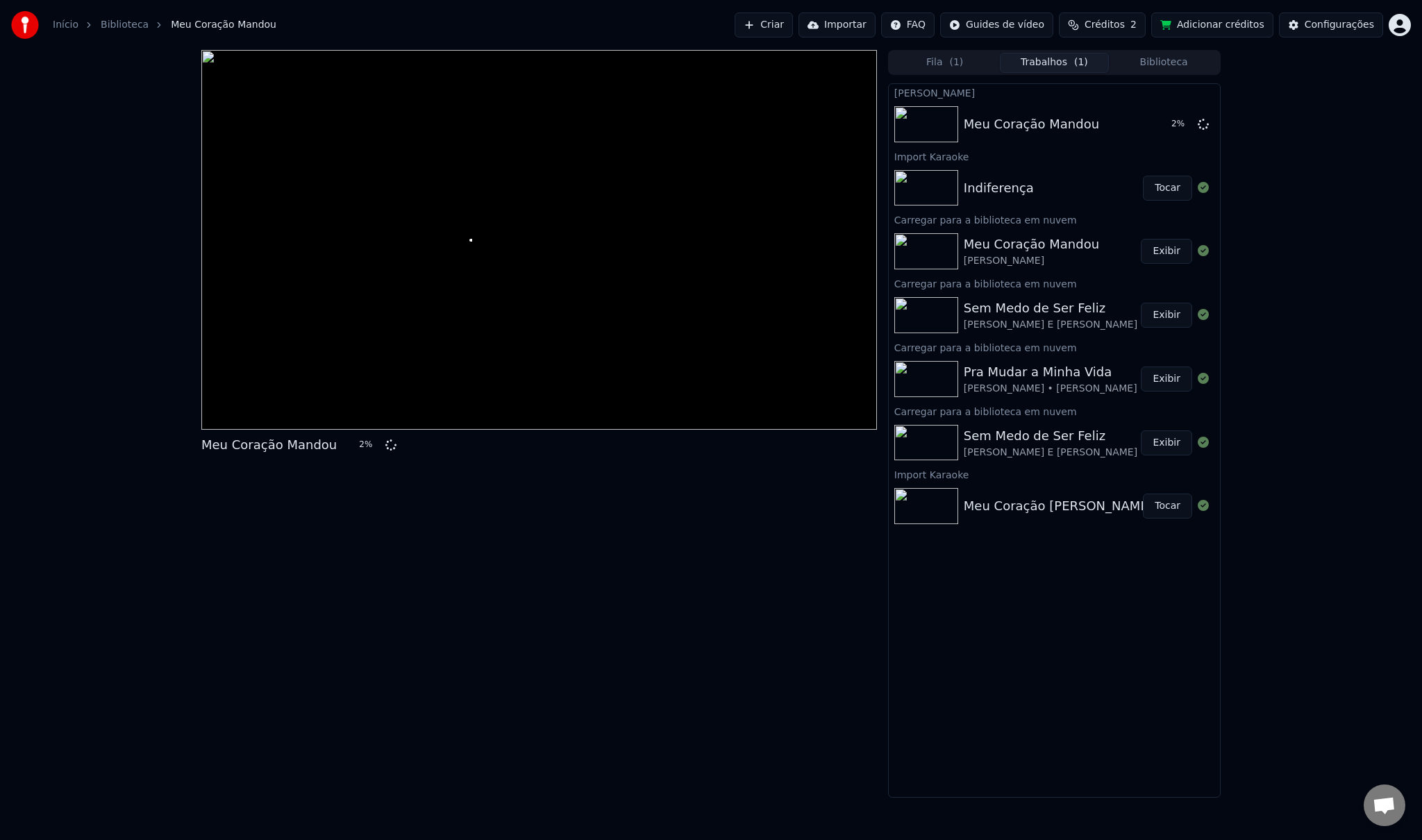
click at [1075, 59] on span "( 1 )" at bounding box center [1081, 62] width 14 height 14
click at [1231, 25] on button "Adicionar créditos" at bounding box center [1213, 25] width 122 height 25
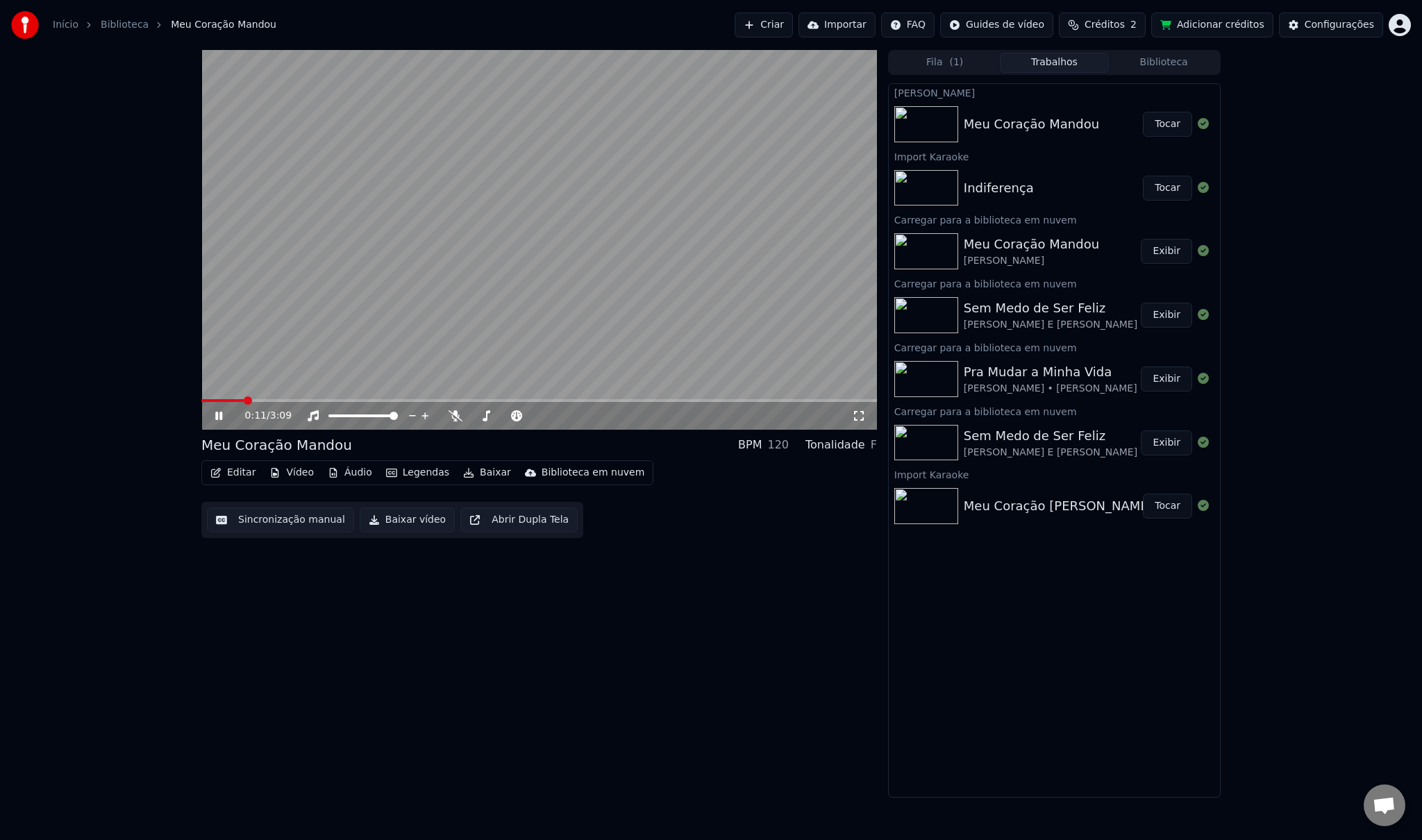
click at [955, 59] on span "( 1 )" at bounding box center [956, 62] width 14 height 14
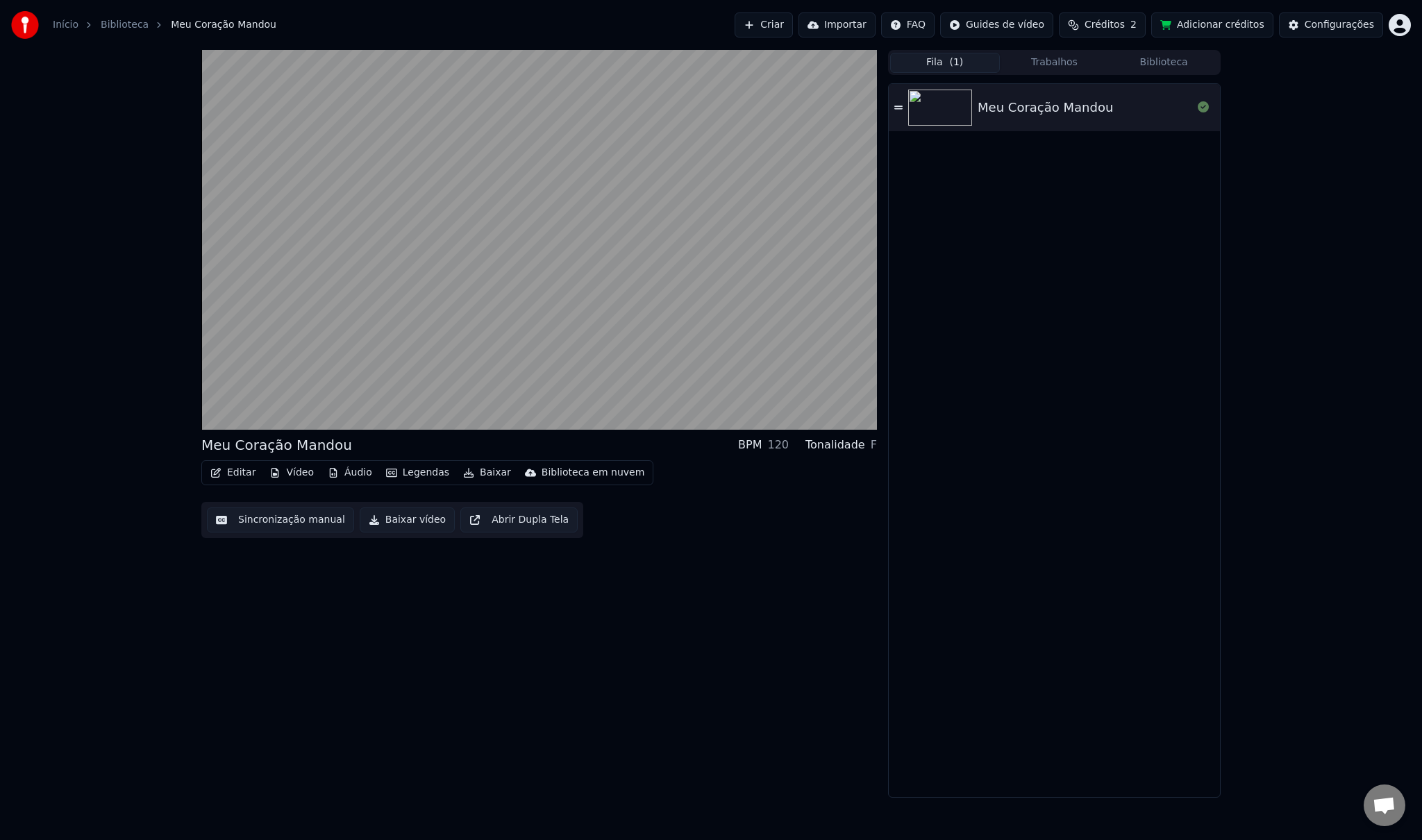
click at [1162, 59] on button "Biblioteca" at bounding box center [1164, 63] width 110 height 20
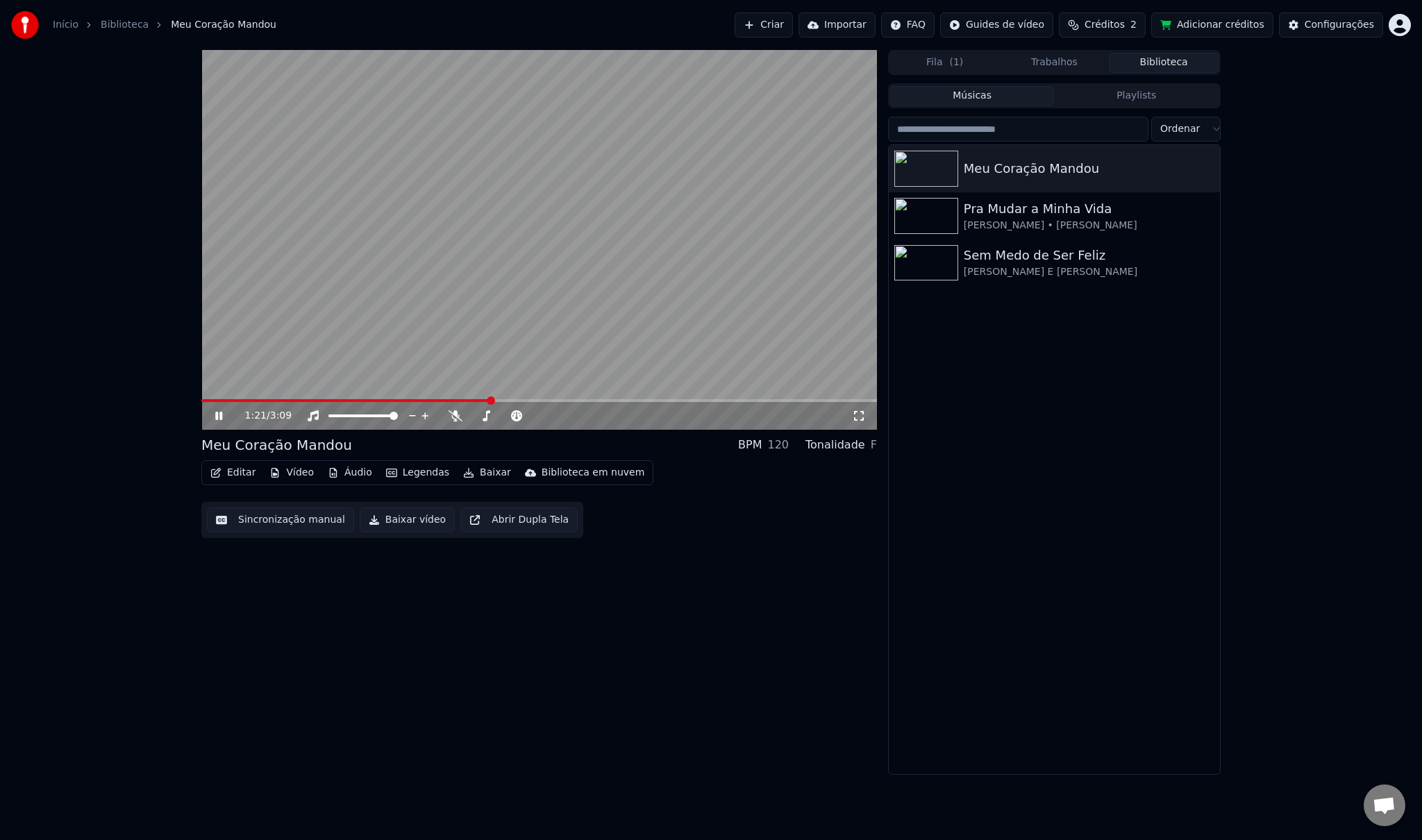
click at [214, 411] on icon at bounding box center [229, 416] width 33 height 11
click at [1051, 213] on div "Pra Mudar a Minha Vida" at bounding box center [1082, 209] width 237 height 19
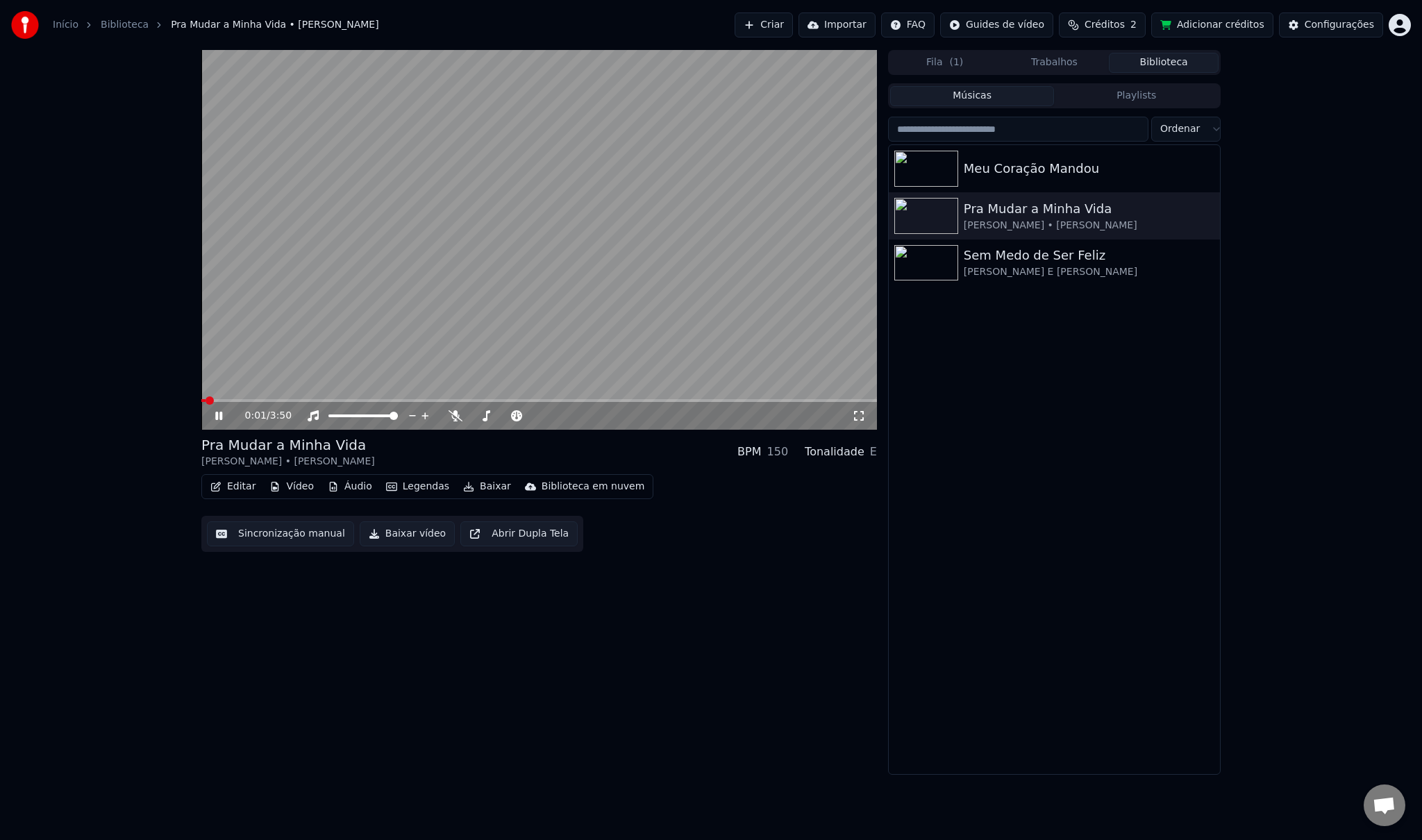
click at [227, 485] on button "Editar" at bounding box center [233, 486] width 56 height 19
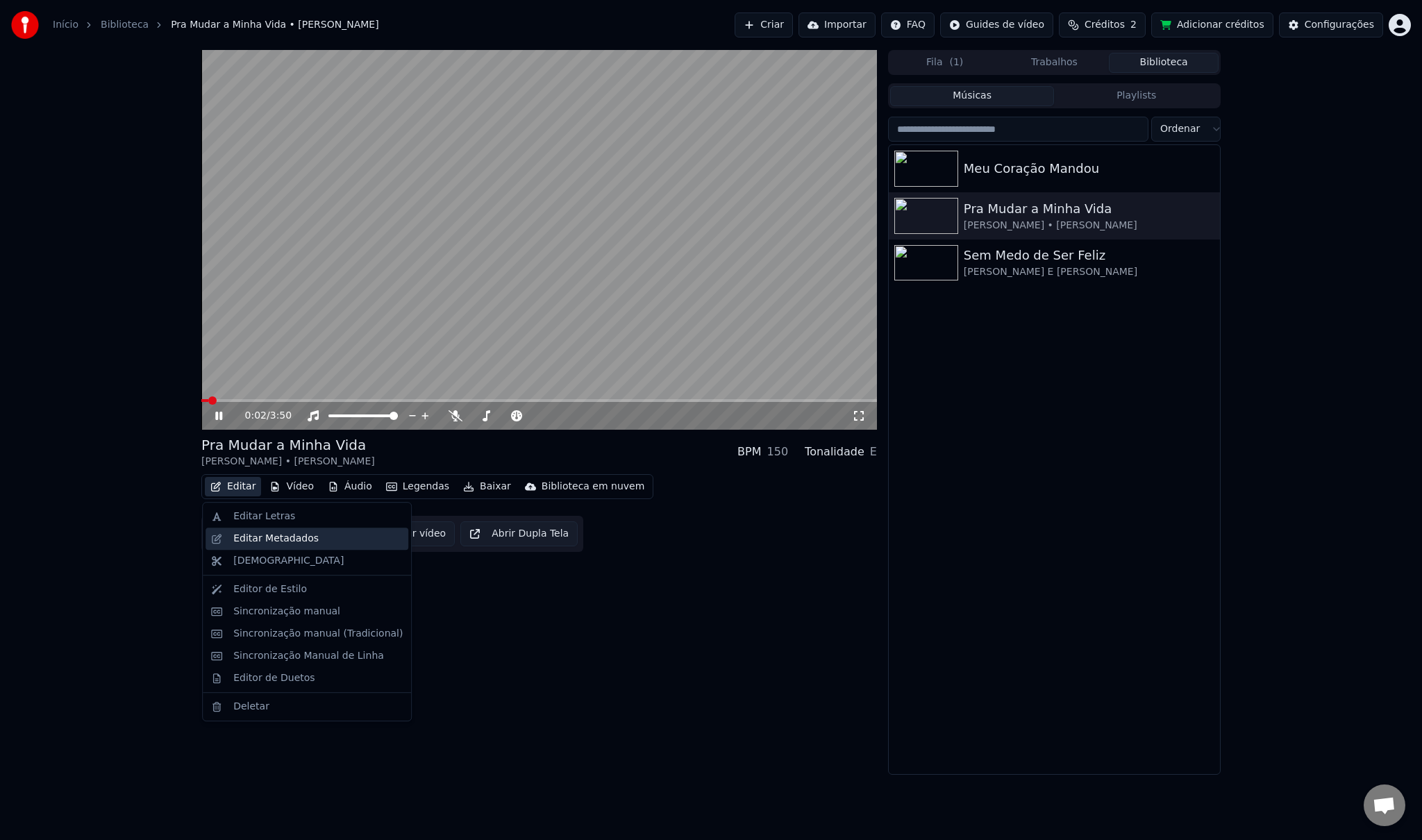
click at [286, 543] on div "Editar Metadados" at bounding box center [276, 538] width 85 height 14
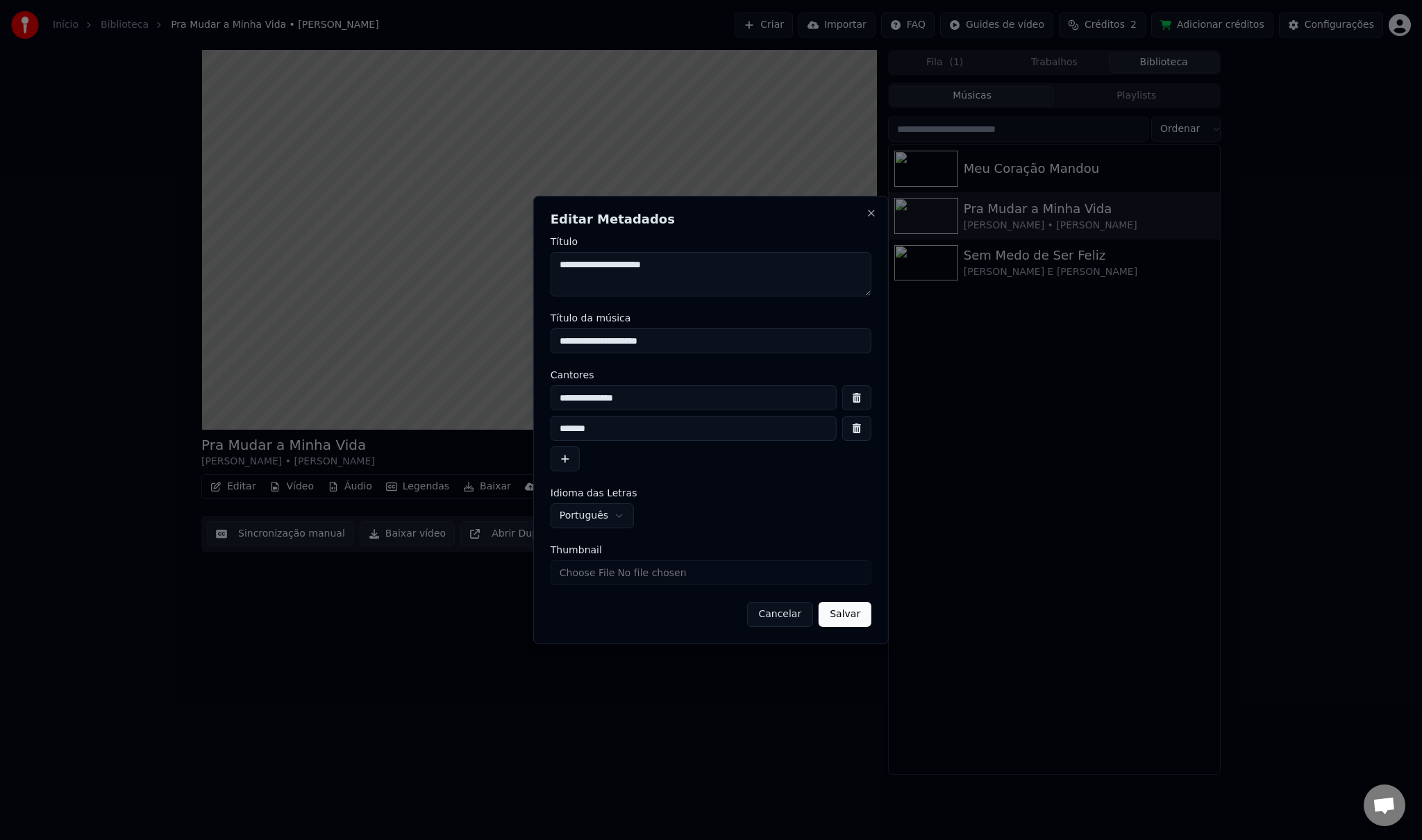
drag, startPoint x: 658, startPoint y: 400, endPoint x: 512, endPoint y: 391, distance: 146.3
click at [512, 391] on body "**********" at bounding box center [711, 420] width 1422 height 840
drag, startPoint x: 591, startPoint y: 431, endPoint x: 540, endPoint y: 431, distance: 51.0
click at [540, 431] on div "**********" at bounding box center [711, 420] width 356 height 448
click at [693, 401] on input "**********" at bounding box center [693, 397] width 286 height 25
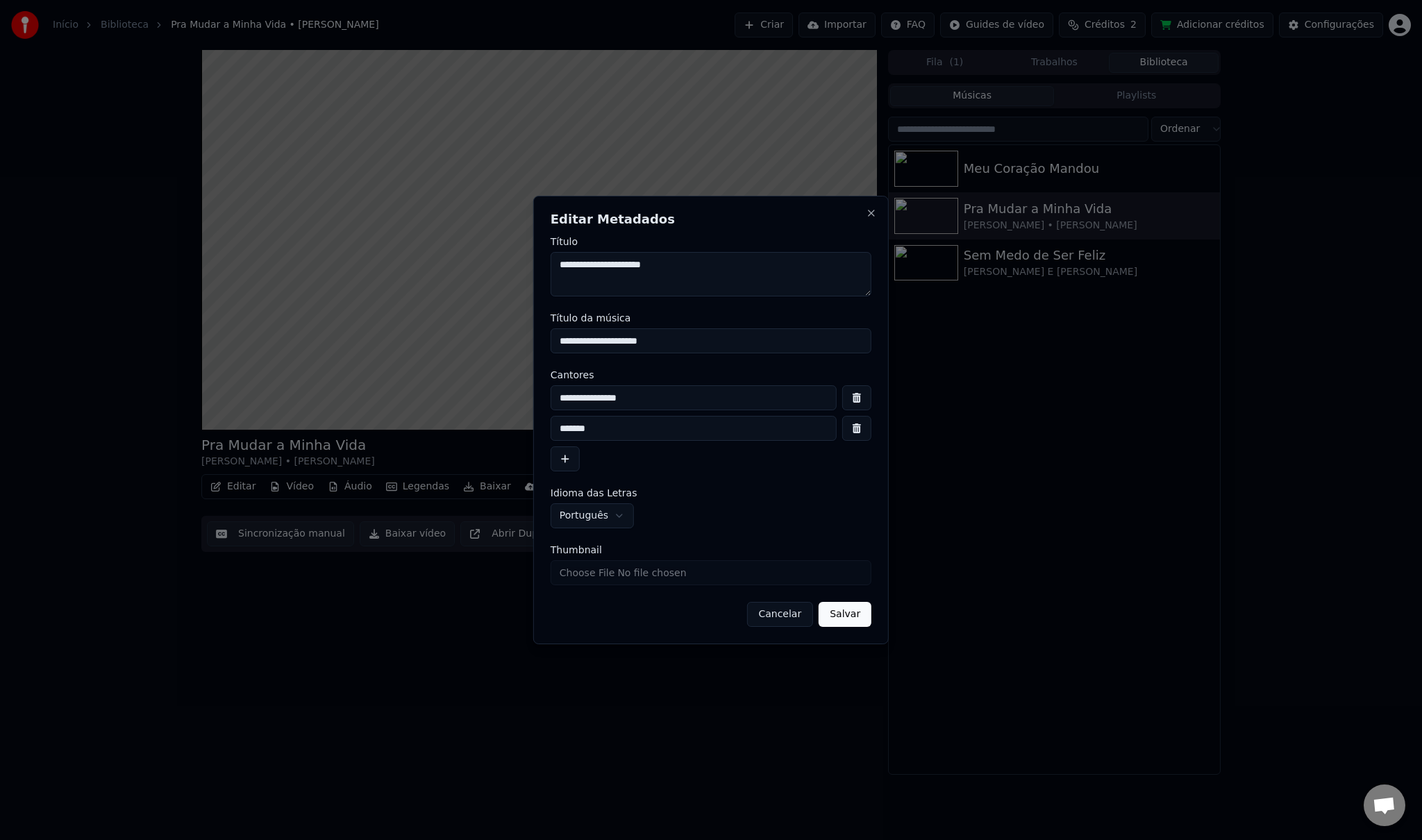
paste input "********"
drag, startPoint x: 664, startPoint y: 397, endPoint x: 522, endPoint y: 387, distance: 142.4
click at [522, 387] on body "**********" at bounding box center [711, 420] width 1422 height 840
type input "**********"
click at [782, 614] on button "Cancelar" at bounding box center [779, 614] width 67 height 25
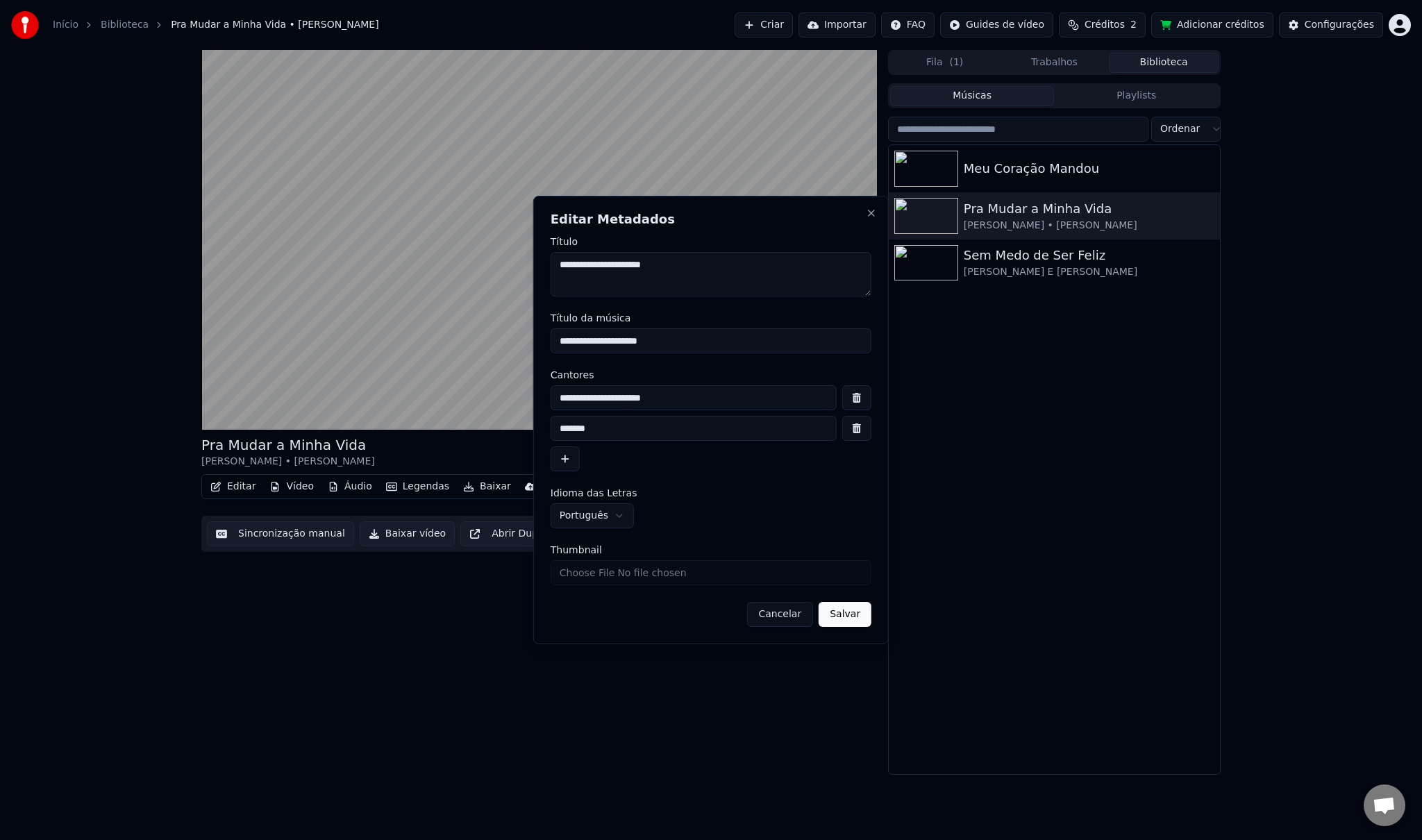
drag, startPoint x: 782, startPoint y: 614, endPoint x: 958, endPoint y: 510, distance: 204.4
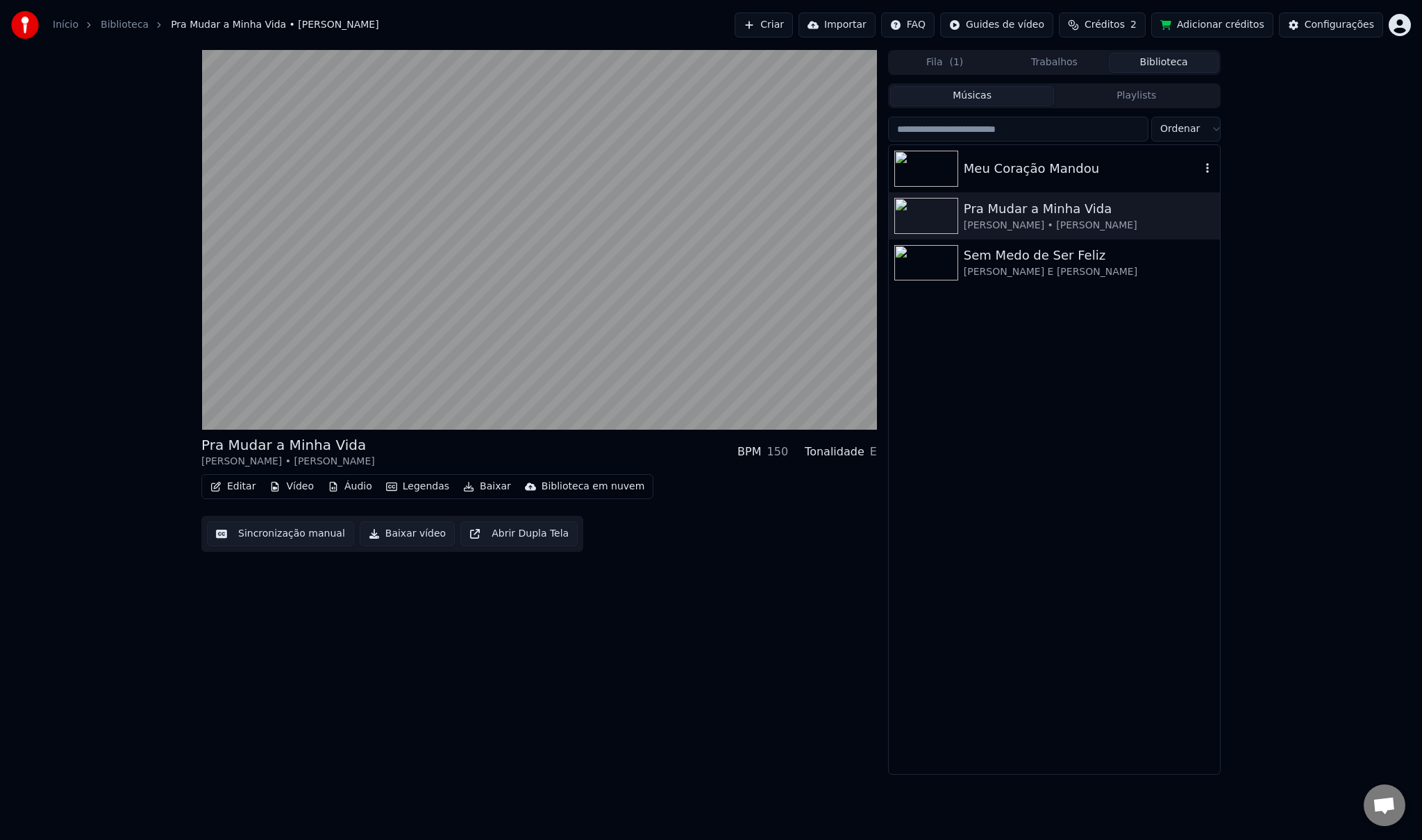
click at [1213, 168] on icon "button" at bounding box center [1207, 168] width 14 height 11
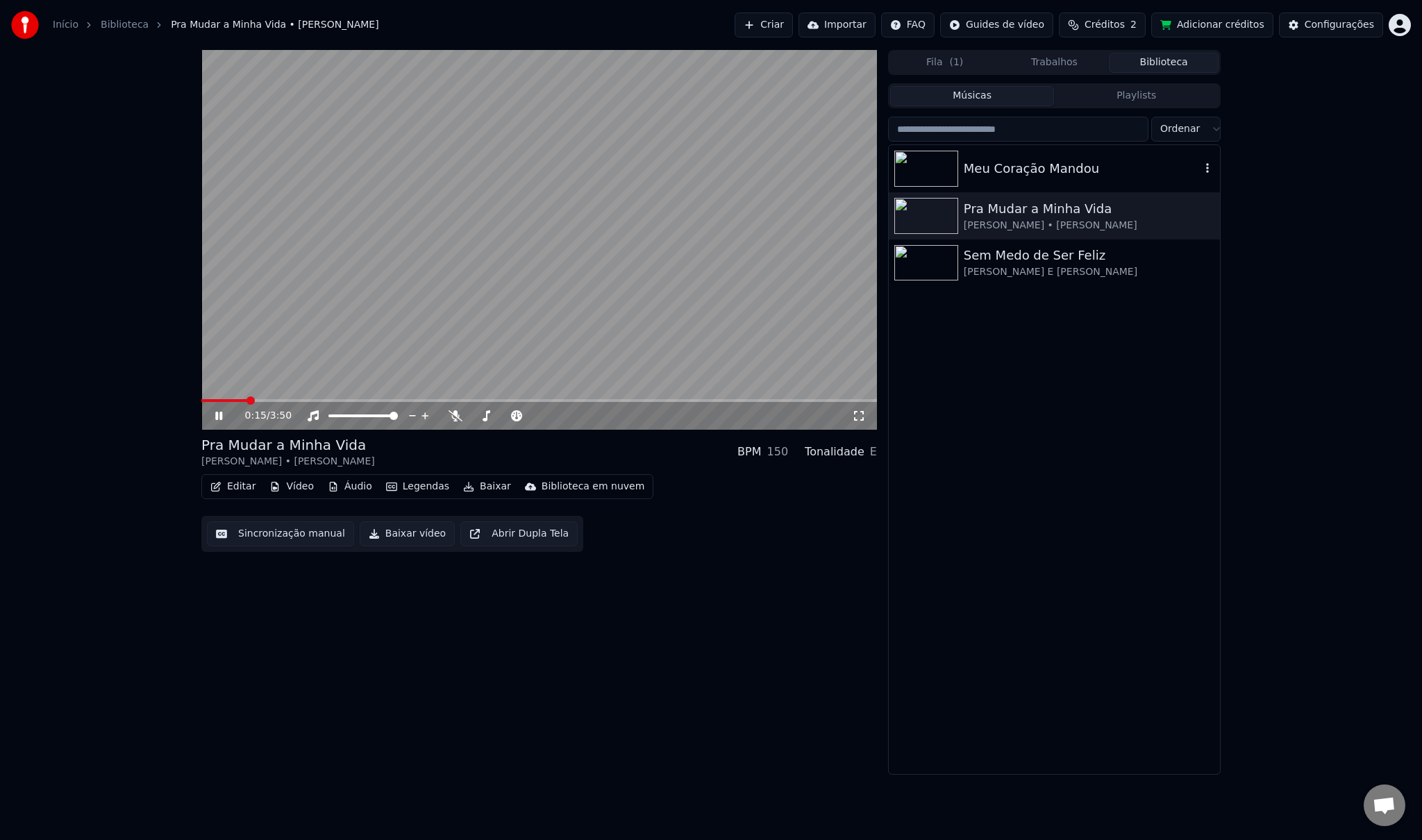
click at [1038, 161] on div "Meu Coração Mandou" at bounding box center [1082, 168] width 237 height 19
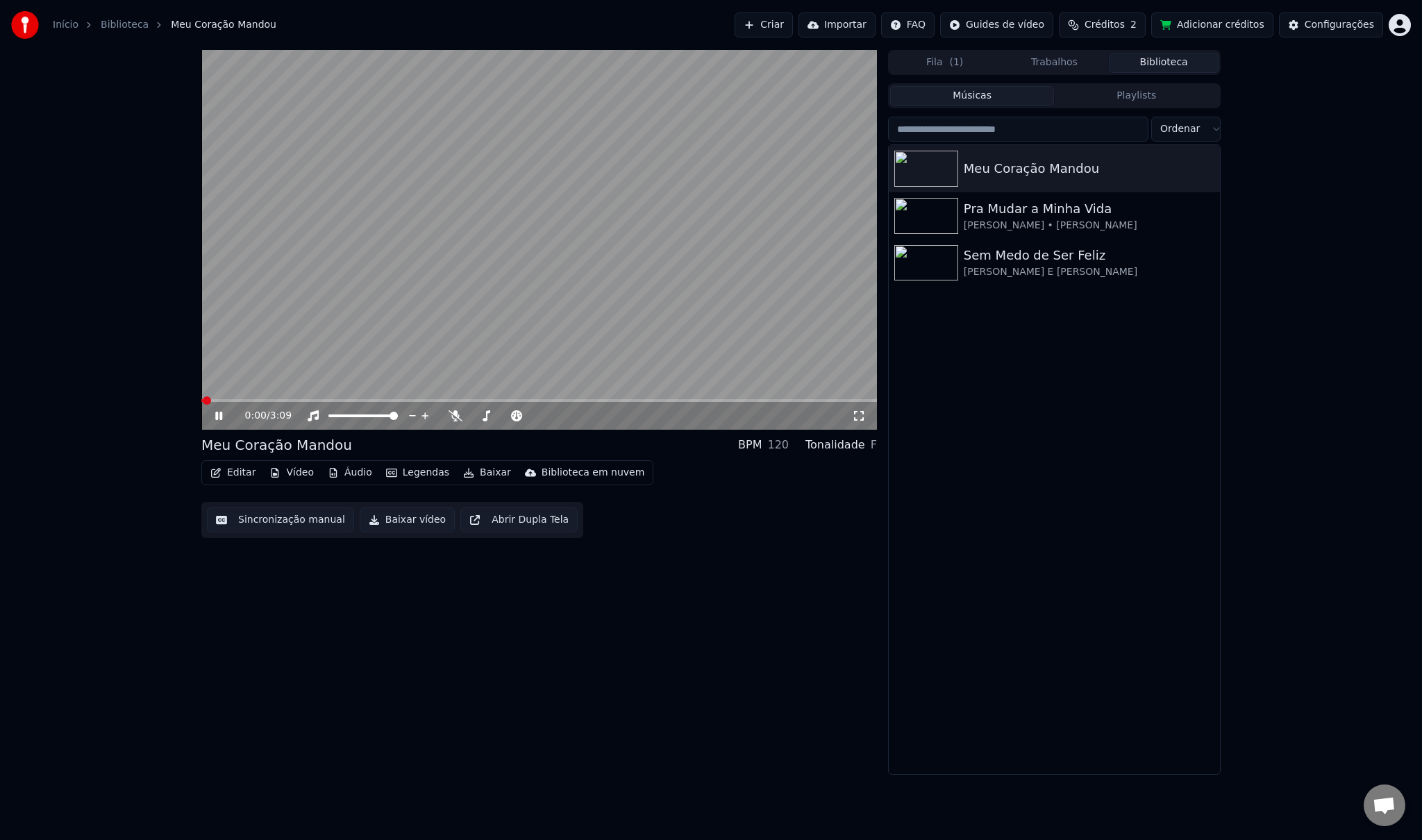
click at [213, 414] on icon at bounding box center [229, 416] width 33 height 11
click at [250, 475] on button "Editar" at bounding box center [233, 473] width 56 height 19
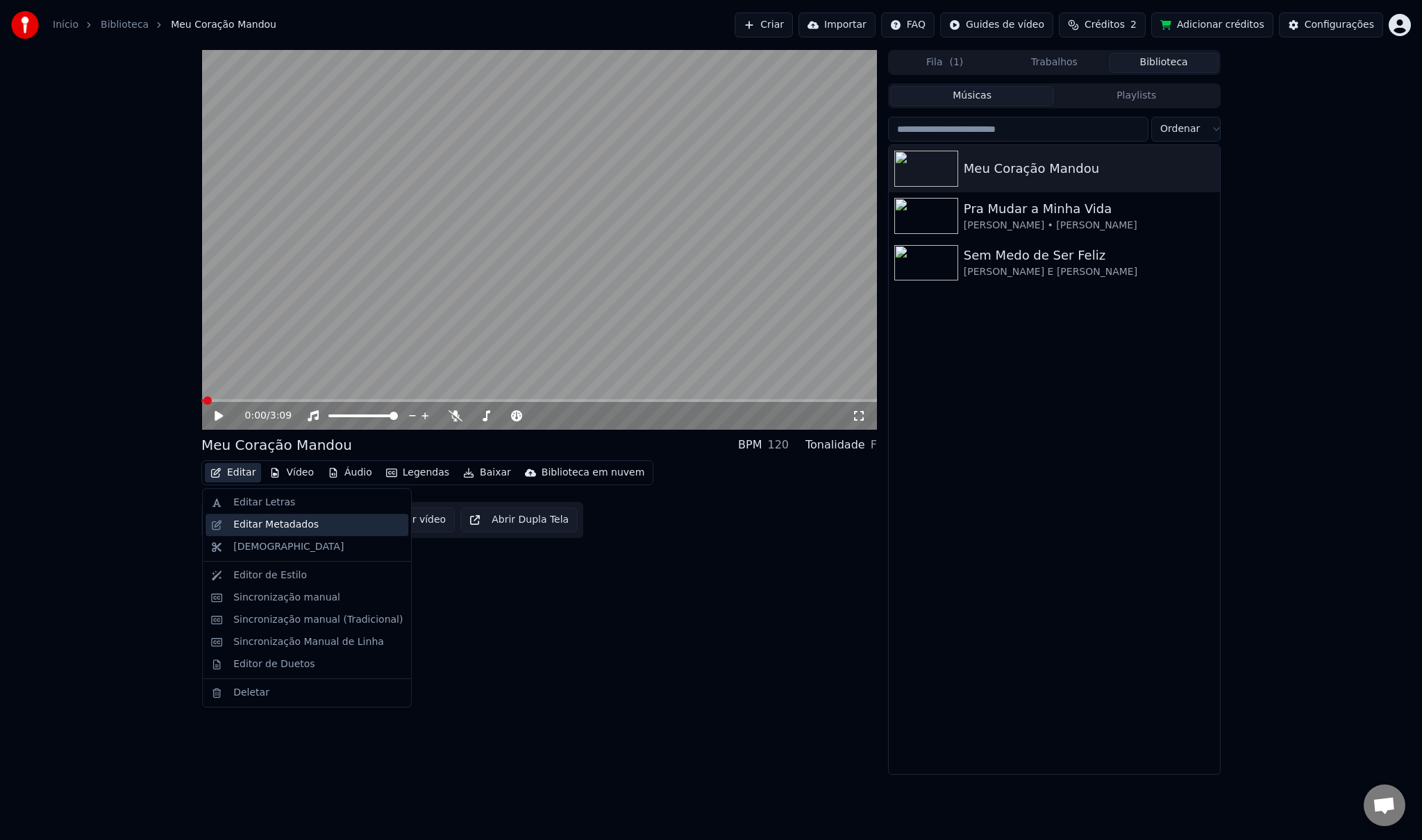
click at [241, 528] on div "Editar Metadados" at bounding box center [276, 525] width 85 height 14
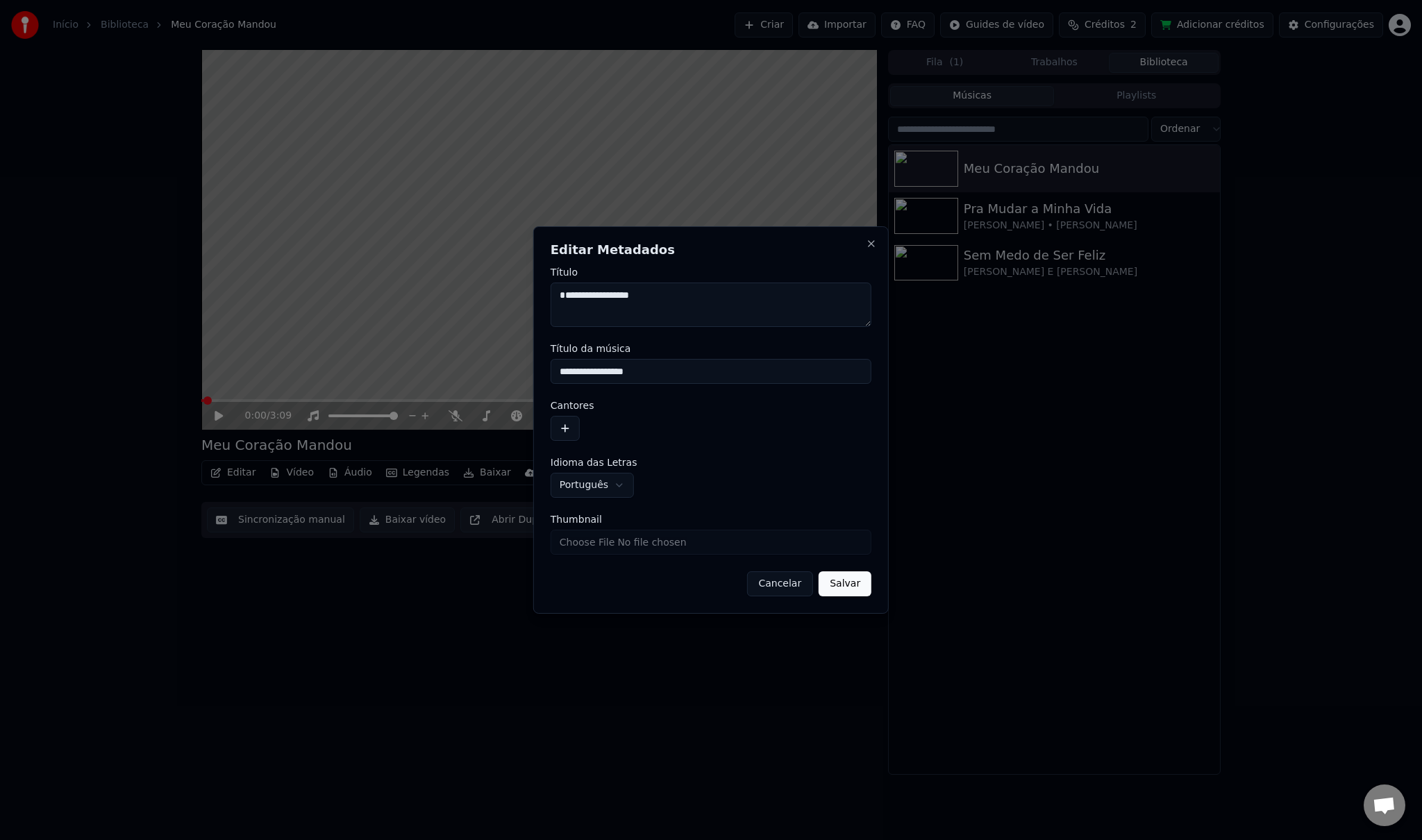
click at [565, 425] on button "button" at bounding box center [565, 428] width 29 height 25
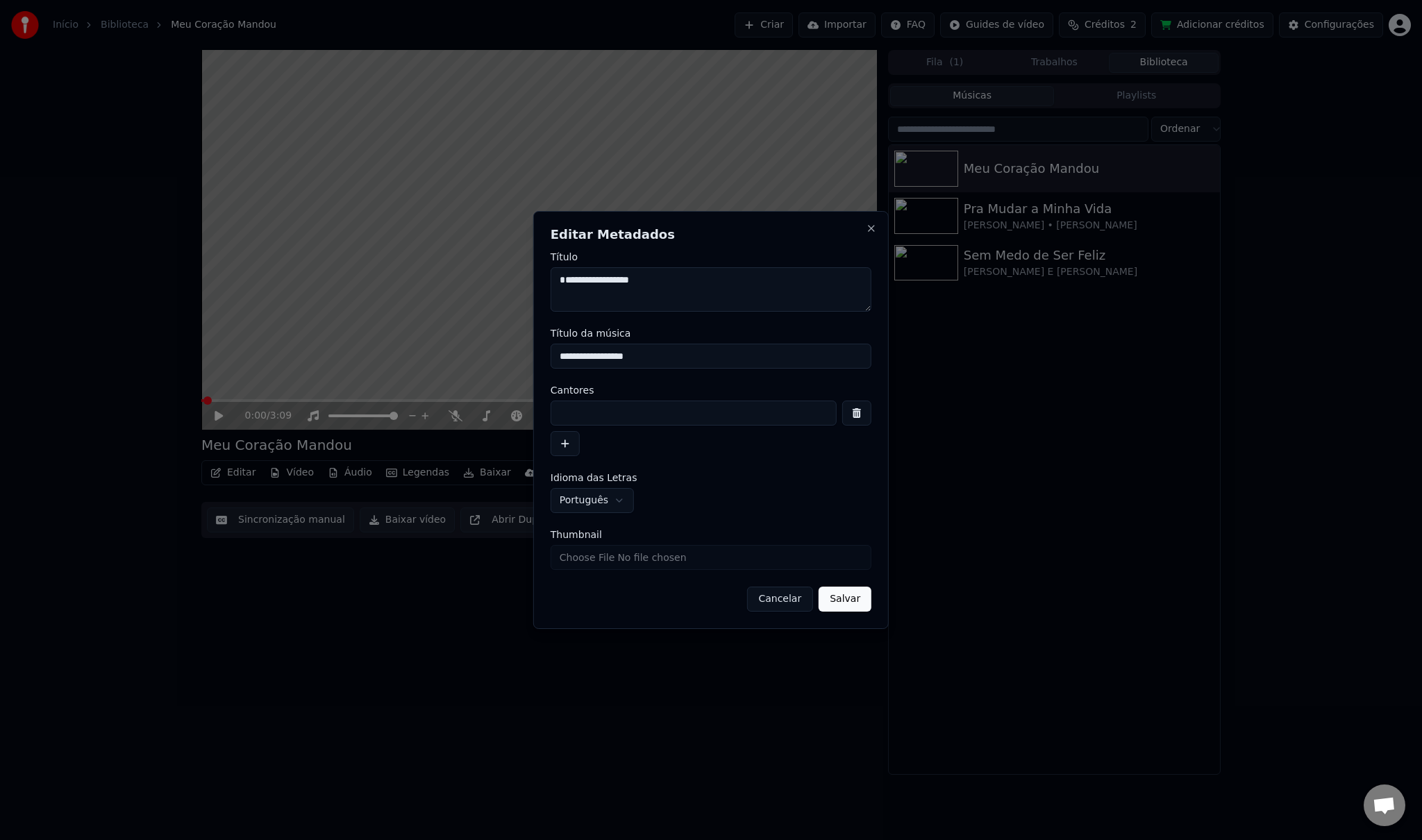
click at [610, 411] on input at bounding box center [693, 412] width 286 height 25
paste input "**********"
type input "**********"
click at [842, 598] on button "Salvar" at bounding box center [845, 599] width 53 height 25
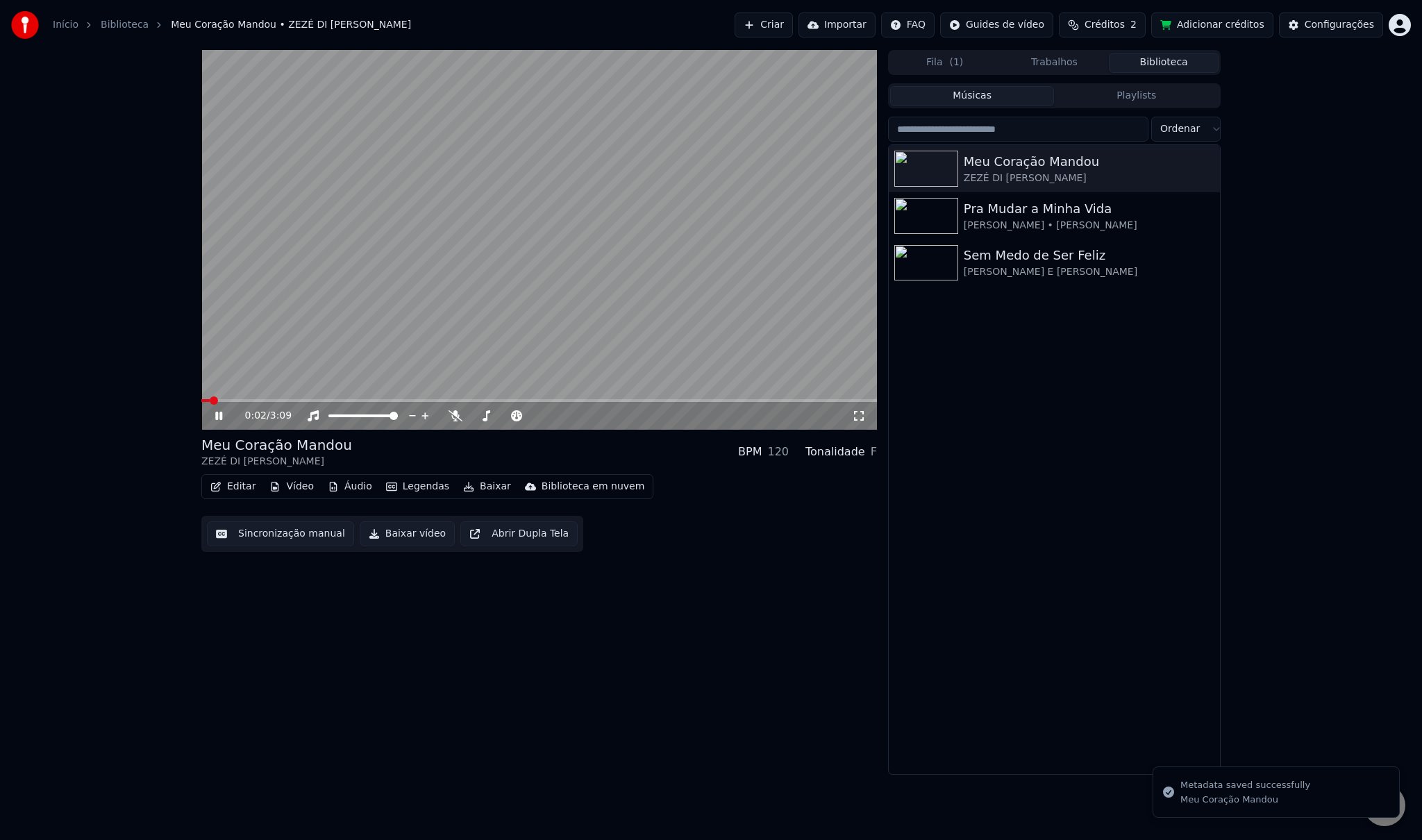
click at [568, 489] on div "Biblioteca em nuvem" at bounding box center [593, 486] width 104 height 14
click at [567, 517] on div "Carregar para a biblioteca em nuvem" at bounding box center [624, 516] width 183 height 14
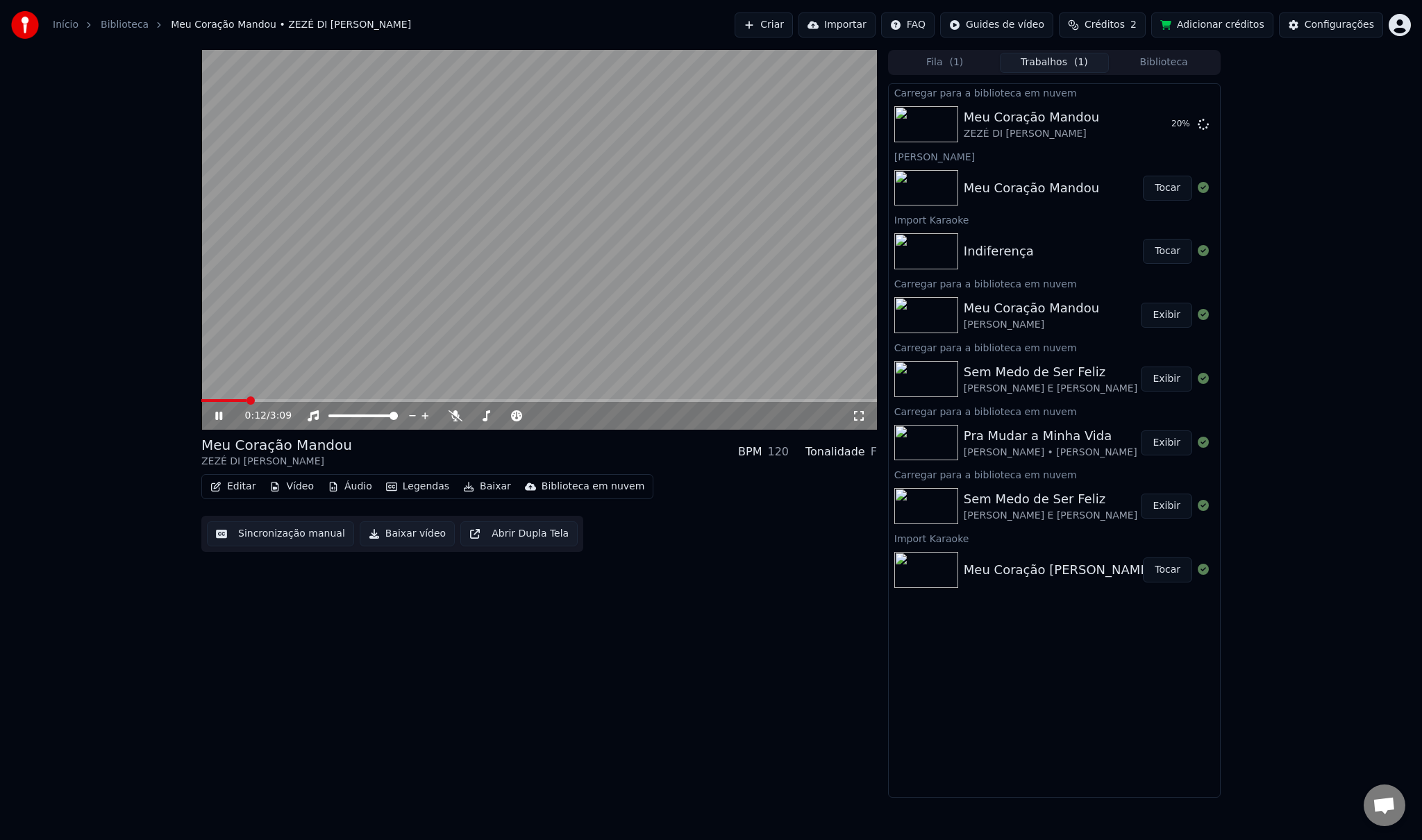
click at [214, 416] on icon at bounding box center [229, 416] width 33 height 11
click at [1114, 25] on span "Créditos" at bounding box center [1105, 24] width 40 height 14
click at [1122, 130] on button "Atualizar" at bounding box center [1118, 128] width 78 height 25
click at [1117, 25] on span "Créditos" at bounding box center [1105, 24] width 40 height 14
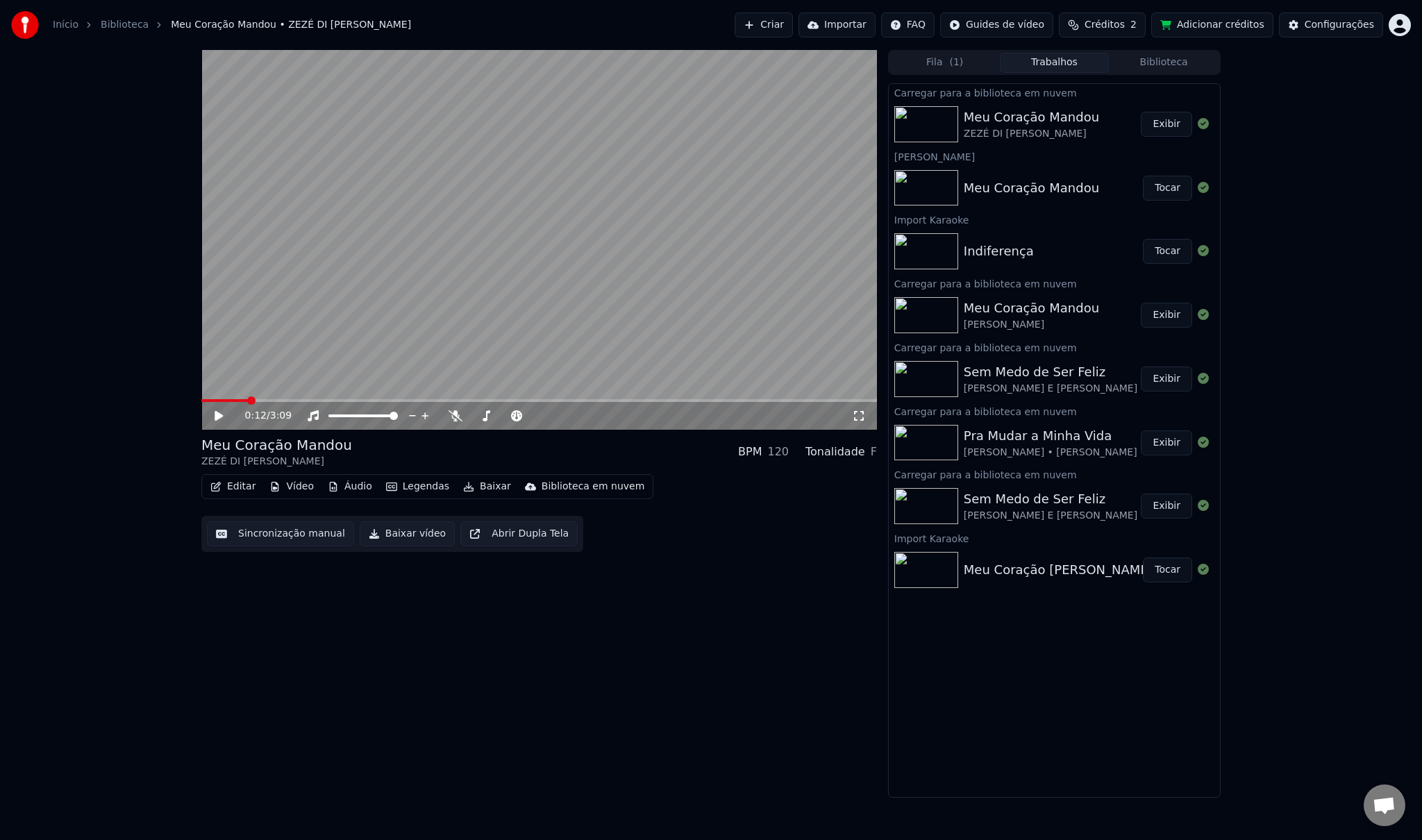
click at [1117, 25] on span "Créditos" at bounding box center [1105, 24] width 40 height 14
click at [1119, 131] on button "Atualizar" at bounding box center [1118, 128] width 78 height 25
click at [1276, 89] on div "0:12 / 3:09 Meu Coração [PERSON_NAME] DI CAMARGO LUCIANO BPM 120 Tonalidade F E…" at bounding box center [711, 424] width 1422 height 748
click at [873, 20] on button "Importar" at bounding box center [837, 25] width 77 height 25
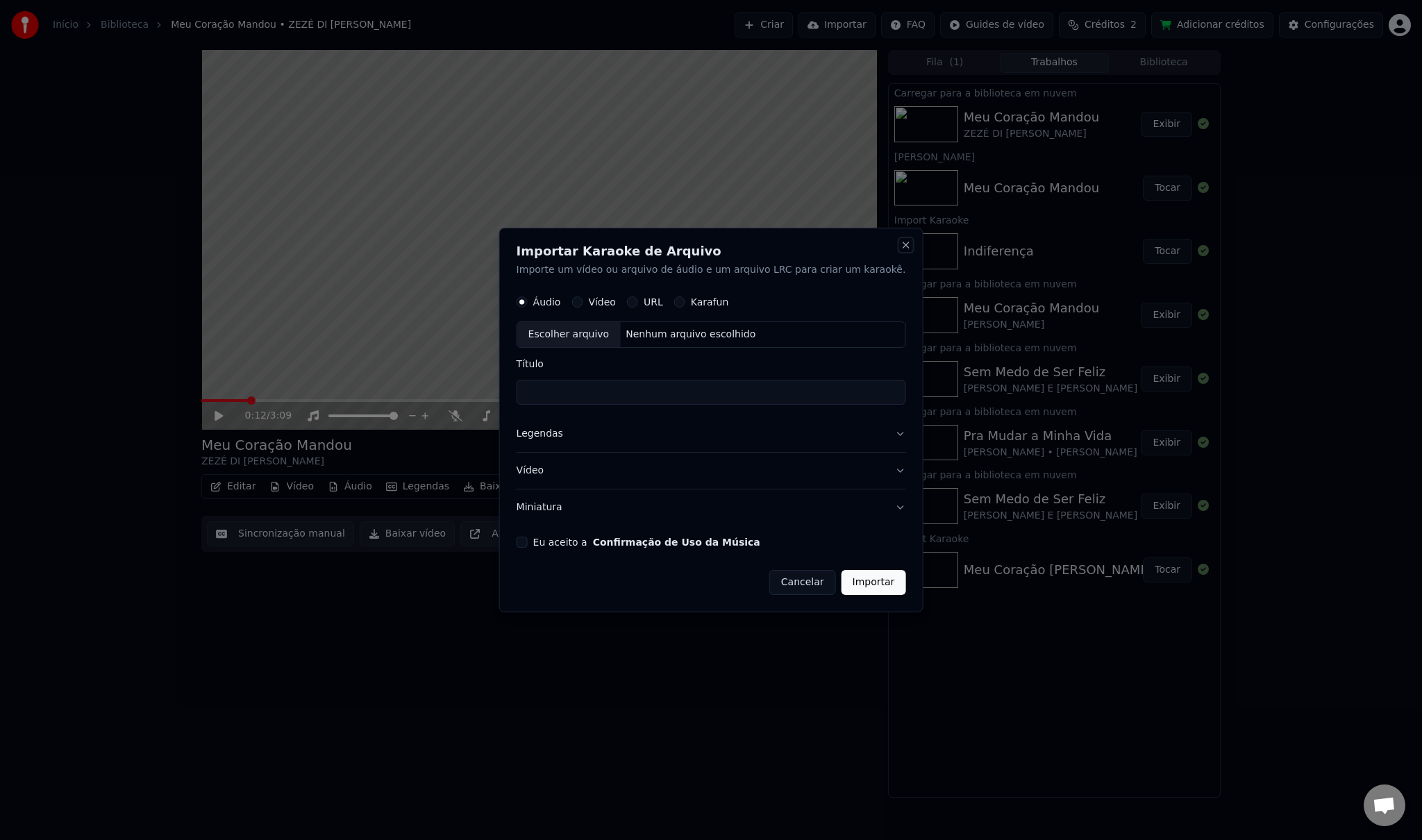
click at [900, 247] on button "Close" at bounding box center [906, 246] width 11 height 11
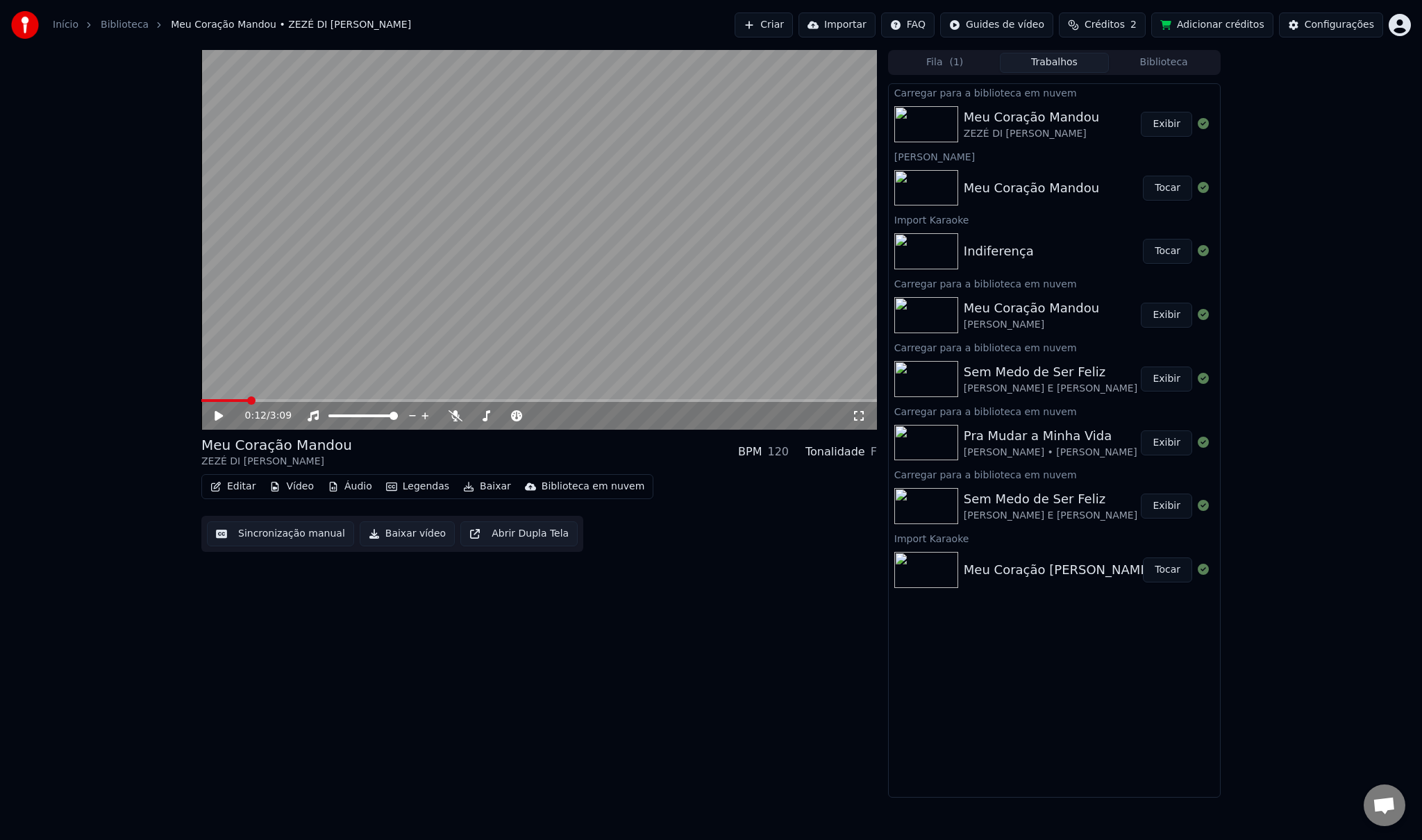
click at [793, 25] on button "Criar" at bounding box center [764, 25] width 59 height 25
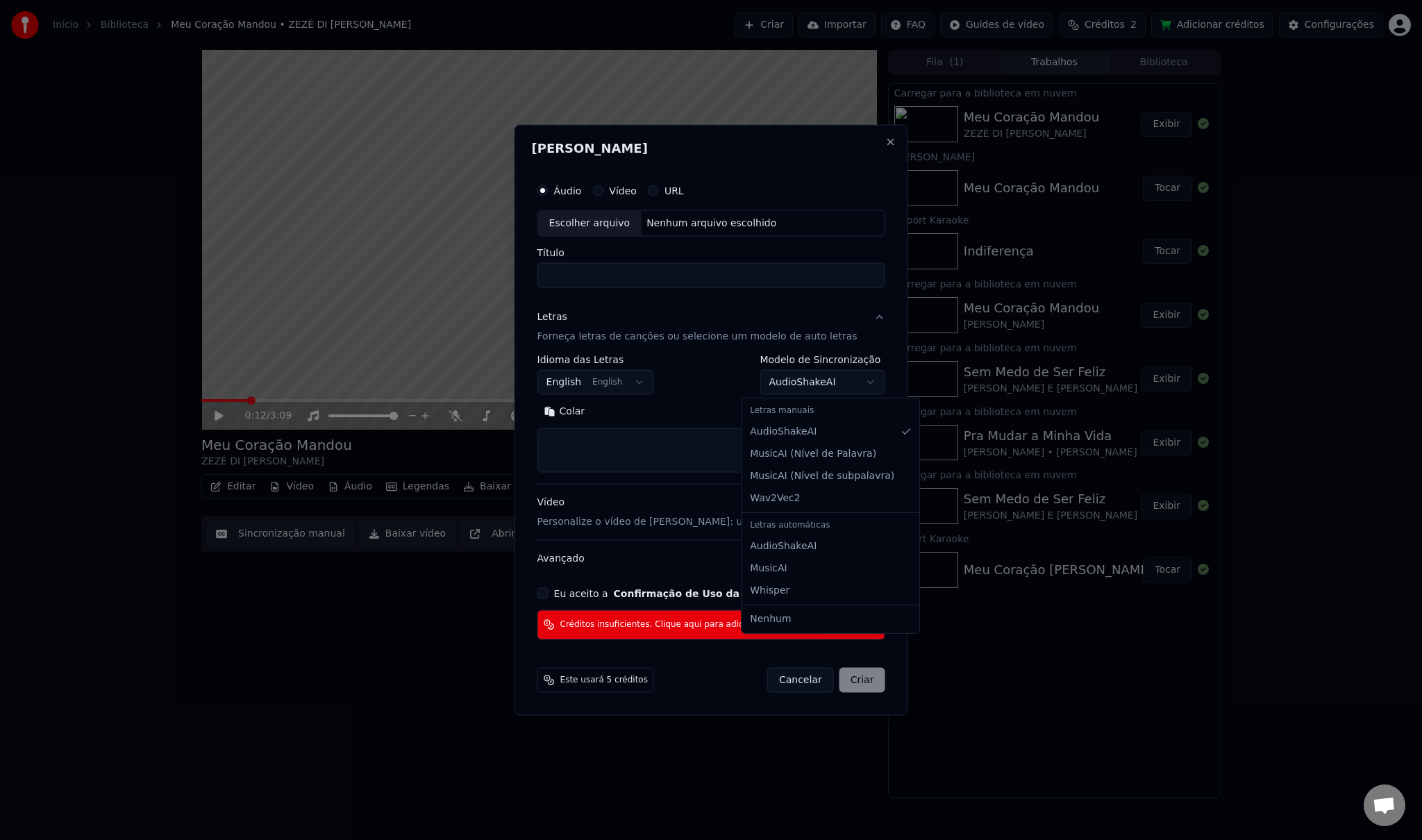
click at [798, 383] on body "Início Biblioteca Meu Coração Mandou • ZEZÉ DI [PERSON_NAME] Importar FAQ Guide…" at bounding box center [711, 420] width 1422 height 840
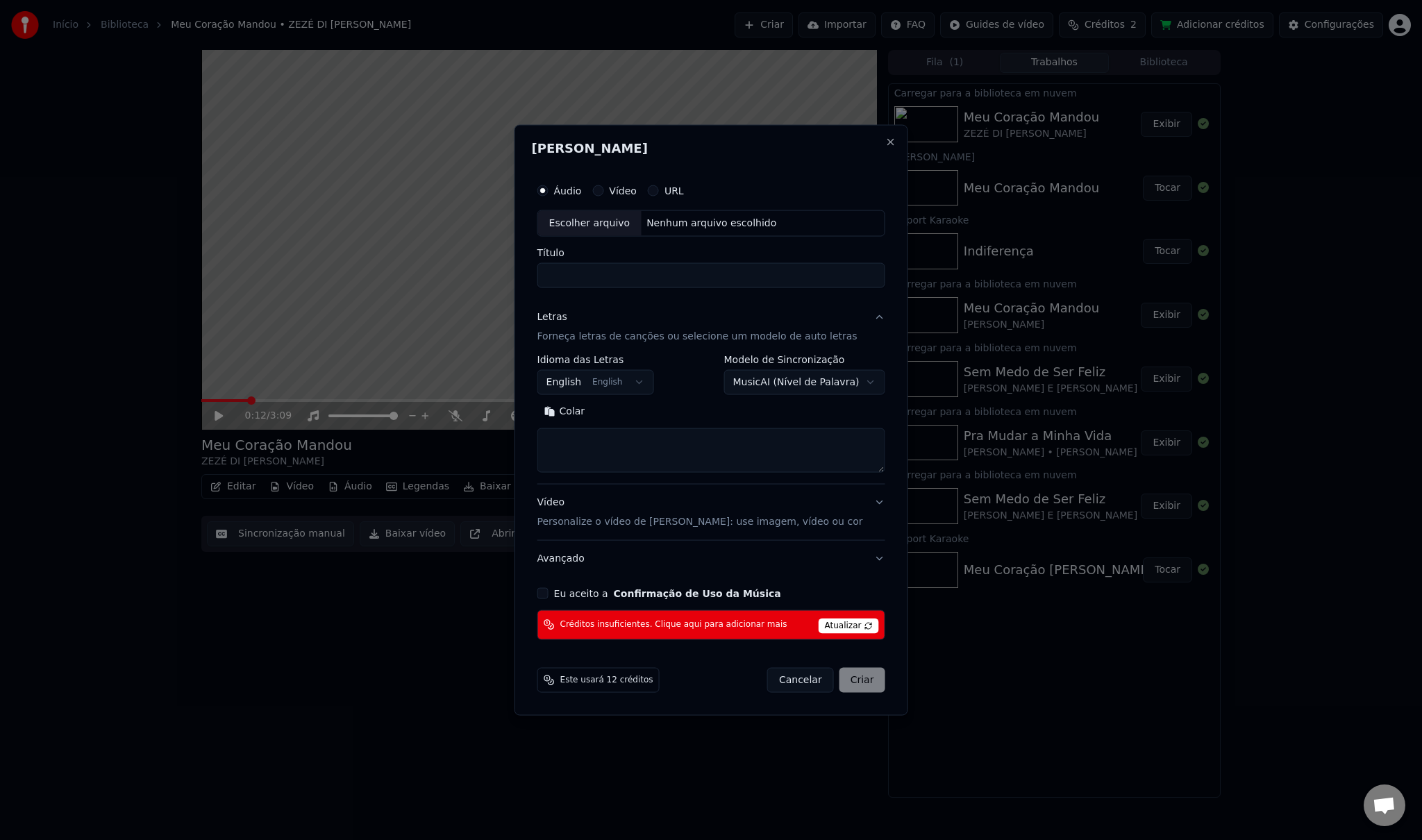
click at [814, 374] on body "Início Biblioteca Meu Coração Mandou • ZEZÉ DI [PERSON_NAME] Importar FAQ Guide…" at bounding box center [711, 420] width 1422 height 840
click at [800, 383] on body "Início Biblioteca Meu Coração Mandou • ZEZÉ DI [PERSON_NAME] Importar FAQ Guide…" at bounding box center [711, 420] width 1422 height 840
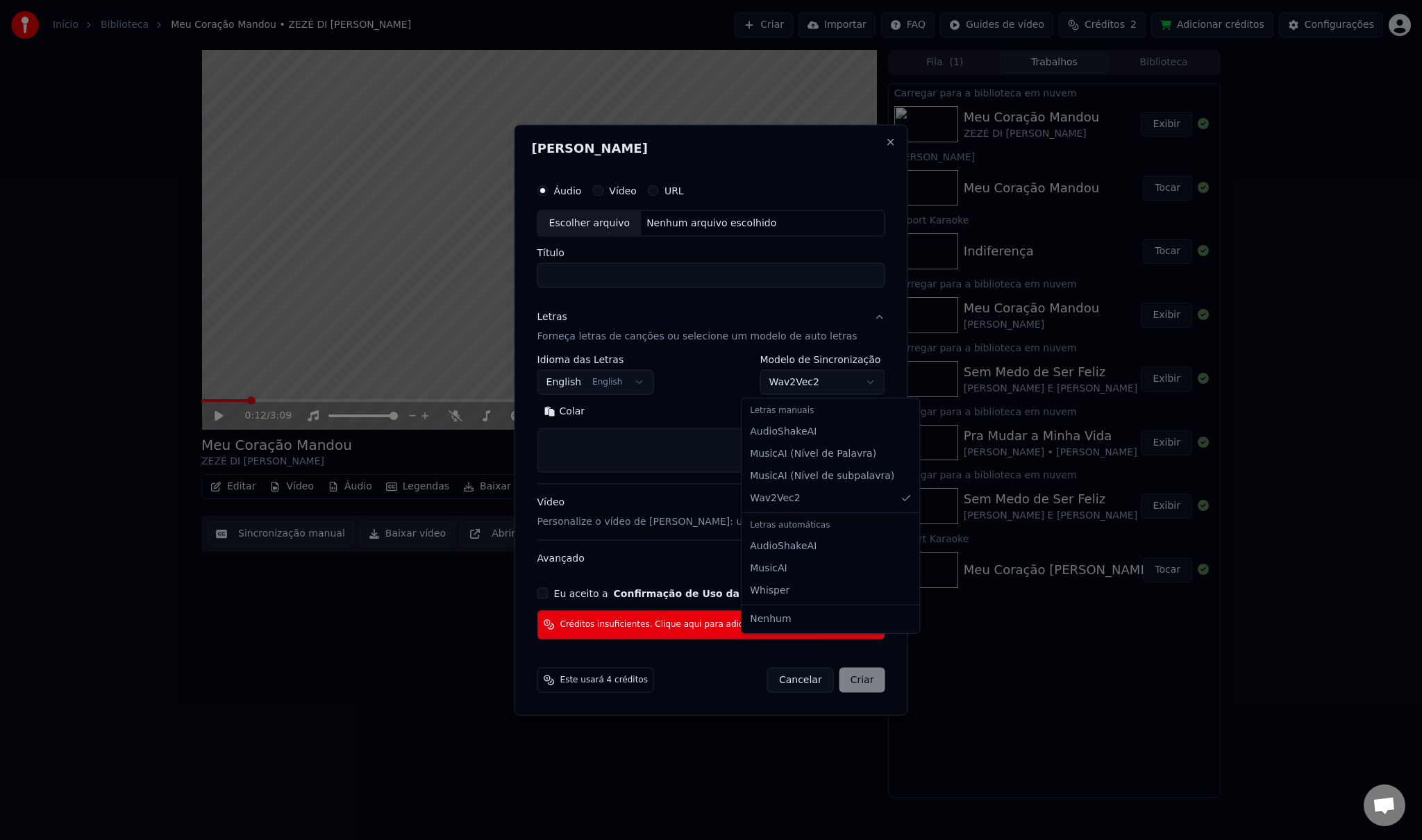
click at [797, 378] on body "Início Biblioteca Meu Coração Mandou • ZEZÉ DI [PERSON_NAME] Importar FAQ Guide…" at bounding box center [711, 420] width 1422 height 840
click at [784, 416] on div "Letras manuais" at bounding box center [831, 411] width 173 height 19
select select "**********"
click at [884, 142] on button "Close" at bounding box center [890, 142] width 11 height 11
select select
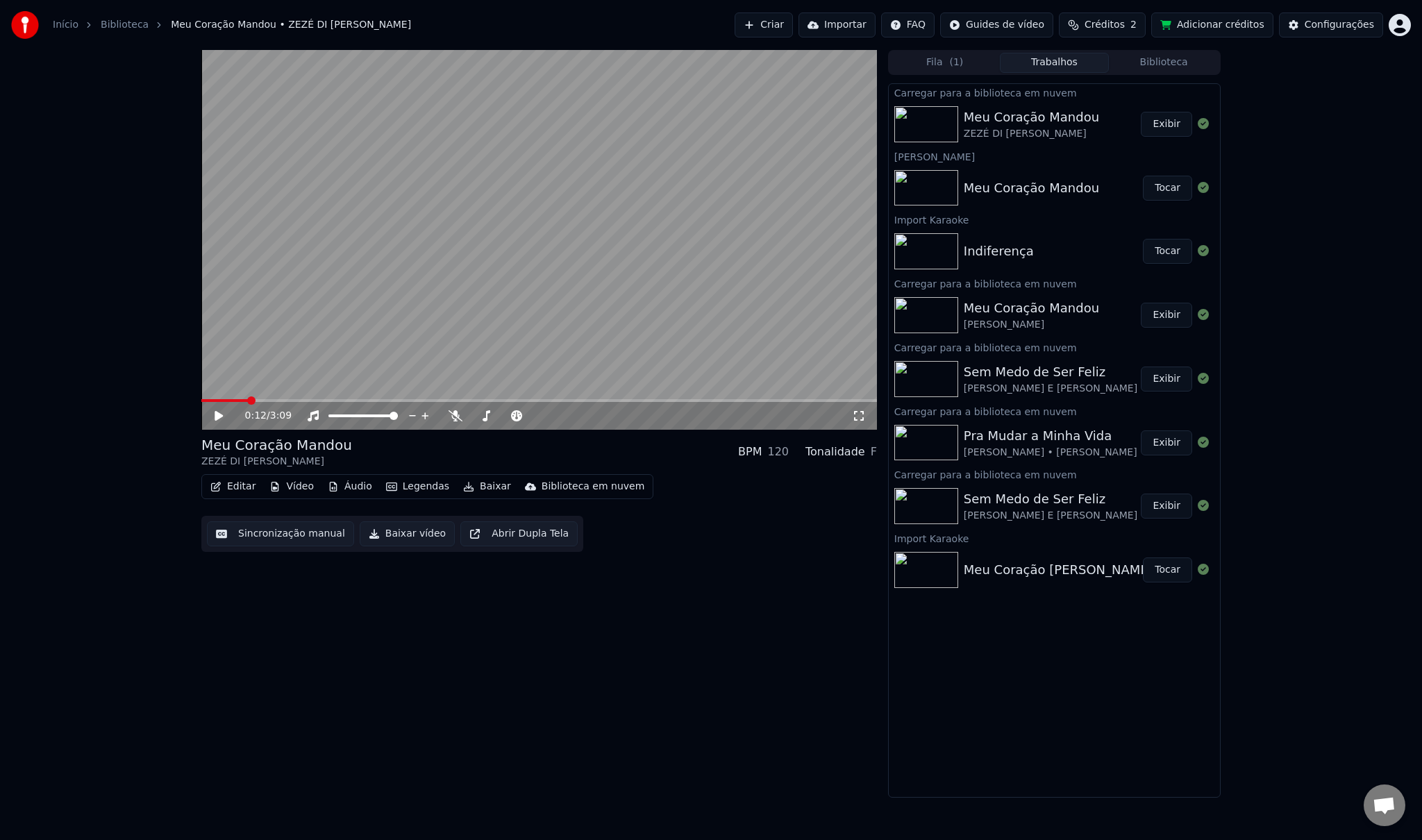
click at [875, 18] on button "Importar" at bounding box center [837, 25] width 77 height 25
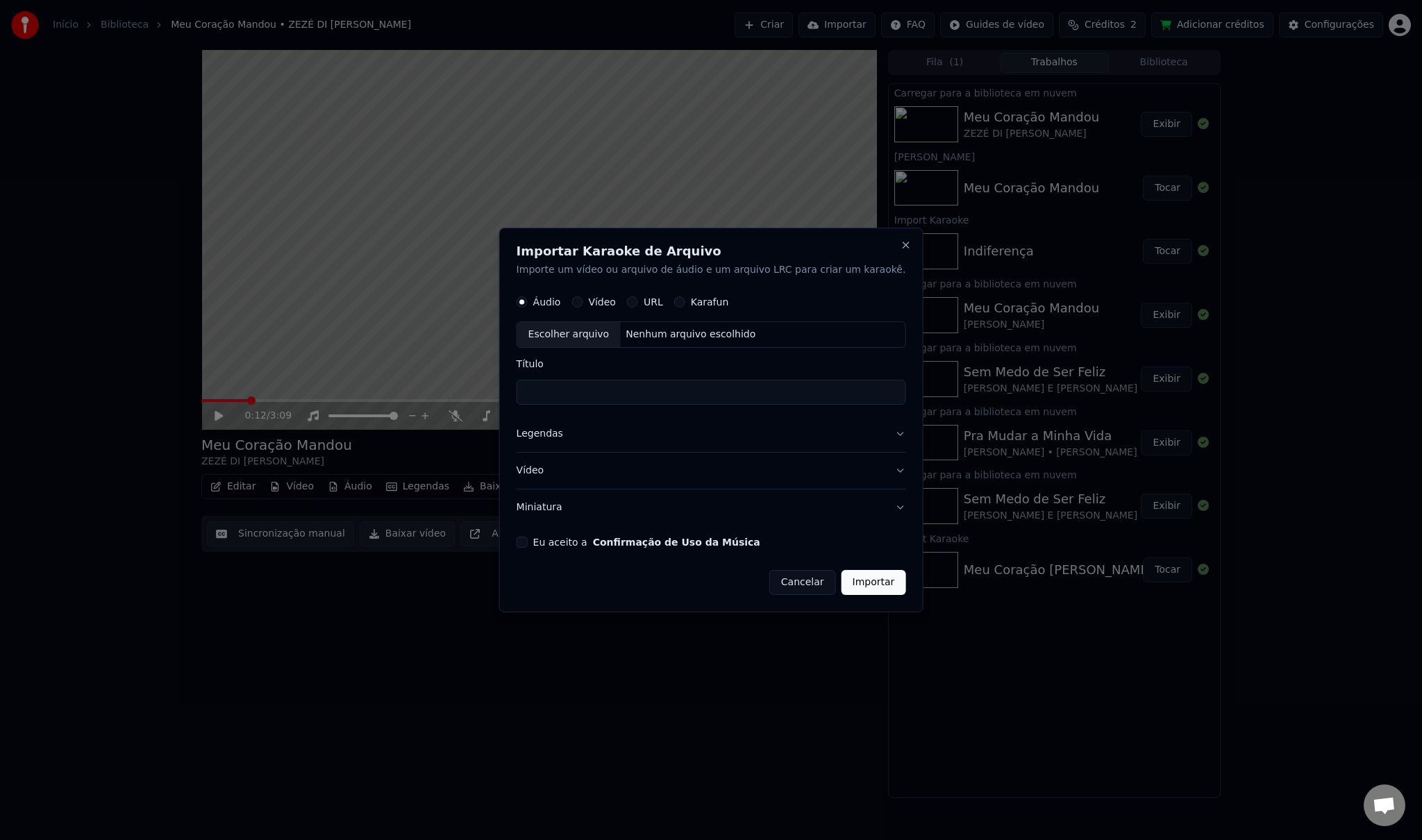
click at [659, 433] on button "Legendas" at bounding box center [711, 433] width 389 height 36
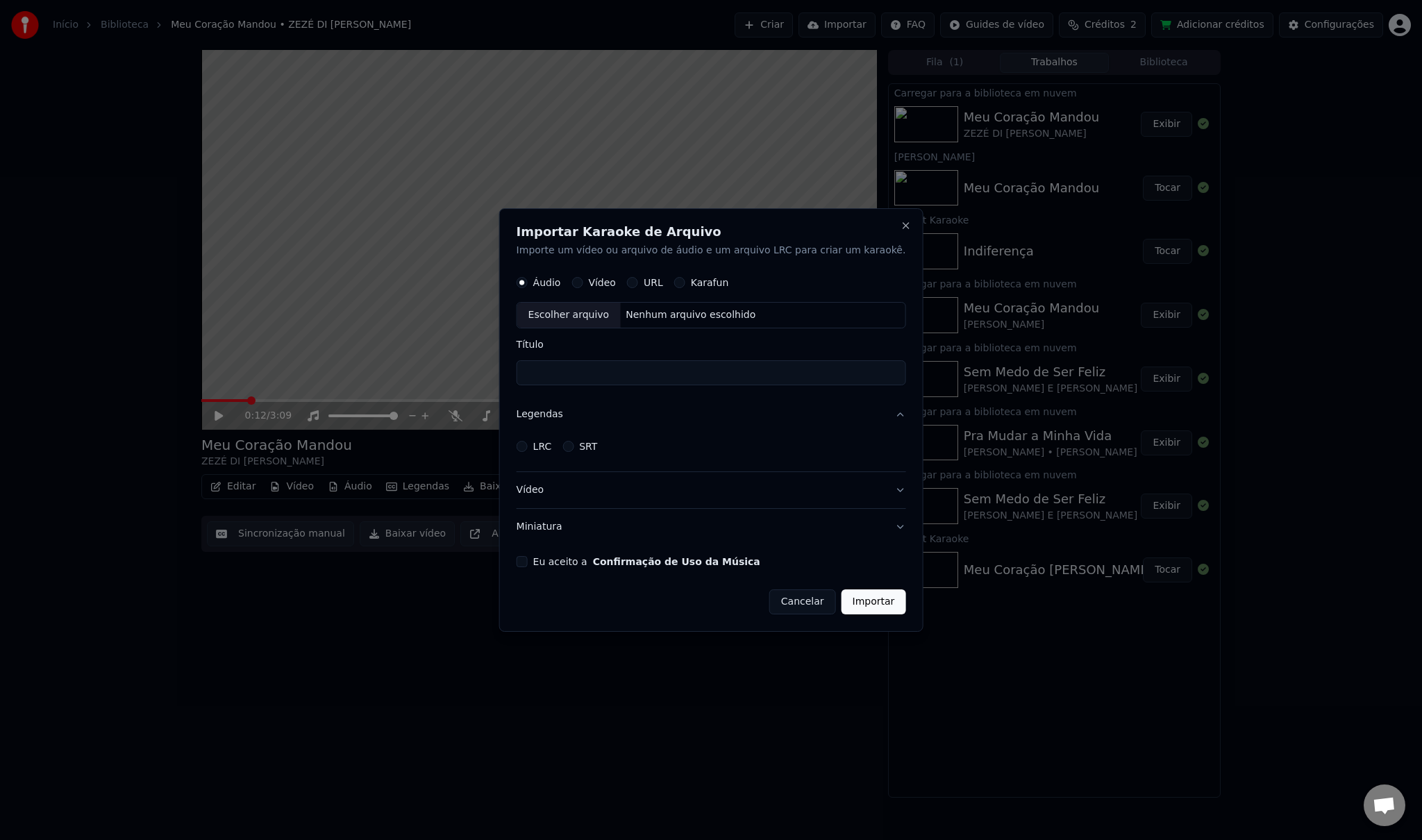
click at [583, 446] on div "LRC SRT" at bounding box center [557, 447] width 81 height 11
click at [574, 444] on button "SRT" at bounding box center [568, 447] width 11 height 11
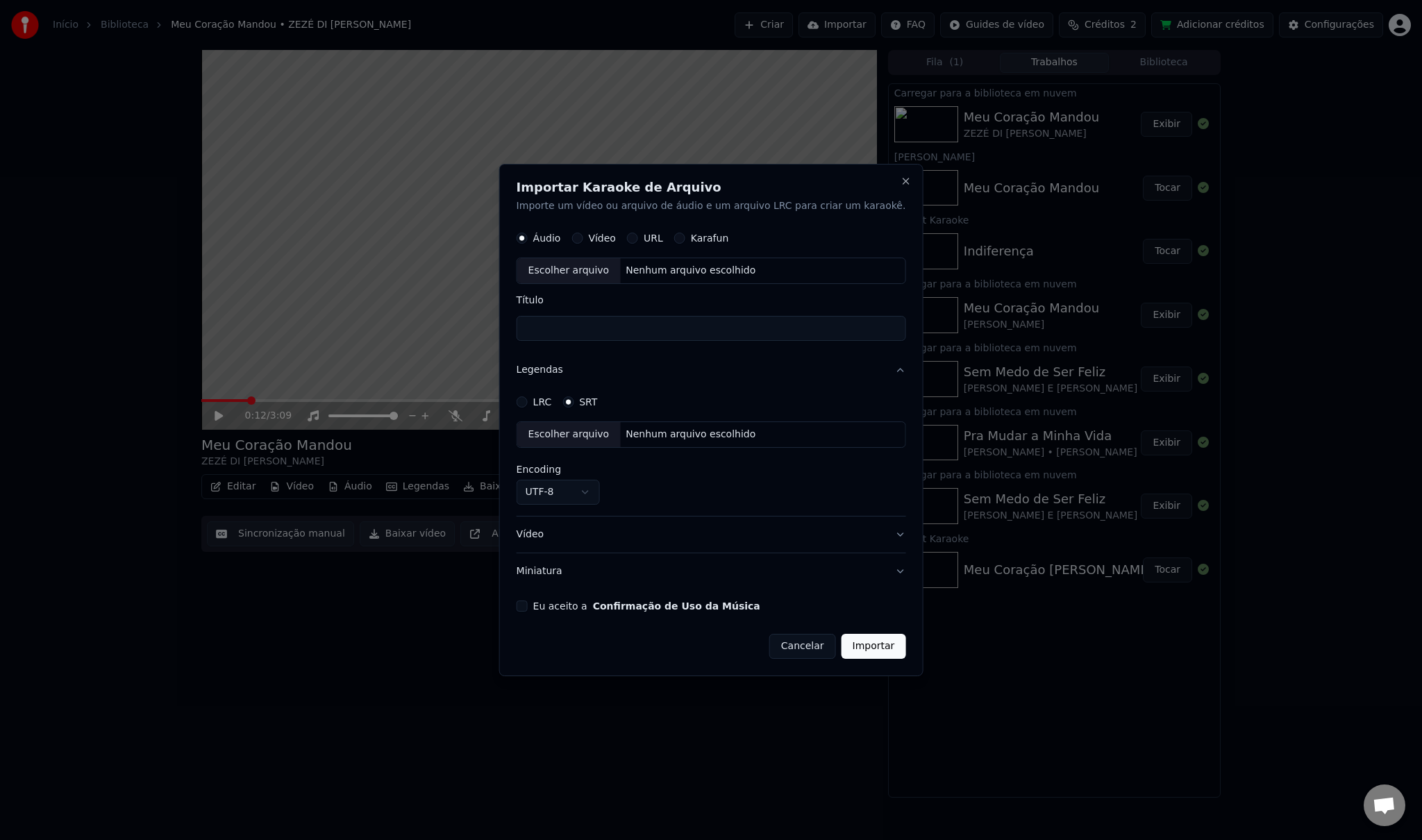
click at [601, 490] on body "Início Biblioteca Meu Coração Mandou • ZEZÉ DI [PERSON_NAME] Importar FAQ Guide…" at bounding box center [711, 420] width 1422 height 840
click at [587, 483] on body "Início Biblioteca Meu Coração Mandou • ZEZÉ DI [PERSON_NAME] Importar FAQ Guide…" at bounding box center [711, 420] width 1422 height 840
click at [597, 491] on body "Início Biblioteca Meu Coração Mandou • ZEZÉ DI [PERSON_NAME] Importar FAQ Guide…" at bounding box center [711, 420] width 1422 height 840
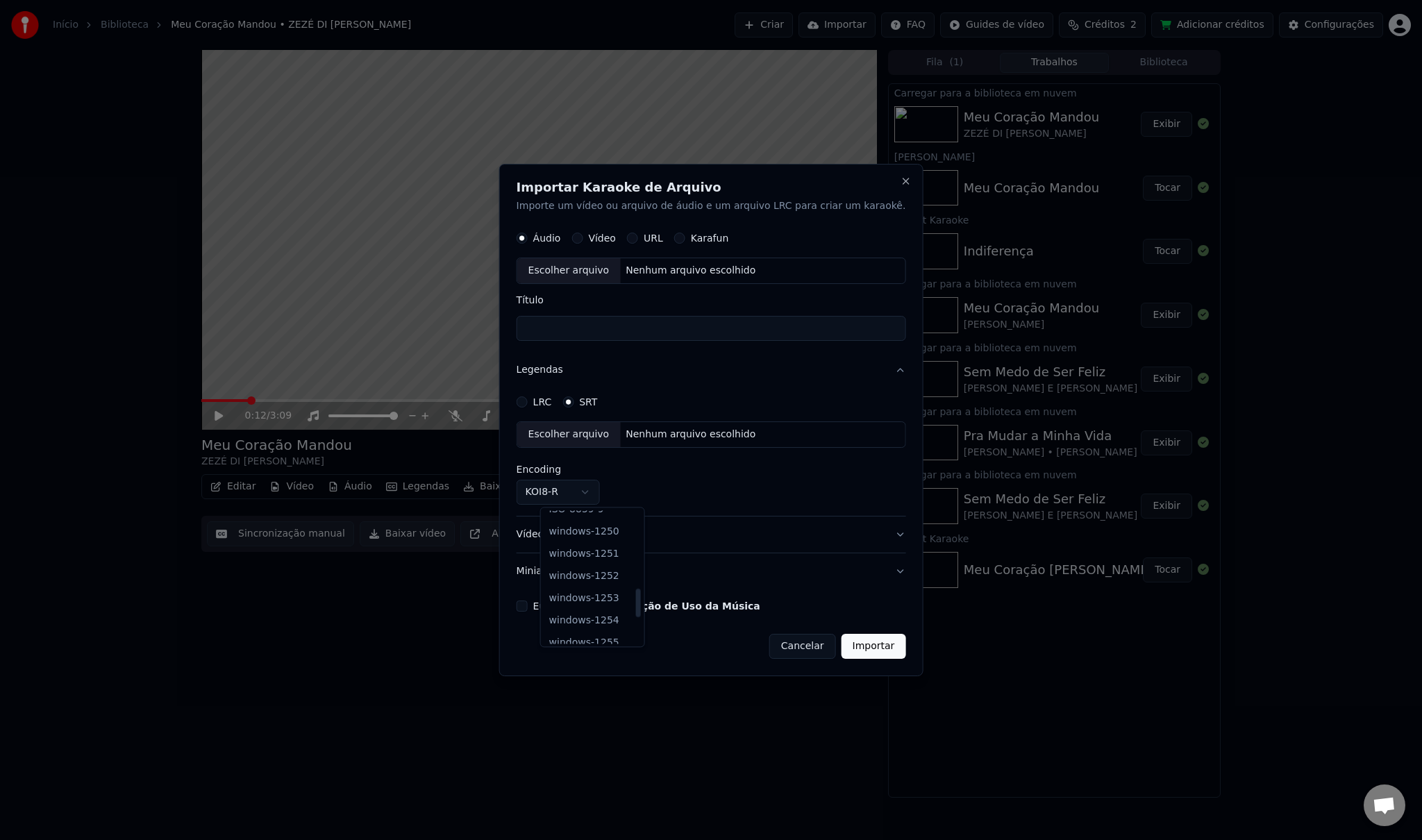
scroll to position [350, 0]
select select "**********"
click at [791, 644] on button "Cancelar" at bounding box center [802, 646] width 67 height 25
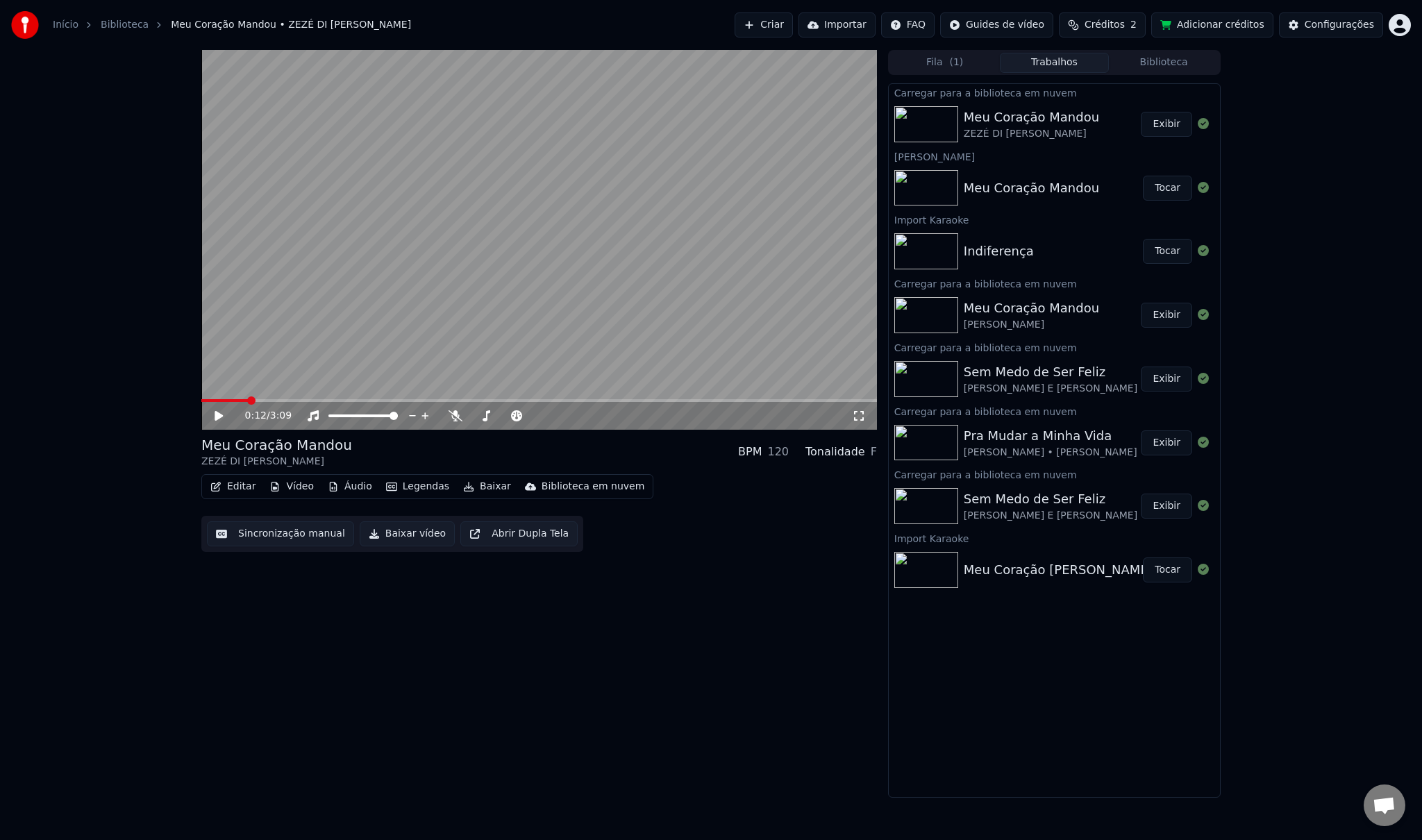
click at [1125, 22] on span "Créditos" at bounding box center [1105, 24] width 40 height 14
click at [1103, 132] on button "Atualizar" at bounding box center [1118, 128] width 78 height 25
click at [1215, 25] on button "Adicionar créditos" at bounding box center [1213, 25] width 122 height 25
click at [1248, 25] on button "Adicionar créditos" at bounding box center [1213, 25] width 122 height 25
click at [1137, 25] on span "2" at bounding box center [1134, 24] width 6 height 14
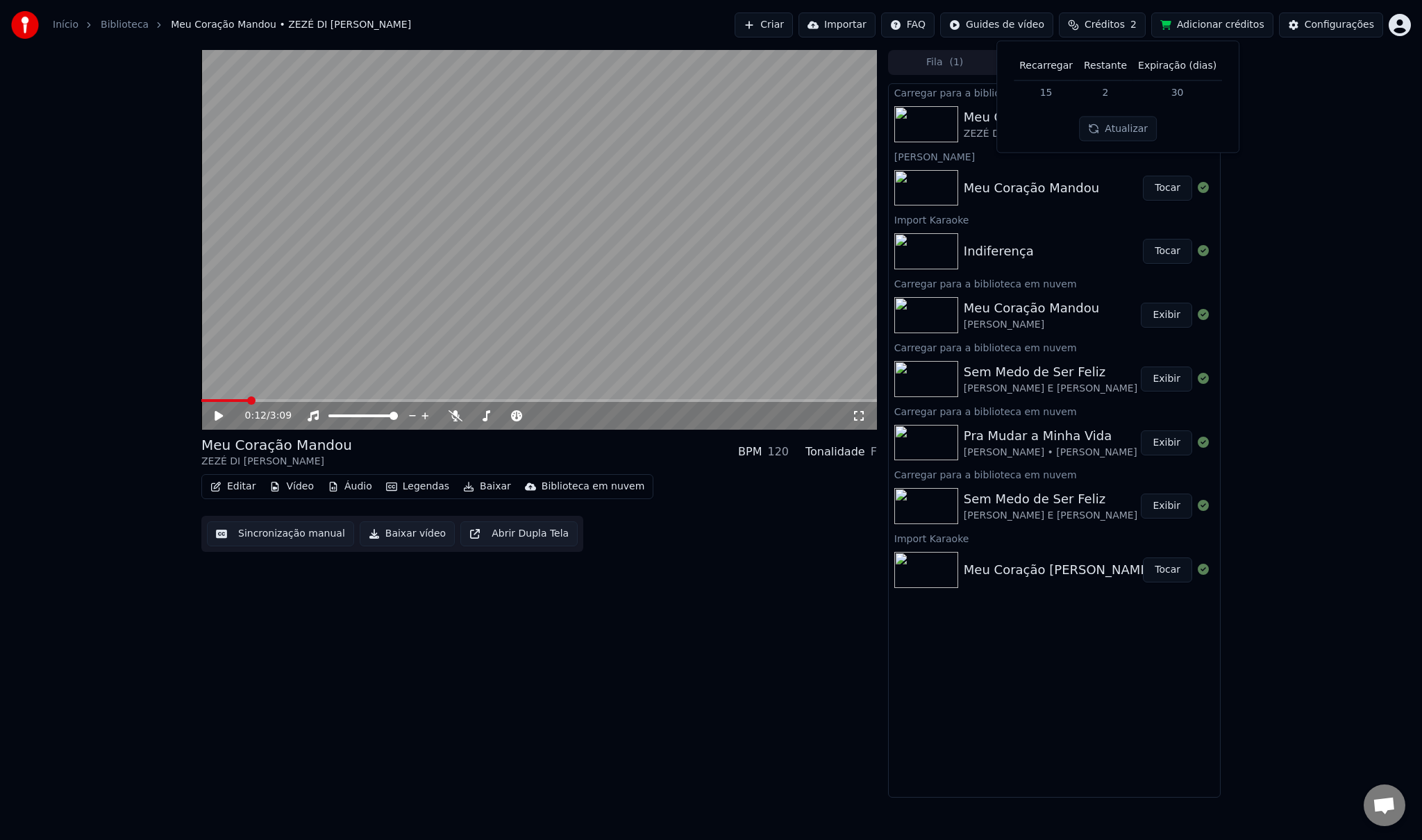
click at [1272, 204] on div "0:12 / 3:09 Meu Coração [PERSON_NAME] DI CAMARGO LUCIANO BPM 120 Tonalidade F E…" at bounding box center [711, 424] width 1422 height 748
click at [1156, 67] on button "Biblioteca" at bounding box center [1164, 63] width 110 height 20
